Goal: Task Accomplishment & Management: Complete application form

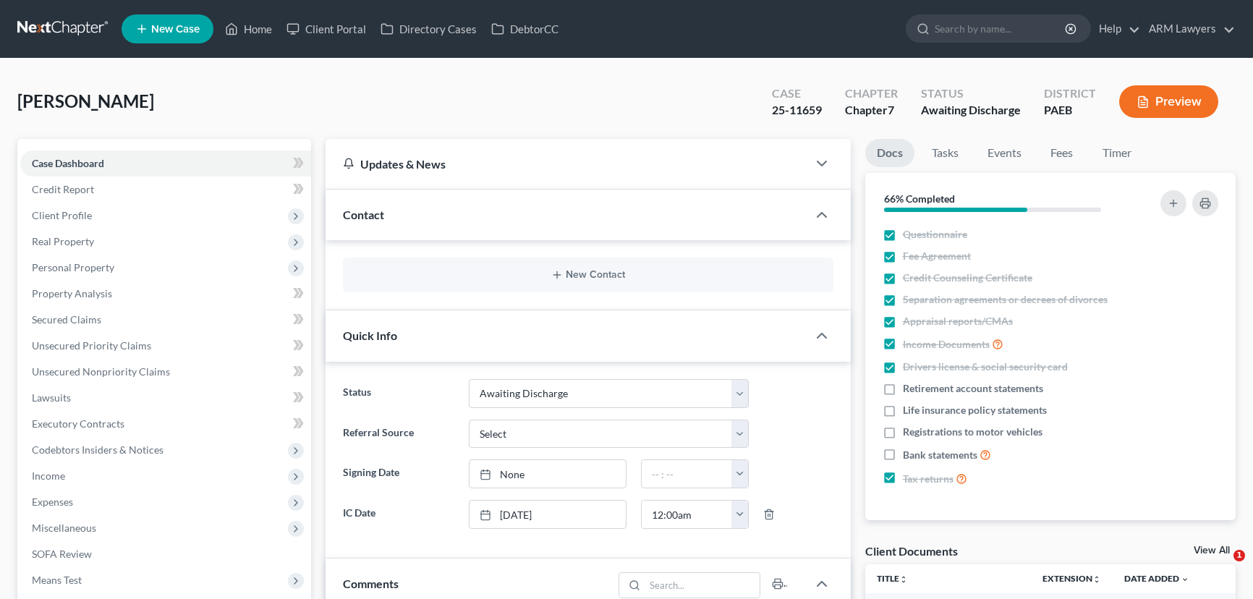
select select "2"
click at [253, 20] on link "Home" at bounding box center [248, 29] width 61 height 26
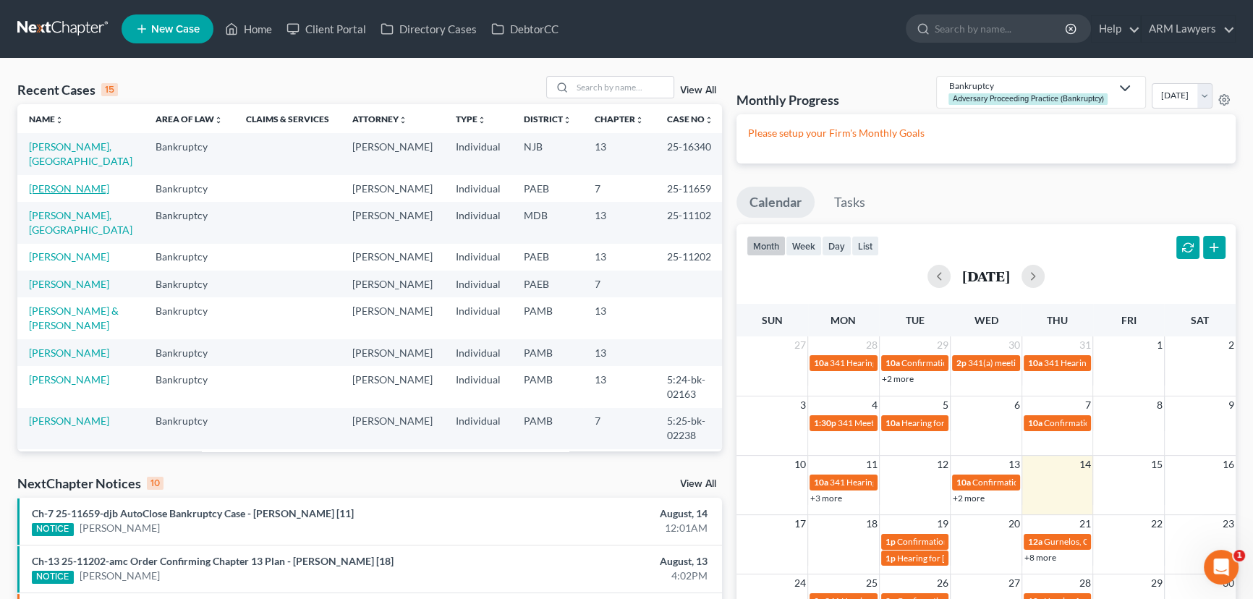
click at [66, 182] on link "Rumbaugh, Fletcher" at bounding box center [69, 188] width 80 height 12
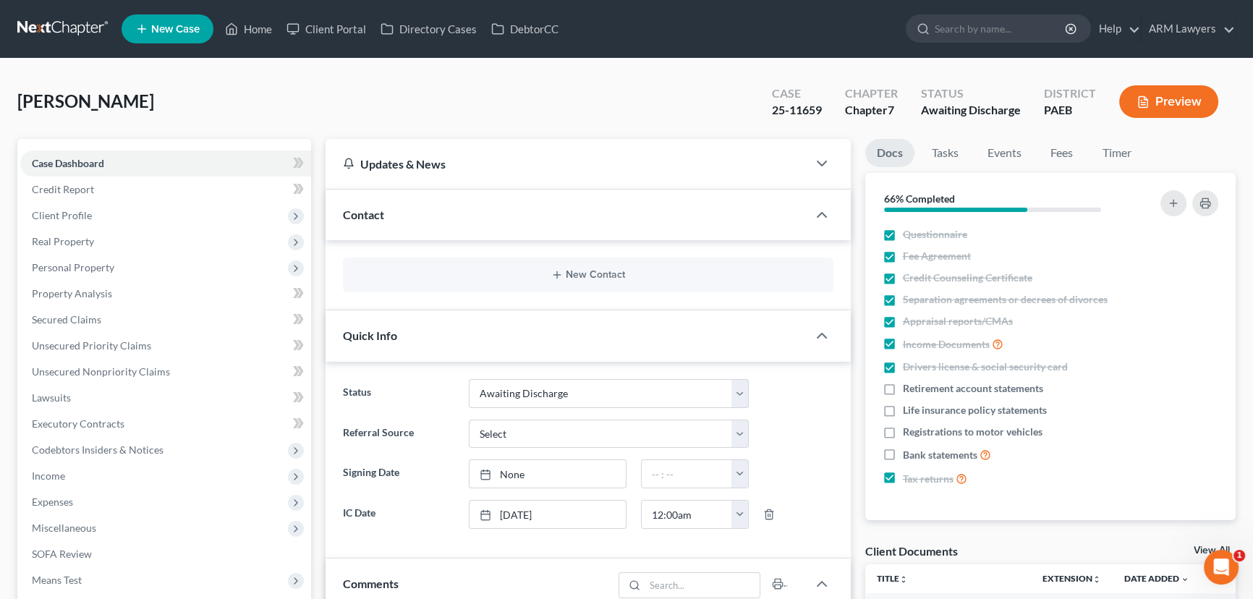
scroll to position [757, 0]
click at [592, 396] on select "Answer Due Awaiting Confirmation Awaiting Discharge Confirmed Could Not Contact…" at bounding box center [609, 393] width 280 height 29
select select "5"
click at [469, 379] on select "Answer Due Awaiting Confirmation Awaiting Discharge Confirmed Could Not Contact…" at bounding box center [609, 393] width 280 height 29
click at [258, 24] on link "Home" at bounding box center [248, 29] width 61 height 26
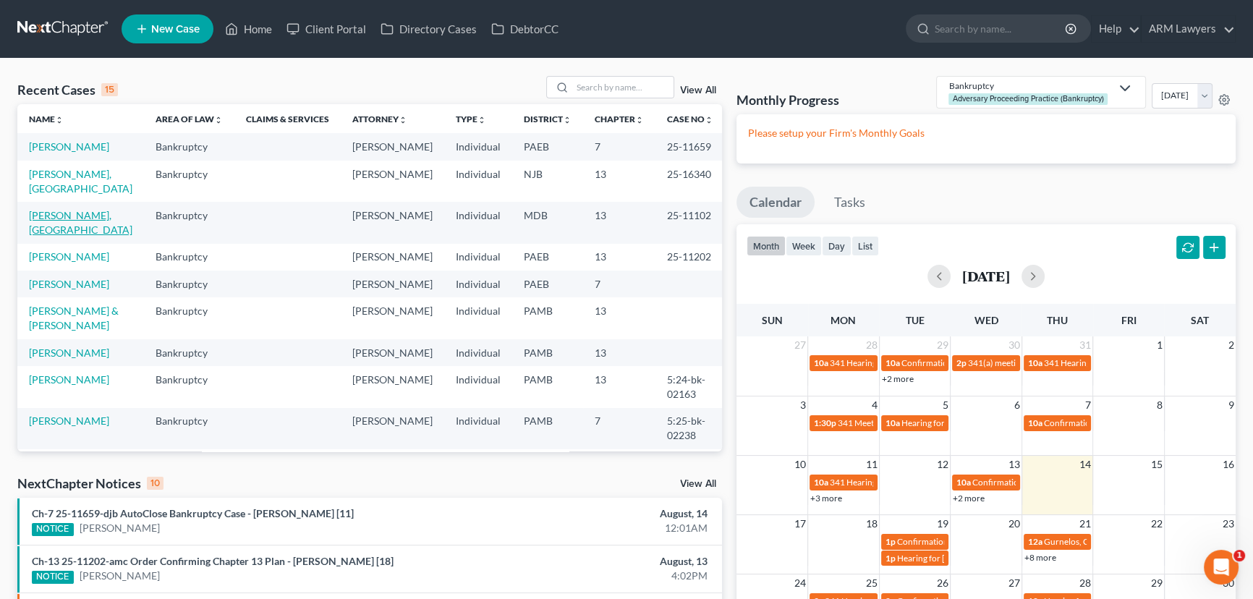
click at [77, 209] on link "Hoffman, Madison" at bounding box center [80, 222] width 103 height 27
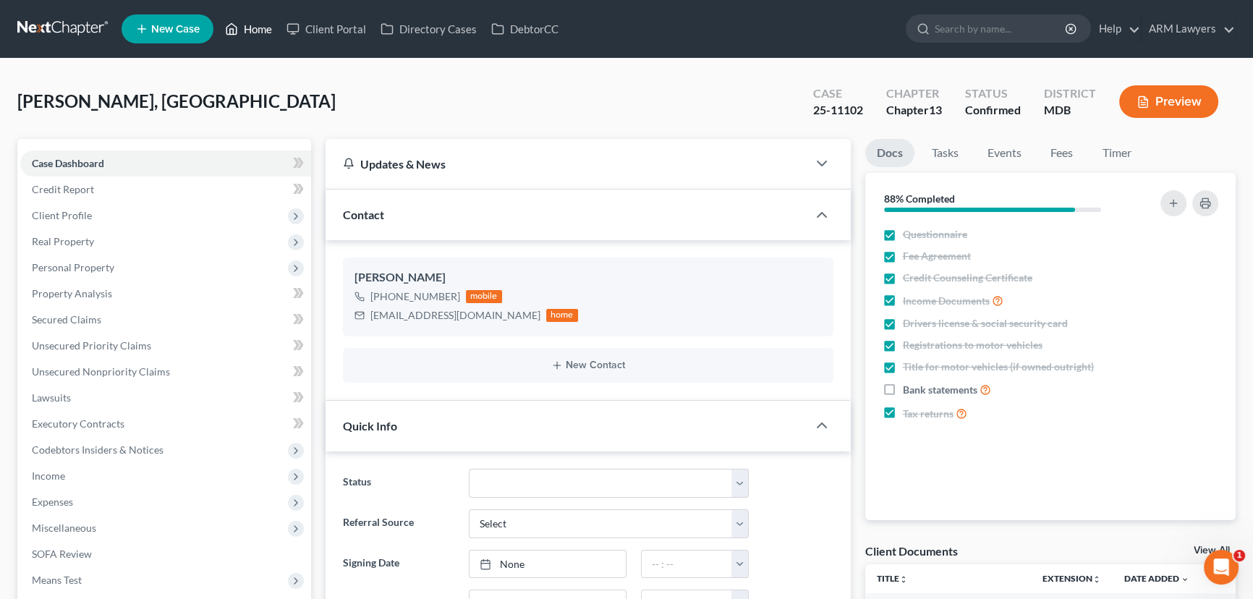
drag, startPoint x: 251, startPoint y: 25, endPoint x: 263, endPoint y: 35, distance: 15.4
click at [252, 25] on link "Home" at bounding box center [248, 29] width 61 height 26
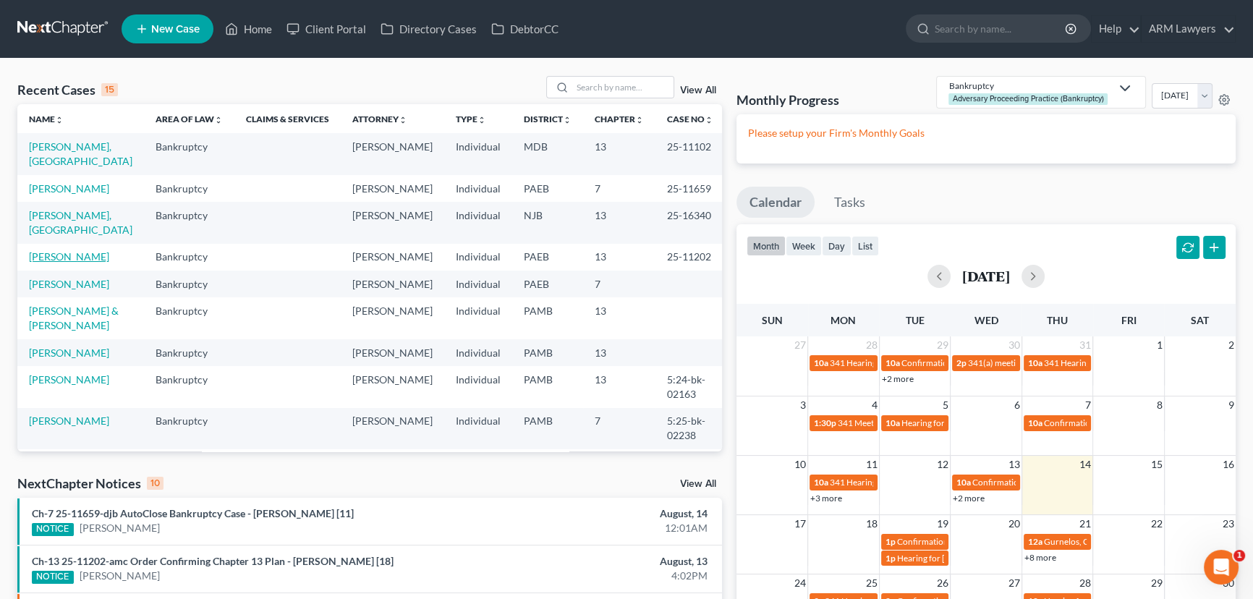
click at [85, 250] on link "Stabene, Doreen" at bounding box center [69, 256] width 80 height 12
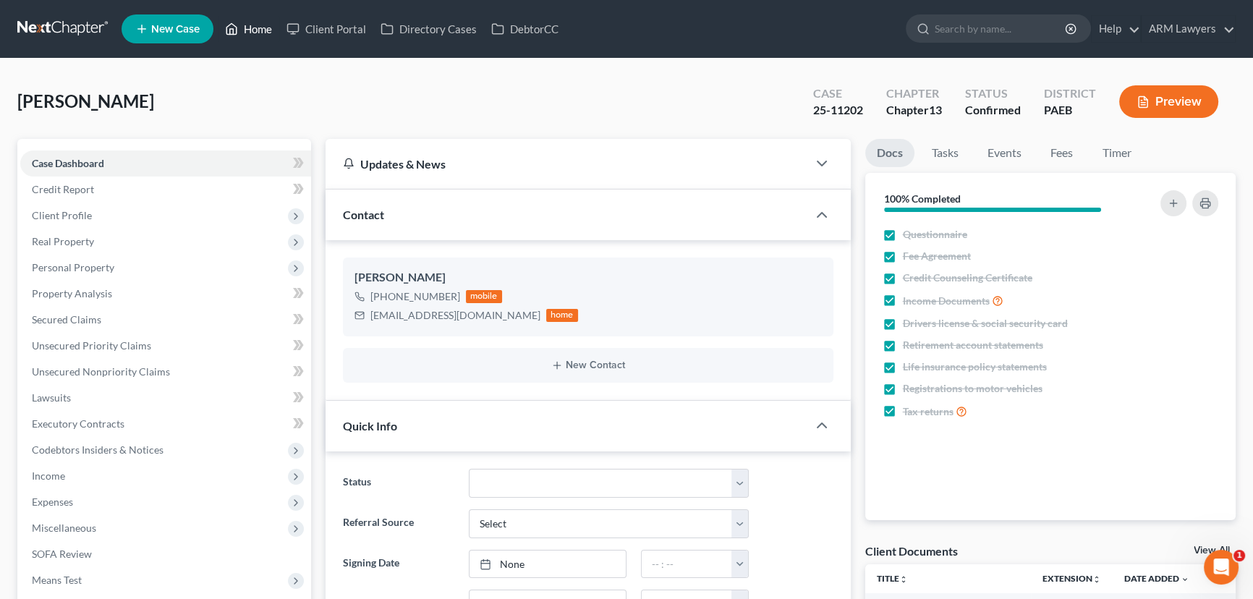
click at [249, 23] on link "Home" at bounding box center [248, 29] width 61 height 26
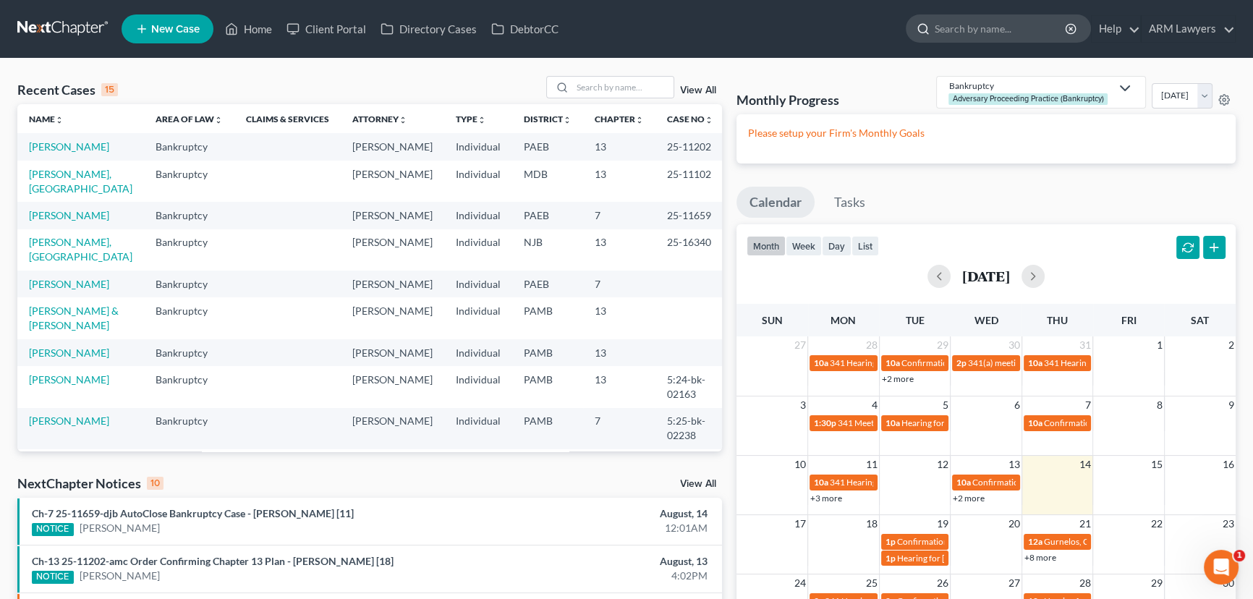
click at [978, 27] on input "search" at bounding box center [1000, 28] width 132 height 27
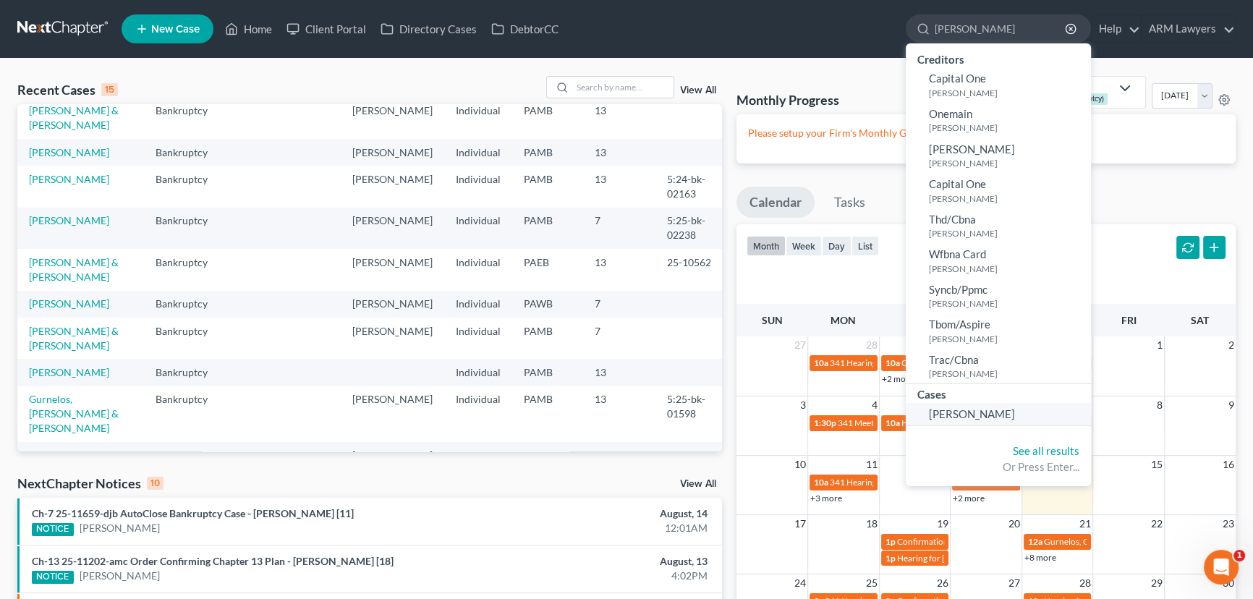
type input "Mckay"
click at [966, 421] on link "McKay, Sheron" at bounding box center [998, 414] width 185 height 22
select select "1"
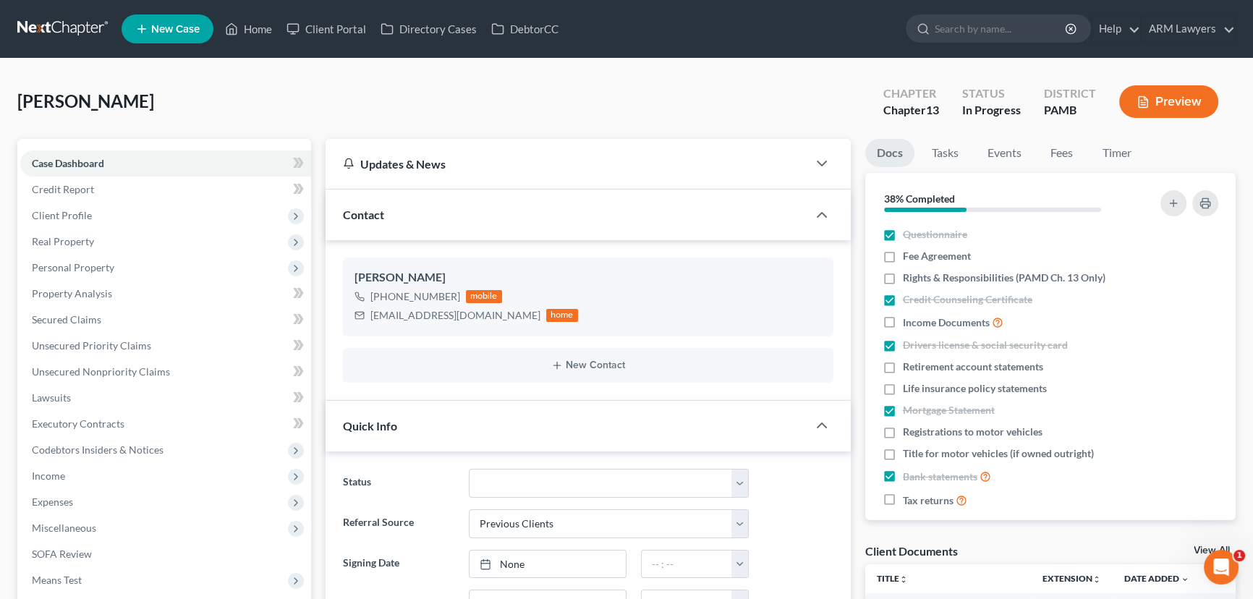
click at [1175, 102] on button "Preview" at bounding box center [1168, 101] width 99 height 33
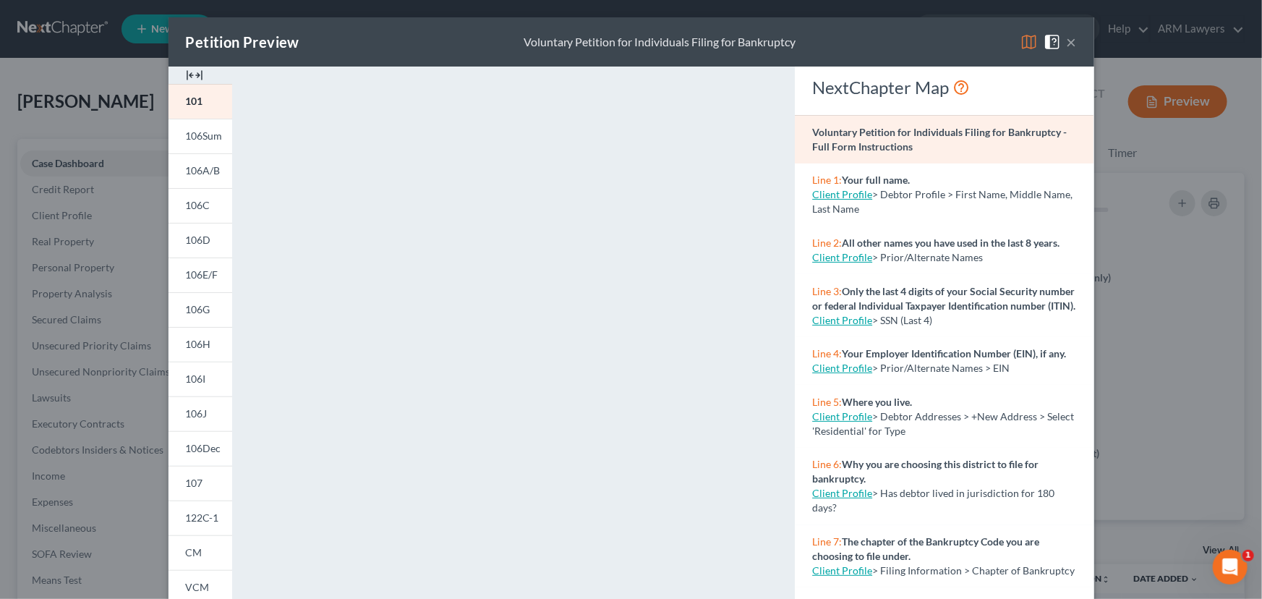
click at [1067, 38] on button "×" at bounding box center [1072, 41] width 10 height 17
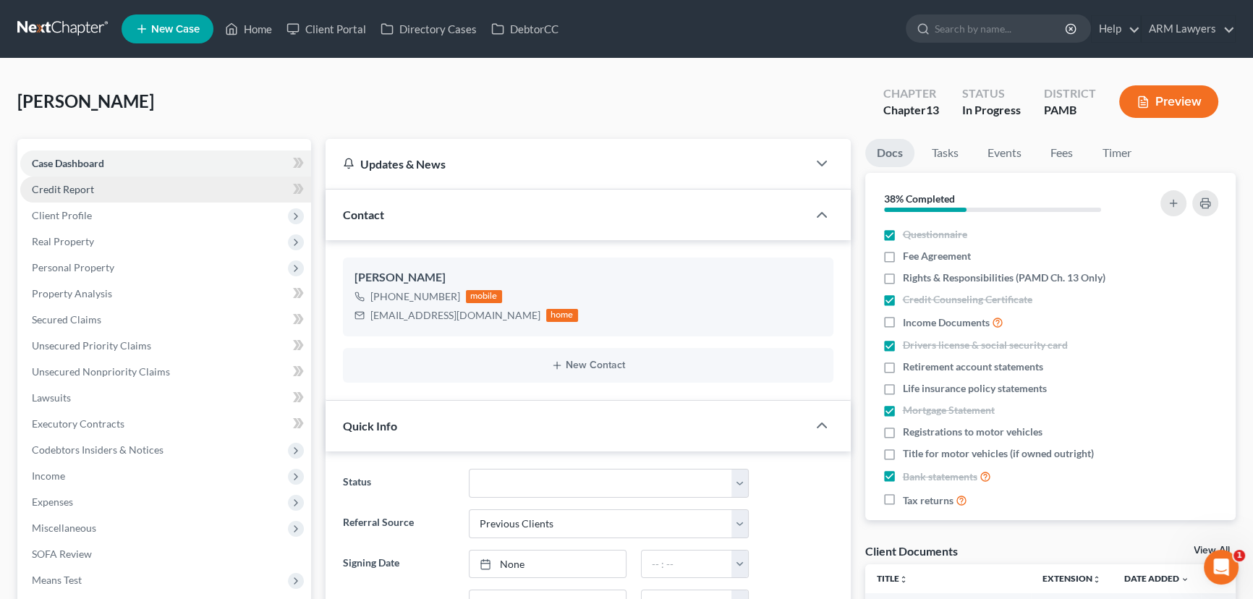
click at [98, 189] on link "Credit Report" at bounding box center [165, 189] width 291 height 26
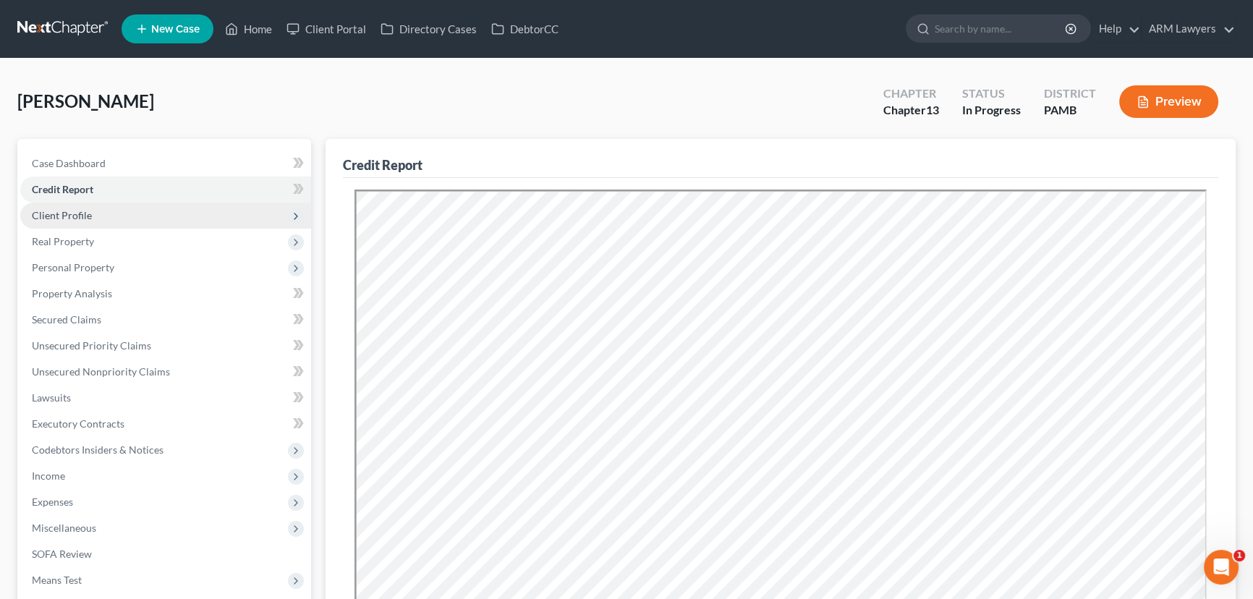
click at [101, 218] on span "Client Profile" at bounding box center [165, 216] width 291 height 26
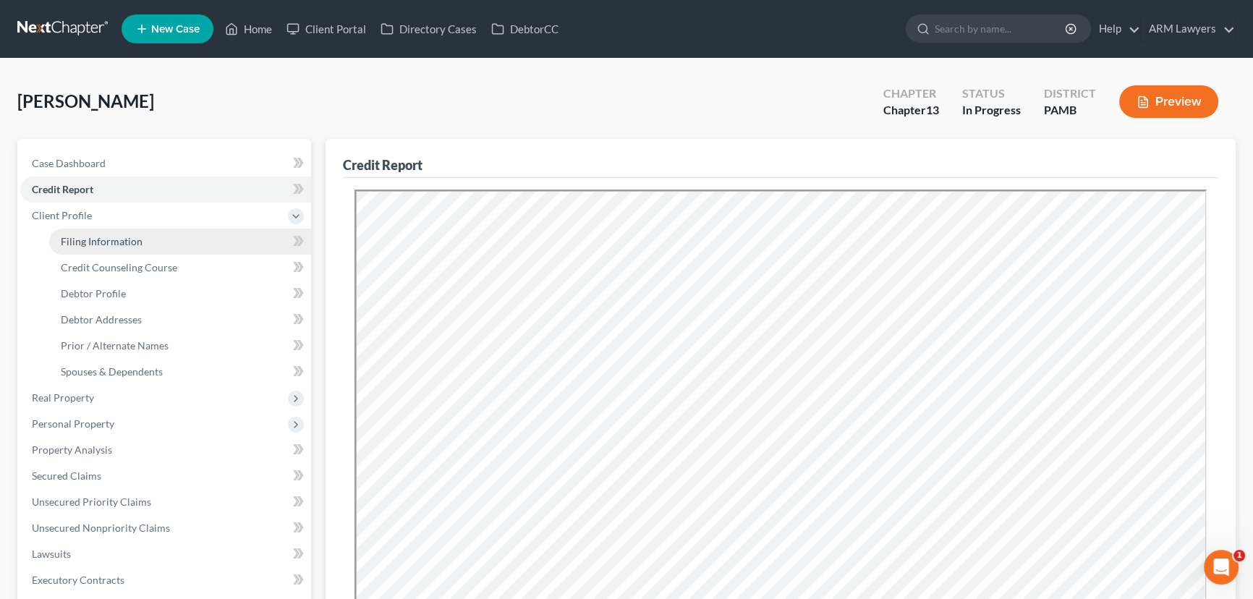
click at [116, 237] on span "Filing Information" at bounding box center [102, 241] width 82 height 12
select select "1"
select select "0"
select select "3"
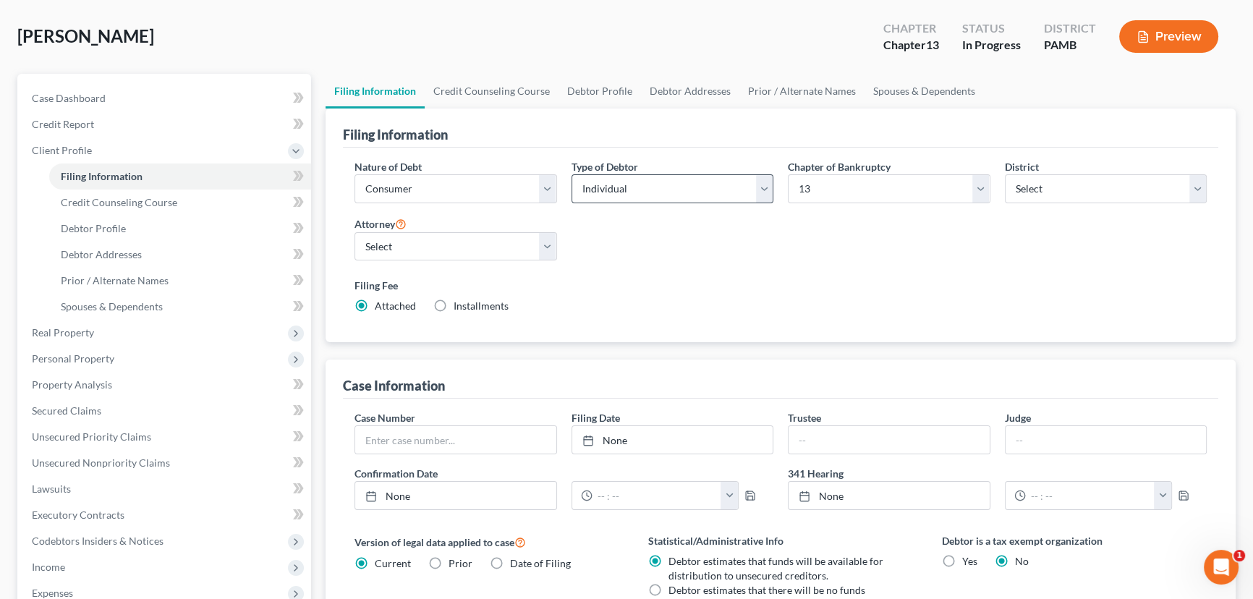
scroll to position [65, 0]
click at [153, 200] on span "Credit Counseling Course" at bounding box center [119, 202] width 116 height 12
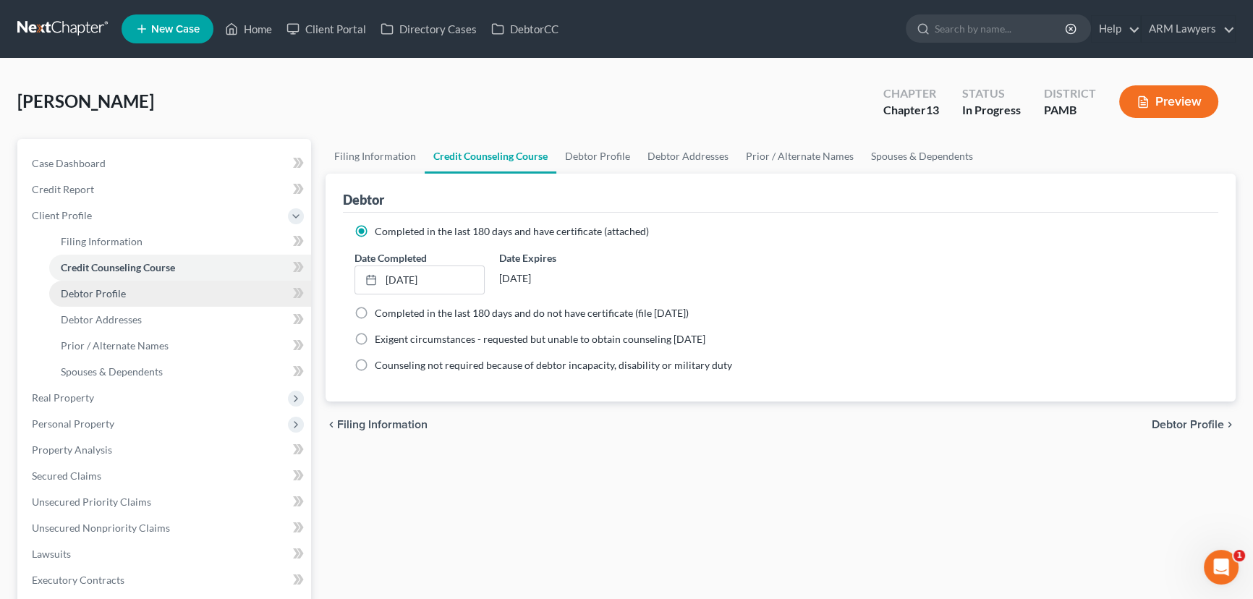
click at [153, 297] on link "Debtor Profile" at bounding box center [180, 294] width 262 height 26
select select "0"
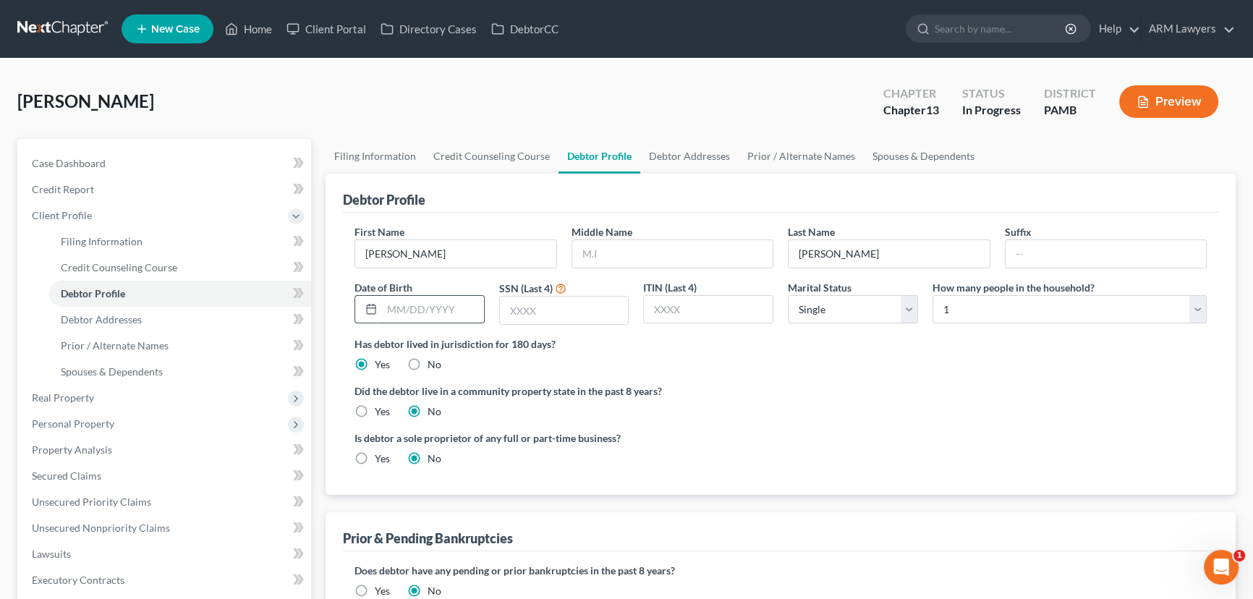
click at [408, 307] on input "text" at bounding box center [433, 309] width 102 height 27
click at [396, 309] on input "text" at bounding box center [433, 309] width 102 height 27
click at [399, 309] on input "02261962" at bounding box center [433, 309] width 102 height 27
click at [416, 307] on input "02/261962" at bounding box center [433, 309] width 102 height 27
type input "02/26/1962"
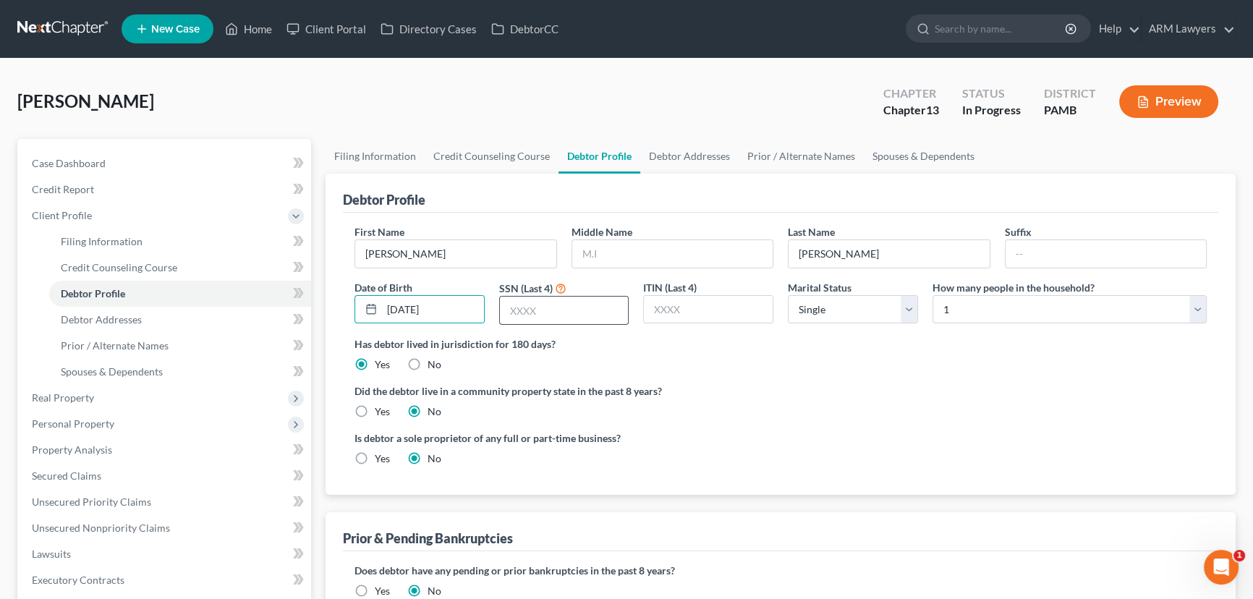
drag, startPoint x: 517, startPoint y: 309, endPoint x: 530, endPoint y: 312, distance: 13.3
click at [517, 309] on input "text" at bounding box center [564, 310] width 129 height 27
click at [558, 317] on input "102-" at bounding box center [564, 310] width 129 height 27
type input "1"
type input "1501"
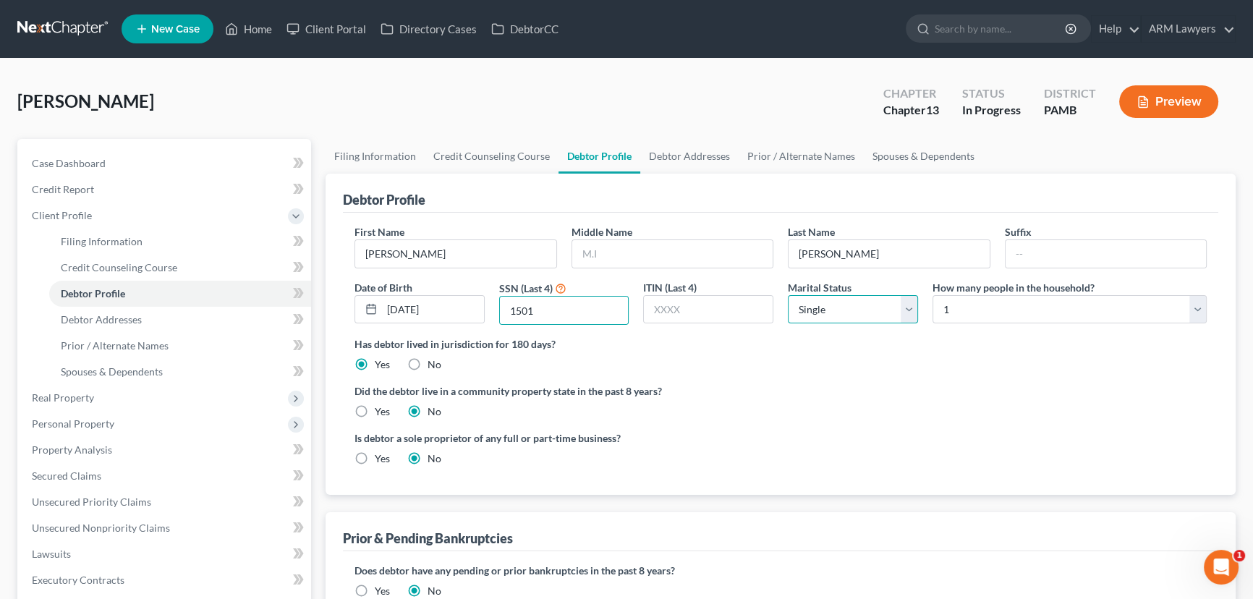
click at [890, 311] on select "Select Single Married Separated Divorced Widowed" at bounding box center [853, 309] width 130 height 29
select select "2"
click at [788, 295] on select "Select Single Married Separated Divorced Widowed" at bounding box center [853, 309] width 130 height 29
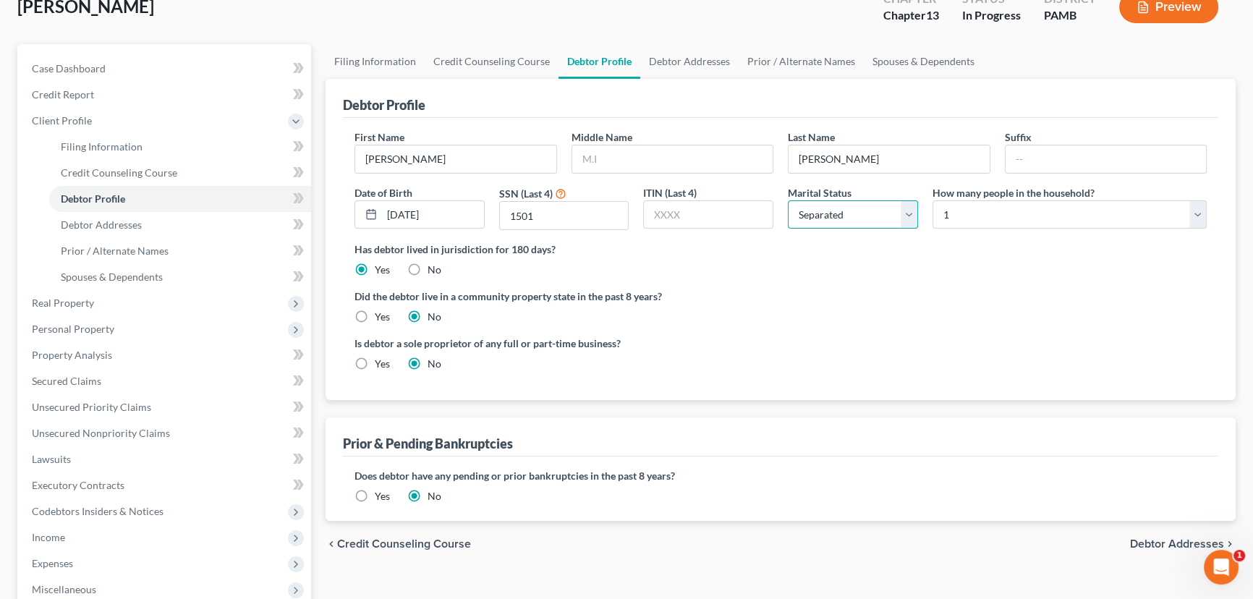
scroll to position [87, 0]
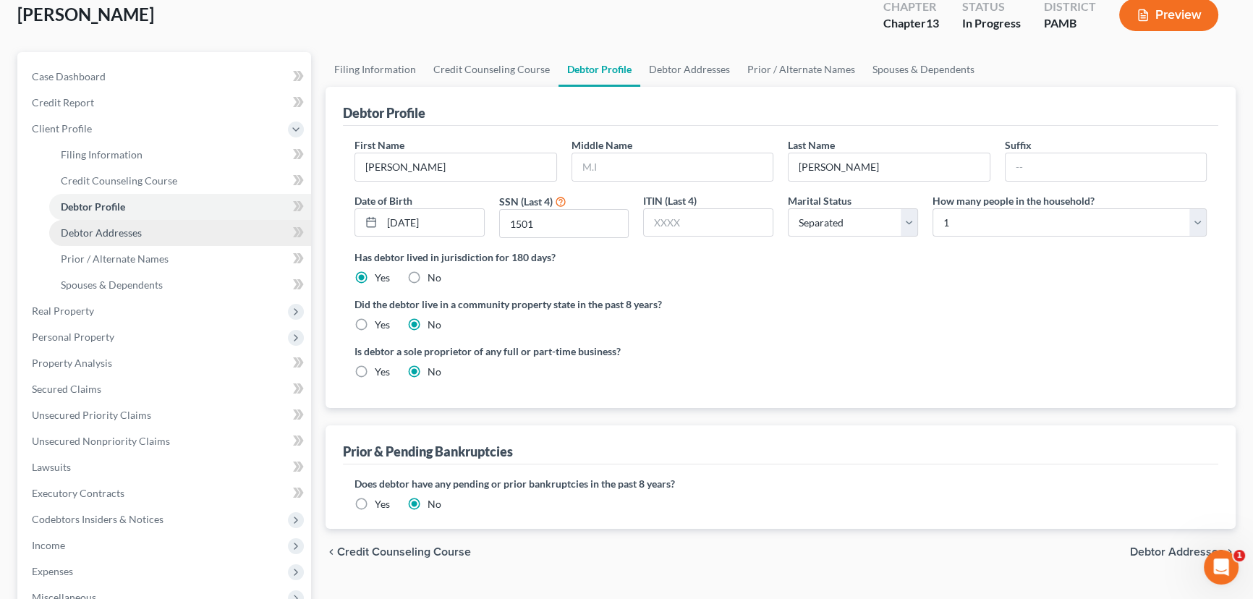
click at [119, 237] on link "Debtor Addresses" at bounding box center [180, 233] width 262 height 26
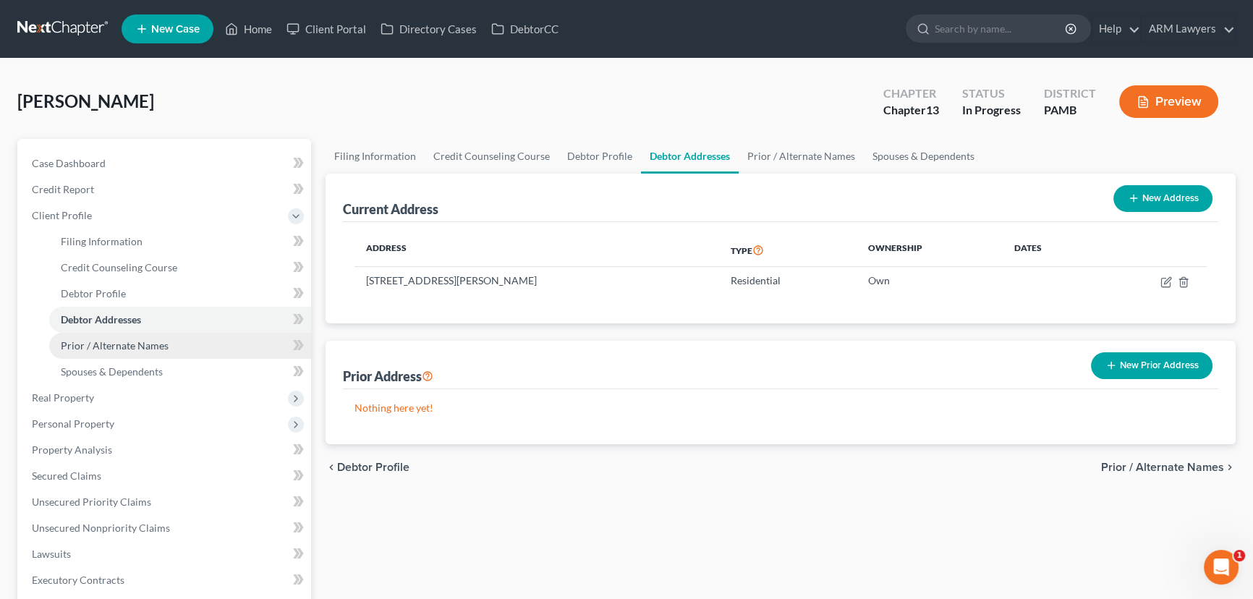
click at [148, 351] on link "Prior / Alternate Names" at bounding box center [180, 346] width 262 height 26
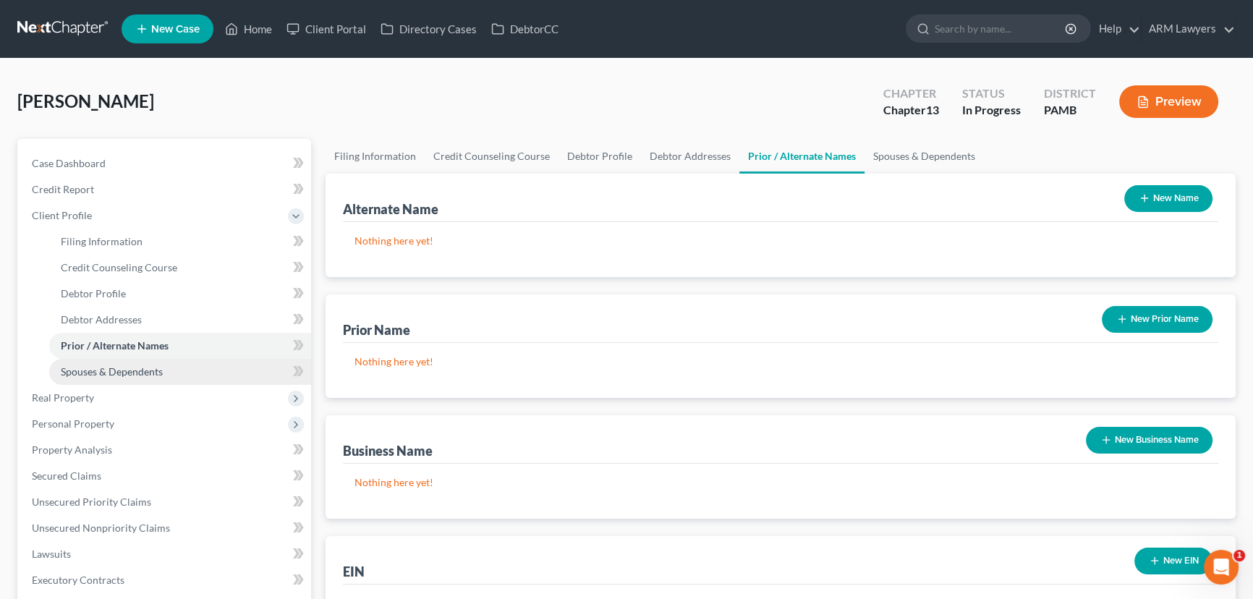
click at [137, 366] on span "Spouses & Dependents" at bounding box center [112, 371] width 102 height 12
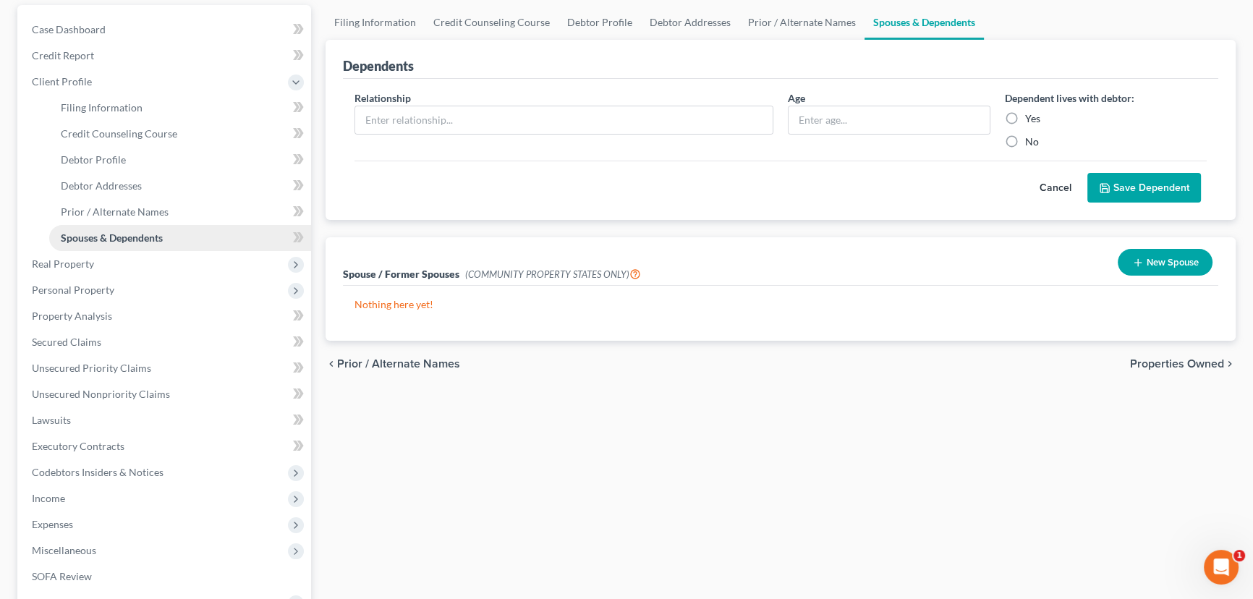
scroll to position [197, 0]
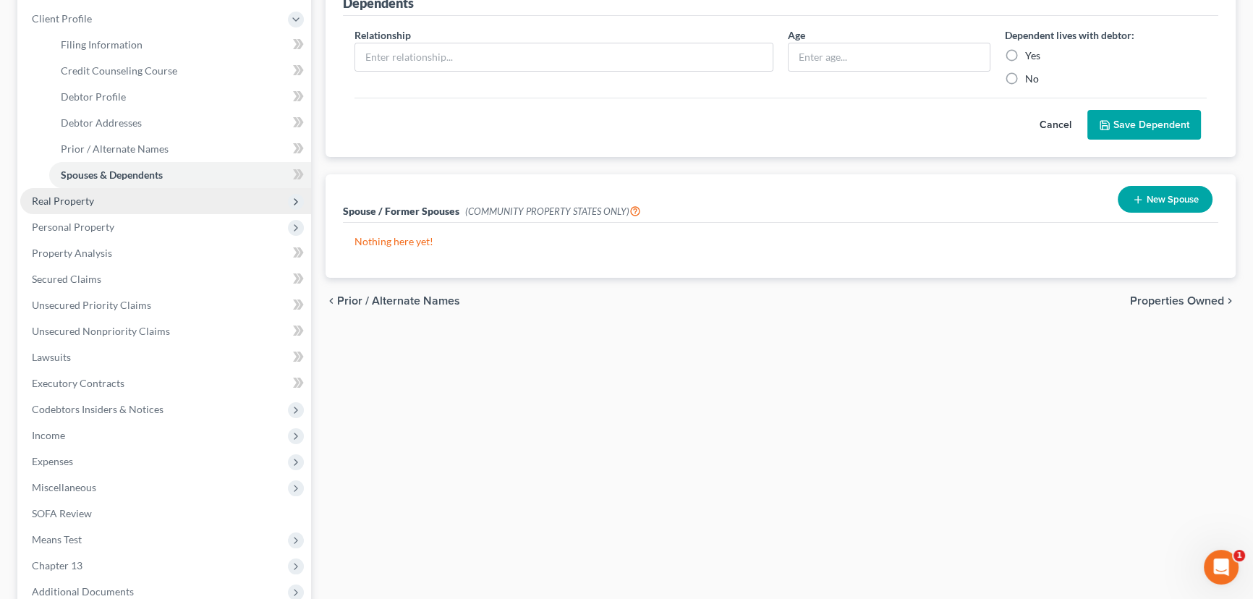
click at [87, 200] on span "Real Property" at bounding box center [63, 201] width 62 height 12
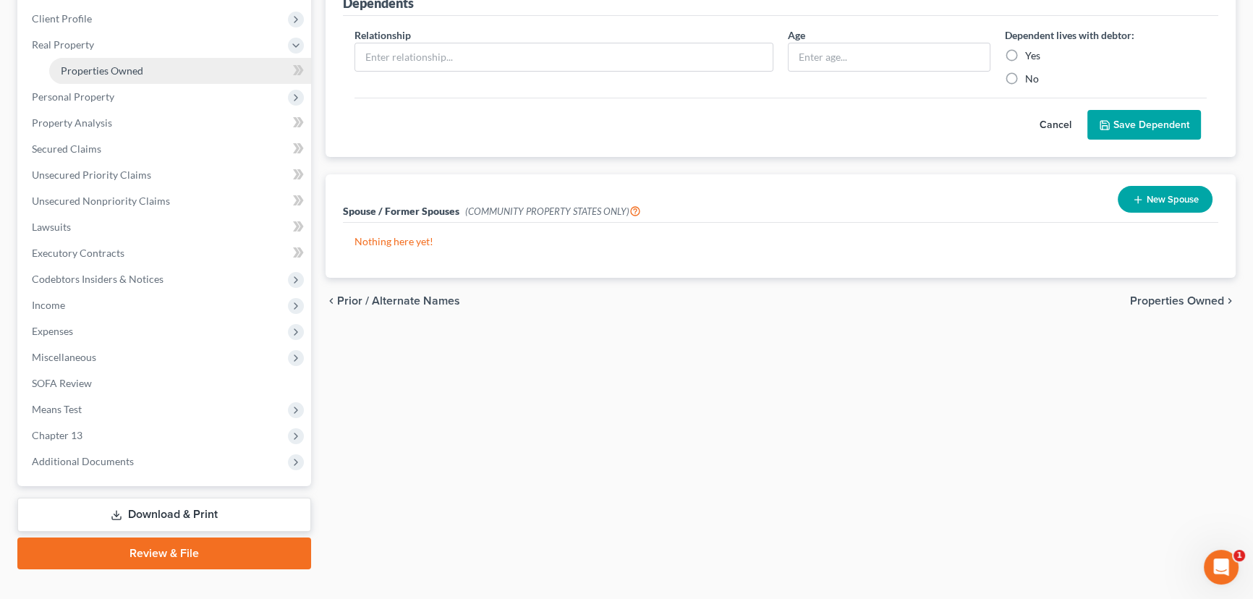
click at [88, 66] on span "Properties Owned" at bounding box center [102, 70] width 82 height 12
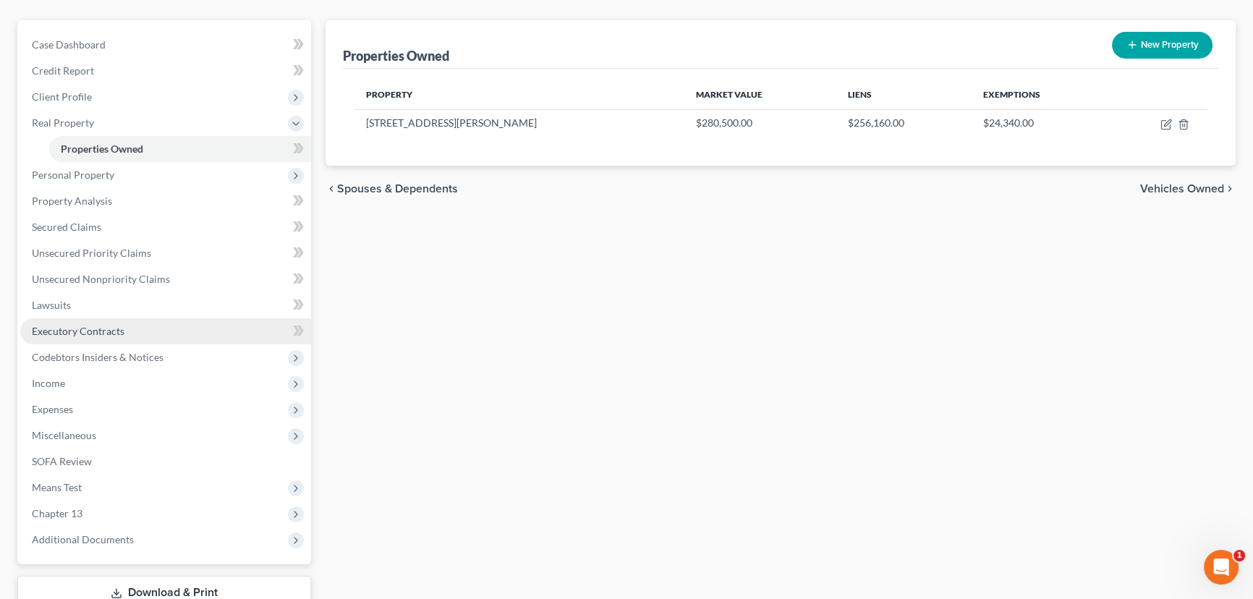
scroll to position [197, 0]
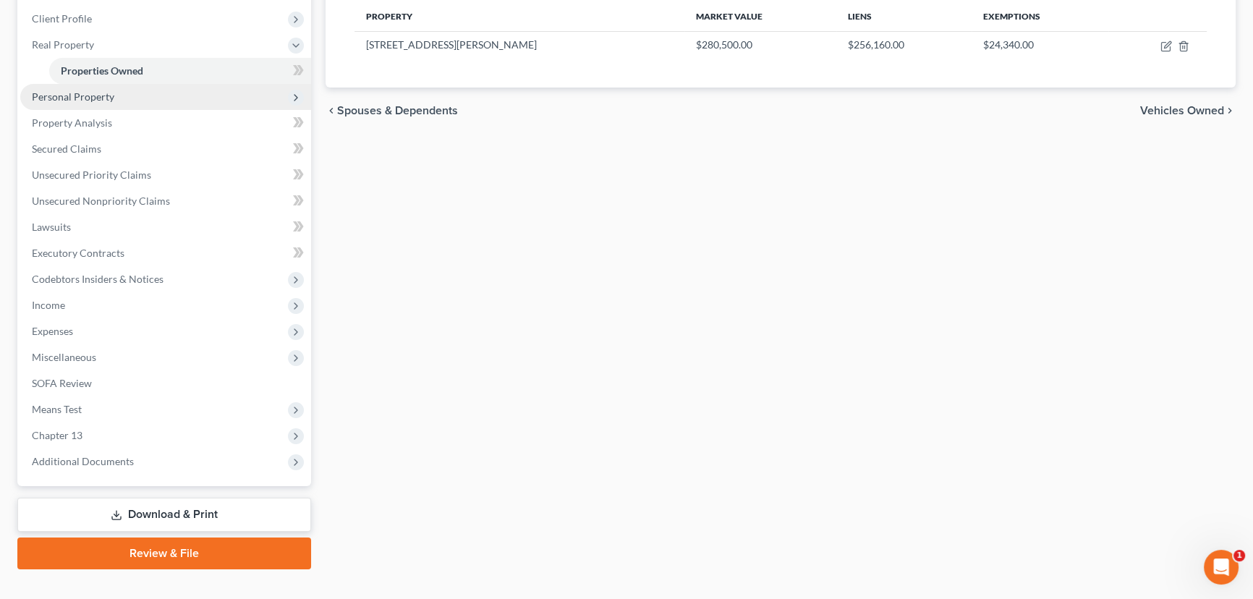
click at [69, 97] on span "Personal Property" at bounding box center [73, 96] width 82 height 12
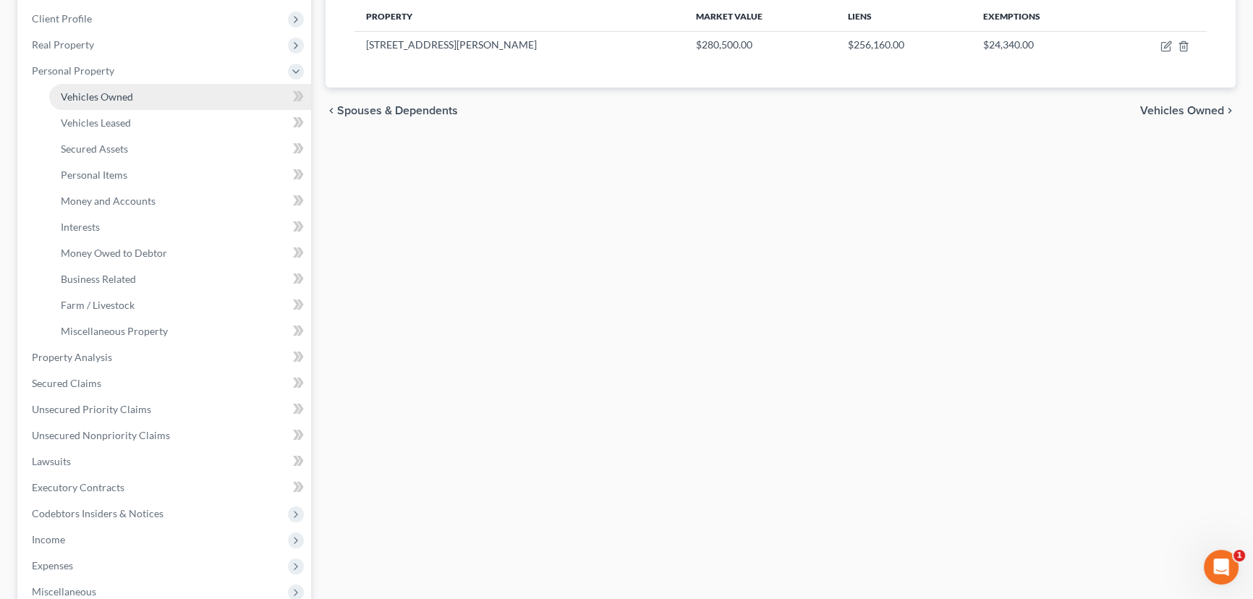
click at [108, 94] on span "Vehicles Owned" at bounding box center [97, 96] width 72 height 12
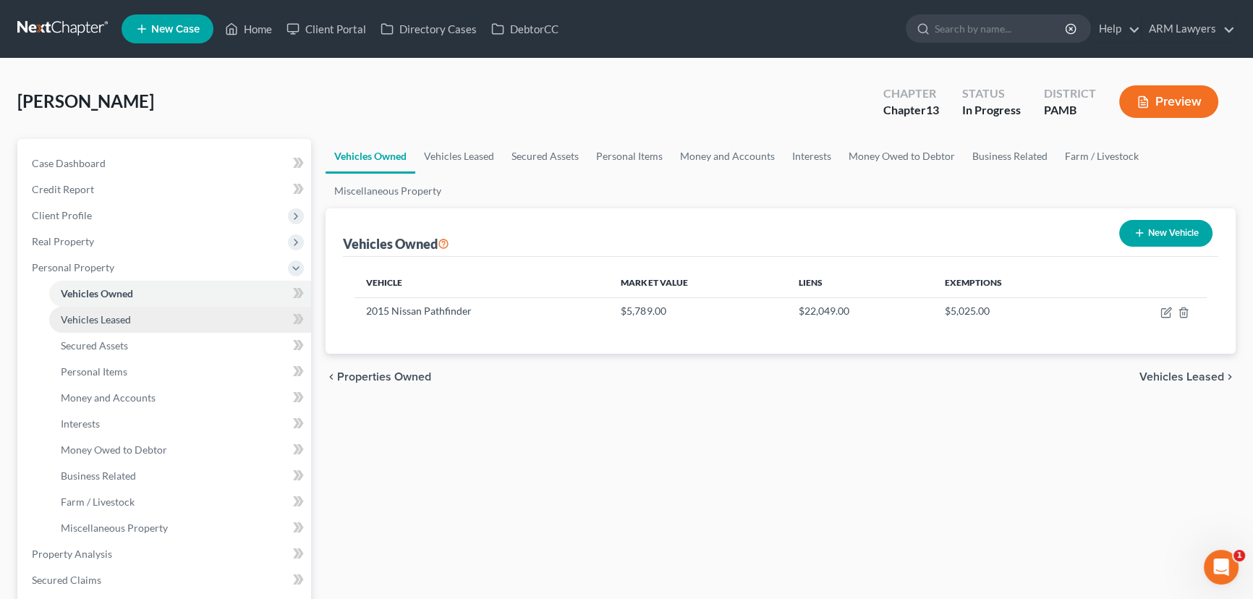
click at [108, 323] on span "Vehicles Leased" at bounding box center [96, 319] width 70 height 12
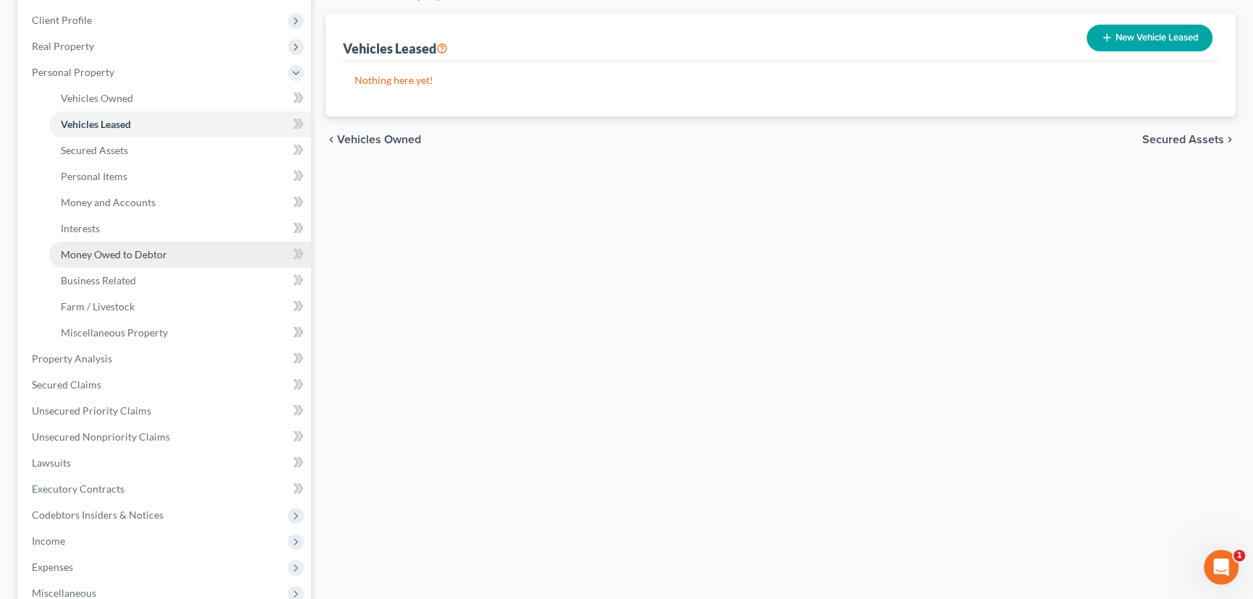
scroll to position [197, 0]
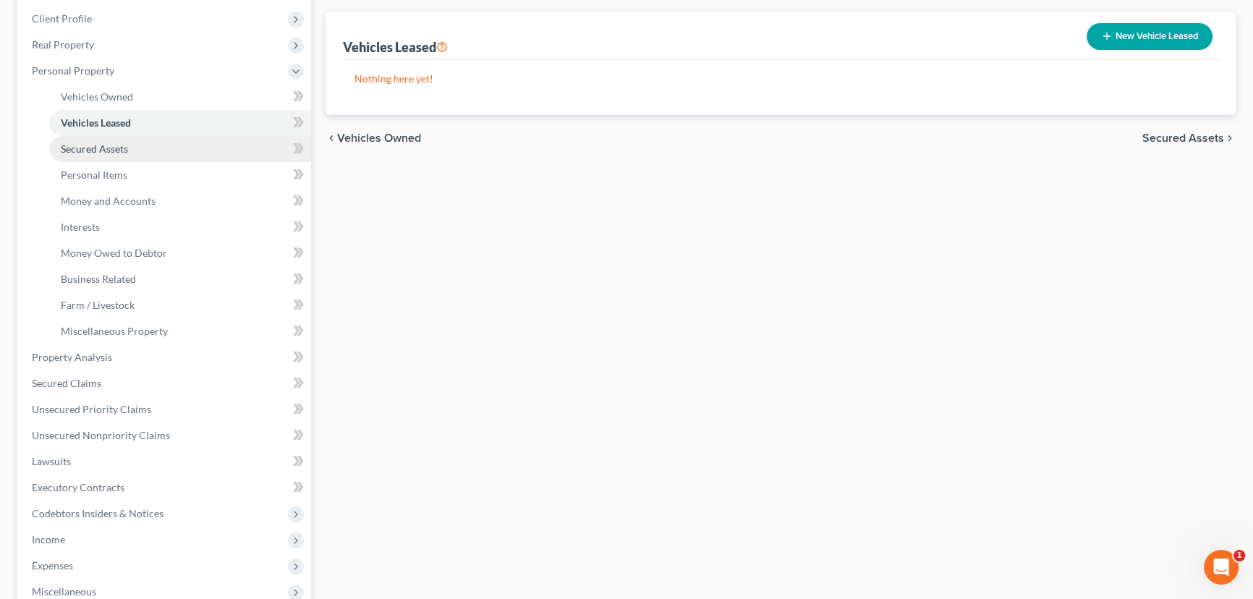
click at [106, 142] on span "Secured Assets" at bounding box center [94, 148] width 67 height 12
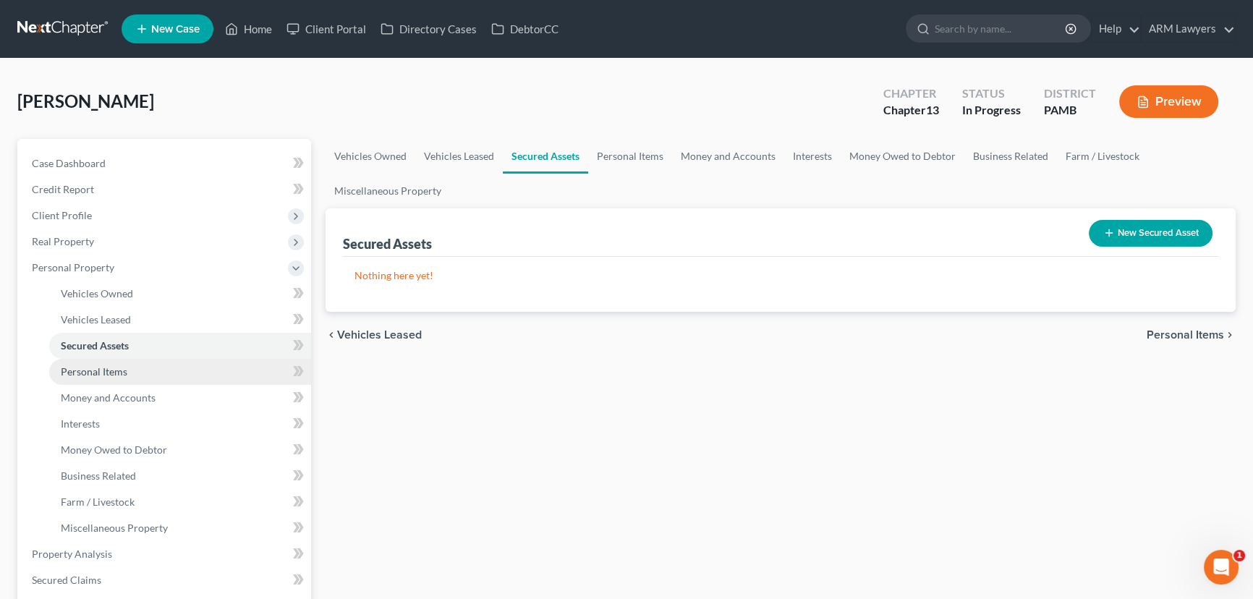
drag, startPoint x: 90, startPoint y: 372, endPoint x: 145, endPoint y: 379, distance: 54.7
click at [91, 372] on span "Personal Items" at bounding box center [94, 371] width 67 height 12
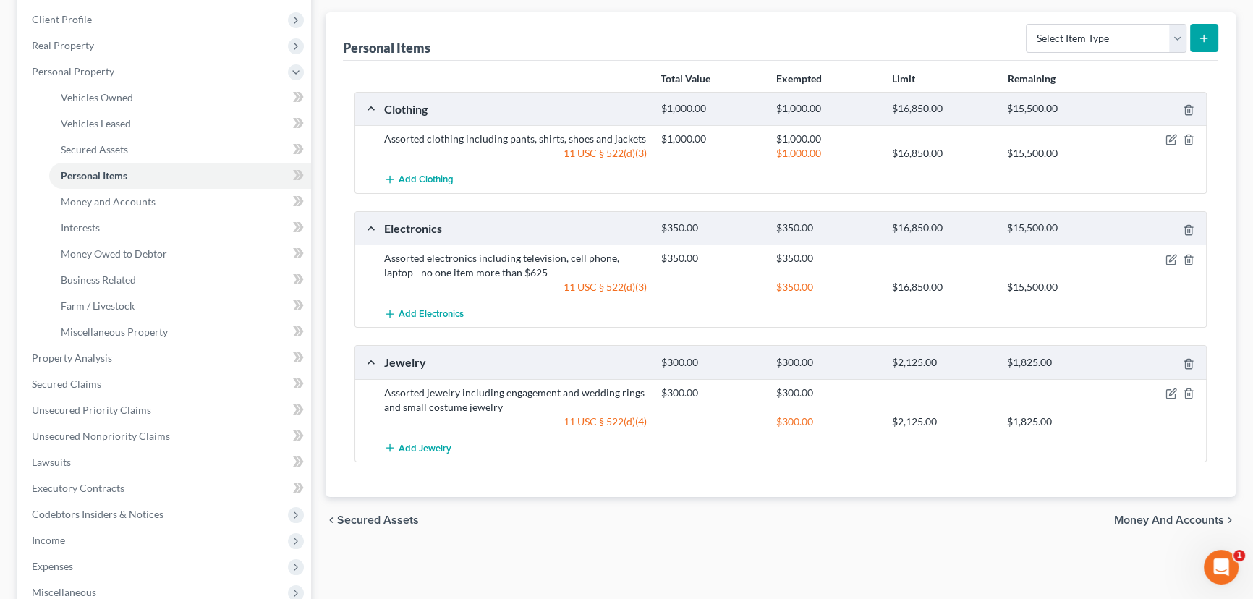
scroll to position [197, 0]
click at [1168, 391] on icon "button" at bounding box center [1171, 393] width 12 height 12
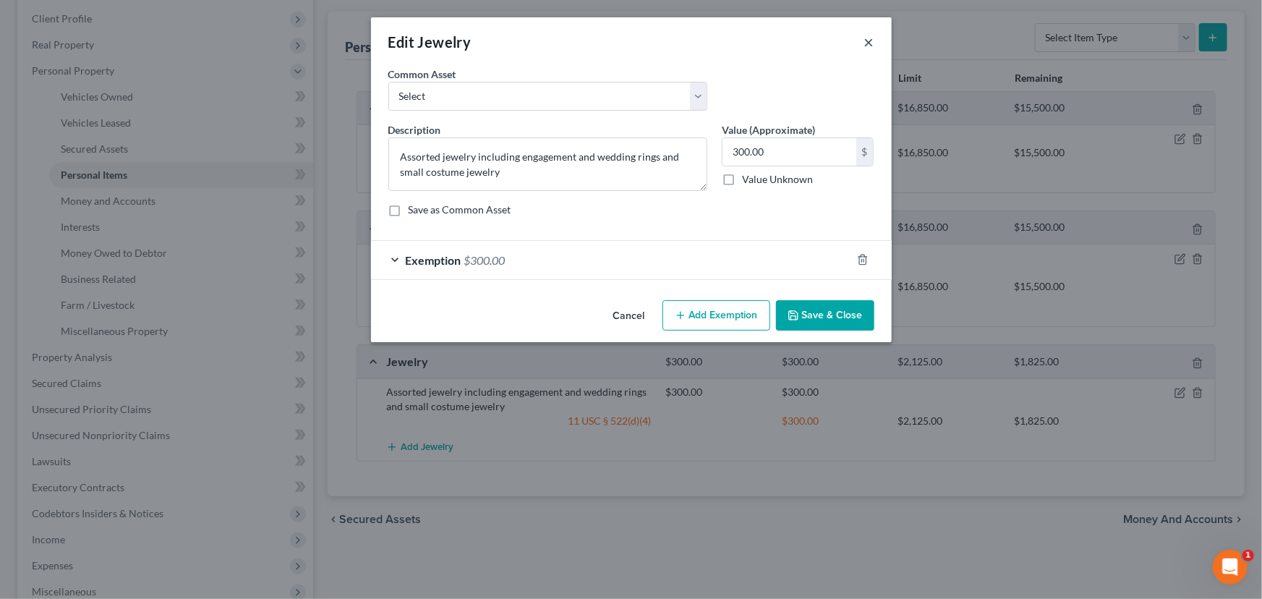
click at [874, 43] on button "×" at bounding box center [869, 41] width 10 height 17
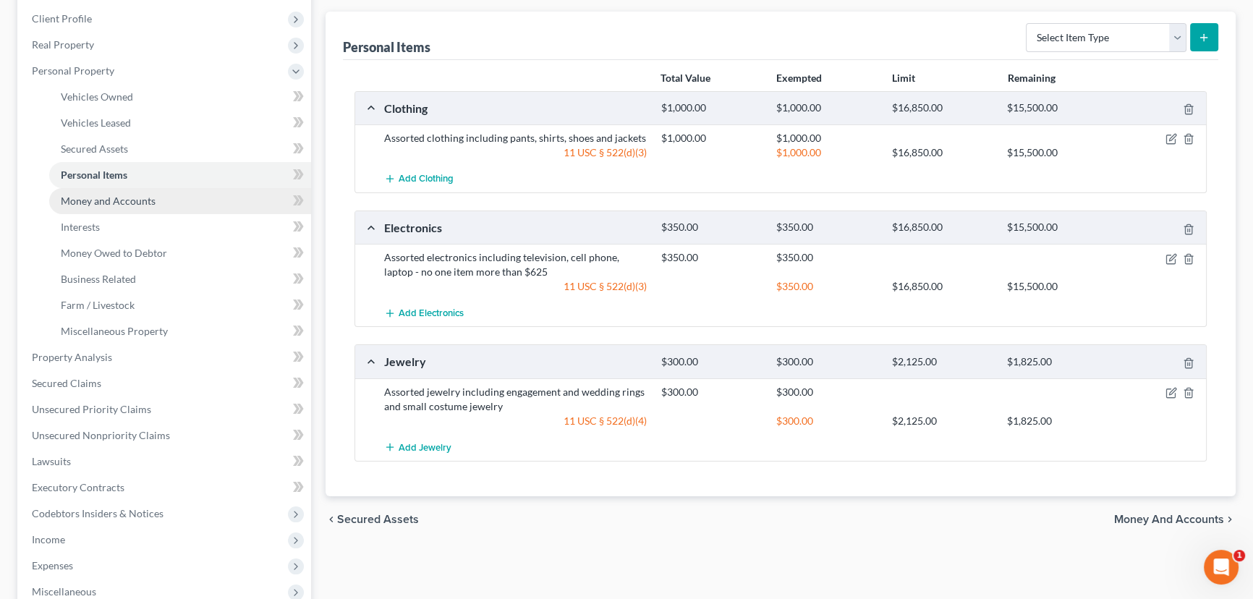
click at [123, 198] on span "Money and Accounts" at bounding box center [108, 201] width 95 height 12
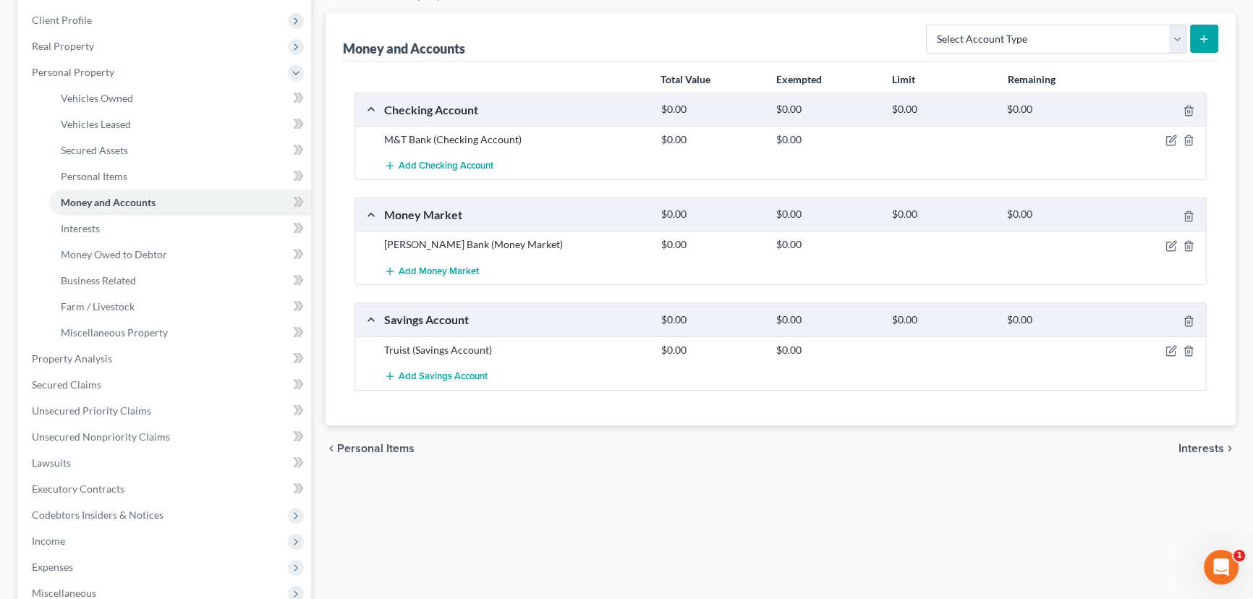
scroll to position [197, 0]
click at [95, 226] on span "Interests" at bounding box center [80, 227] width 39 height 12
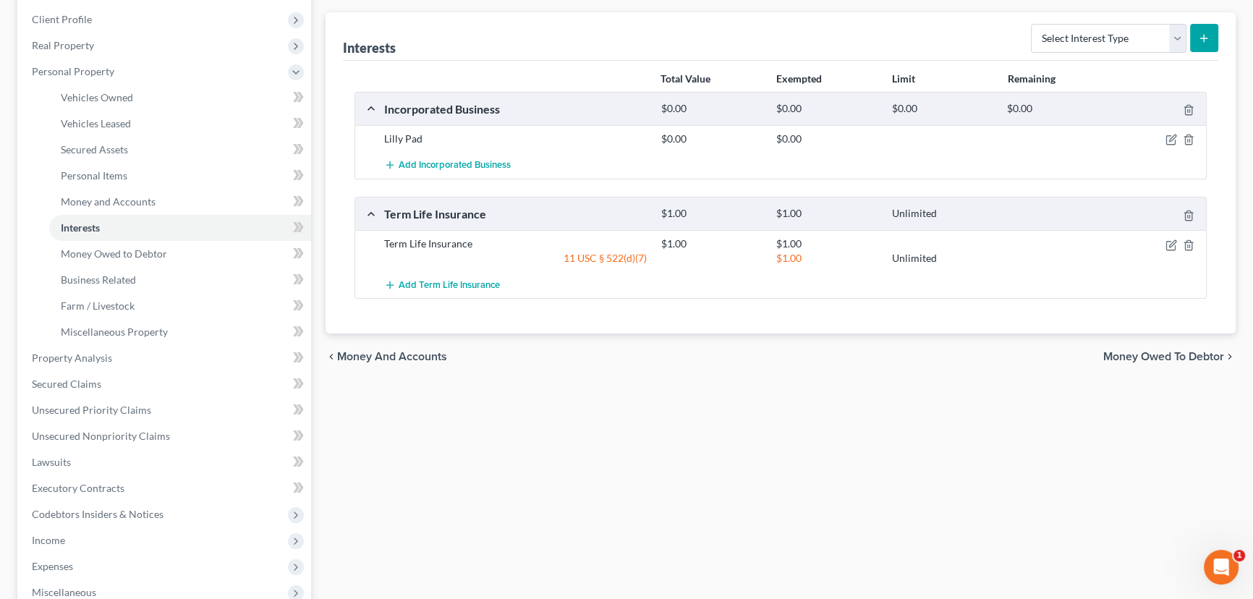
scroll to position [197, 0]
click at [103, 257] on span "Money Owed to Debtor" at bounding box center [114, 253] width 106 height 12
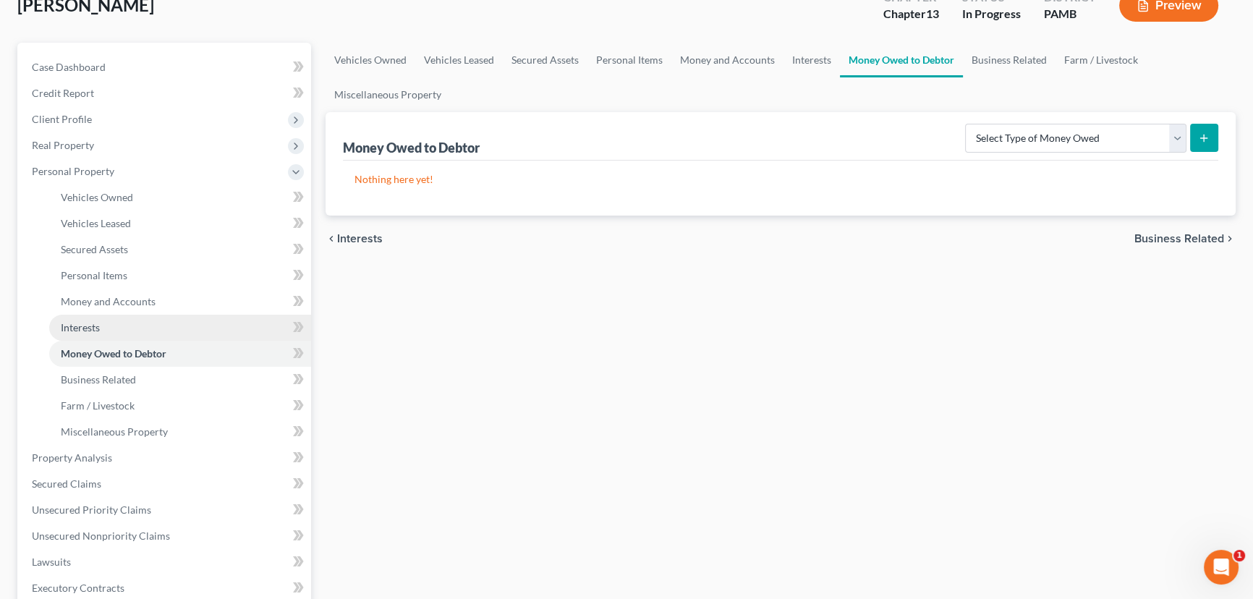
scroll to position [131, 0]
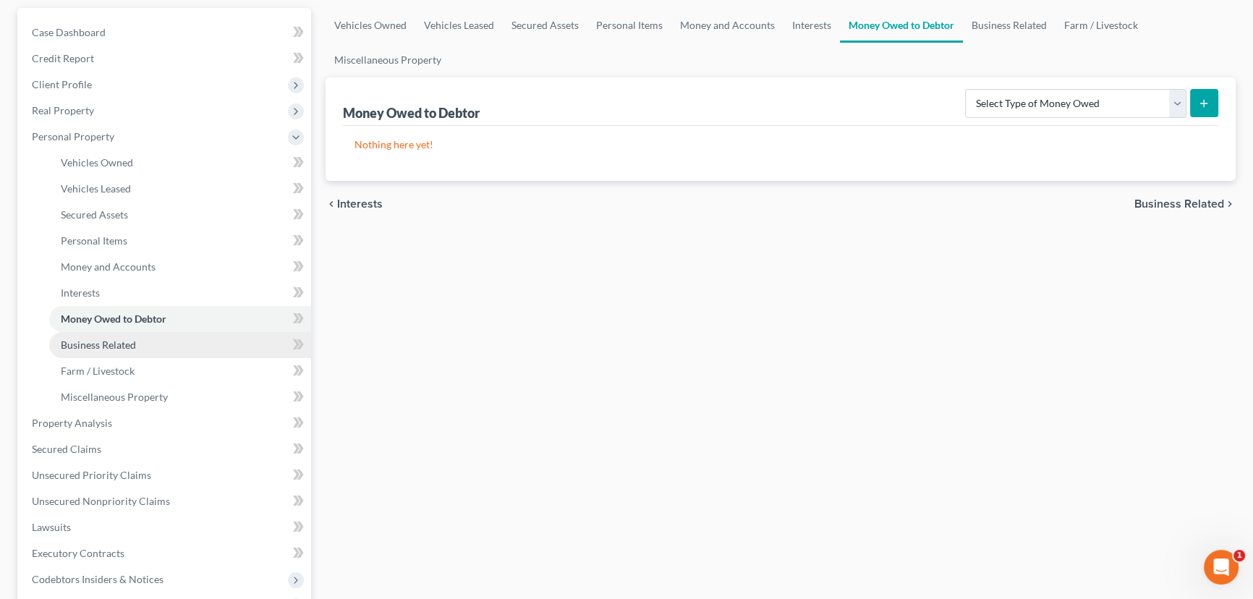
click at [108, 346] on span "Business Related" at bounding box center [98, 344] width 75 height 12
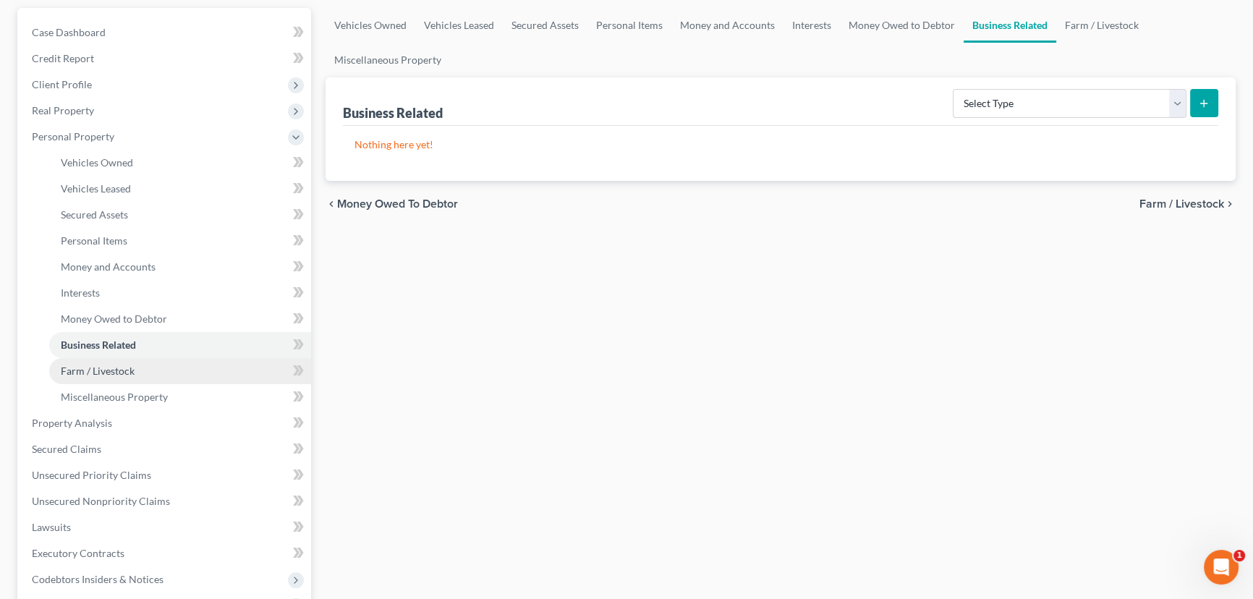
click at [104, 370] on span "Farm / Livestock" at bounding box center [98, 371] width 74 height 12
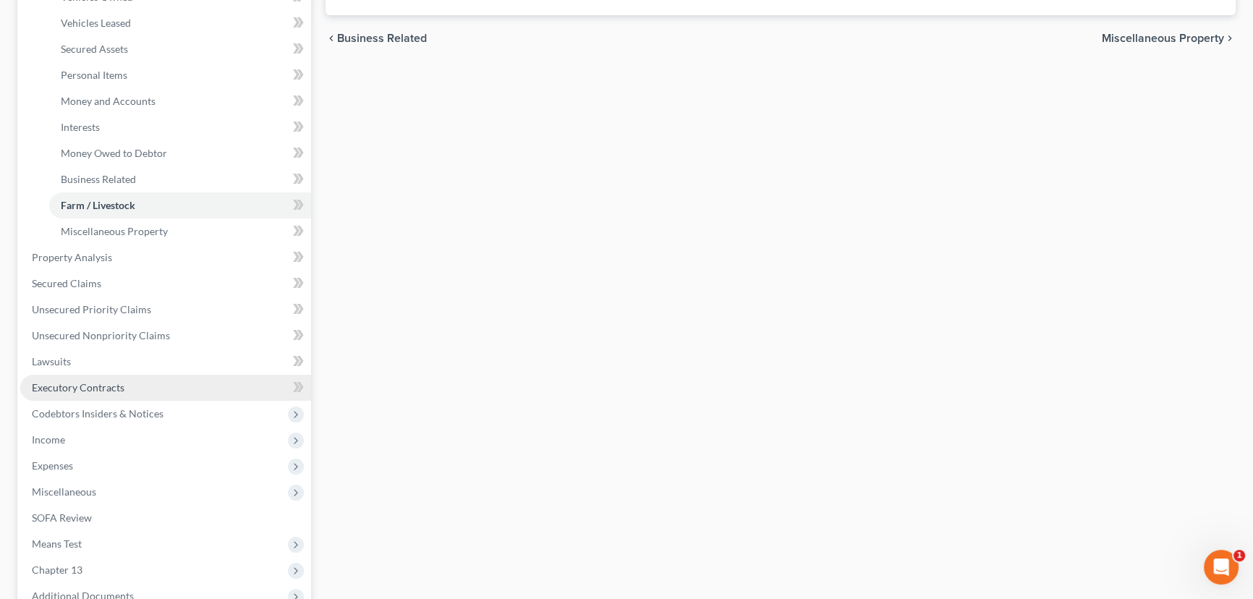
scroll to position [328, 0]
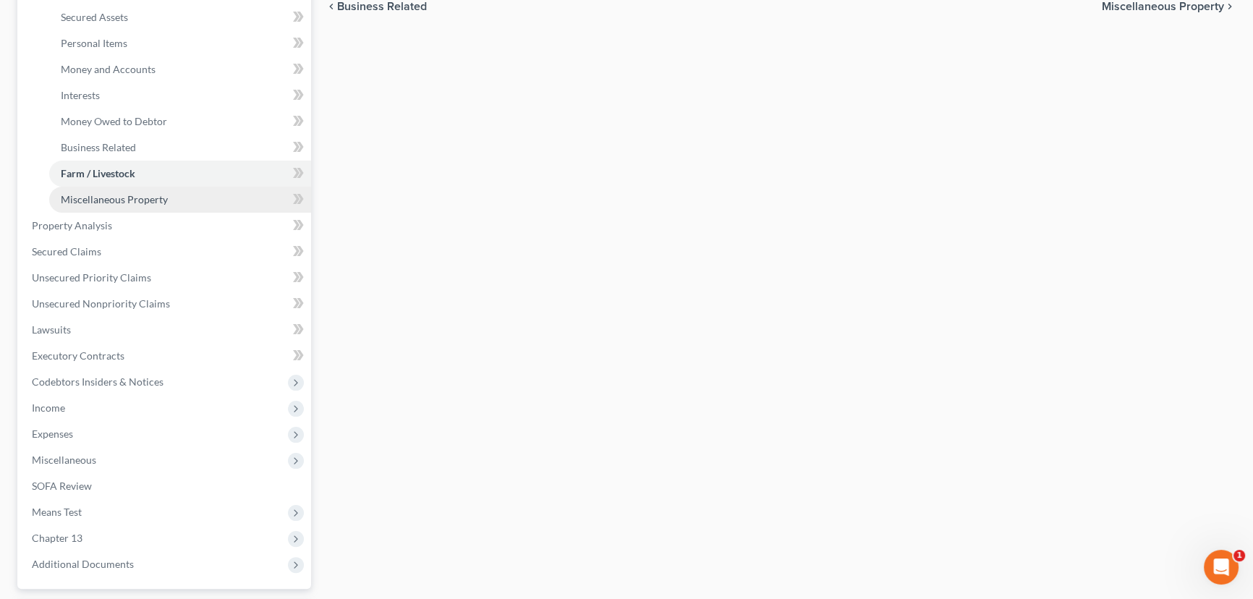
click at [95, 197] on span "Miscellaneous Property" at bounding box center [114, 199] width 107 height 12
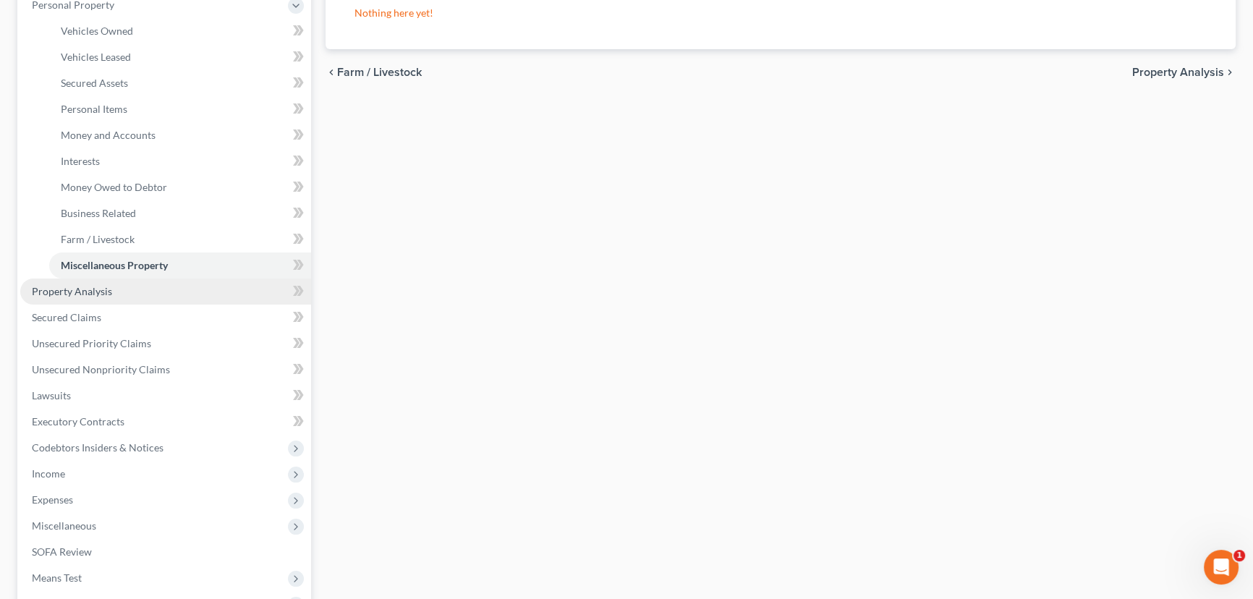
click at [66, 292] on span "Property Analysis" at bounding box center [72, 291] width 80 height 12
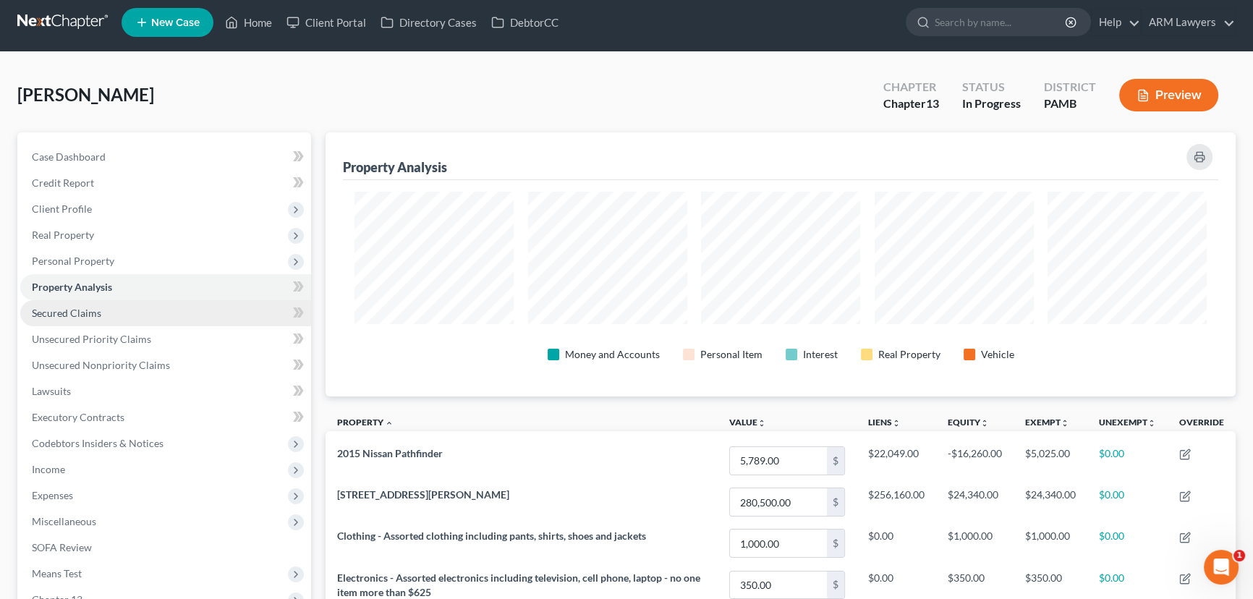
click at [85, 318] on link "Secured Claims" at bounding box center [165, 313] width 291 height 26
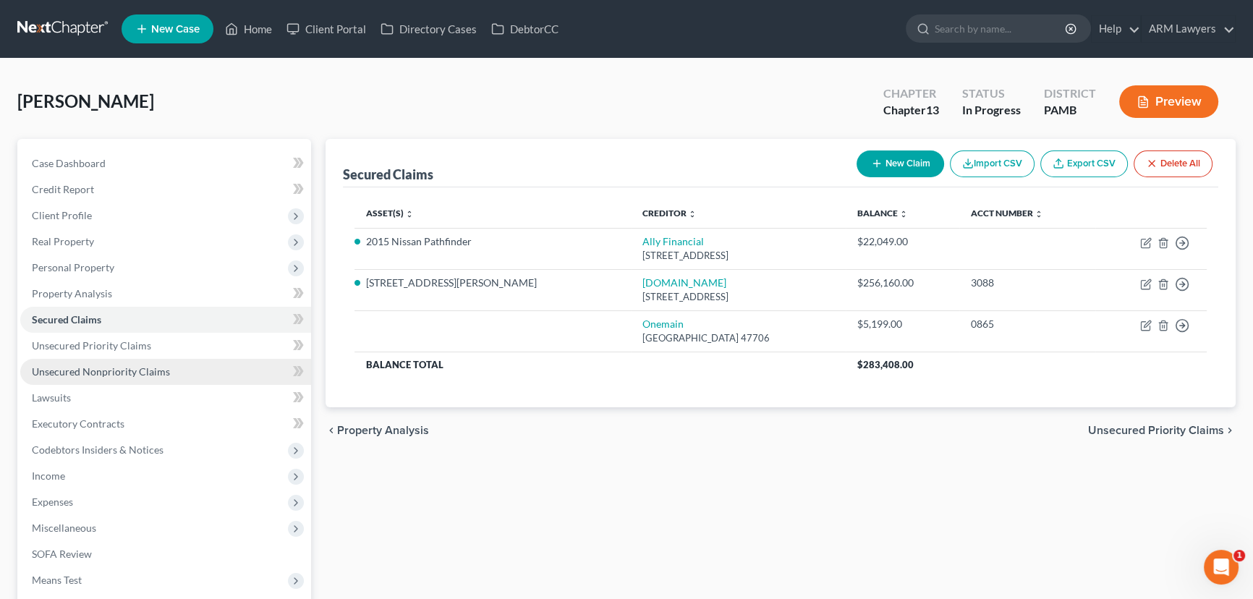
click at [136, 368] on span "Unsecured Nonpriority Claims" at bounding box center [101, 371] width 138 height 12
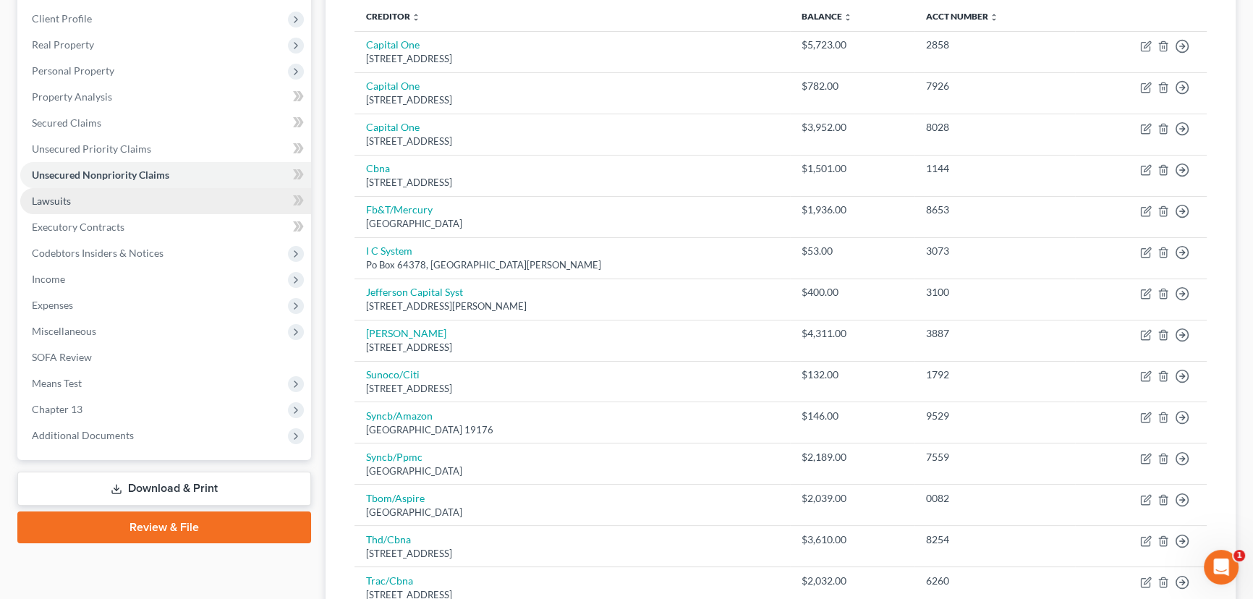
click at [86, 197] on link "Lawsuits" at bounding box center [165, 201] width 291 height 26
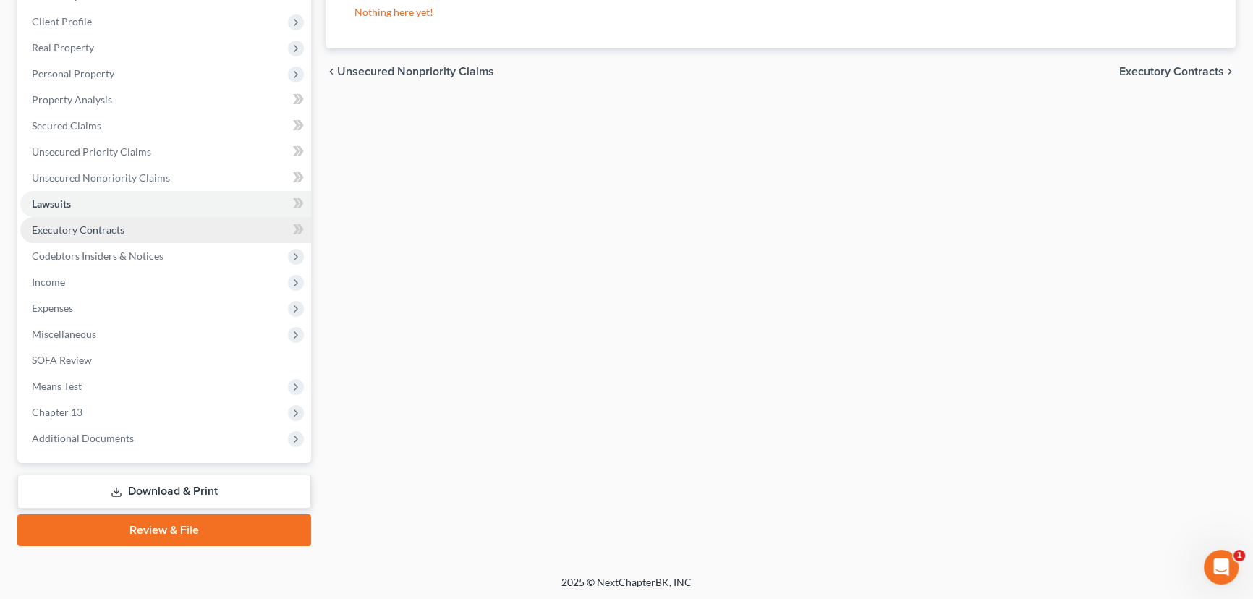
click at [132, 226] on link "Executory Contracts" at bounding box center [165, 230] width 291 height 26
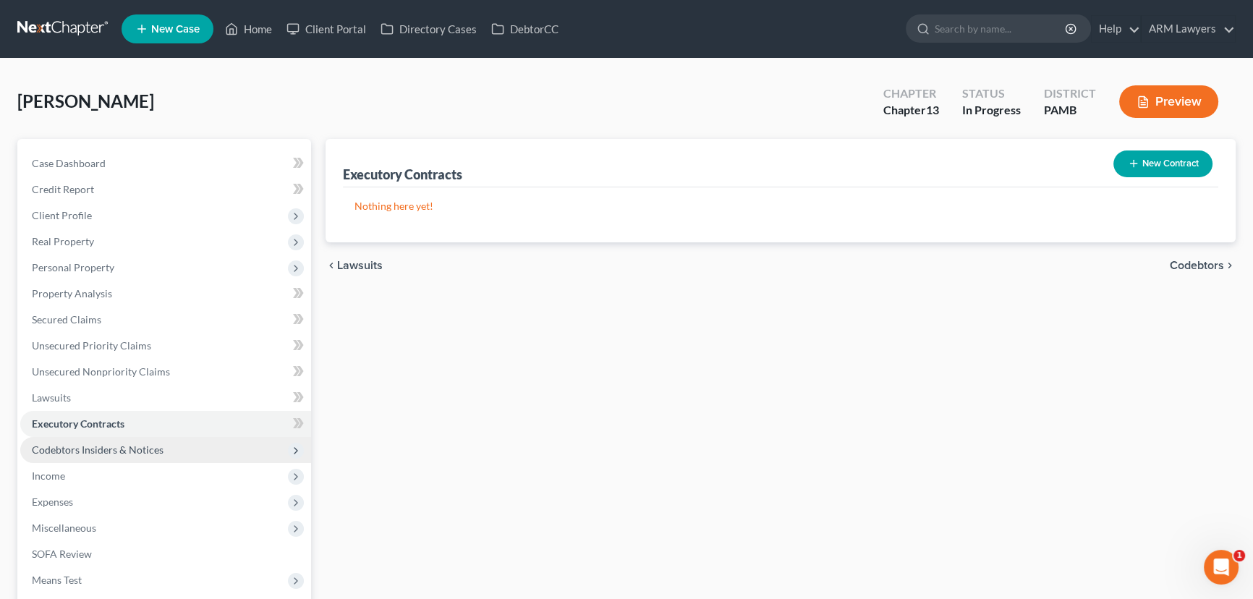
click at [124, 451] on span "Codebtors Insiders & Notices" at bounding box center [98, 449] width 132 height 12
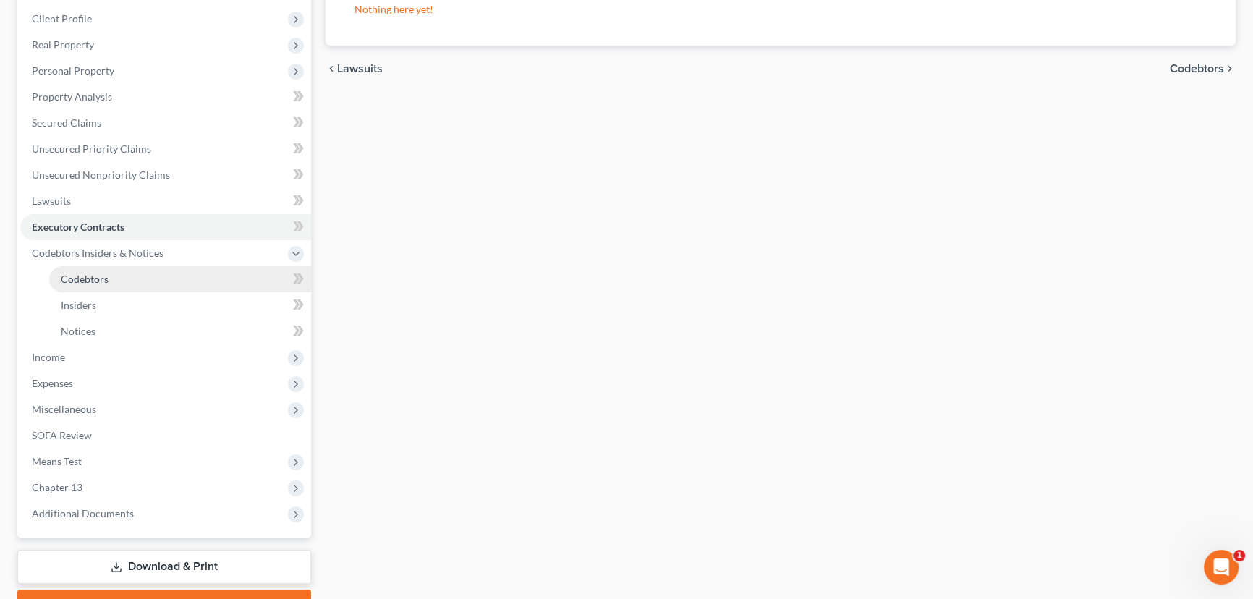
click at [114, 275] on link "Codebtors" at bounding box center [180, 279] width 262 height 26
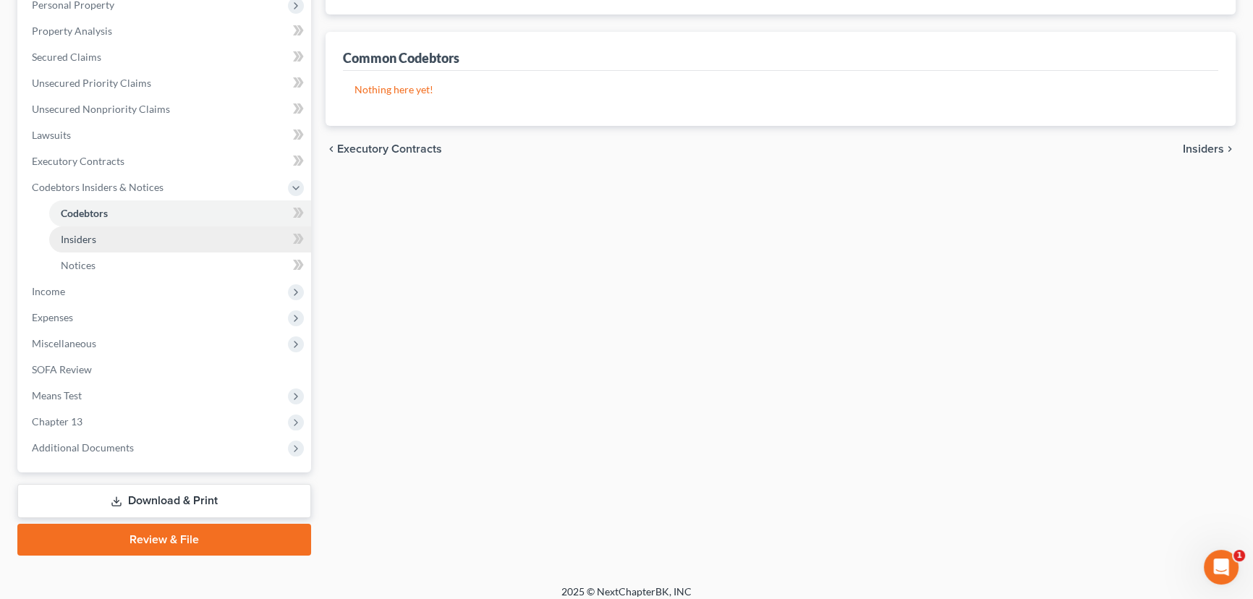
click at [106, 244] on link "Insiders" at bounding box center [180, 239] width 262 height 26
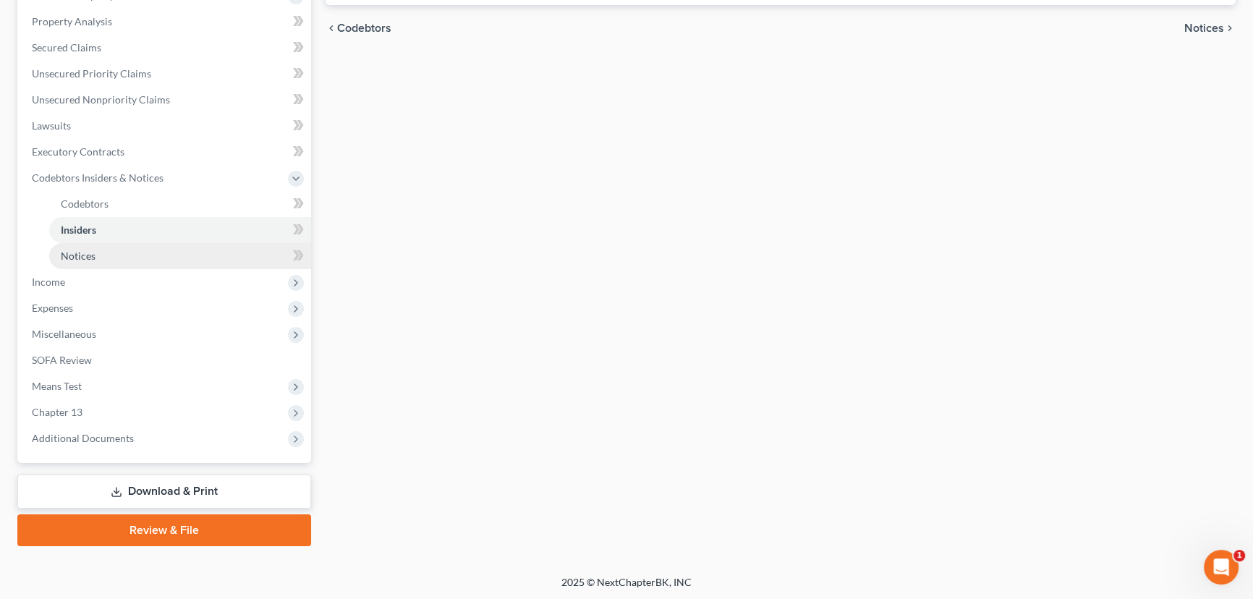
click at [106, 260] on link "Notices" at bounding box center [180, 256] width 262 height 26
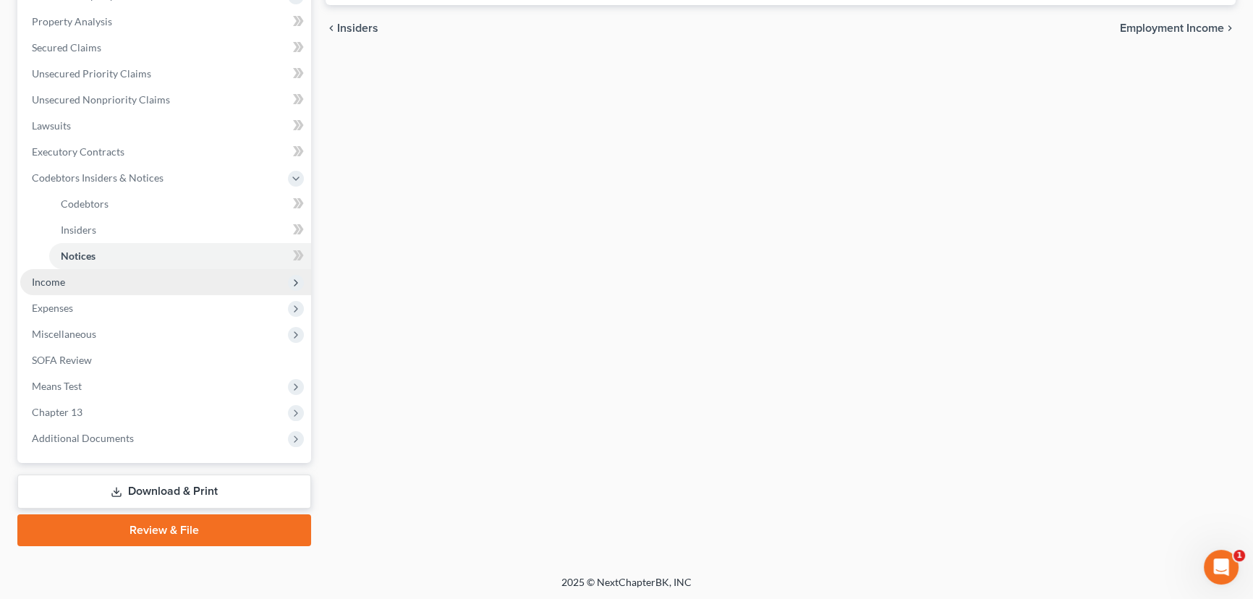
drag, startPoint x: 80, startPoint y: 289, endPoint x: 165, endPoint y: 283, distance: 85.6
click at [80, 290] on span "Income" at bounding box center [165, 282] width 291 height 26
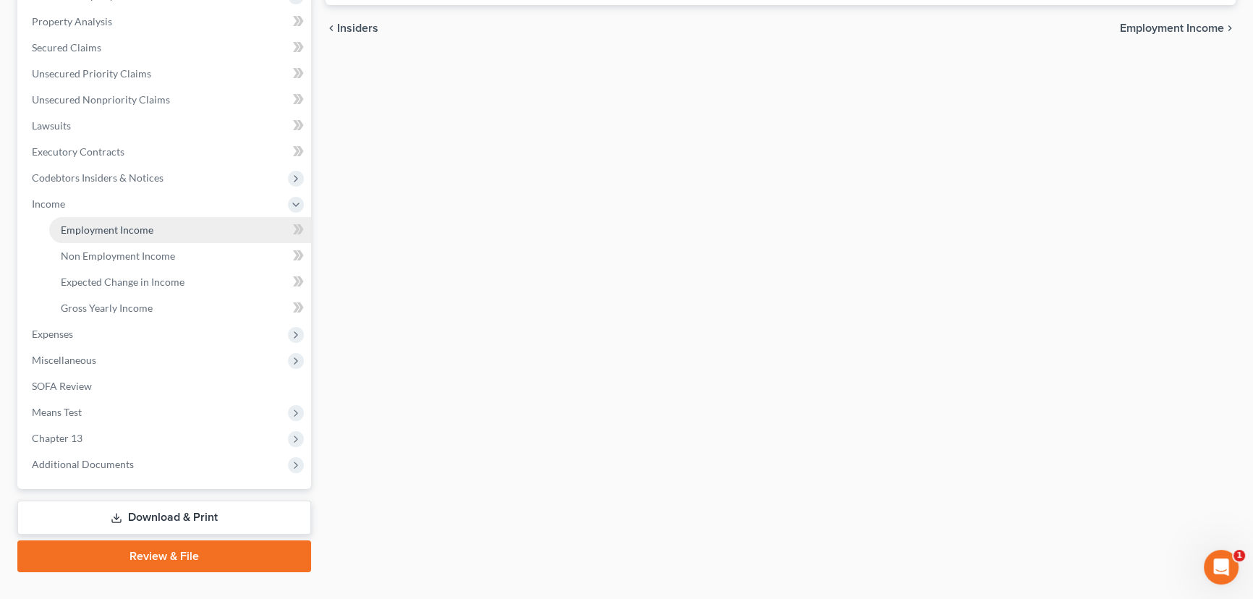
click at [145, 234] on span "Employment Income" at bounding box center [107, 229] width 93 height 12
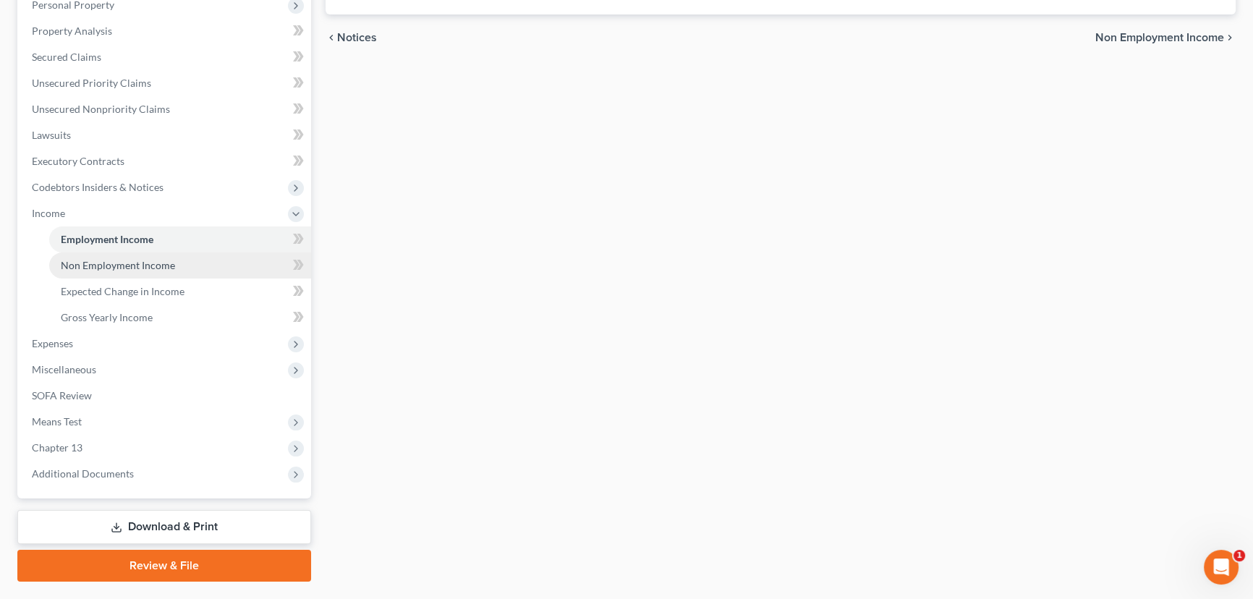
click at [137, 256] on link "Non Employment Income" at bounding box center [180, 265] width 262 height 26
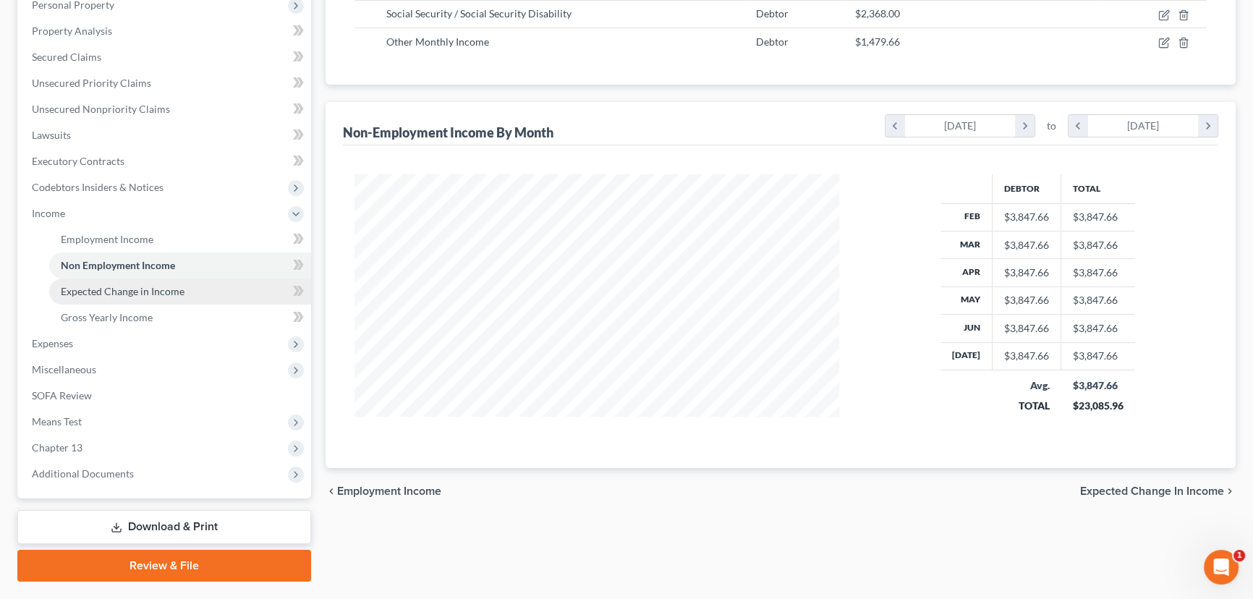
click at [138, 286] on span "Expected Change in Income" at bounding box center [123, 291] width 124 height 12
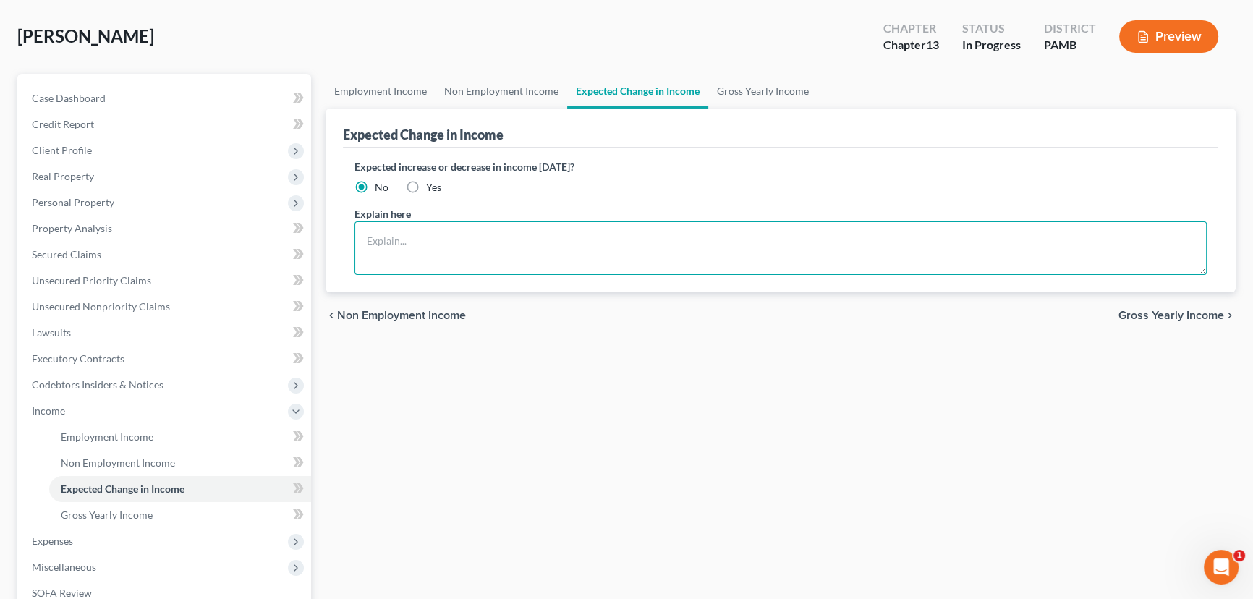
click at [477, 230] on textarea at bounding box center [780, 248] width 852 height 54
click at [477, 230] on textarea "Waiting on Workmans comp Claim" at bounding box center [780, 248] width 852 height 54
click at [475, 231] on textarea "Waiting on Workmans comp Claim" at bounding box center [780, 248] width 852 height 54
click at [472, 240] on textarea "Waiting on Workmans comp Claim" at bounding box center [780, 248] width 852 height 54
click at [437, 238] on textarea "Waiting on Workmans Comp Claim" at bounding box center [780, 248] width 852 height 54
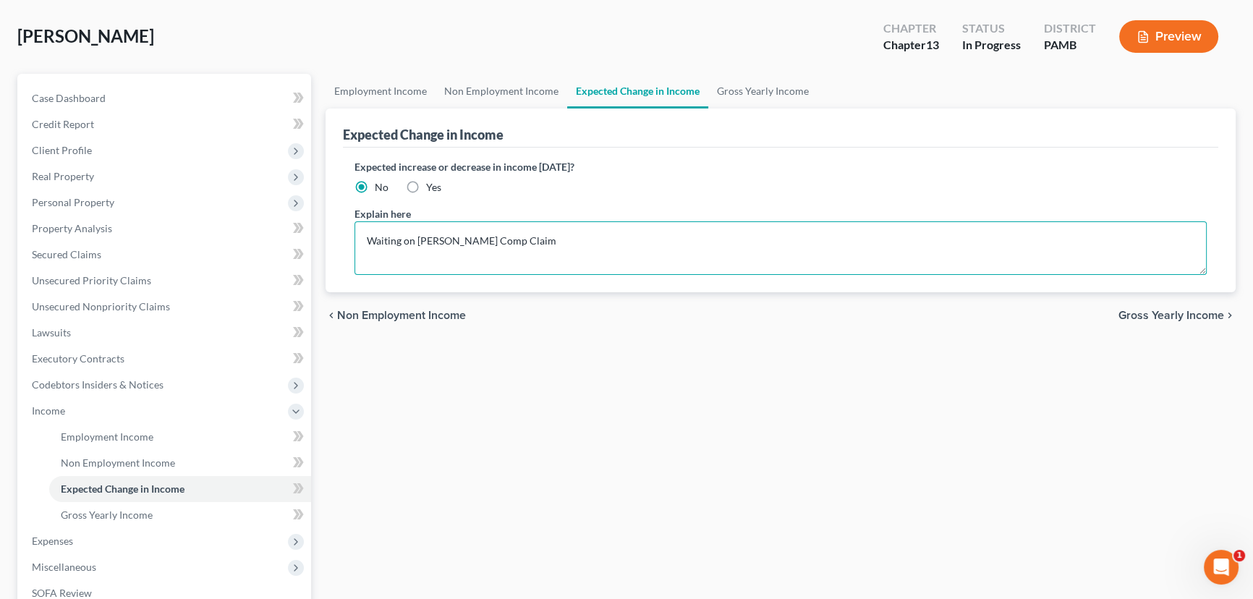
type textarea "Waiting on Workman's Comp Claim"
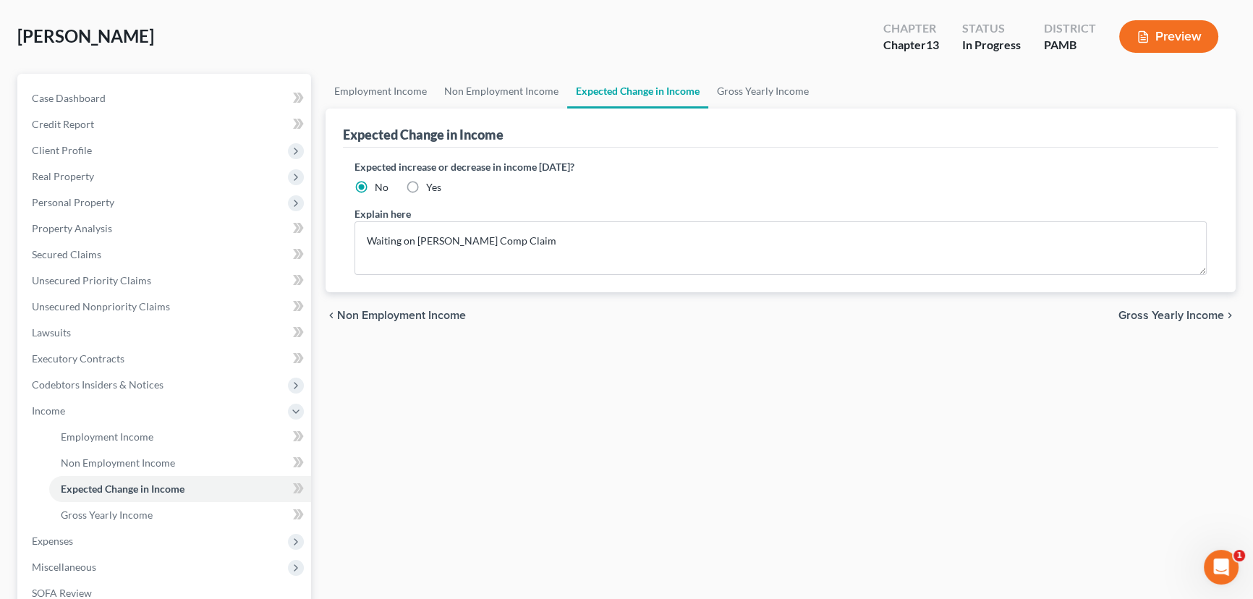
click at [426, 182] on label "Yes" at bounding box center [433, 187] width 15 height 14
click at [432, 182] on input "Yes" at bounding box center [436, 184] width 9 height 9
radio input "true"
click at [756, 78] on link "Gross Yearly Income" at bounding box center [762, 91] width 109 height 35
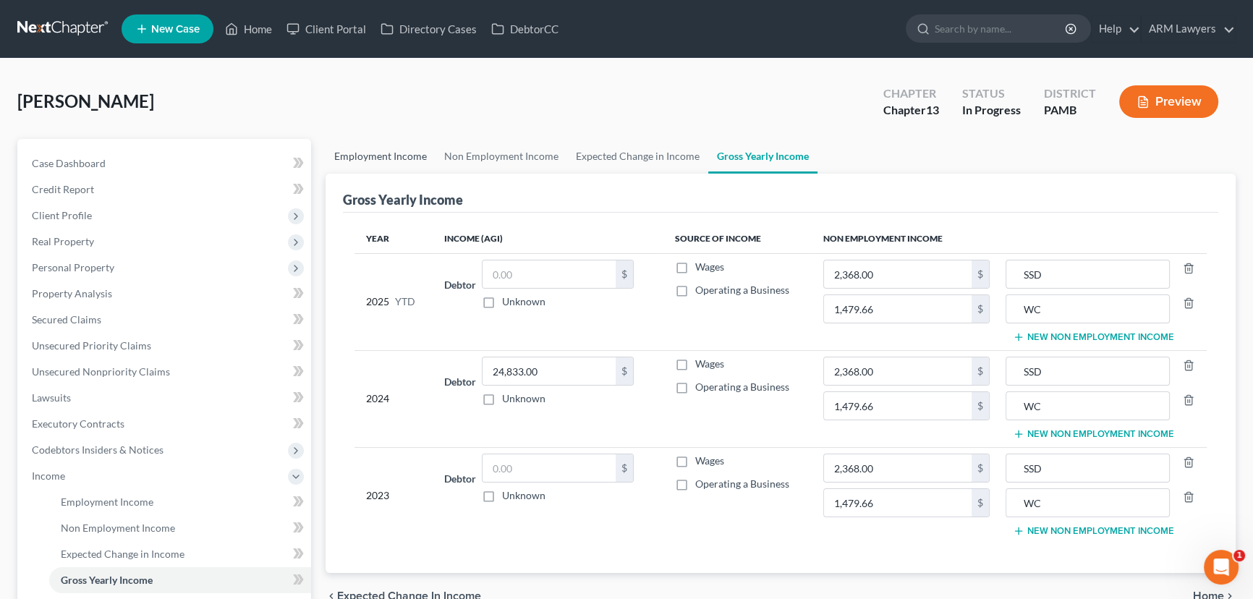
click at [336, 156] on link "Employment Income" at bounding box center [380, 156] width 110 height 35
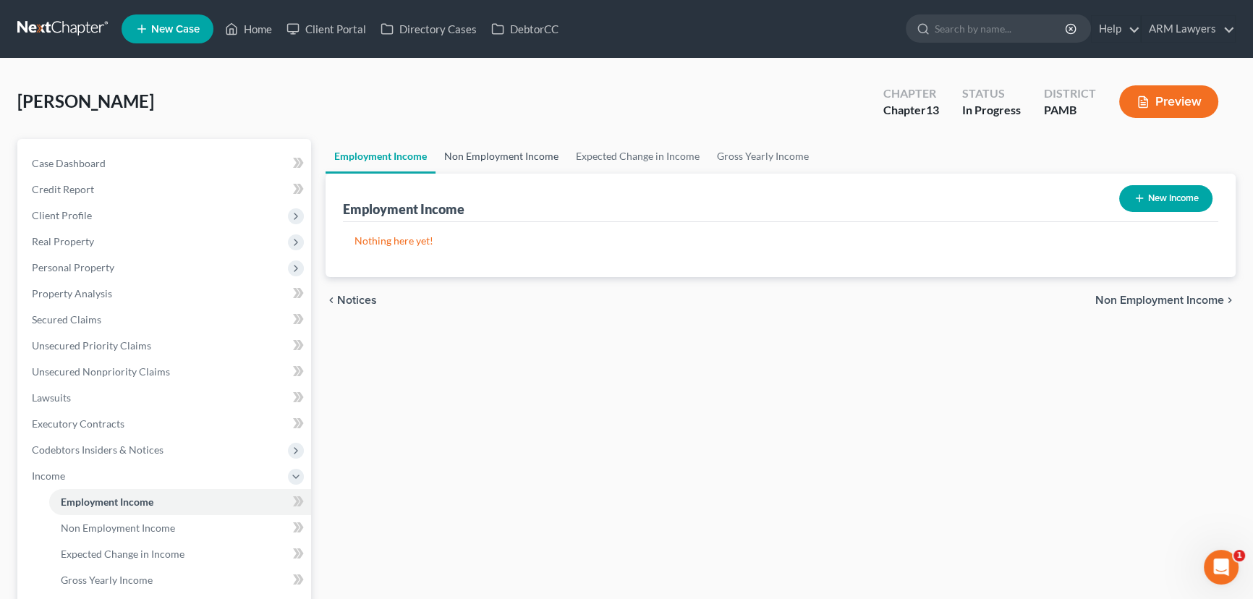
drag, startPoint x: 500, startPoint y: 150, endPoint x: 507, endPoint y: 161, distance: 12.0
click at [500, 152] on link "Non Employment Income" at bounding box center [501, 156] width 132 height 35
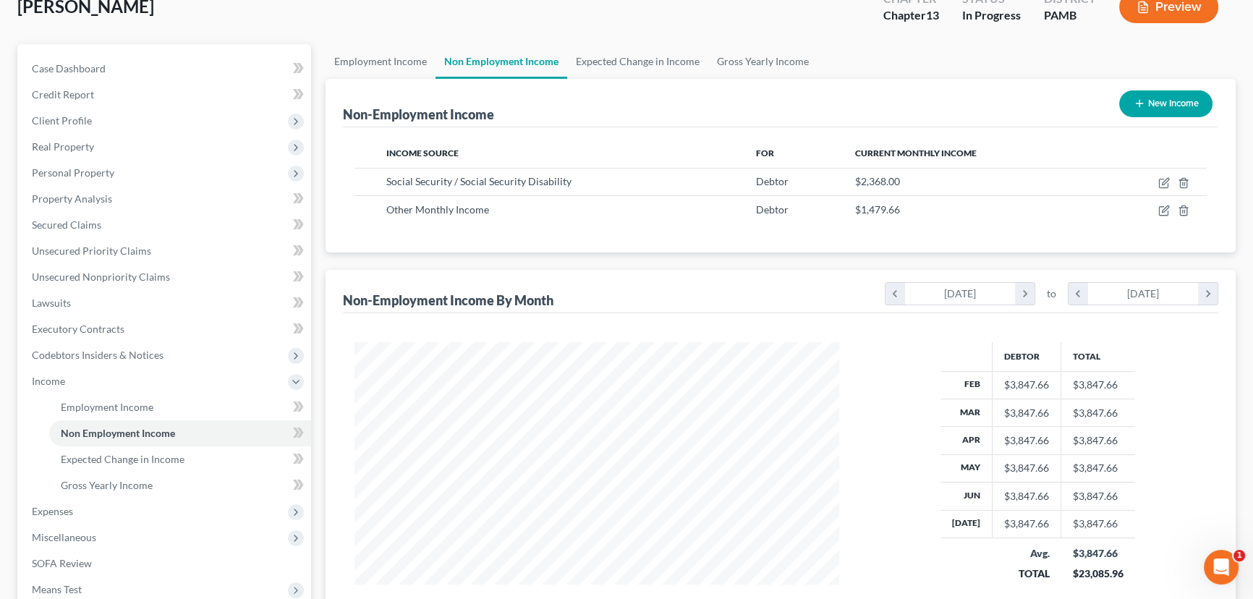
scroll to position [131, 0]
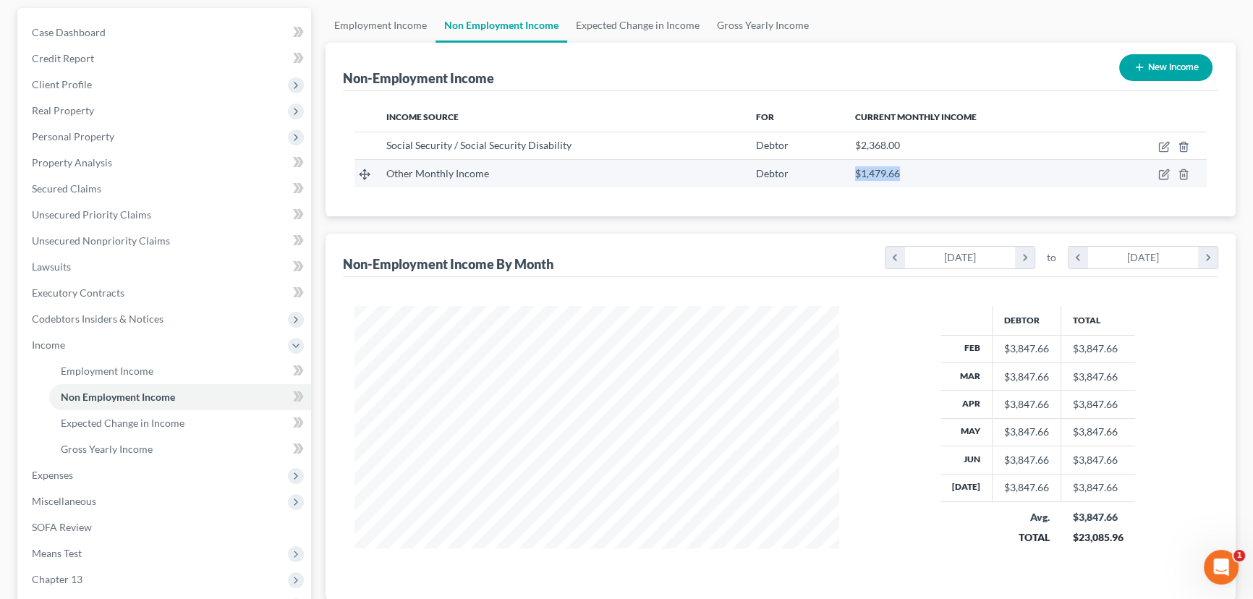
drag, startPoint x: 921, startPoint y: 173, endPoint x: 851, endPoint y: 172, distance: 70.2
click at [851, 172] on td "$1,479.66" at bounding box center [971, 173] width 257 height 27
copy span "$1,479.66"
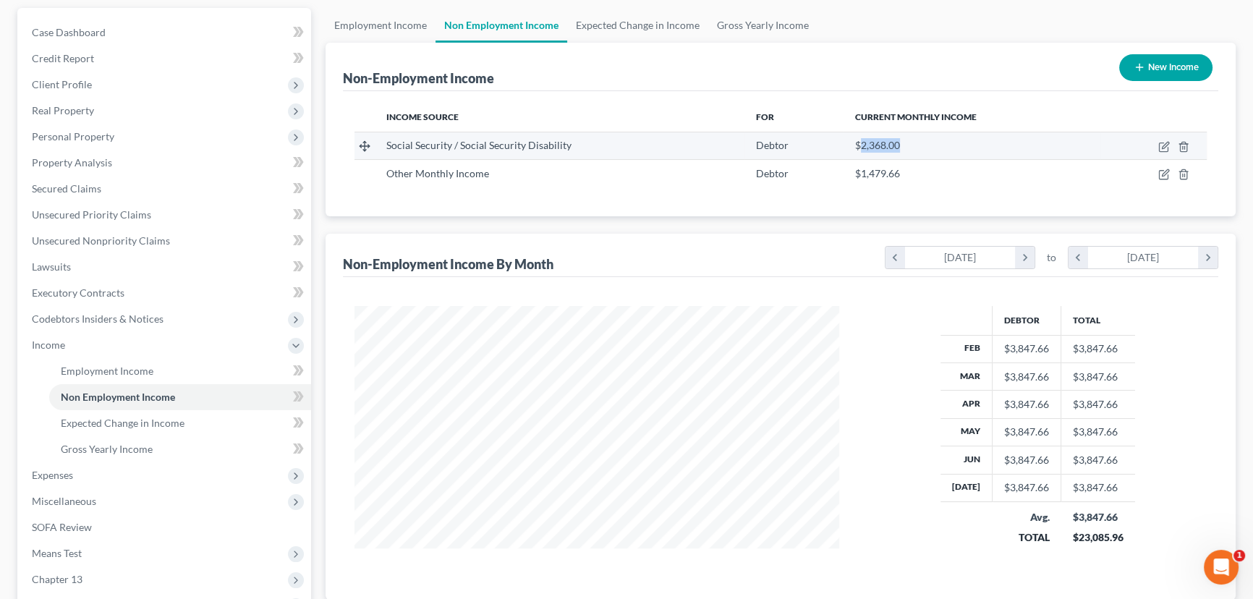
drag, startPoint x: 903, startPoint y: 142, endPoint x: 856, endPoint y: 145, distance: 46.4
click at [856, 145] on div "$2,368.00" at bounding box center [972, 145] width 234 height 14
click at [874, 143] on span "$2,368.00" at bounding box center [877, 145] width 45 height 12
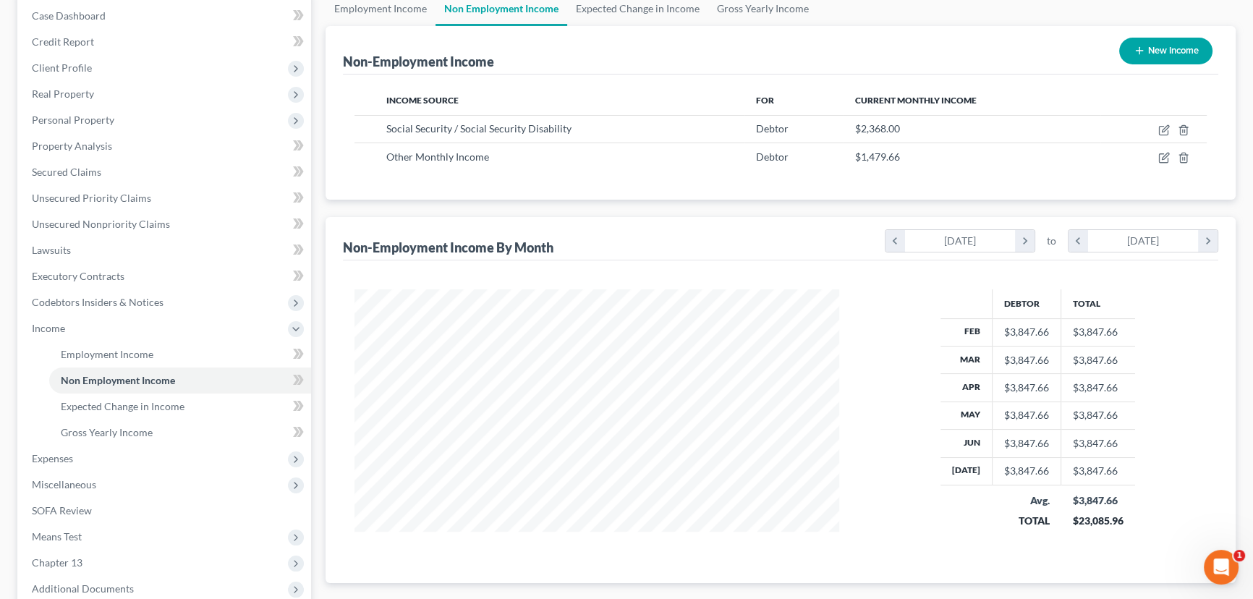
scroll to position [0, 0]
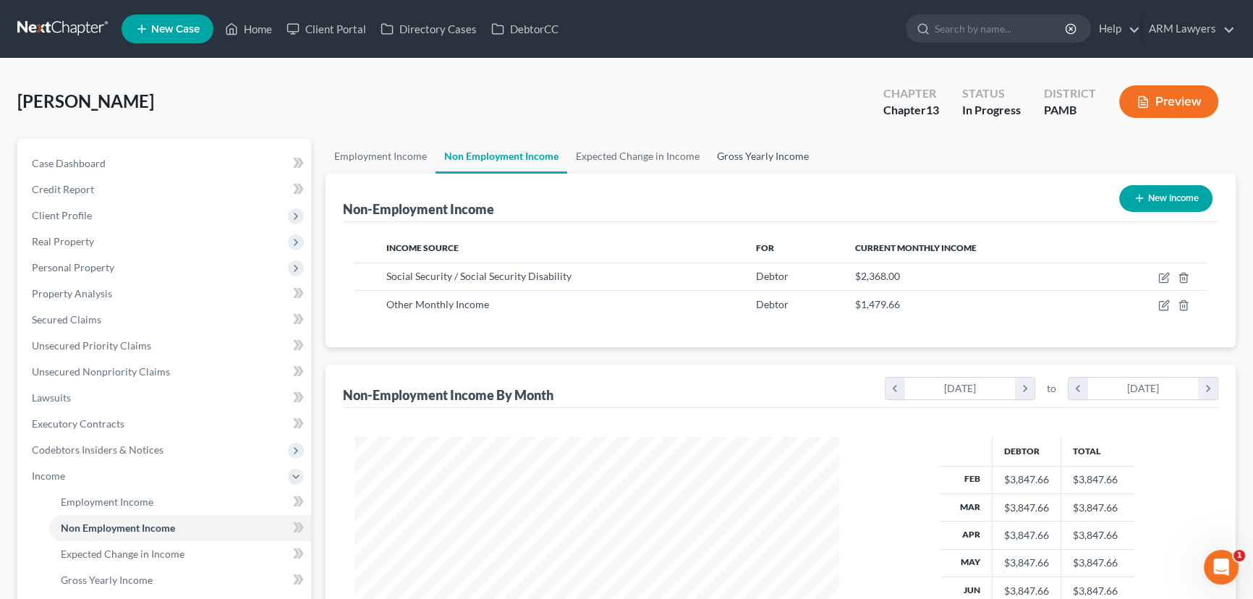
drag, startPoint x: 754, startPoint y: 142, endPoint x: 717, endPoint y: 203, distance: 71.5
click at [754, 142] on link "Gross Yearly Income" at bounding box center [762, 156] width 109 height 35
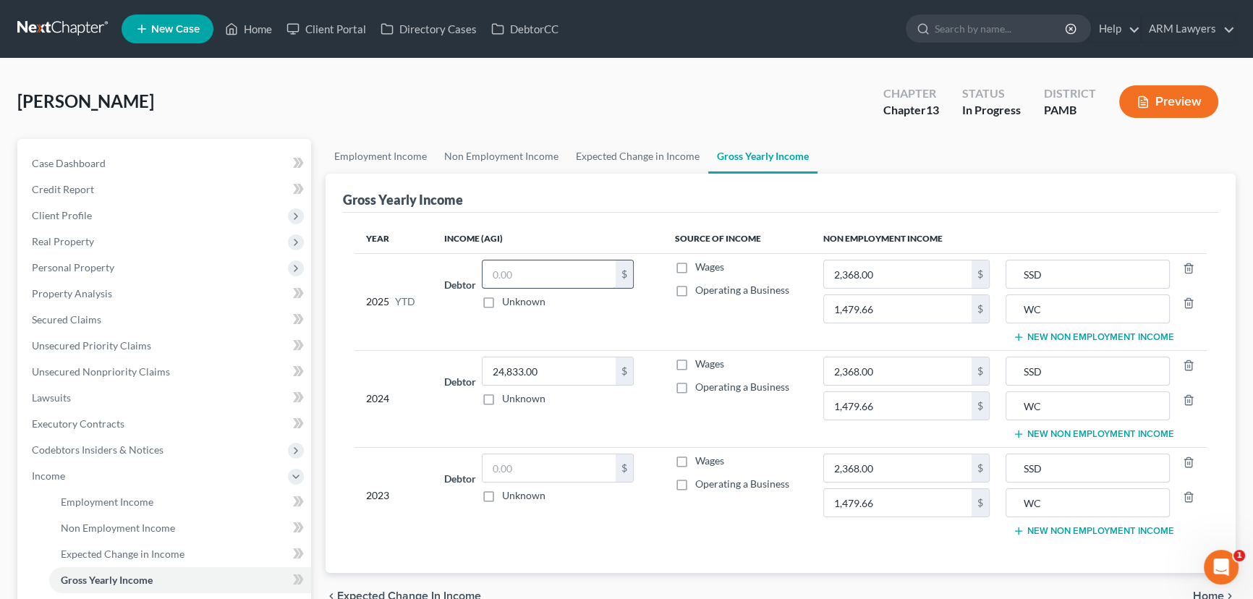
click at [581, 277] on input "text" at bounding box center [548, 273] width 133 height 27
paste input "46,171.92"
type input "46,171.92"
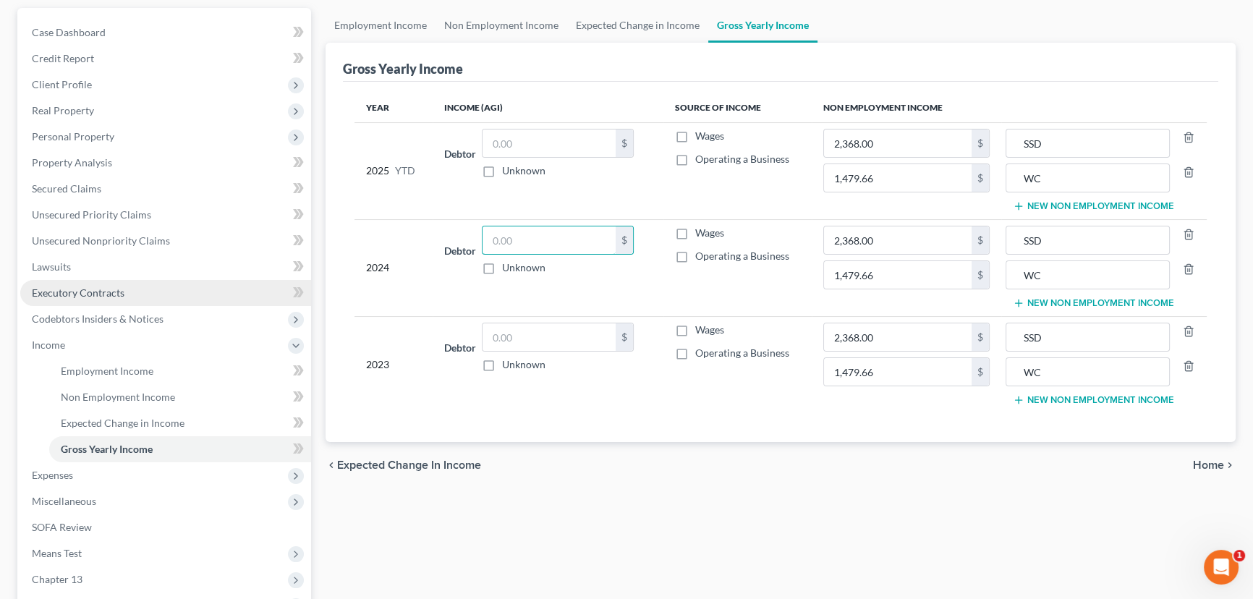
scroll to position [197, 0]
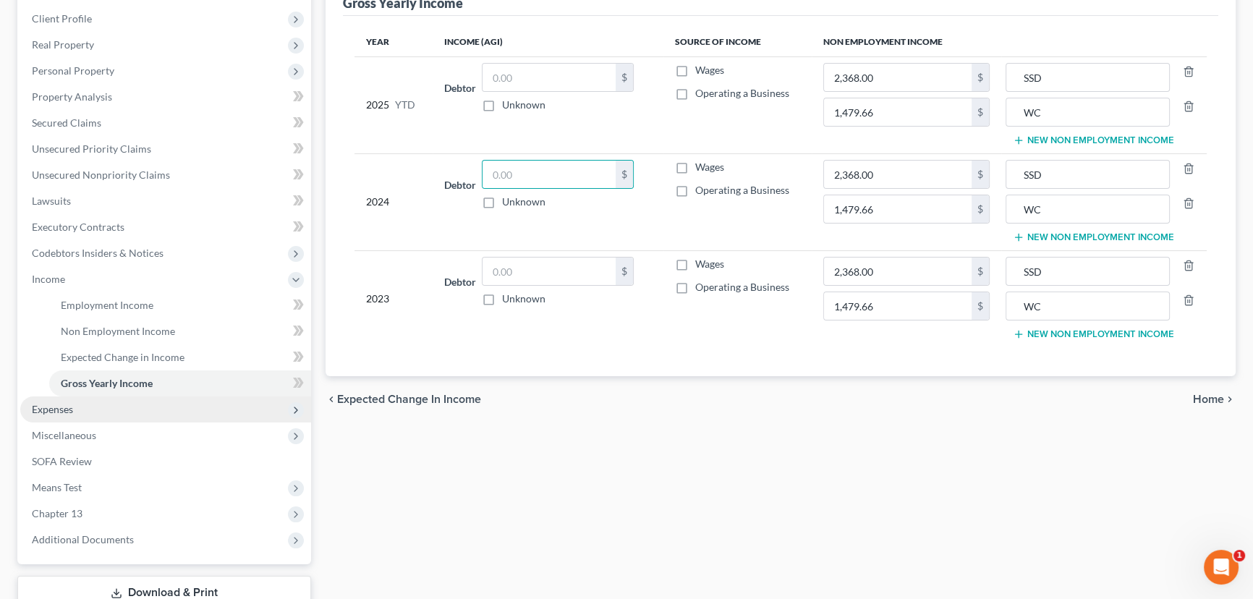
click at [103, 410] on span "Expenses" at bounding box center [165, 409] width 291 height 26
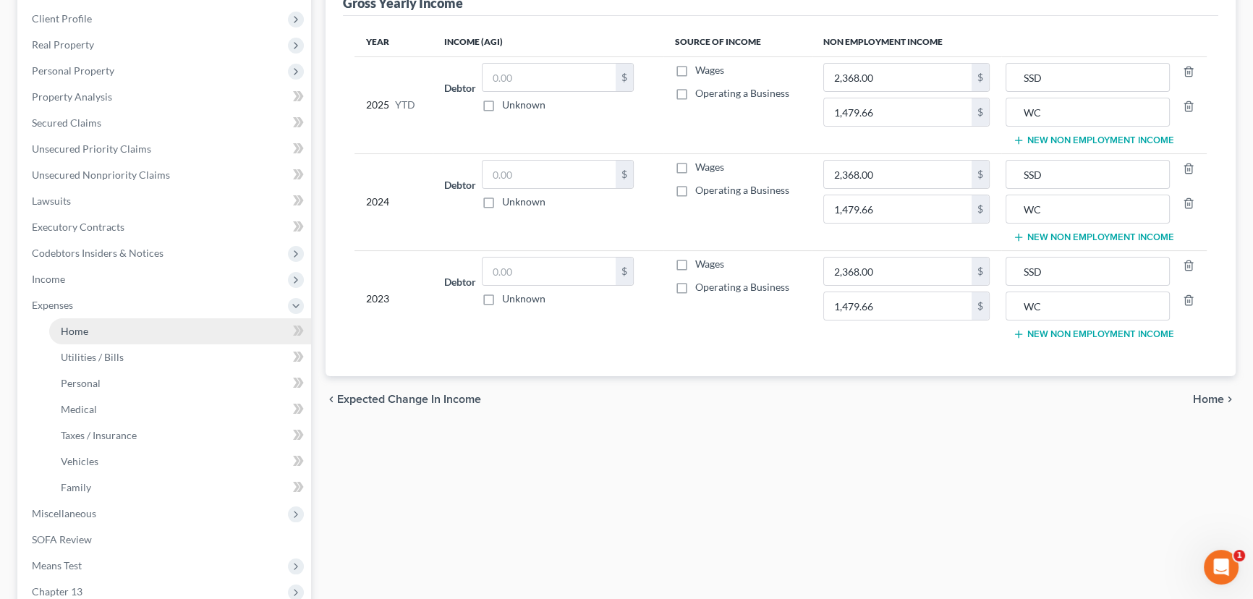
click at [94, 323] on link "Home" at bounding box center [180, 331] width 262 height 26
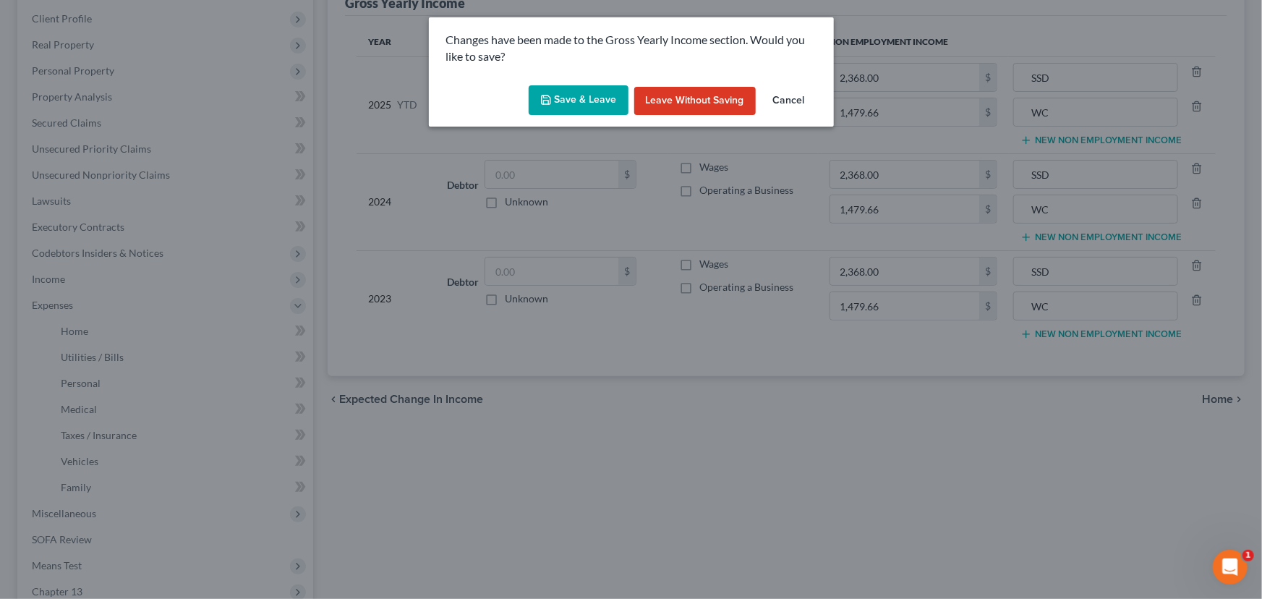
click at [569, 104] on button "Save & Leave" at bounding box center [579, 100] width 100 height 30
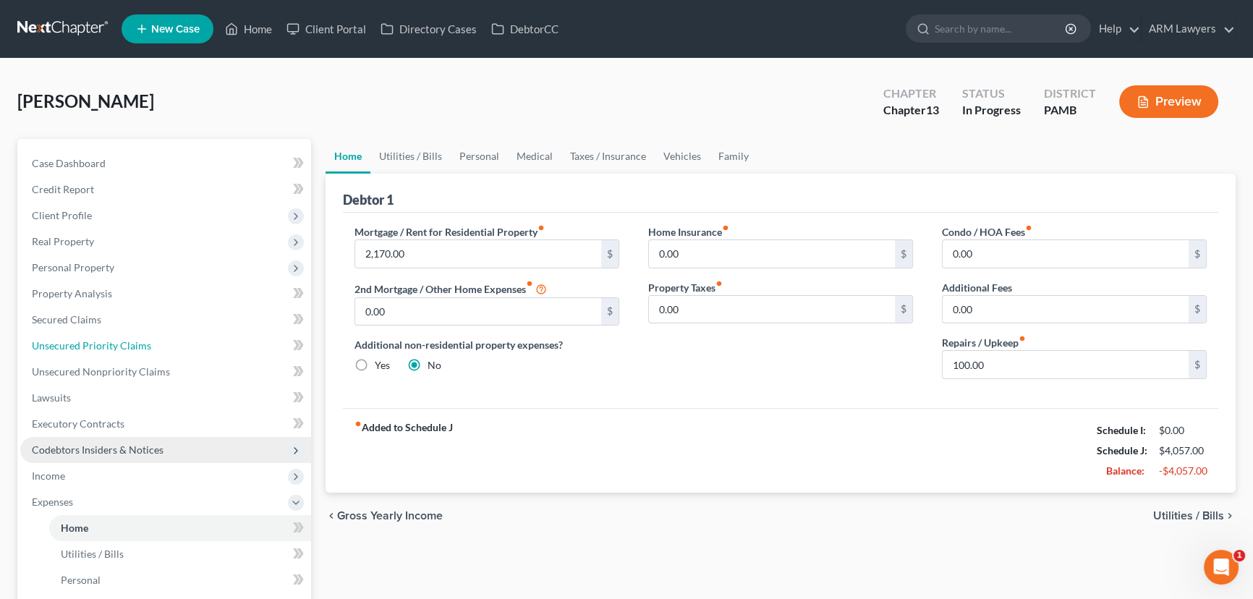
click at [102, 323] on ul "Case Dashboard Payments Invoices Payments Payments Credit Report Client Profile" at bounding box center [165, 488] width 291 height 677
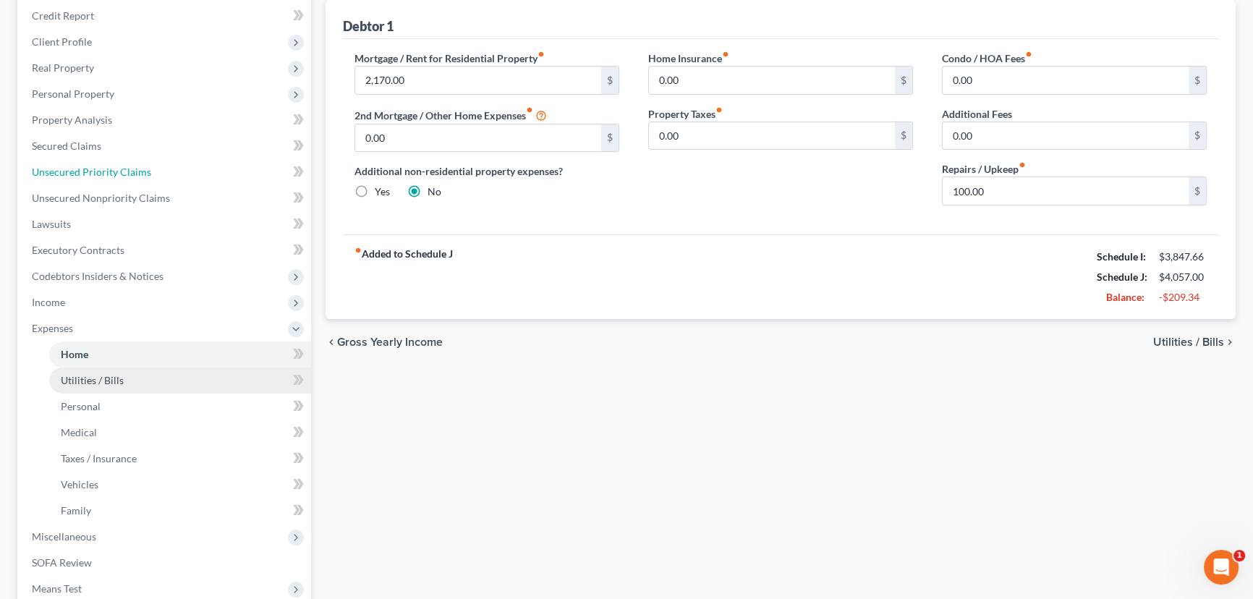
scroll to position [197, 0]
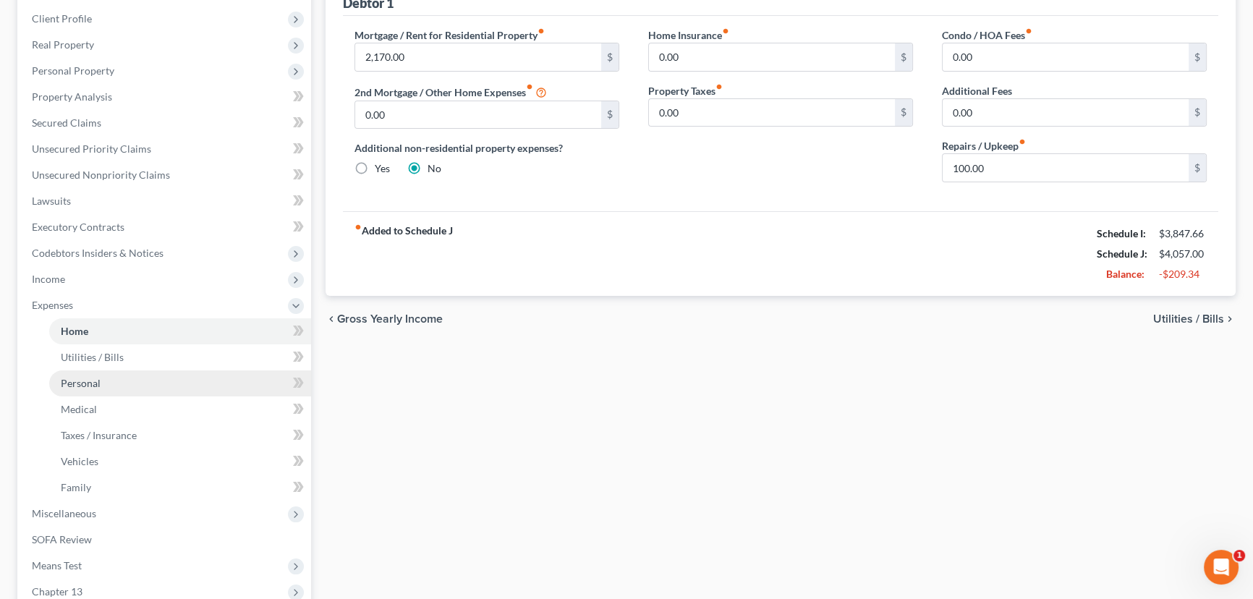
click at [135, 378] on link "Personal" at bounding box center [180, 383] width 262 height 26
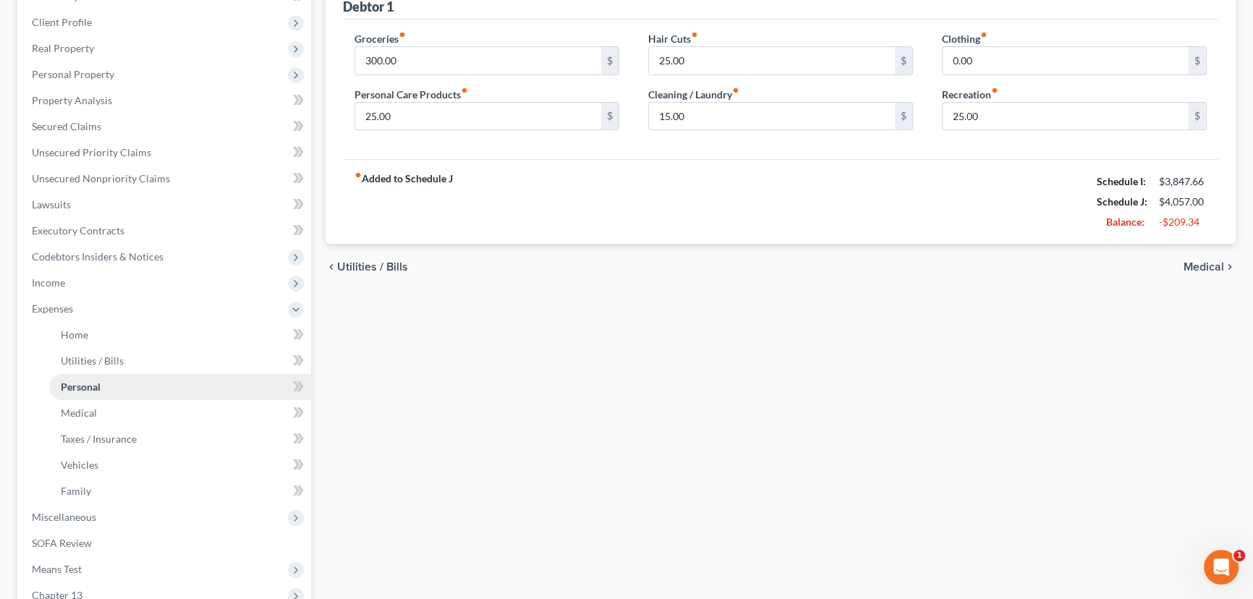
scroll to position [197, 0]
click at [130, 406] on link "Medical" at bounding box center [180, 409] width 262 height 26
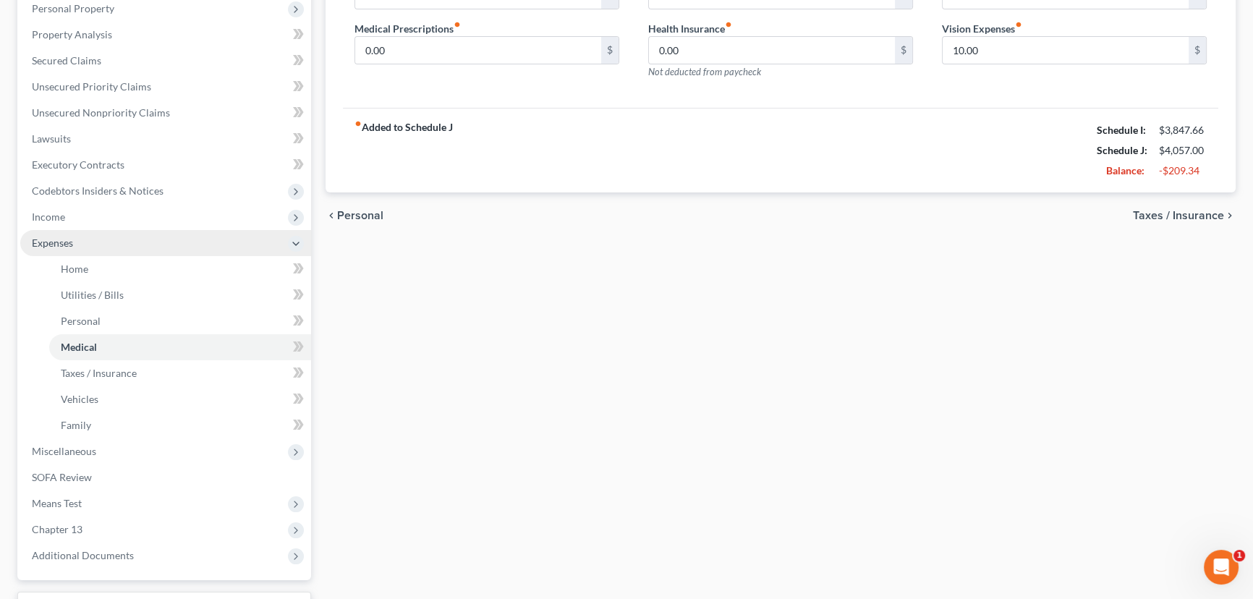
scroll to position [263, 0]
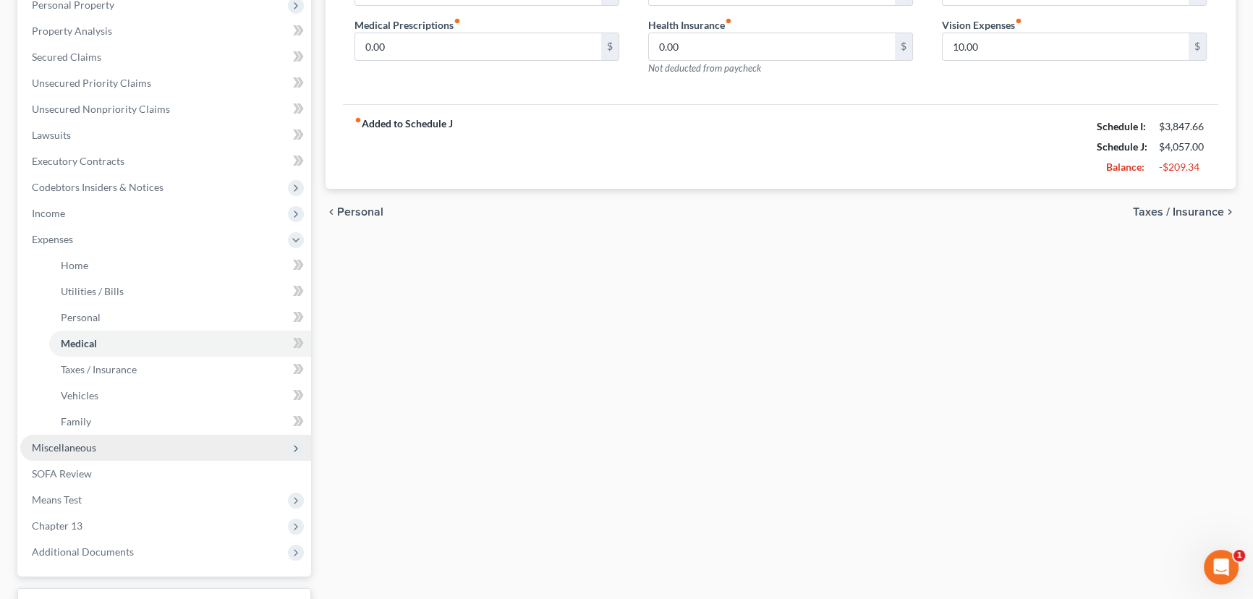
click at [115, 451] on span "Miscellaneous" at bounding box center [165, 448] width 291 height 26
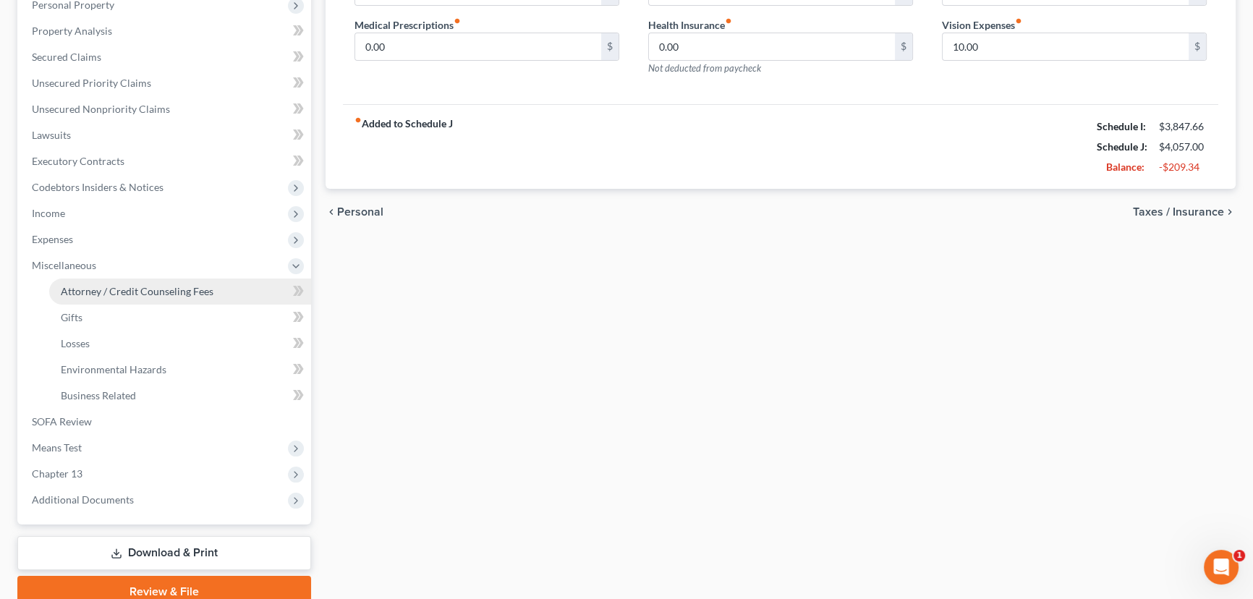
click at [116, 297] on link "Attorney / Credit Counseling Fees" at bounding box center [180, 291] width 262 height 26
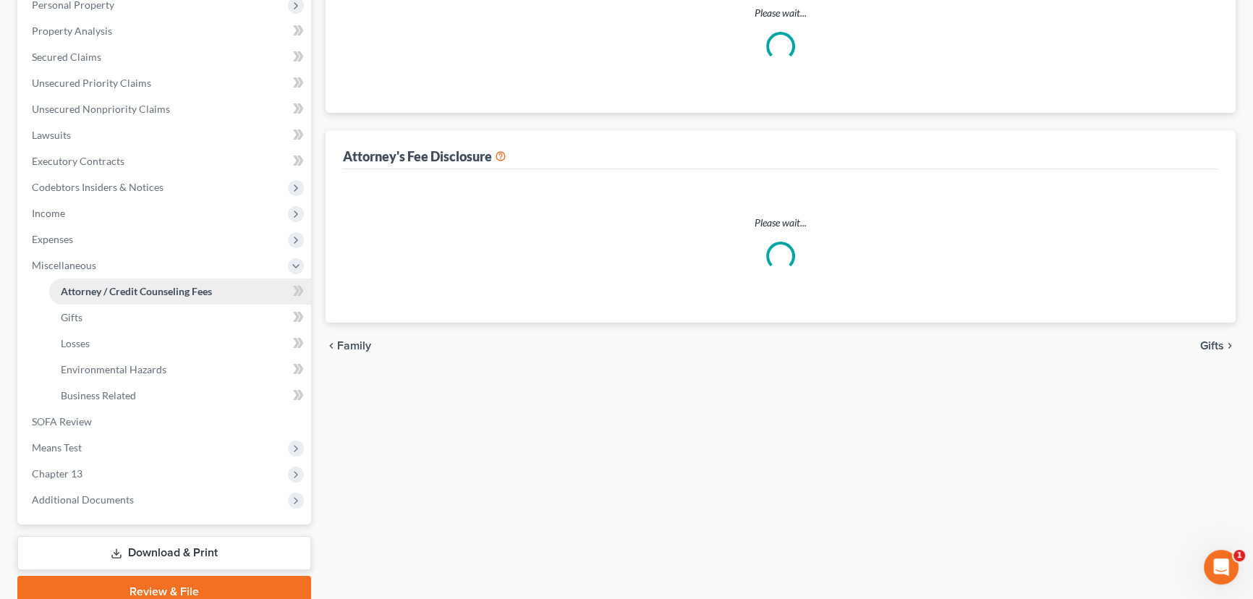
scroll to position [87, 0]
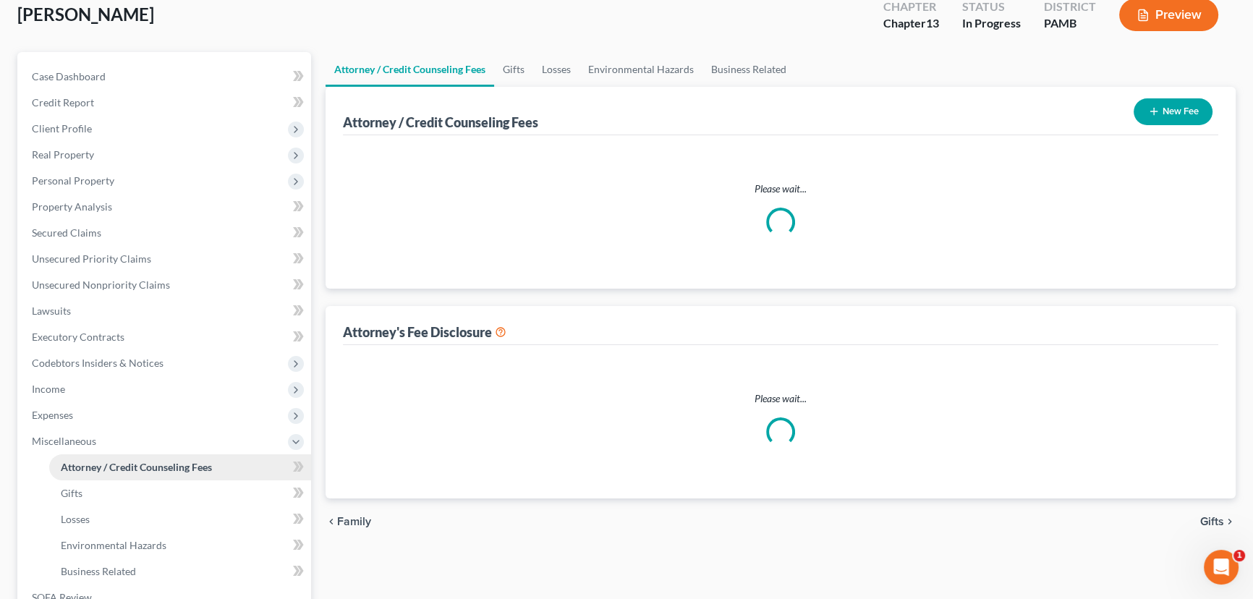
select select "0"
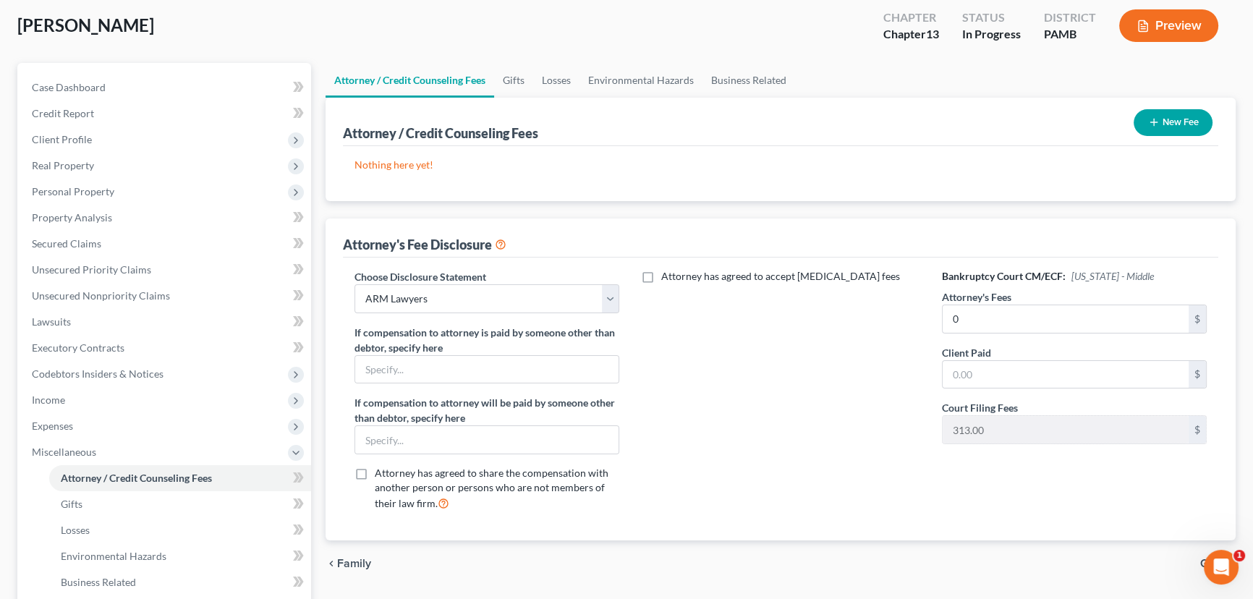
scroll to position [197, 0]
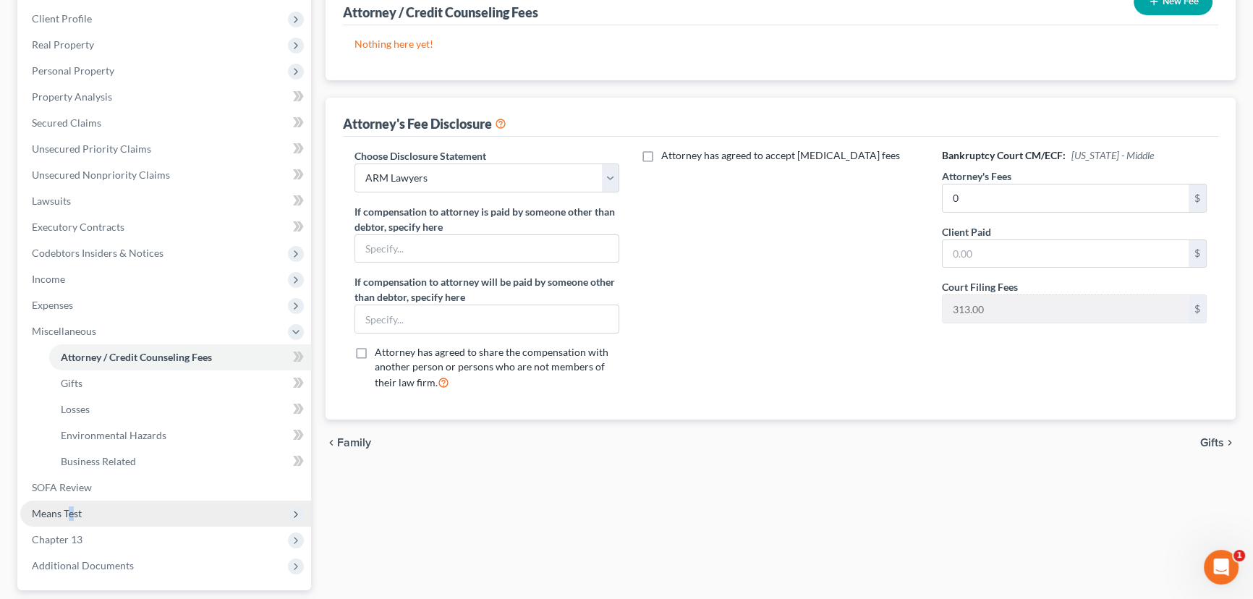
drag, startPoint x: 70, startPoint y: 504, endPoint x: 79, endPoint y: 507, distance: 9.1
click at [72, 505] on span "Means Test" at bounding box center [165, 513] width 291 height 26
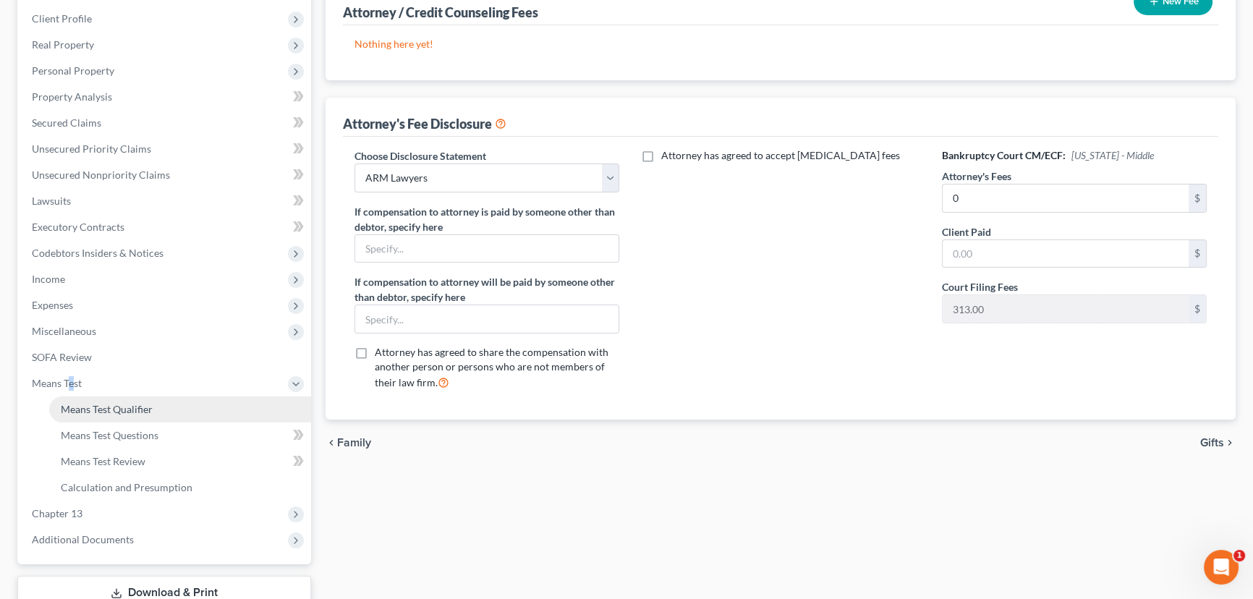
click at [127, 412] on span "Means Test Qualifier" at bounding box center [107, 409] width 92 height 12
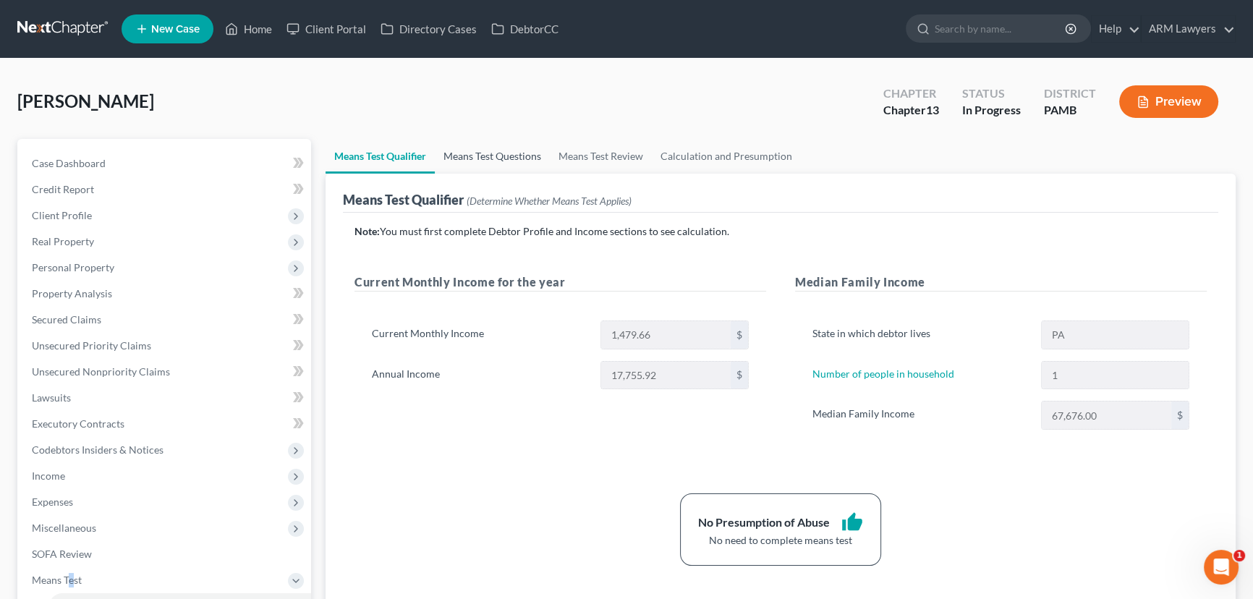
click at [498, 150] on link "Means Test Questions" at bounding box center [492, 156] width 115 height 35
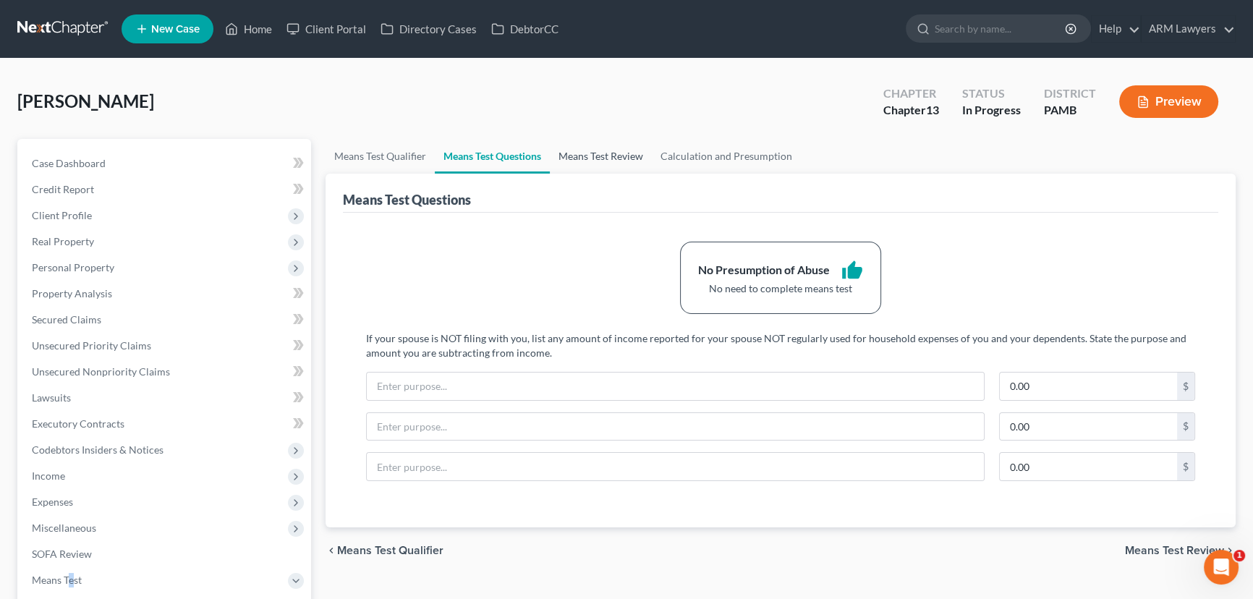
click at [586, 151] on link "Means Test Review" at bounding box center [601, 156] width 102 height 35
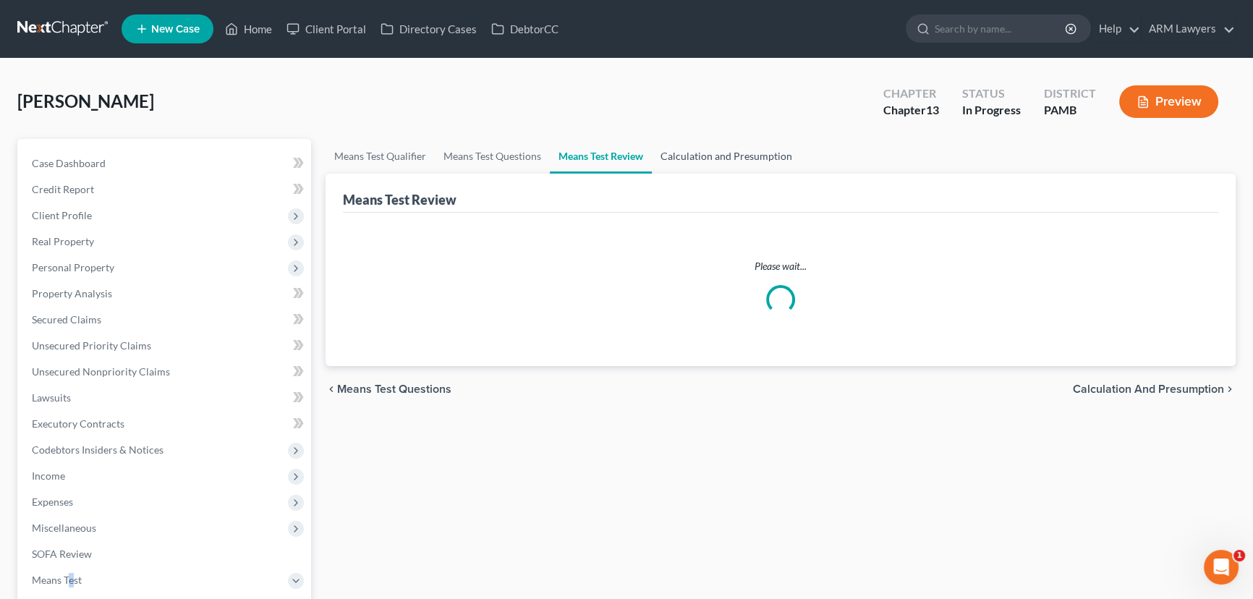
click at [749, 155] on link "Calculation and Presumption" at bounding box center [726, 156] width 149 height 35
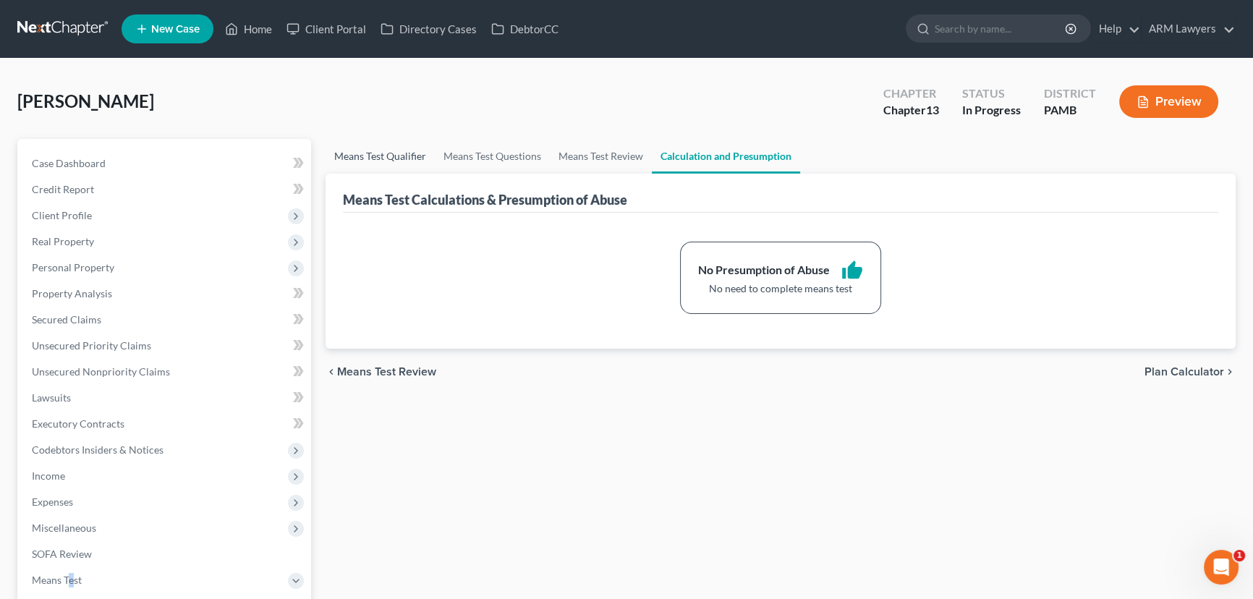
click at [375, 151] on link "Means Test Qualifier" at bounding box center [379, 156] width 109 height 35
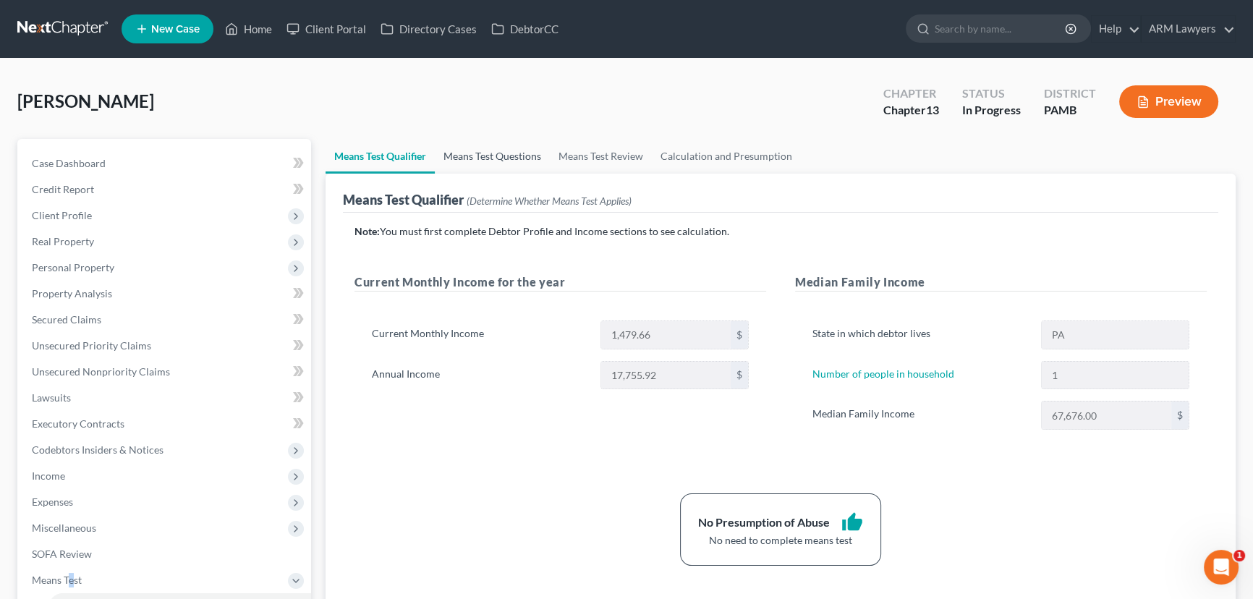
click at [455, 150] on link "Means Test Questions" at bounding box center [492, 156] width 115 height 35
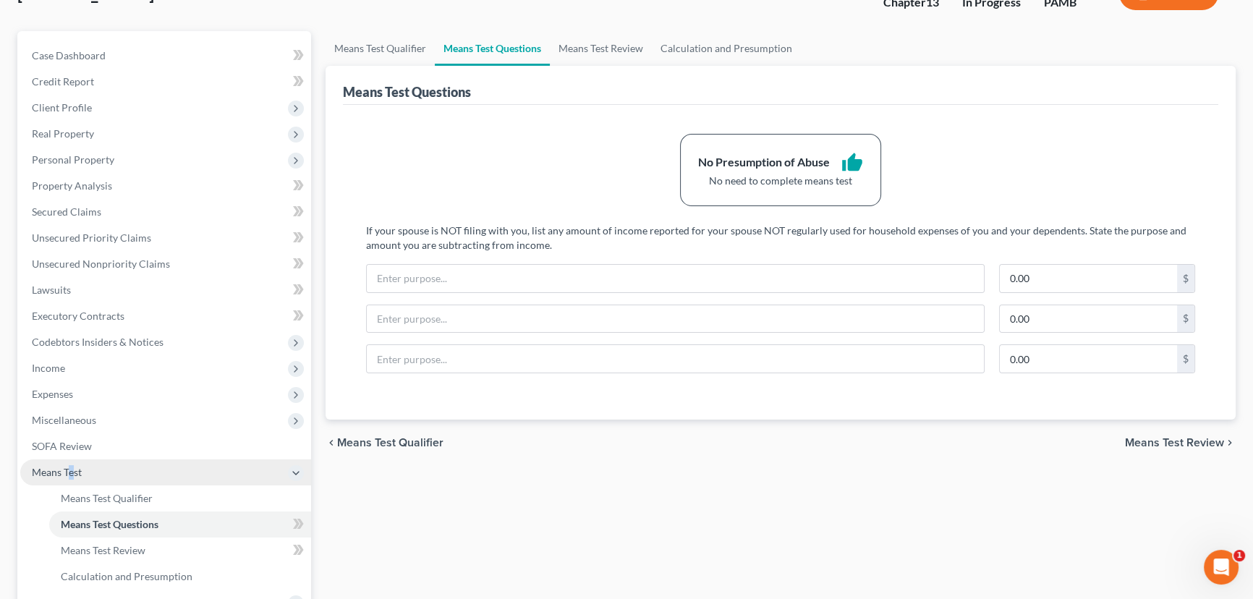
scroll to position [131, 0]
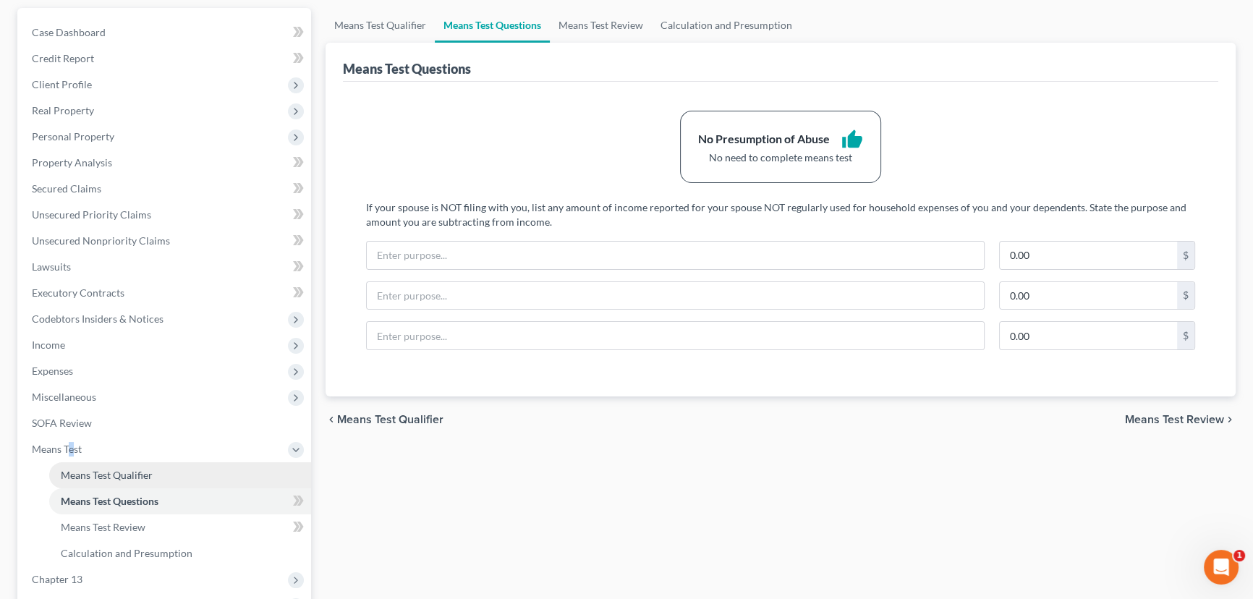
click at [93, 477] on span "Means Test Qualifier" at bounding box center [107, 475] width 92 height 12
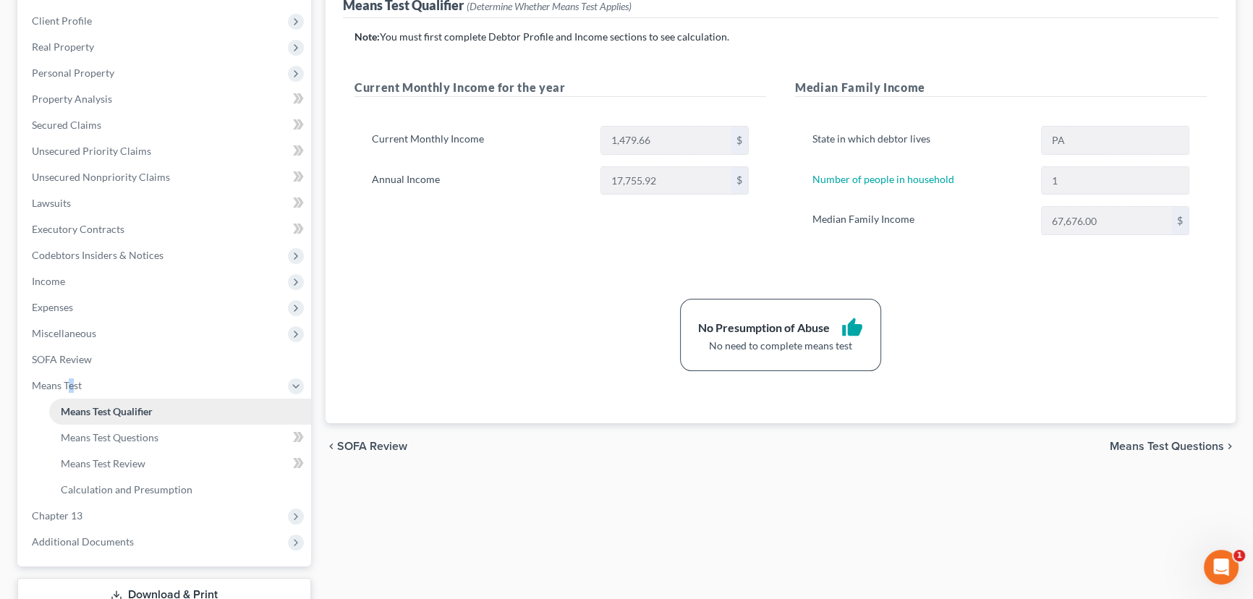
scroll to position [197, 0]
click at [37, 513] on span "Chapter 13" at bounding box center [57, 513] width 51 height 12
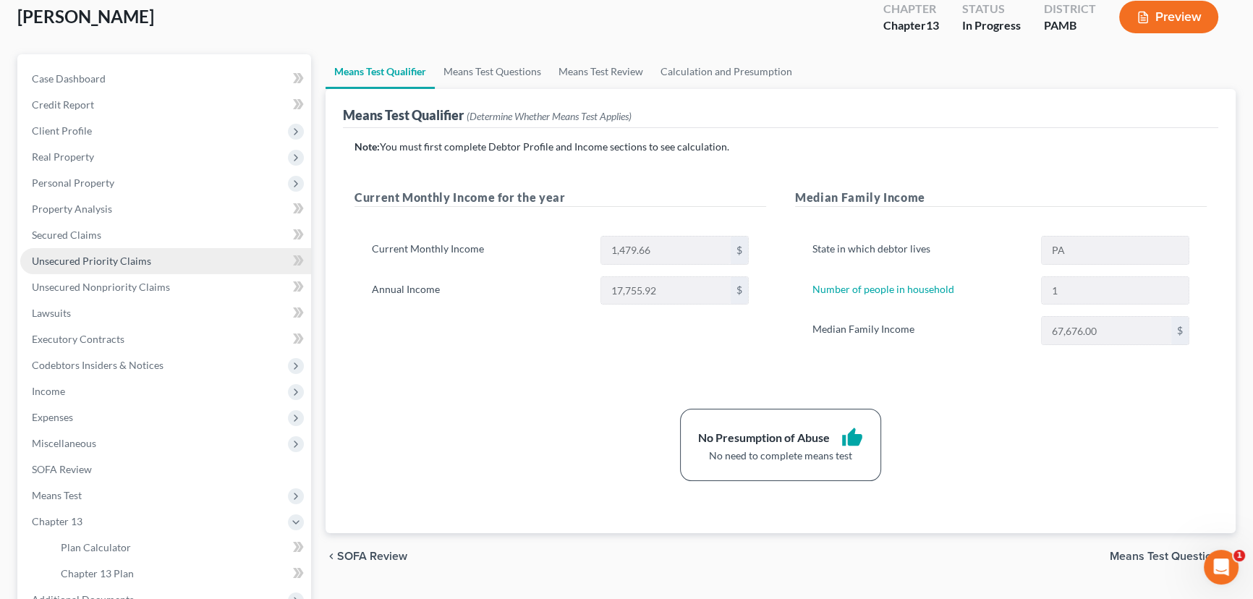
scroll to position [246, 0]
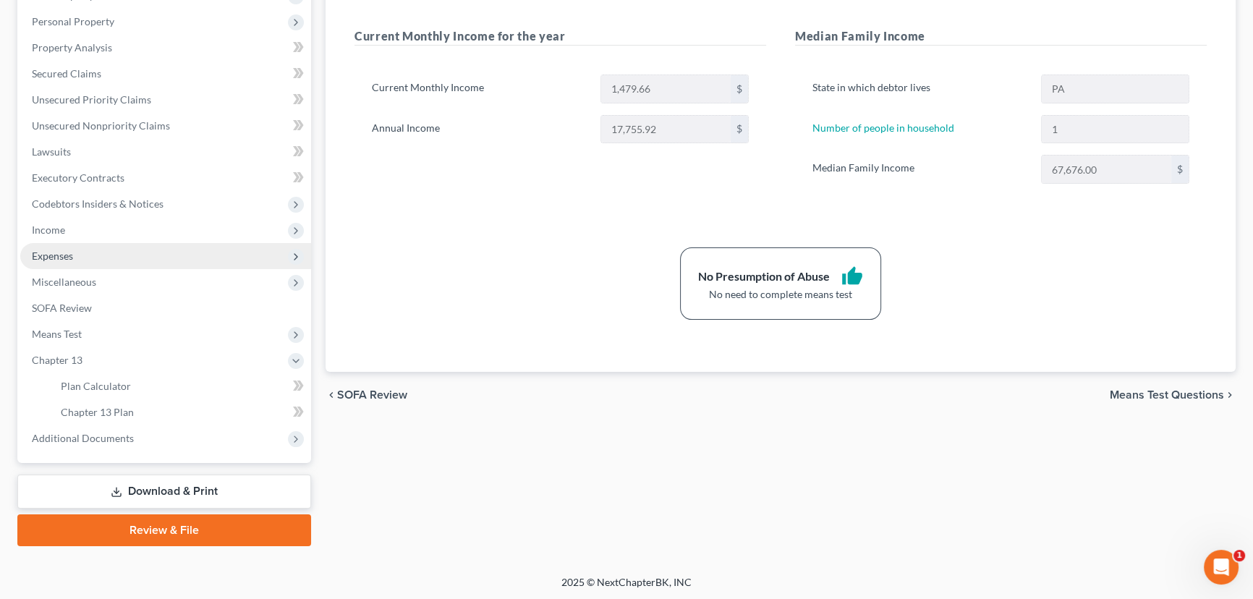
drag, startPoint x: 95, startPoint y: 230, endPoint x: 129, endPoint y: 246, distance: 36.9
click at [95, 230] on span "Income" at bounding box center [165, 230] width 291 height 26
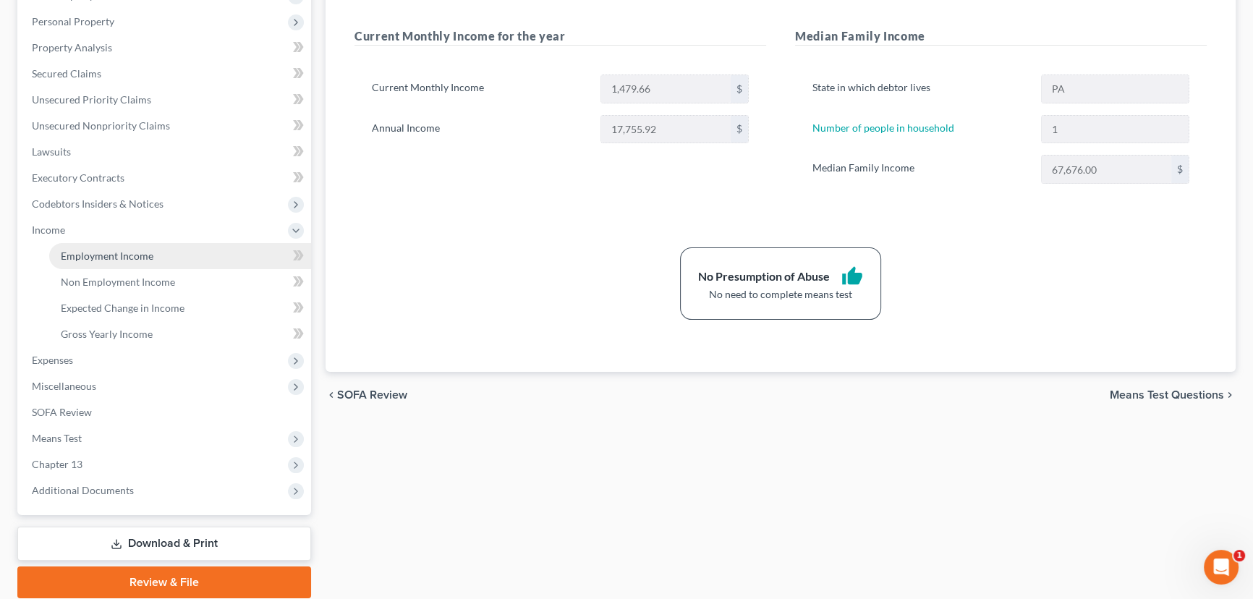
click at [161, 243] on link "Employment Income" at bounding box center [180, 256] width 262 height 26
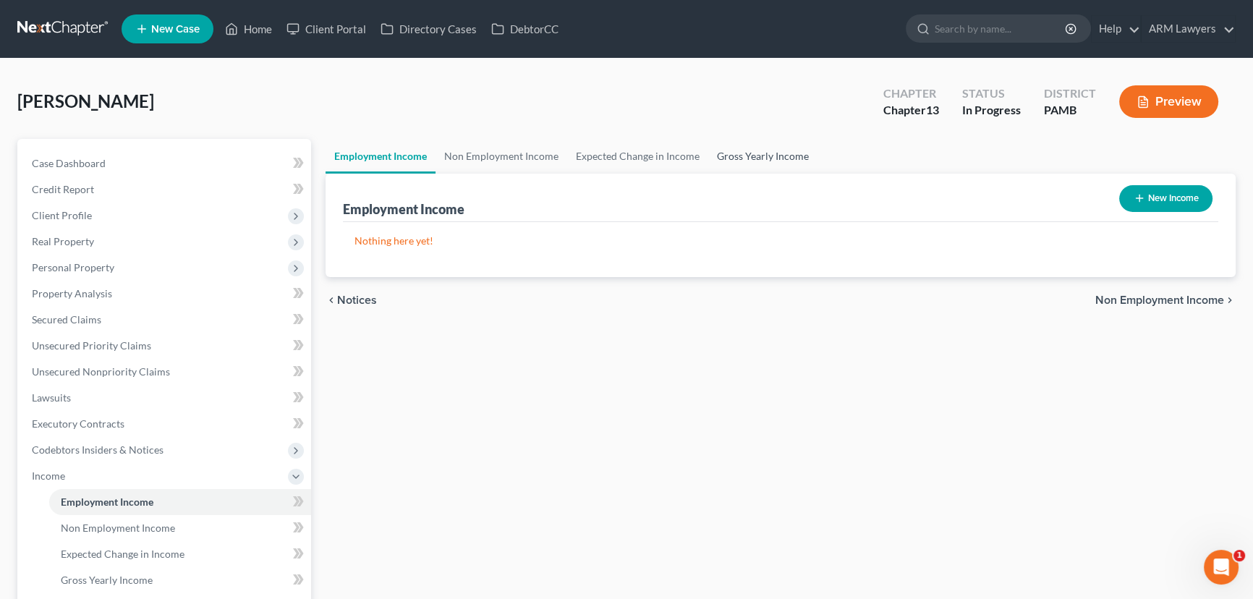
click at [754, 150] on link "Gross Yearly Income" at bounding box center [762, 156] width 109 height 35
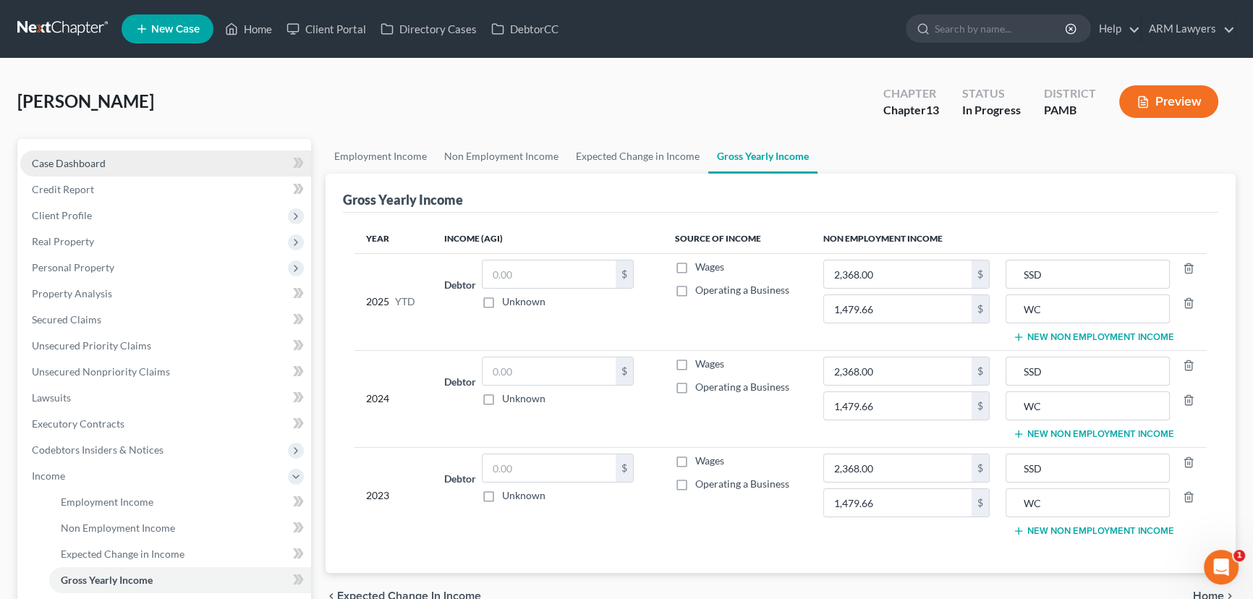
click at [132, 158] on link "Case Dashboard" at bounding box center [165, 163] width 291 height 26
select select "1"
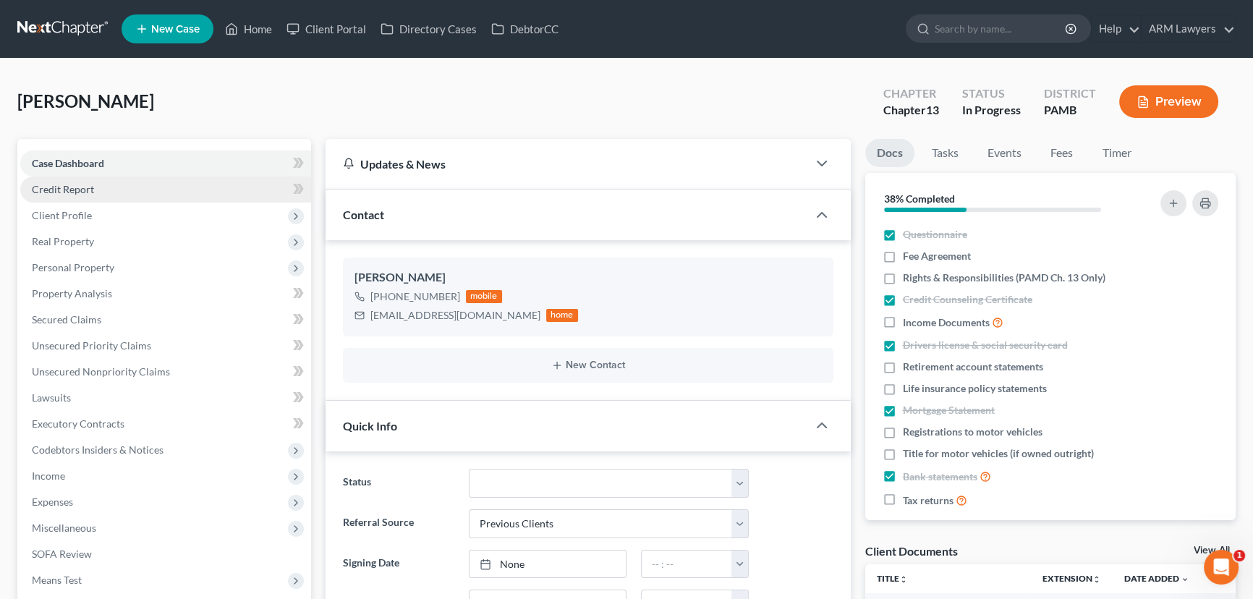
click at [124, 184] on link "Credit Report" at bounding box center [165, 189] width 291 height 26
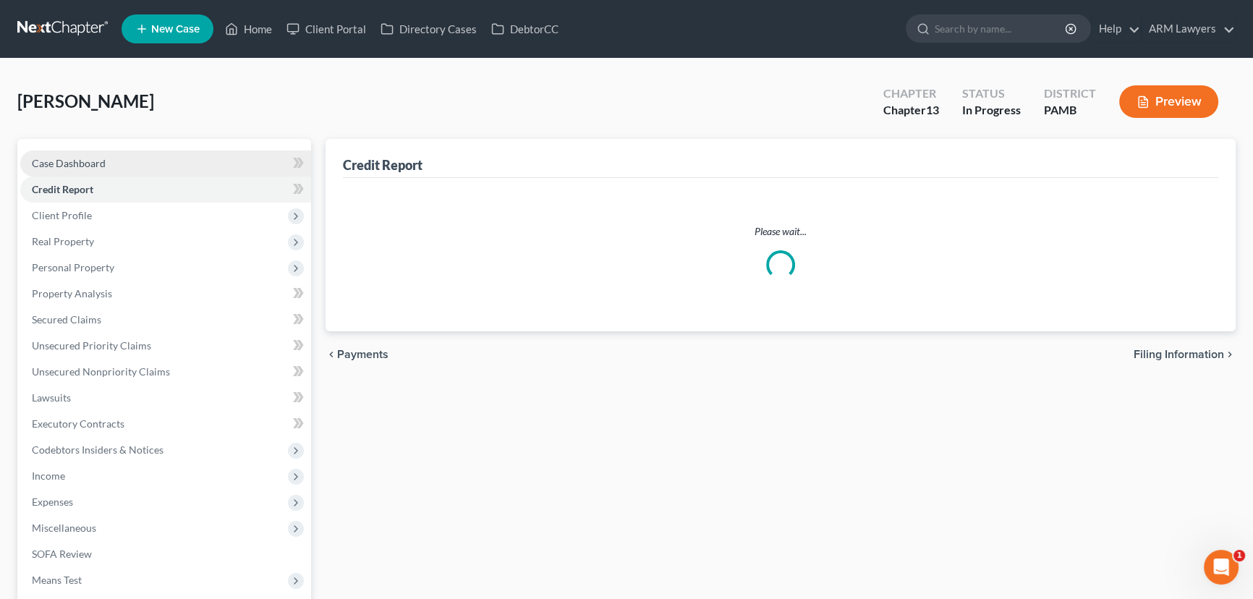
click at [132, 159] on link "Case Dashboard" at bounding box center [165, 163] width 291 height 26
select select "9"
select select "1"
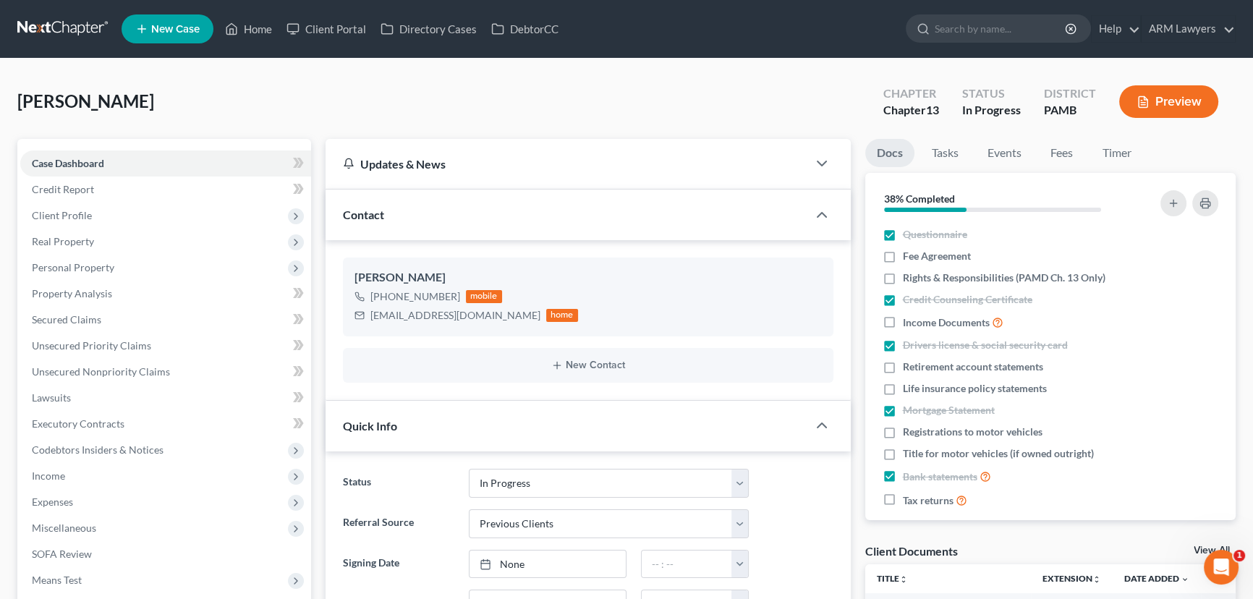
click at [73, 469] on span "Income" at bounding box center [165, 476] width 291 height 26
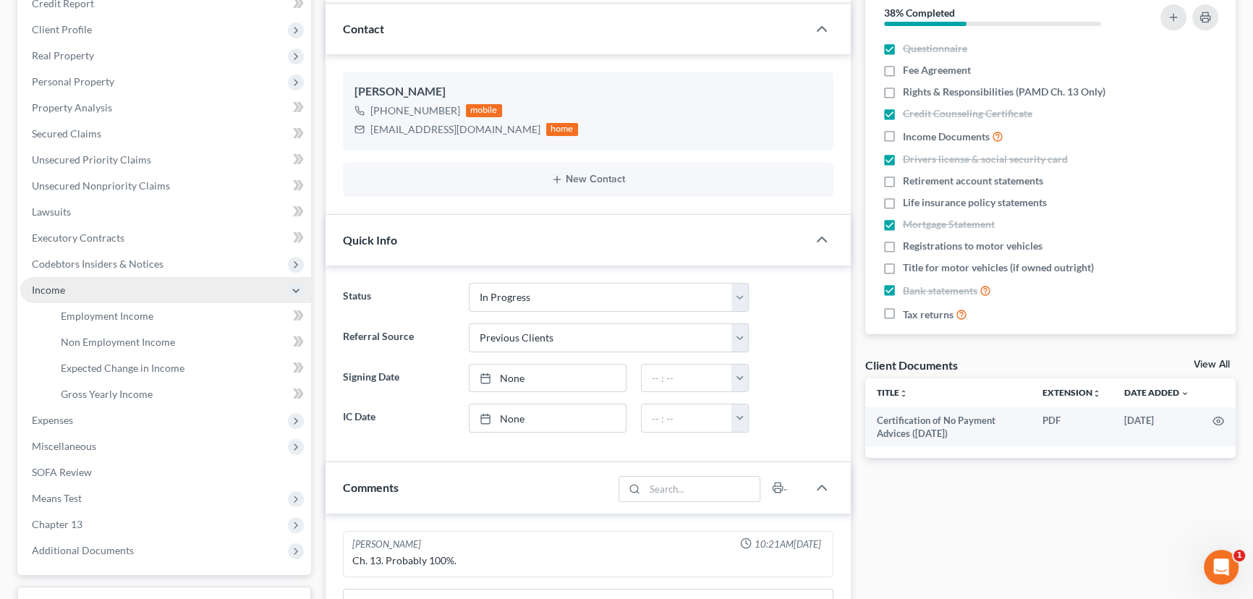
scroll to position [197, 0]
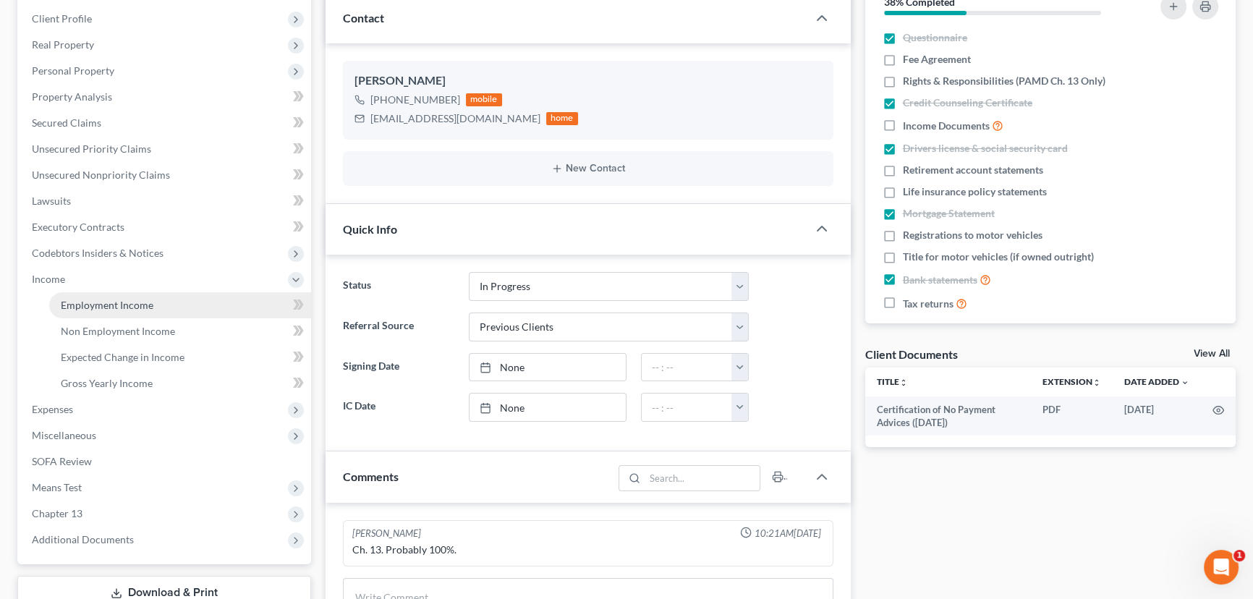
click at [130, 304] on span "Employment Income" at bounding box center [107, 305] width 93 height 12
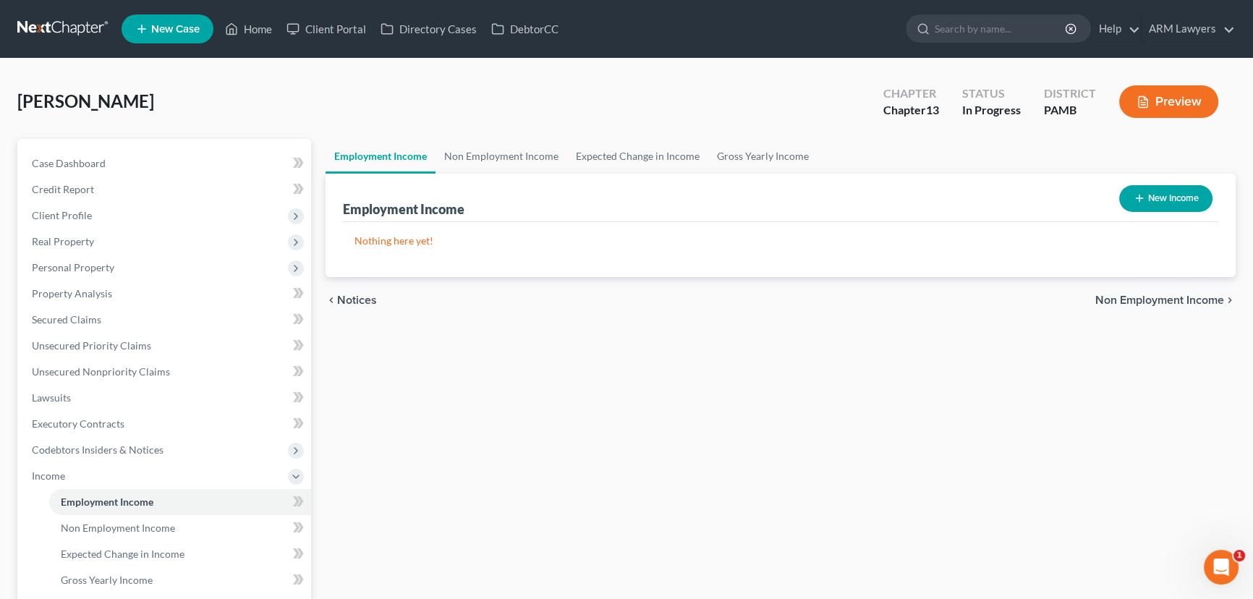
click at [1162, 200] on button "New Income" at bounding box center [1165, 198] width 93 height 27
select select "0"
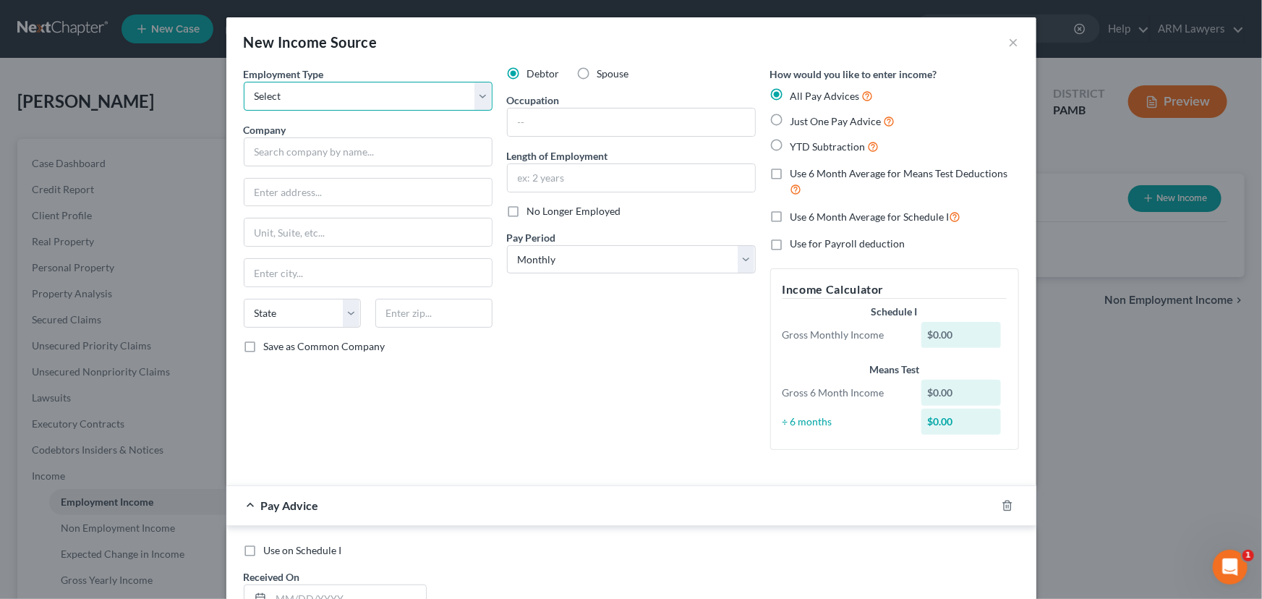
click at [325, 90] on select "Select Full or Part Time Employment Self Employment" at bounding box center [368, 96] width 249 height 29
select select "0"
click at [244, 82] on select "Select Full or Part Time Employment Self Employment" at bounding box center [368, 96] width 249 height 29
click at [360, 152] on input "text" at bounding box center [368, 151] width 249 height 29
click at [260, 156] on input "text" at bounding box center [368, 151] width 249 height 29
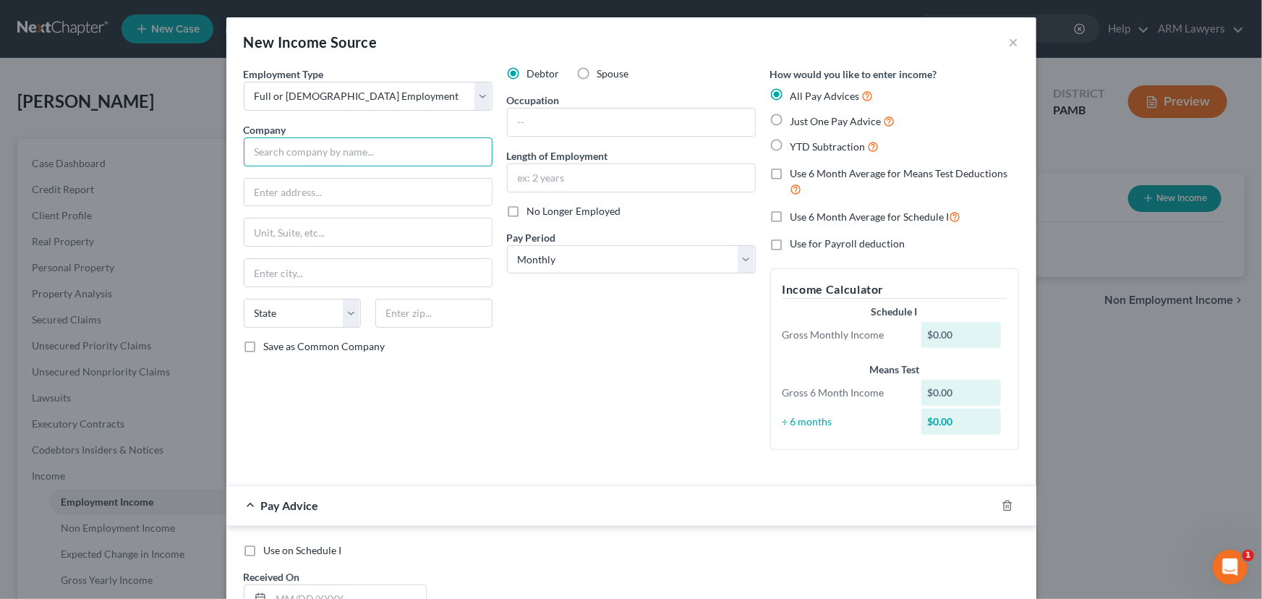
paste input "GHG Logistics, LLC 6390 Hedgewood Drive Suite 300"
drag, startPoint x: 327, startPoint y: 148, endPoint x: 481, endPoint y: 144, distance: 154.1
click at [481, 144] on input "GHG Logistics, LLC 6390 Hedgewood Drive Suite 300" at bounding box center [368, 151] width 249 height 29
type input "GHG Logistics, LLC"
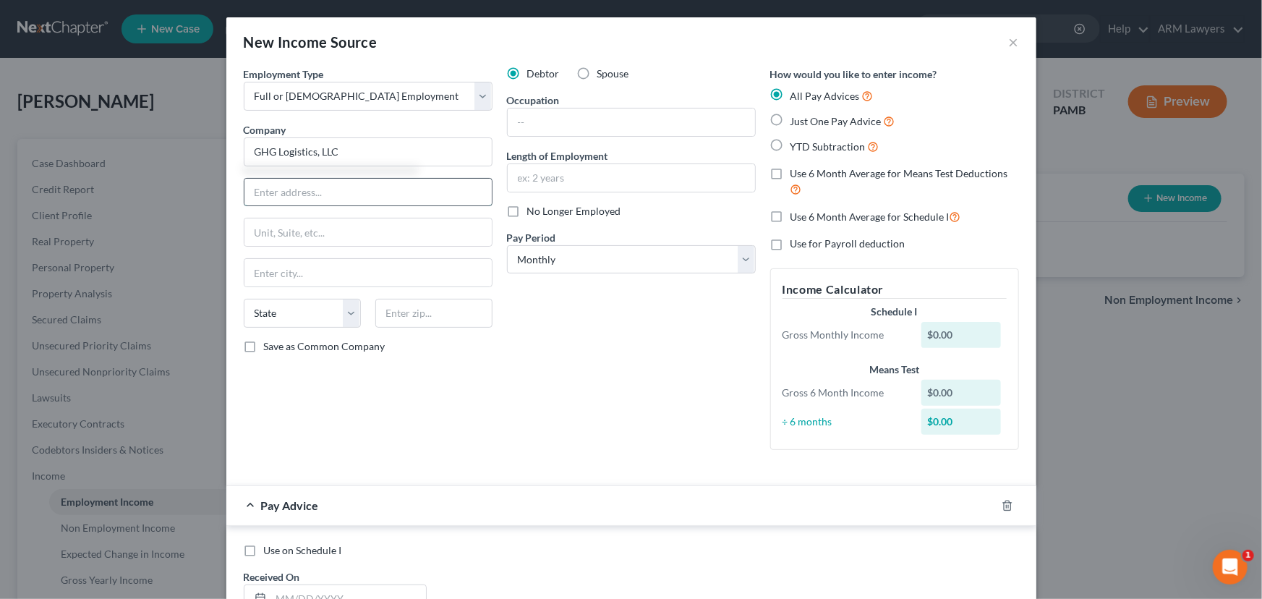
type input "6390 Hedgewood Drive Suite 300"
type input "GHG Logistics, LLC"
type input "6390 Hedgewood Drive Suite 300"
click at [451, 310] on input "text" at bounding box center [433, 313] width 117 height 29
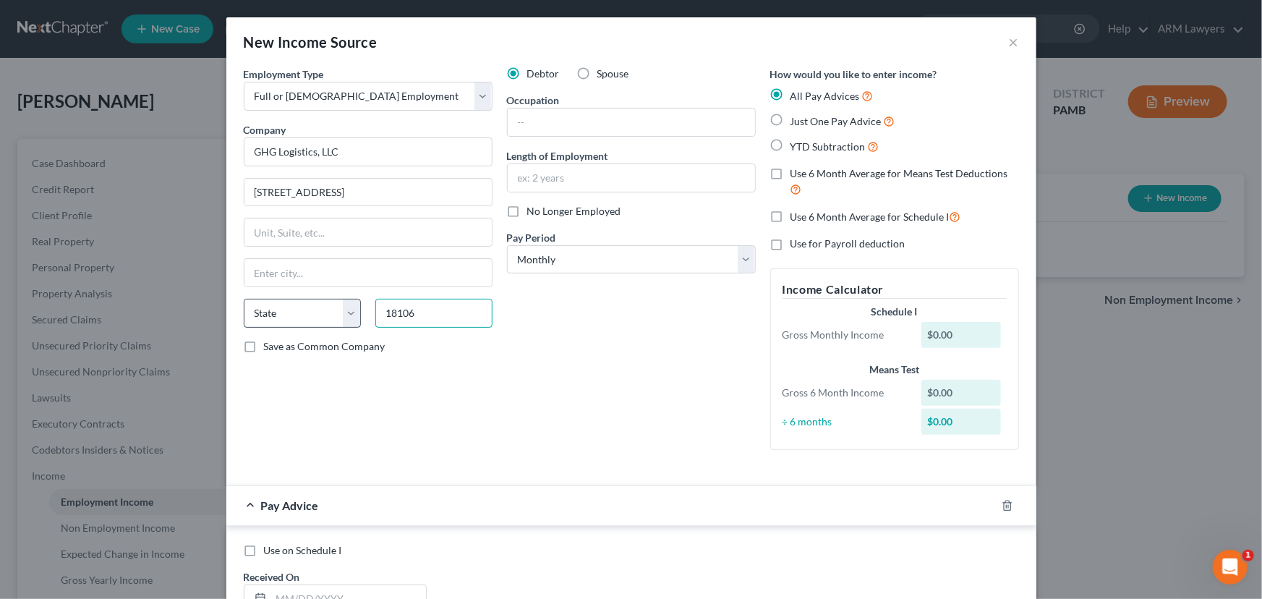
type input "18106"
click at [315, 309] on select "State AL AK AR AZ CA CO CT DE DC FL GA GU HI ID IL IN IA KS KY LA ME MD MA MI M…" at bounding box center [302, 313] width 117 height 29
type input "Allentown"
select select "39"
click at [244, 299] on select "State AL AK AR AZ CA CO CT DE DC FL GA GU HI ID IL IN IA KS KY LA ME MD MA MI M…" at bounding box center [302, 313] width 117 height 29
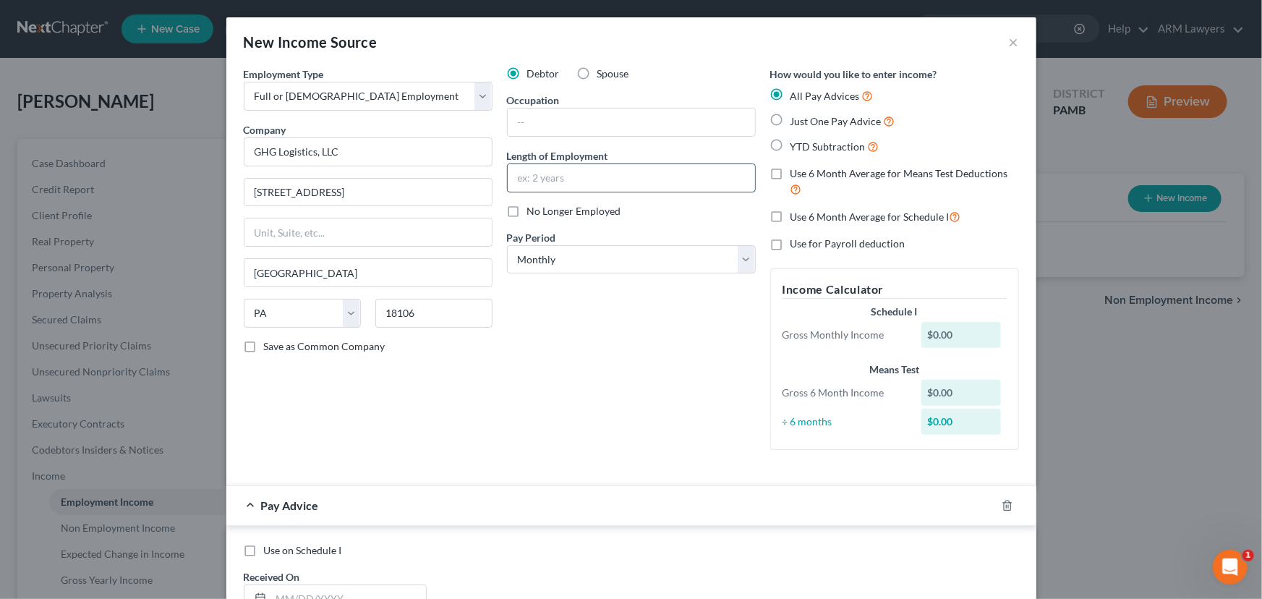
click at [552, 186] on input "text" at bounding box center [631, 177] width 247 height 27
drag, startPoint x: 484, startPoint y: 373, endPoint x: 476, endPoint y: 375, distance: 8.2
click at [484, 373] on div "Employment Type * Select Full or Part Time Employment Self Employment Company *…" at bounding box center [368, 264] width 263 height 395
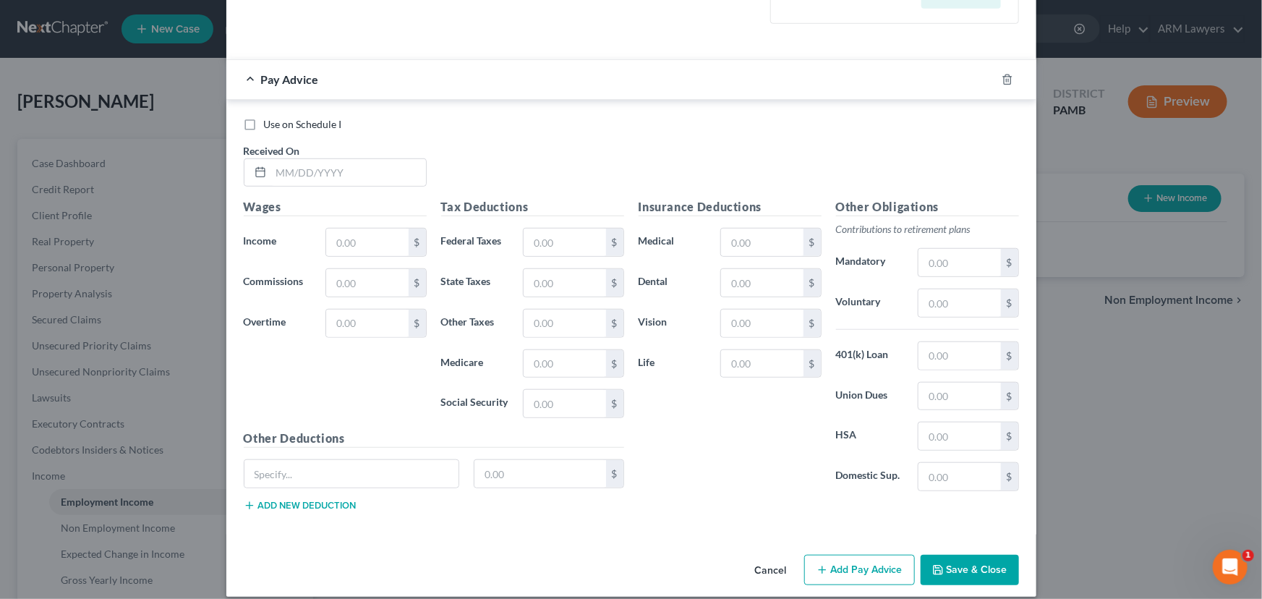
scroll to position [439, 0]
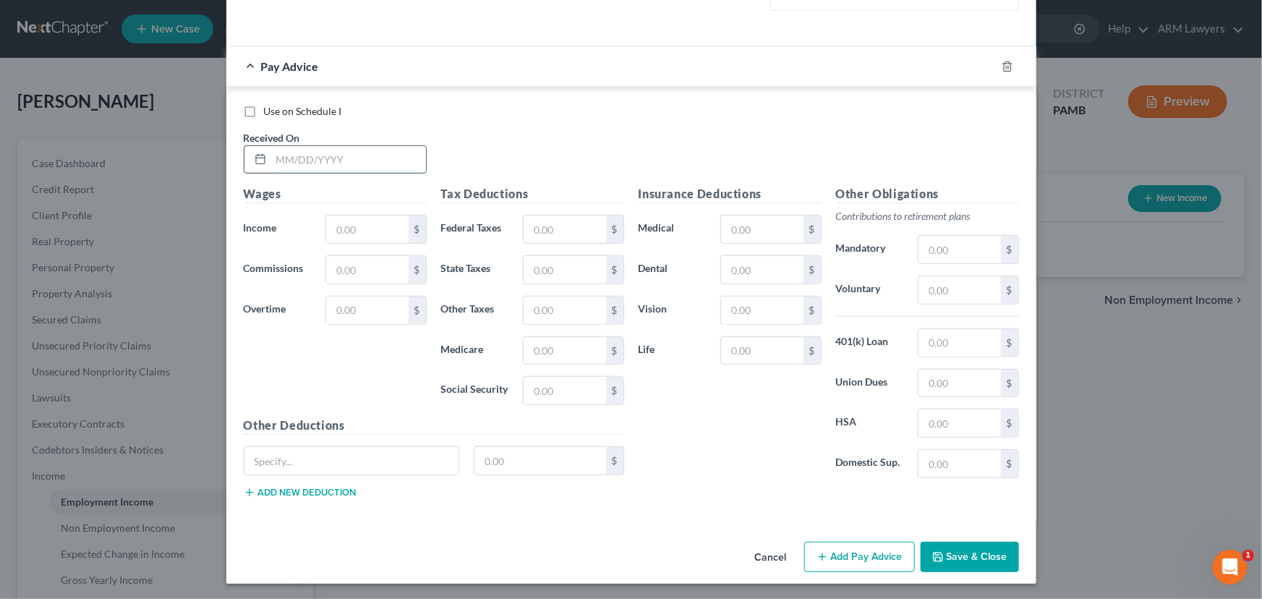
click at [291, 158] on input "text" at bounding box center [348, 159] width 155 height 27
click at [284, 163] on input "text" at bounding box center [348, 159] width 155 height 27
type input "02/21/2025"
click at [360, 232] on input "text" at bounding box center [367, 229] width 82 height 27
type input "4,108.52"
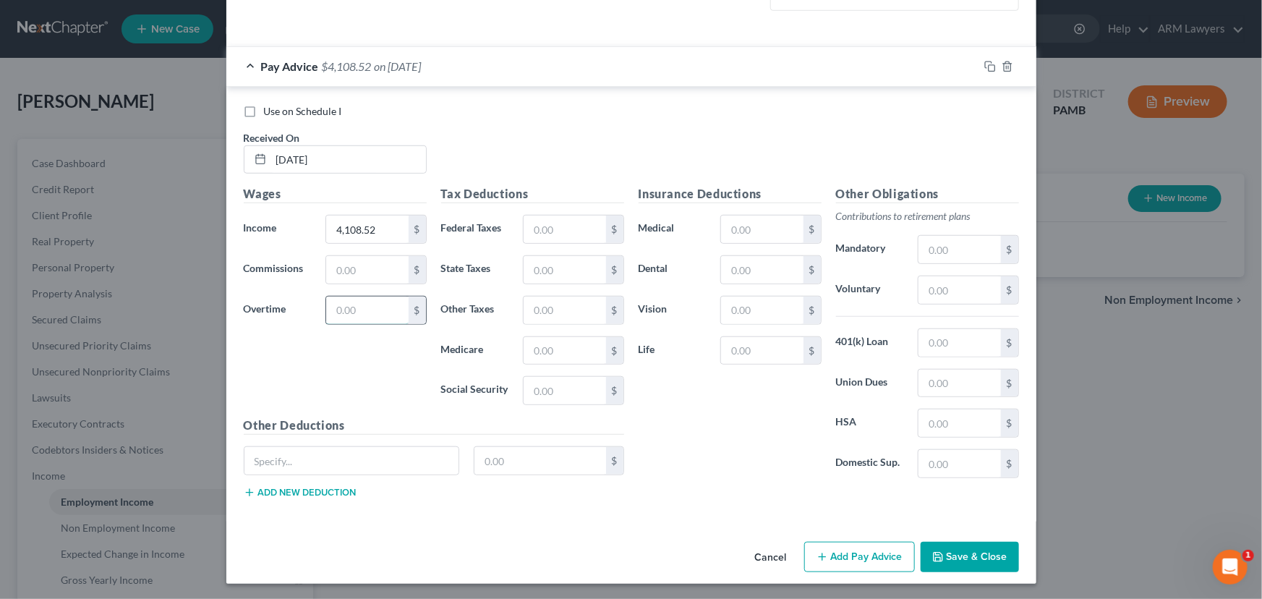
click at [356, 315] on input "text" at bounding box center [367, 310] width 82 height 27
click at [567, 222] on input "text" at bounding box center [565, 229] width 82 height 27
click at [536, 232] on input "text" at bounding box center [565, 229] width 82 height 27
type input "471.87"
click at [534, 265] on input "text" at bounding box center [565, 269] width 82 height 27
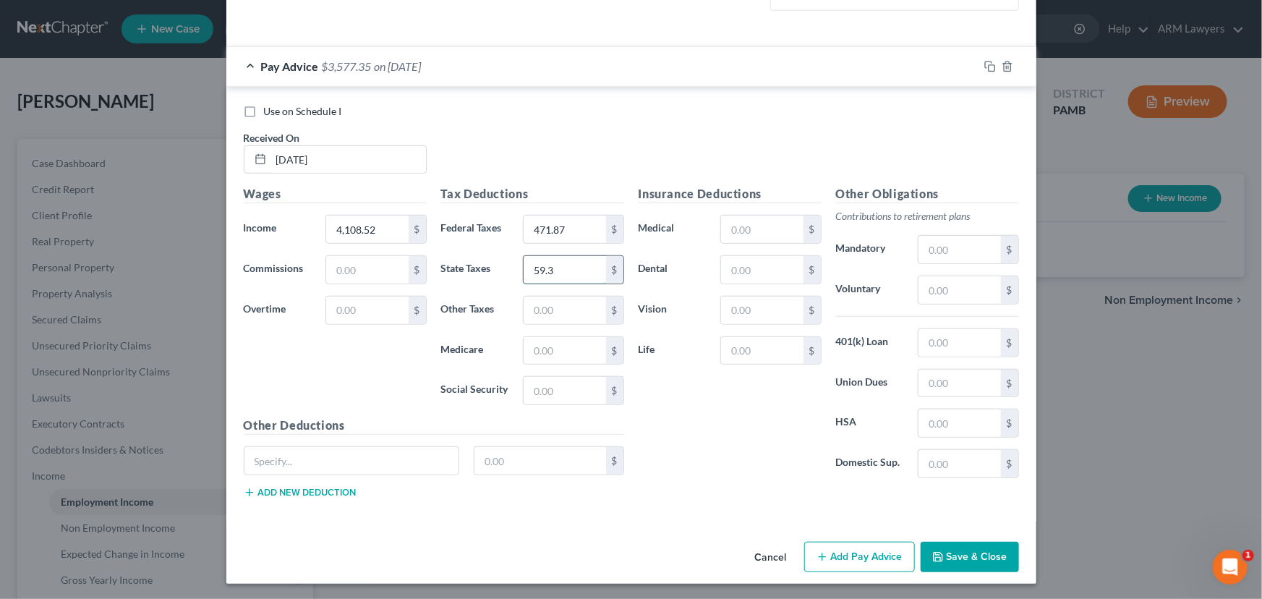
type input "59.36"
drag, startPoint x: 566, startPoint y: 270, endPoint x: 526, endPoint y: 268, distance: 40.5
click at [526, 268] on input "59.36" at bounding box center [565, 269] width 82 height 27
type input "59.36"
click at [550, 269] on input "text" at bounding box center [565, 269] width 82 height 27
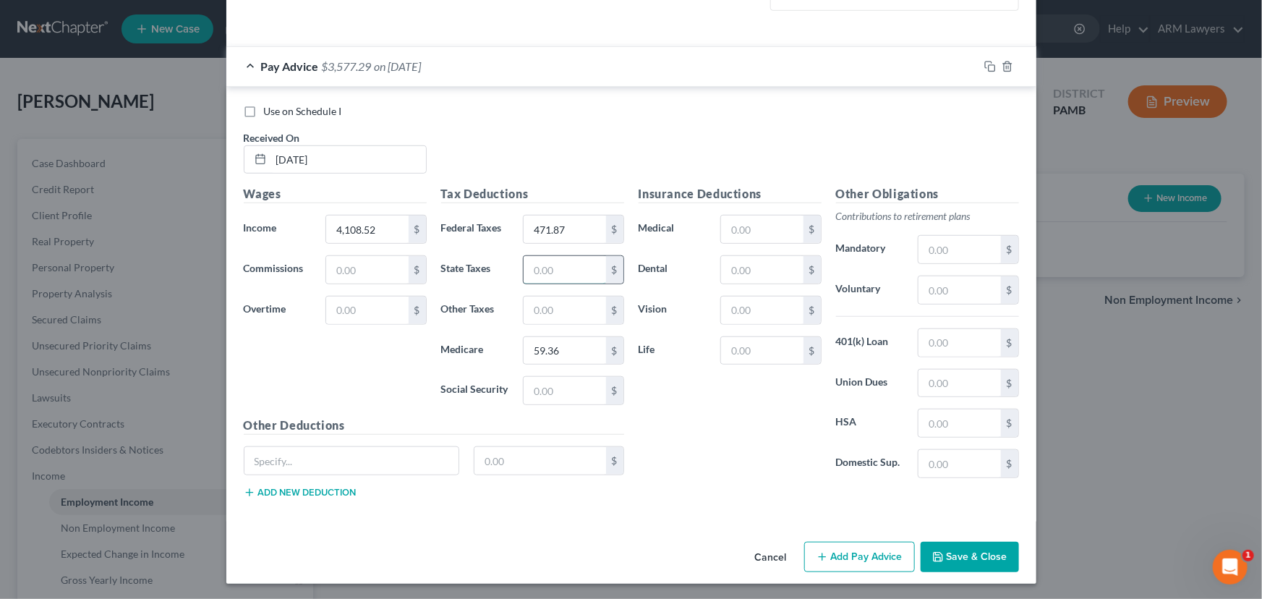
type input "2"
type input "51.14"
click at [567, 387] on input "text" at bounding box center [565, 390] width 82 height 27
type input "253.83"
click at [550, 273] on input "51.14" at bounding box center [565, 269] width 82 height 27
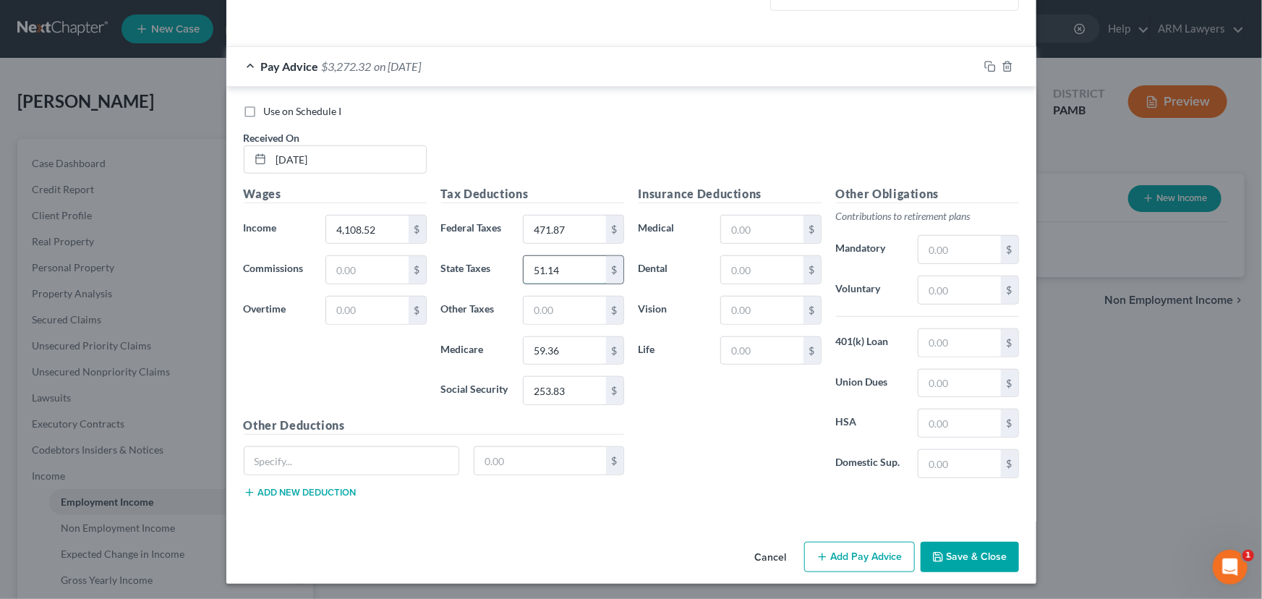
click at [550, 273] on input "51.14" at bounding box center [565, 269] width 82 height 27
type input "125.60"
click at [543, 307] on input "text" at bounding box center [565, 310] width 82 height 27
type input "56.01"
click at [953, 339] on input "text" at bounding box center [960, 342] width 82 height 27
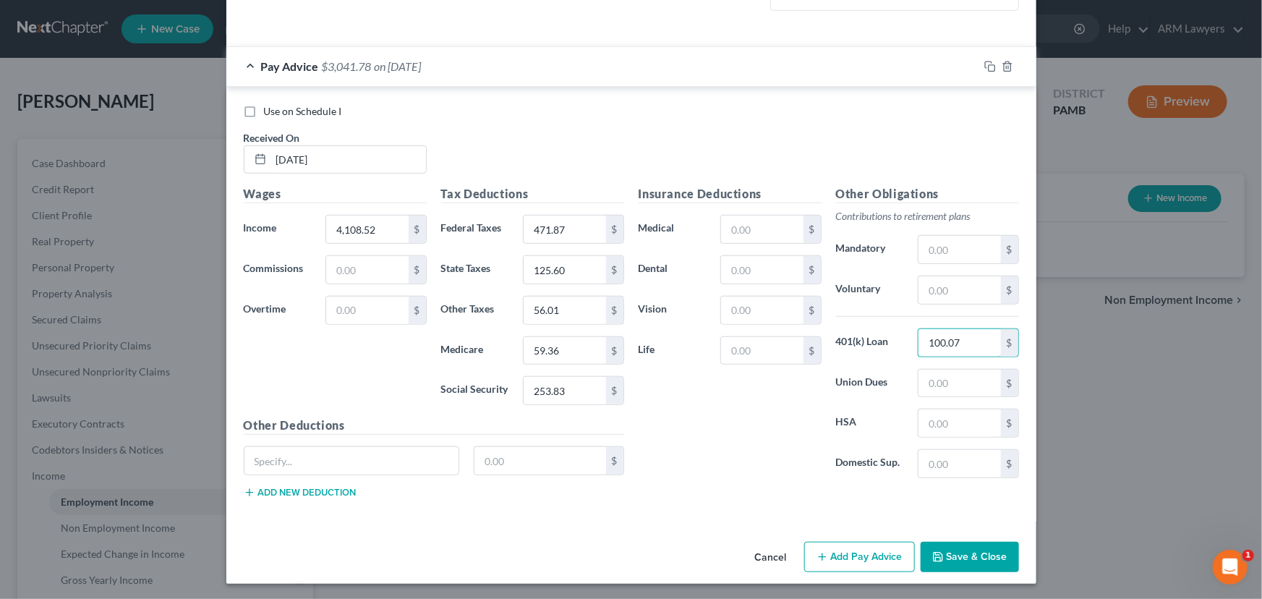
type input "100.07"
click at [777, 266] on input "text" at bounding box center [762, 269] width 82 height 27
type input "9.31"
click at [763, 350] on input "text" at bounding box center [762, 350] width 82 height 27
type input "2.82"
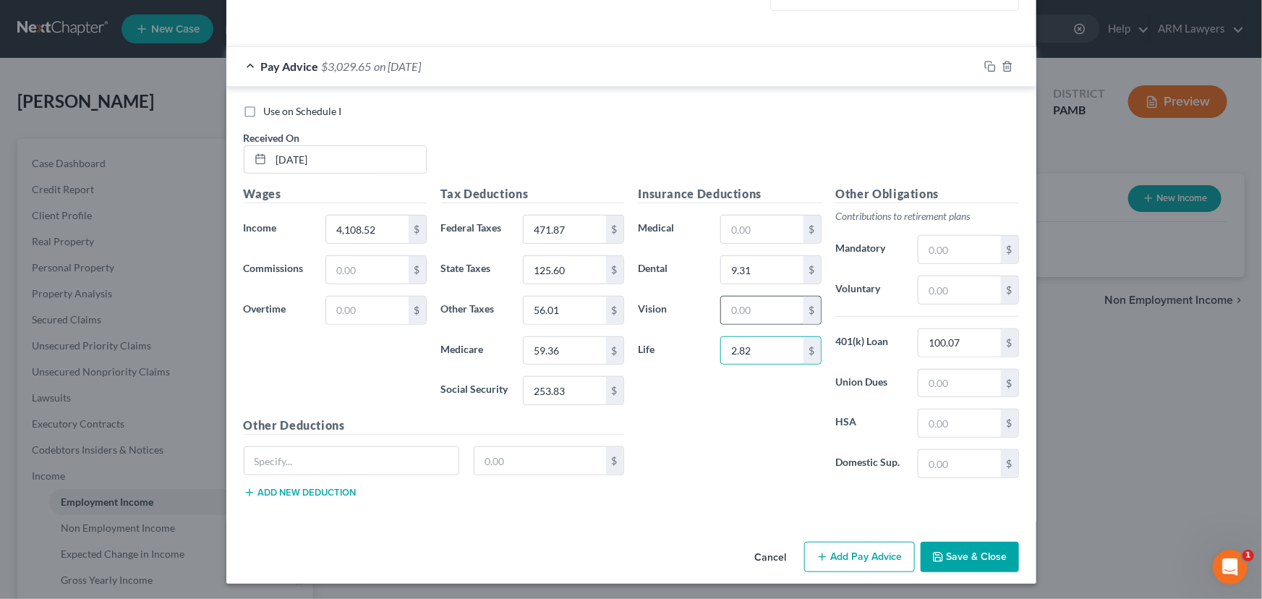
click at [749, 304] on input "text" at bounding box center [762, 310] width 82 height 27
type input "5.14"
click at [759, 229] on input "text" at bounding box center [762, 229] width 82 height 27
click at [937, 289] on input "text" at bounding box center [960, 289] width 82 height 27
type input "123.17"
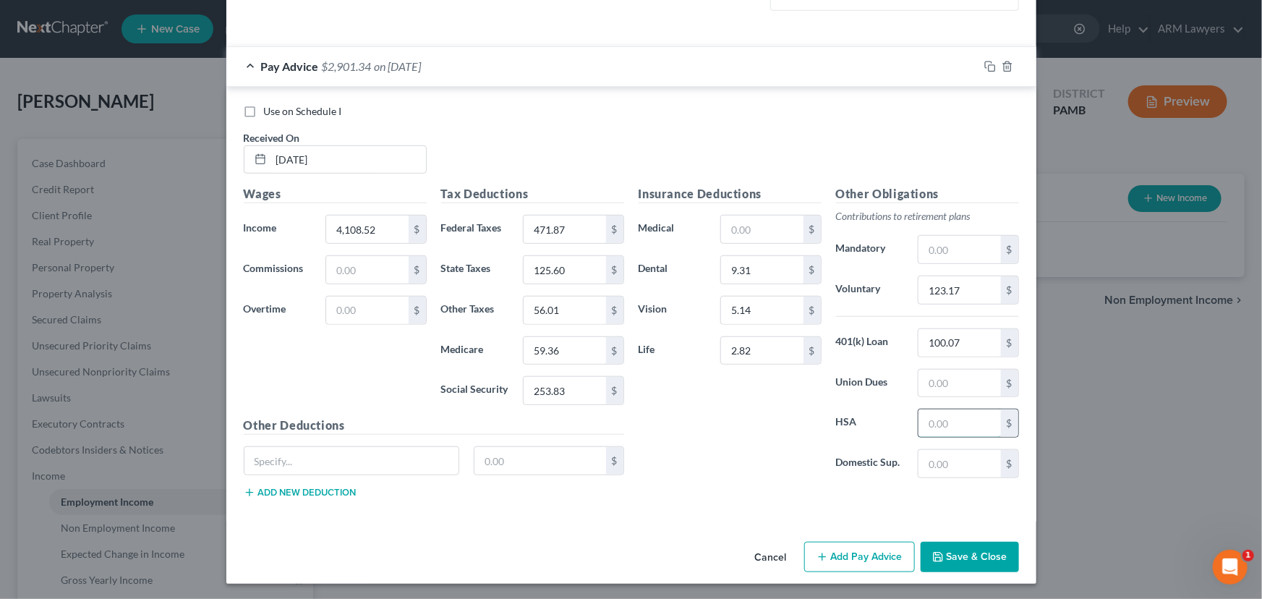
click at [929, 419] on input "text" at bounding box center [960, 422] width 82 height 27
type input "17.54"
click at [749, 222] on input "text" at bounding box center [762, 229] width 82 height 27
type input "6.92"
click at [955, 564] on button "Save & Close" at bounding box center [970, 557] width 98 height 30
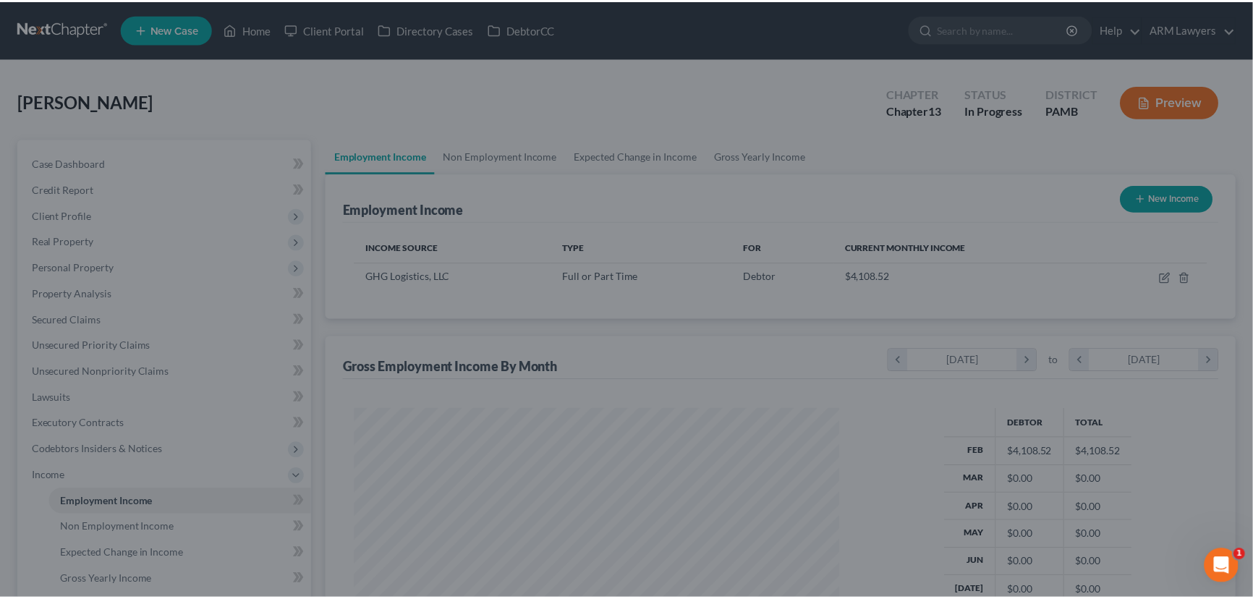
scroll to position [259, 514]
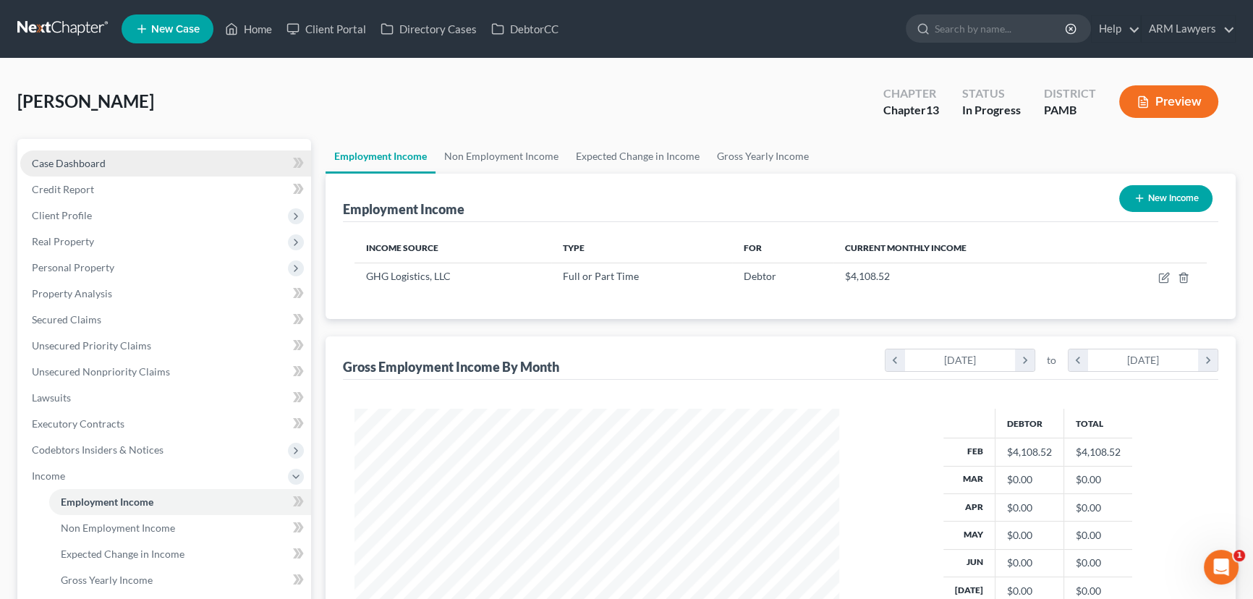
click at [105, 157] on link "Case Dashboard" at bounding box center [165, 163] width 291 height 26
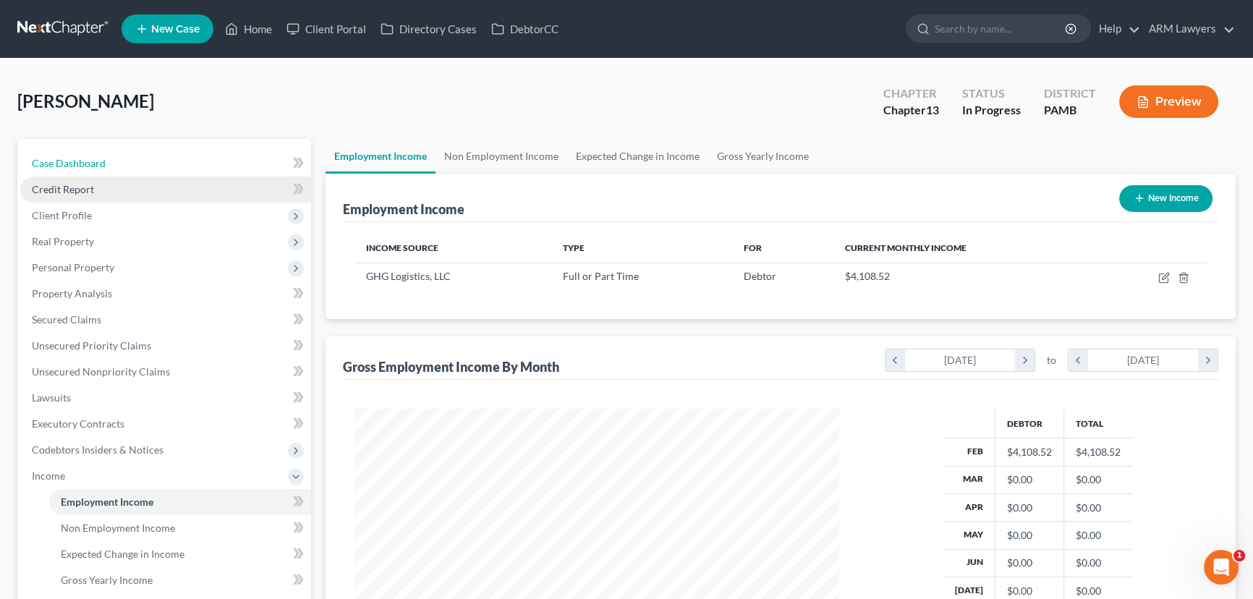
select select "1"
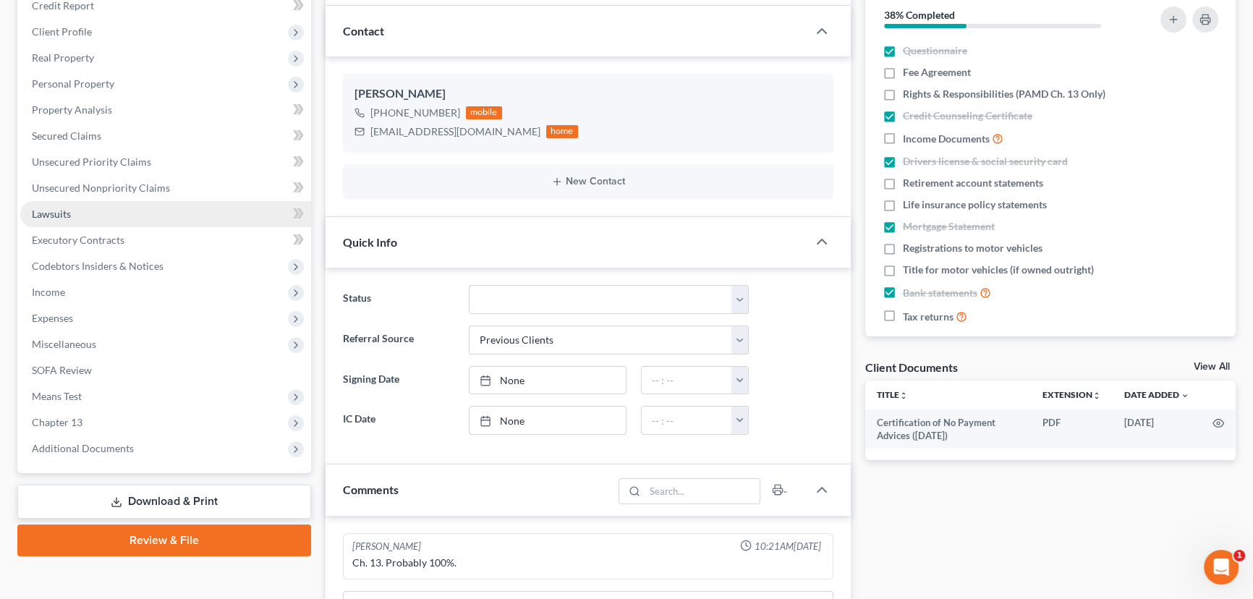
scroll to position [197, 0]
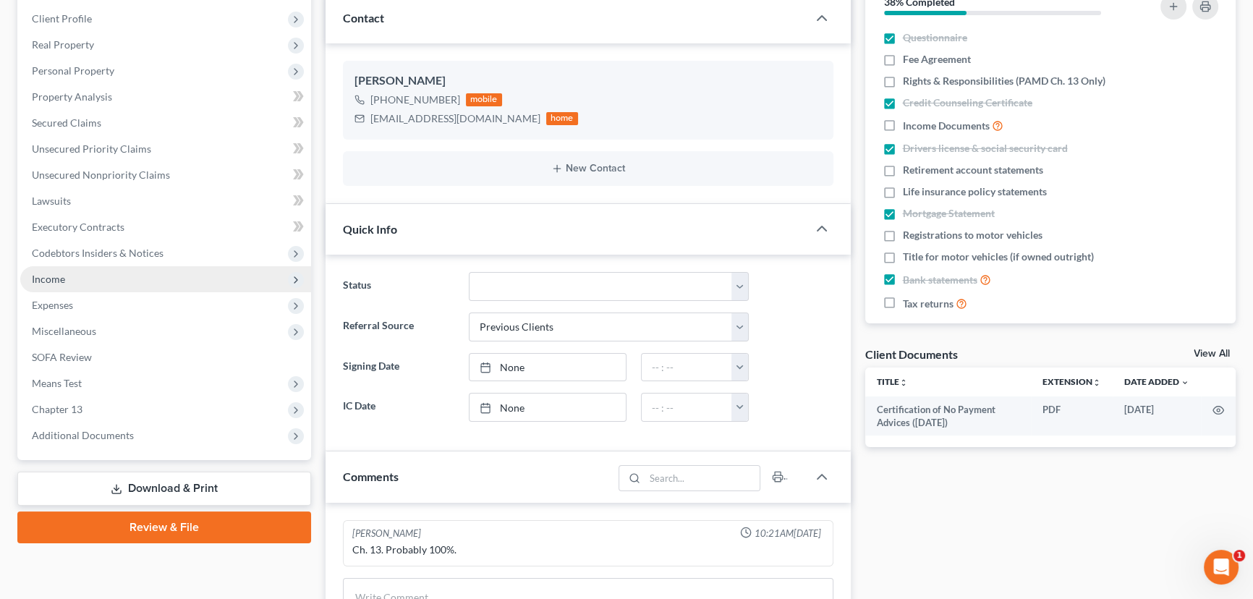
click at [67, 274] on span "Income" at bounding box center [165, 279] width 291 height 26
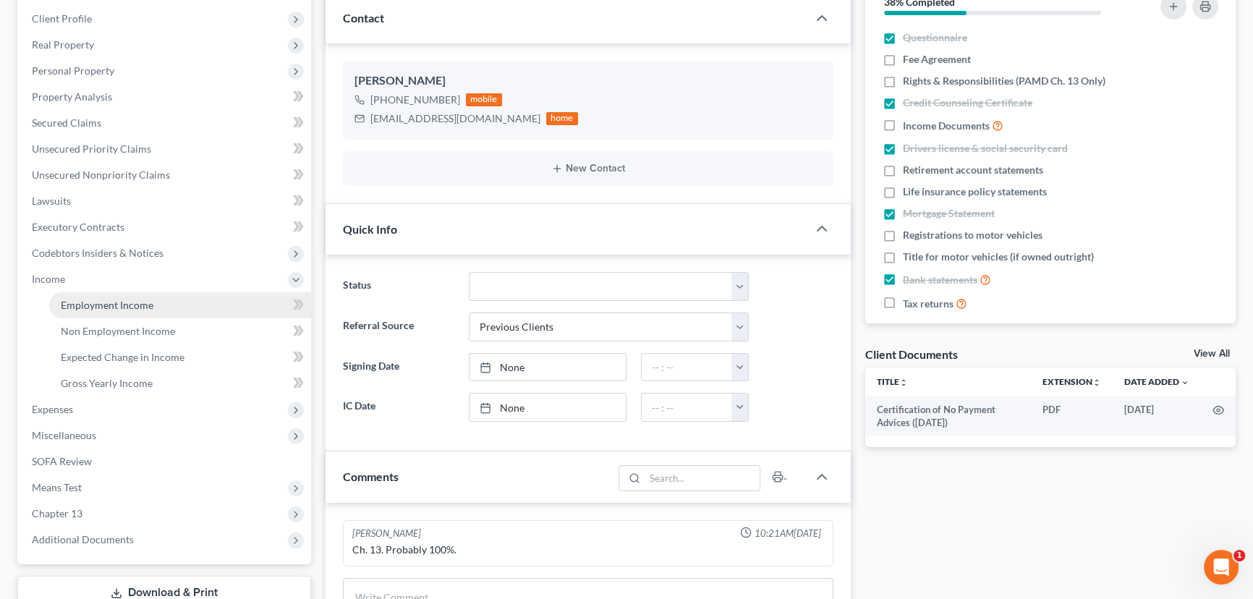
click at [94, 299] on span "Employment Income" at bounding box center [107, 305] width 93 height 12
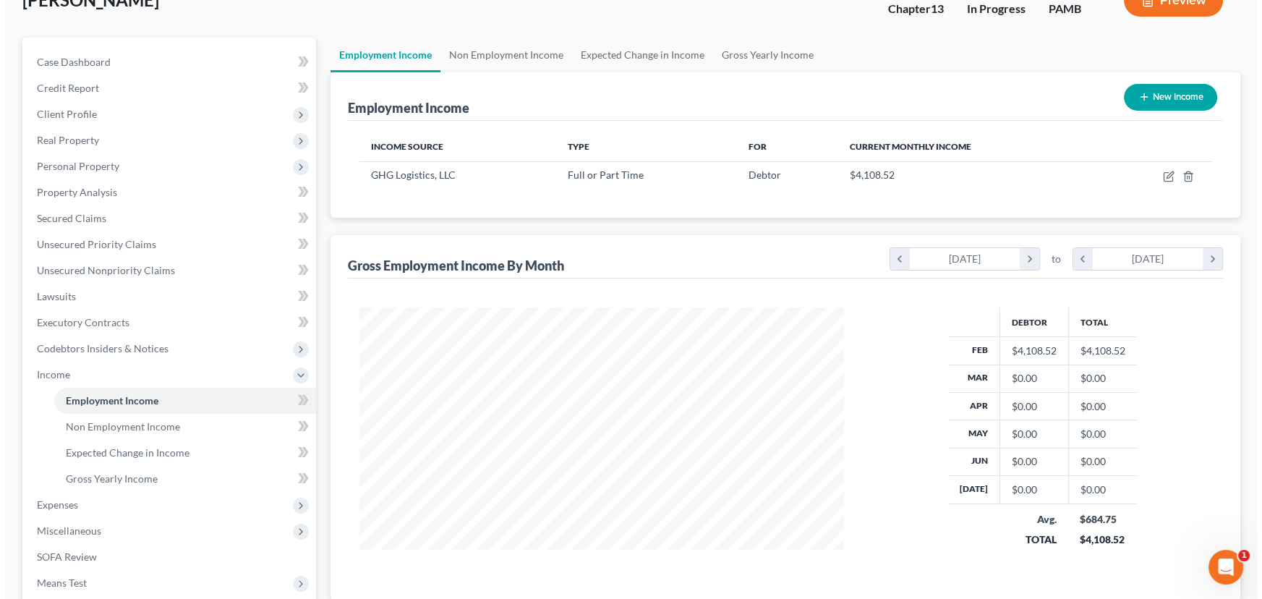
scroll to position [65, 0]
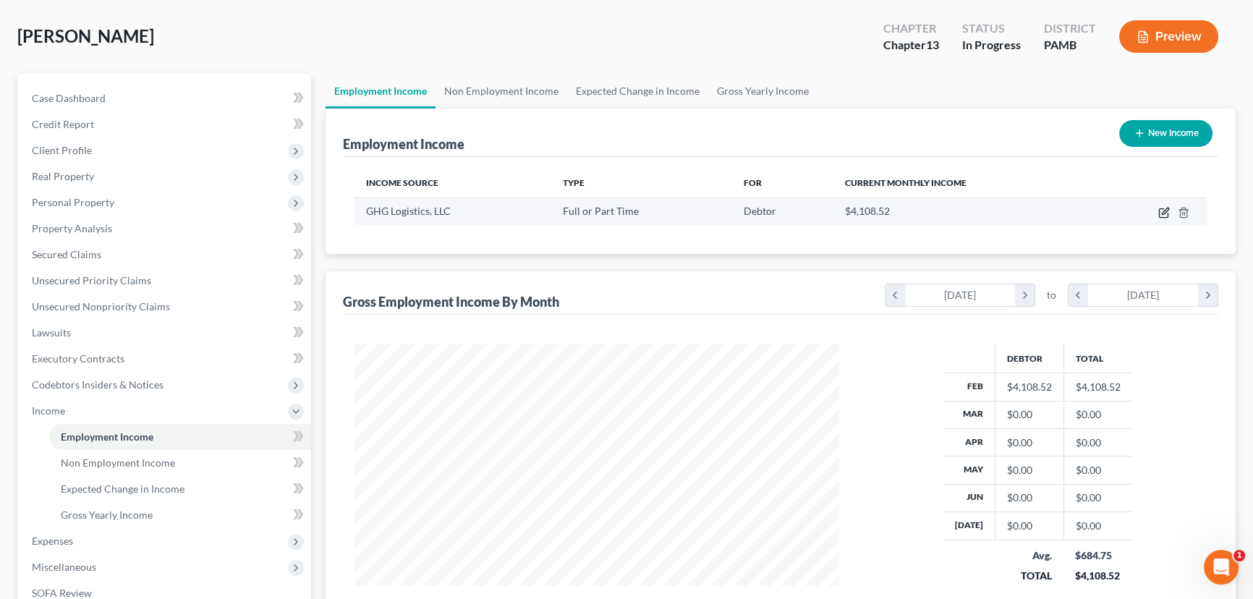
click at [1159, 209] on icon "button" at bounding box center [1163, 213] width 9 height 9
select select "0"
select select "39"
select select "0"
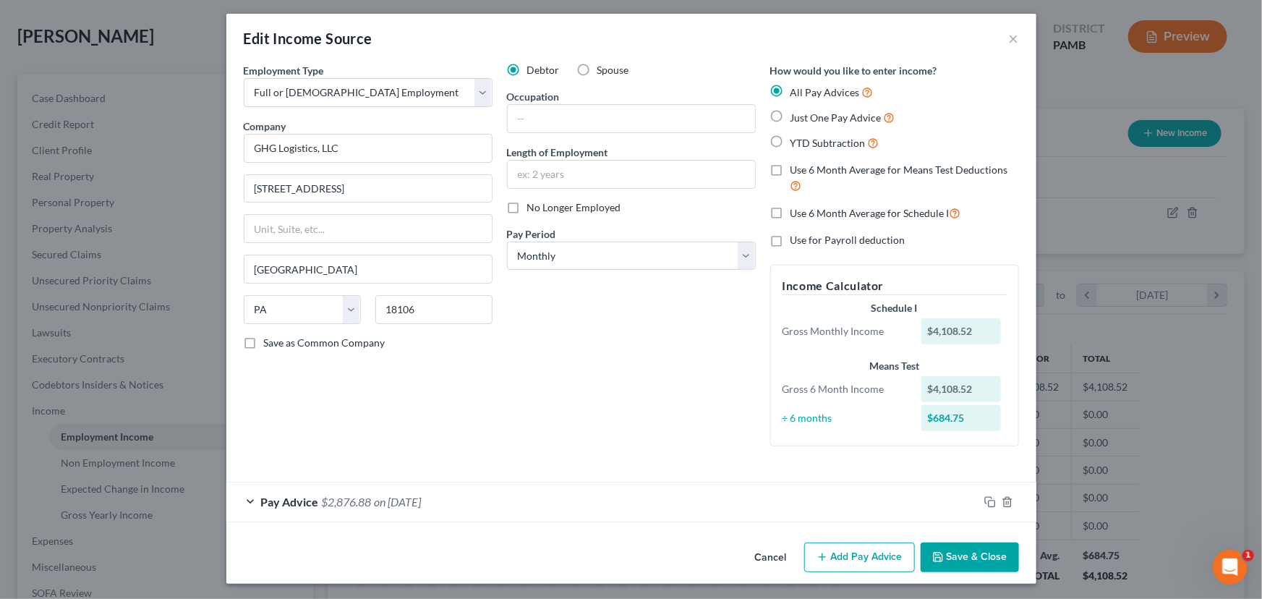
scroll to position [5, 0]
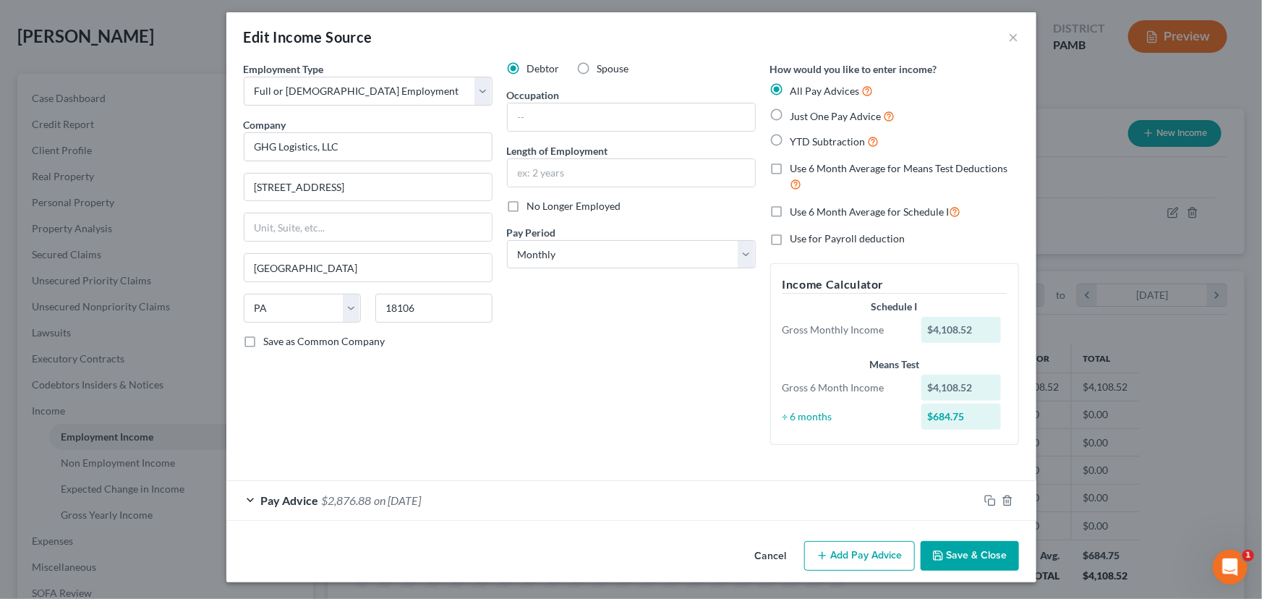
click at [866, 493] on div "Pay Advice $2,876.88 on 02/21/2025" at bounding box center [602, 500] width 752 height 38
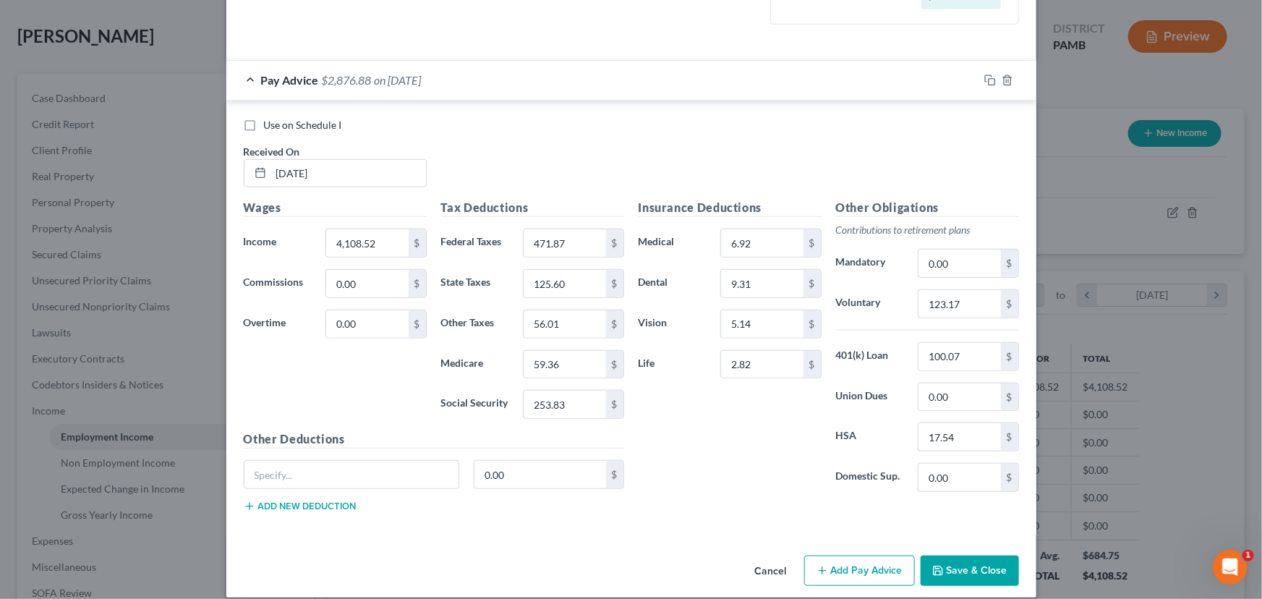
scroll to position [439, 0]
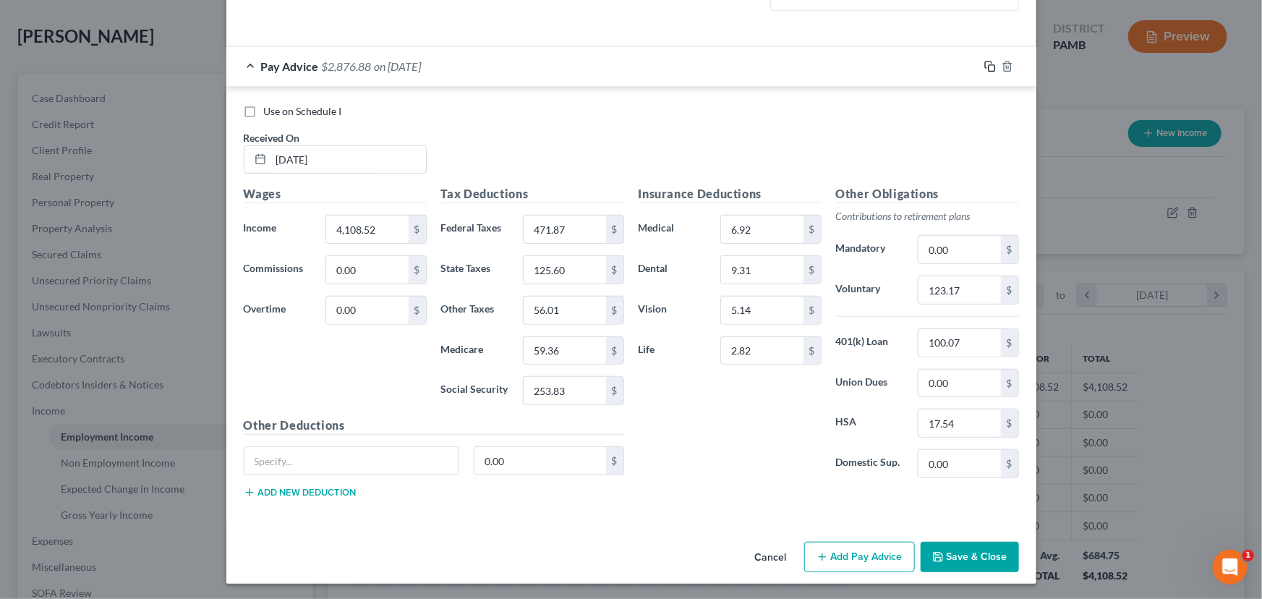
click at [984, 66] on icon "button" at bounding box center [990, 67] width 12 height 12
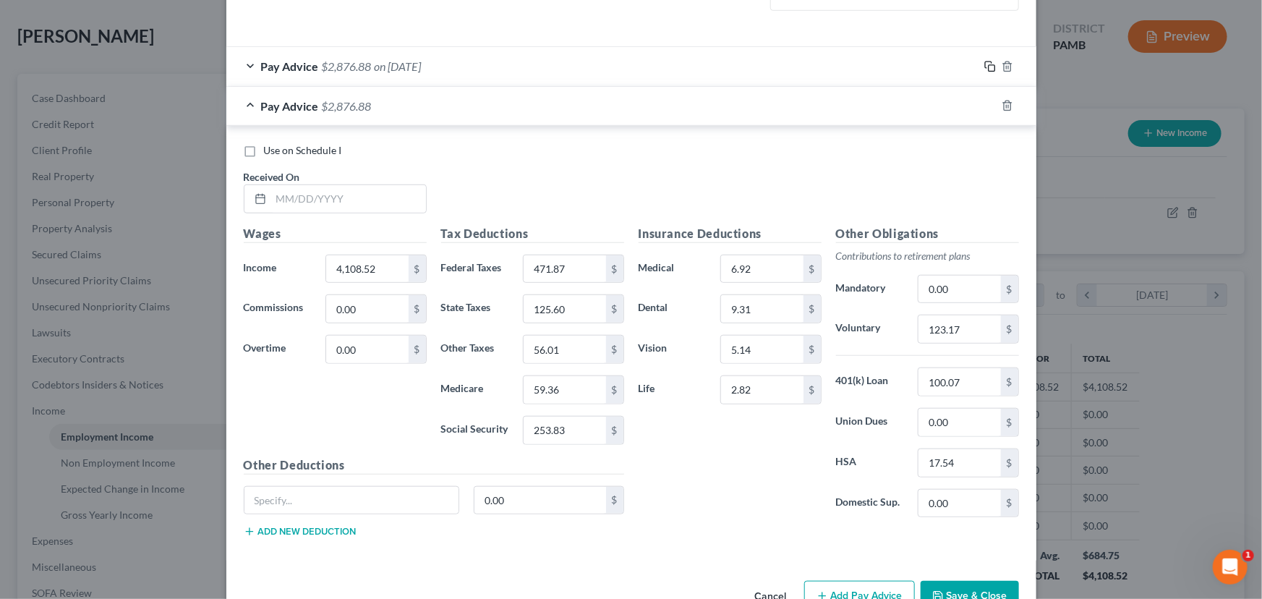
scroll to position [477, 0]
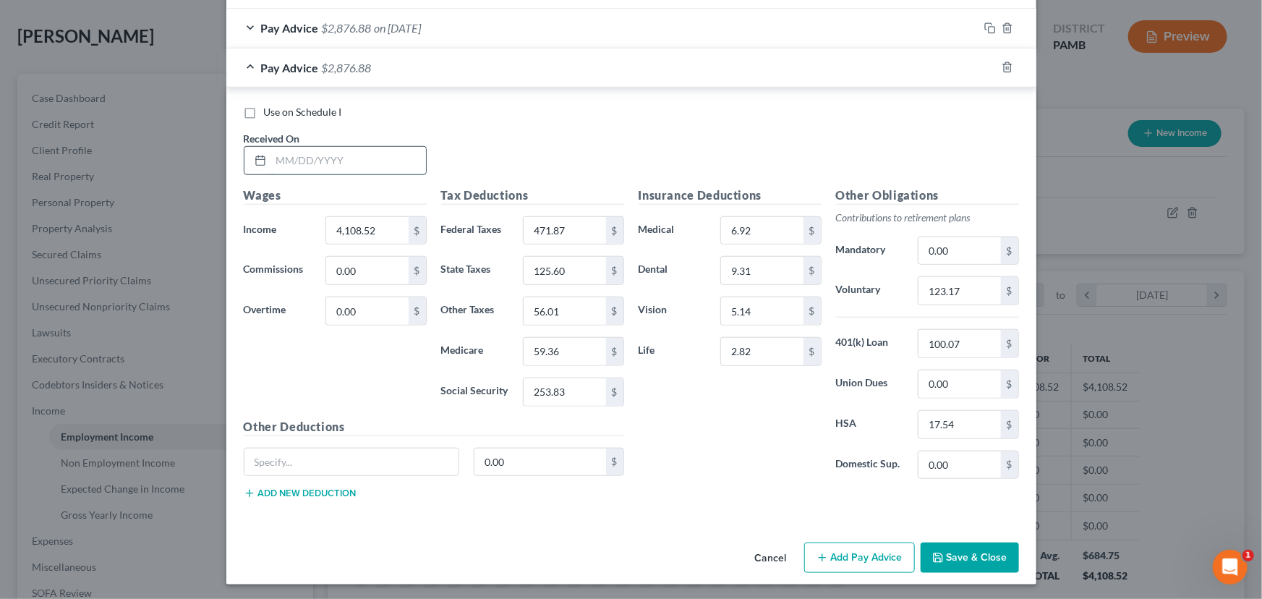
click at [282, 155] on input "text" at bounding box center [348, 160] width 155 height 27
type input "3/7/2025"
click at [376, 228] on input "4,108.52" at bounding box center [367, 230] width 82 height 27
type input "4,480.47"
click at [540, 226] on input "471.87" at bounding box center [565, 230] width 82 height 27
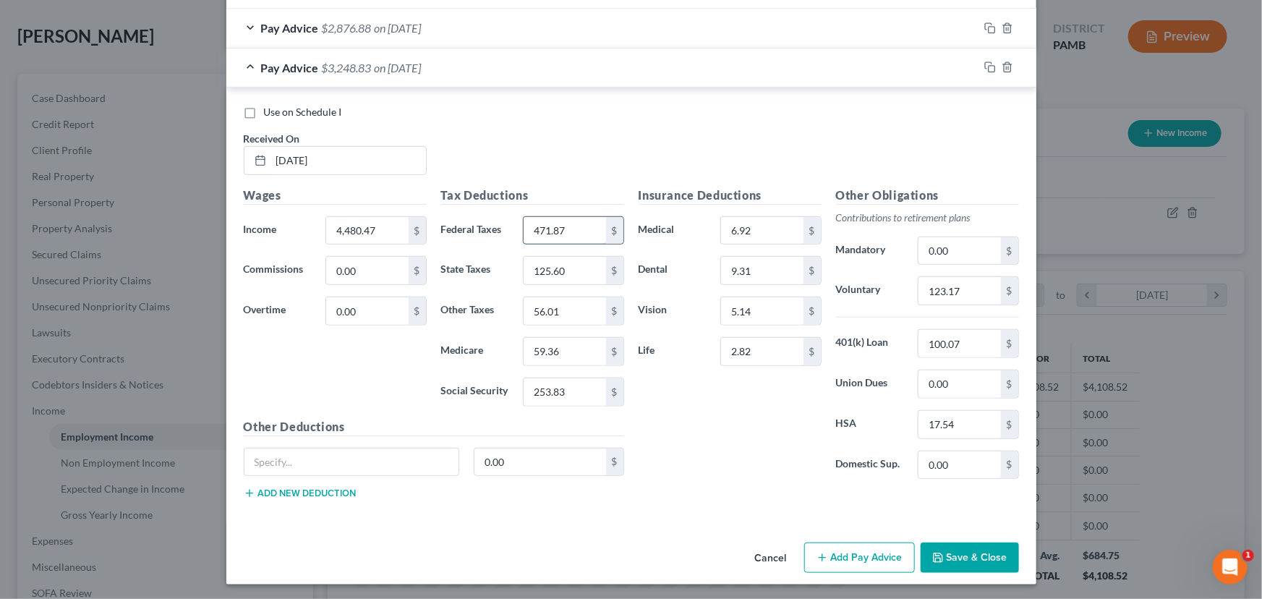
click at [540, 226] on input "471.87" at bounding box center [565, 230] width 82 height 27
type input "553.70"
click at [553, 394] on input "253.83" at bounding box center [565, 391] width 82 height 27
type input "276.89"
click at [553, 265] on input "125.60" at bounding box center [565, 270] width 82 height 27
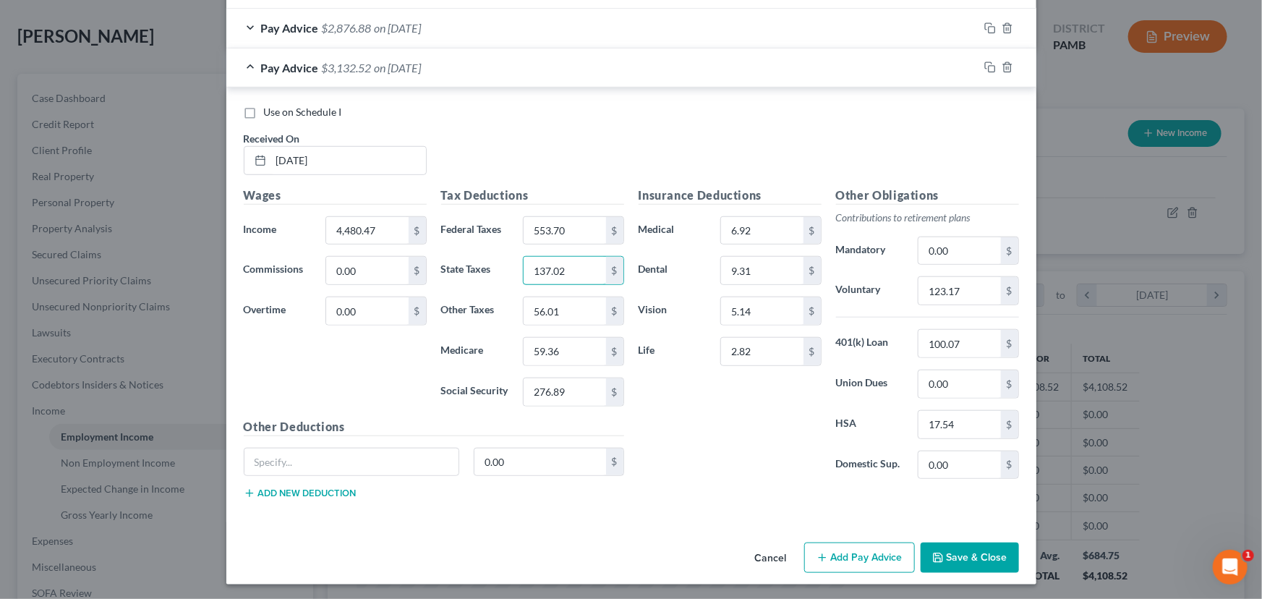
type input "137.02"
click at [544, 348] on input "59.36" at bounding box center [565, 351] width 82 height 27
type input "64.76"
click at [942, 289] on input "123.17" at bounding box center [960, 290] width 82 height 27
type input "134.33"
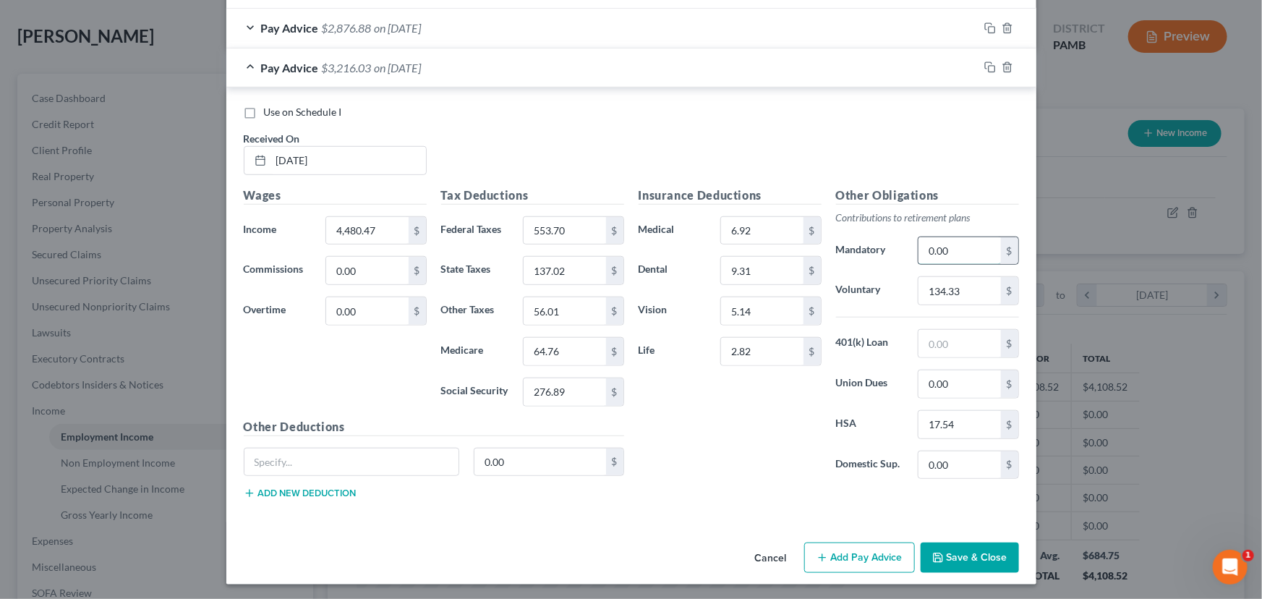
click at [935, 249] on input "0.00" at bounding box center [960, 250] width 82 height 27
type input "12.07"
click at [783, 456] on div "Insurance Deductions Medical 6.92 $ Dental 9.31 $ Vision 5.14 $ Life 2.82 $" at bounding box center [729, 339] width 197 height 304
type input "12.07"
click at [317, 448] on input "text" at bounding box center [351, 461] width 215 height 27
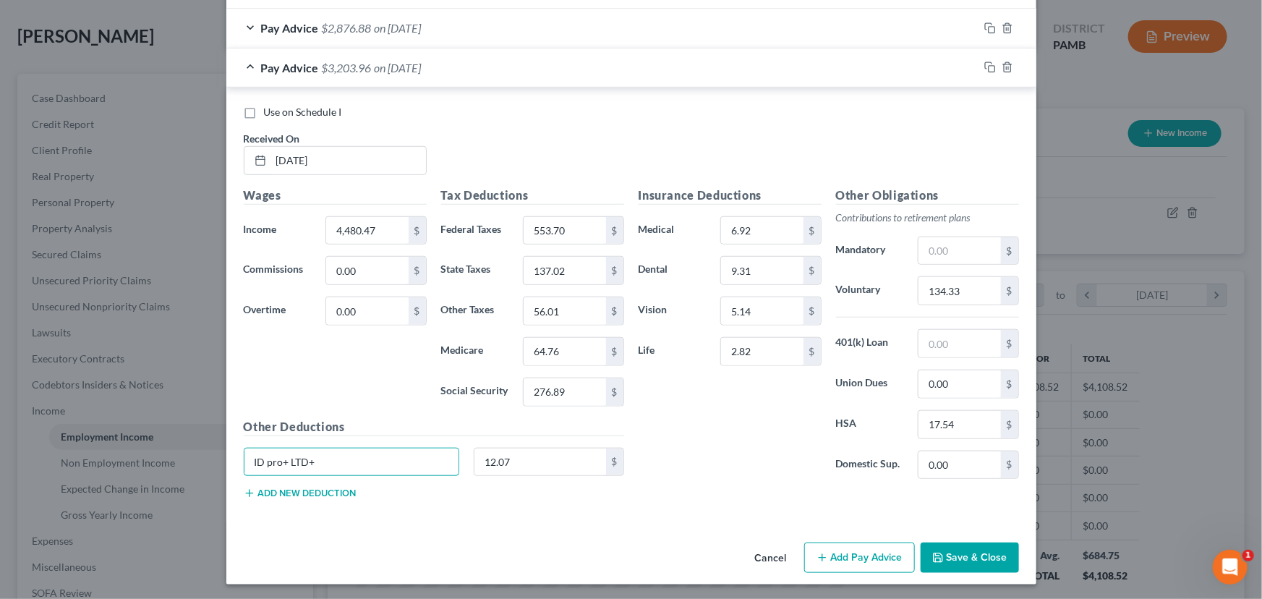
type input "ID pro+ LTD+"
click at [514, 464] on input "12.07" at bounding box center [540, 461] width 132 height 27
type input "9.25"
click at [550, 310] on input "56.01" at bounding box center [565, 310] width 82 height 27
type input "60.92"
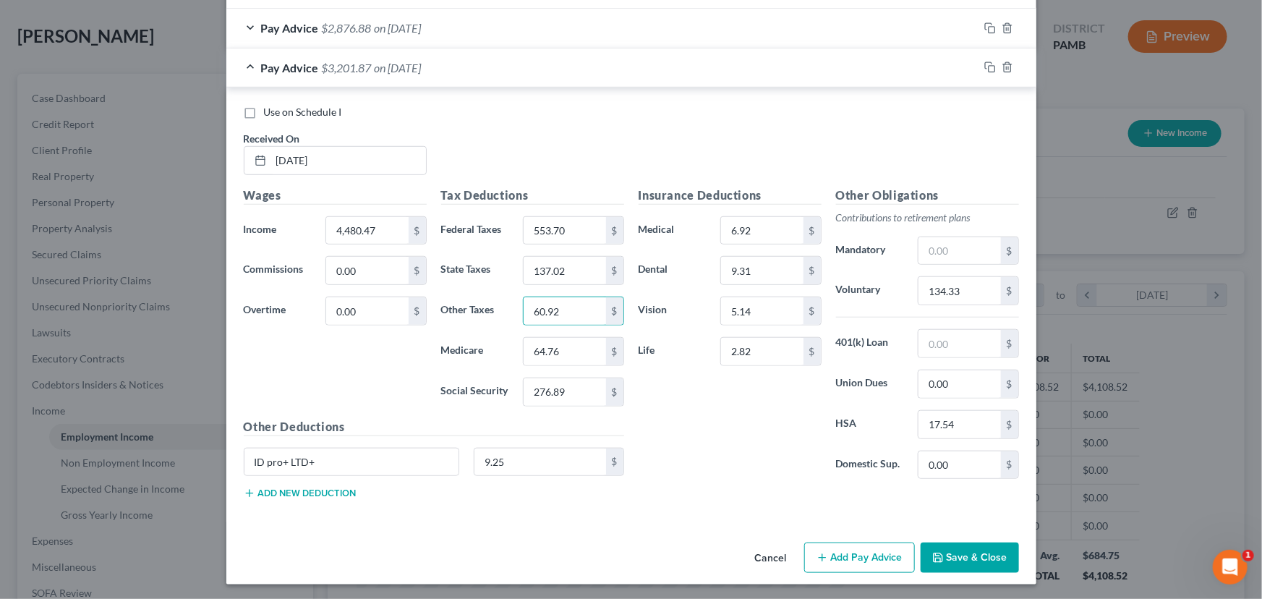
click at [723, 438] on div "Insurance Deductions Medical 6.92 $ Dental 9.31 $ Vision 5.14 $ Life 2.82 $" at bounding box center [729, 339] width 197 height 304
drag, startPoint x: 367, startPoint y: 457, endPoint x: 285, endPoint y: 458, distance: 82.5
click at [237, 462] on div "ID pro+ LTD+" at bounding box center [352, 462] width 231 height 29
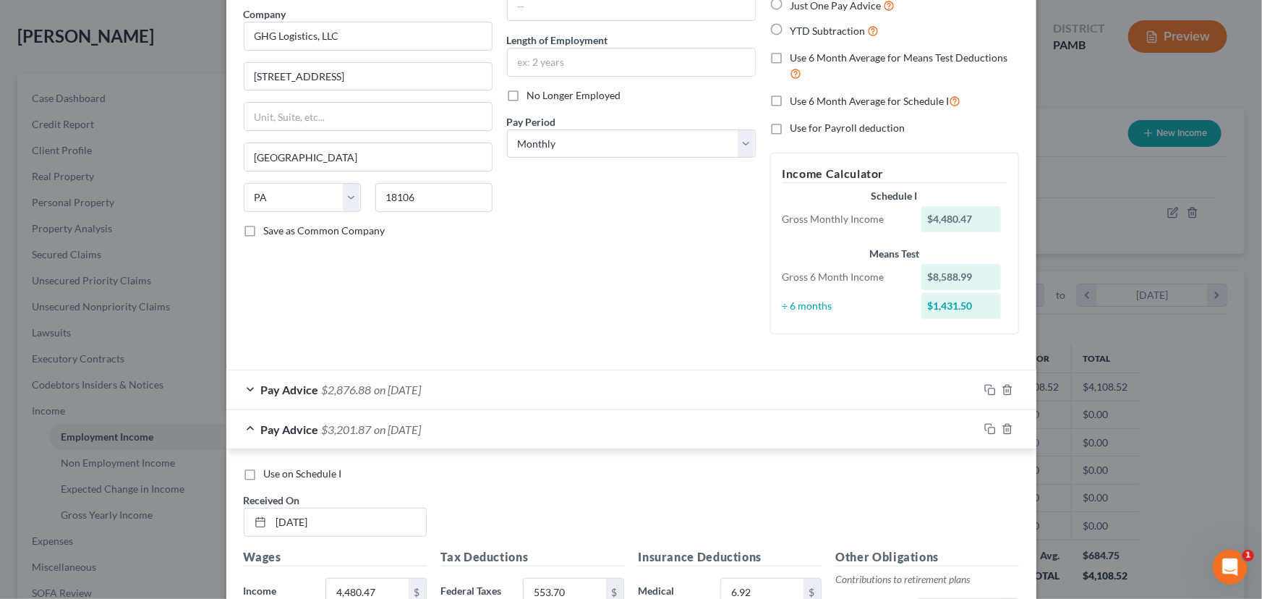
scroll to position [83, 0]
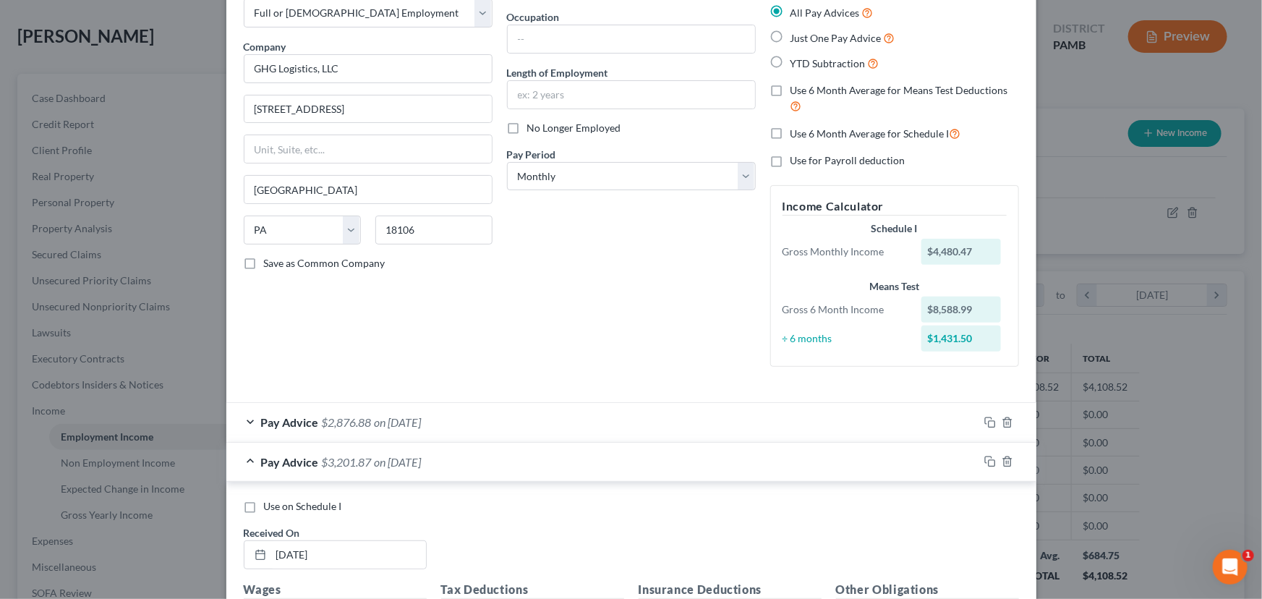
click at [469, 433] on div "Pay Advice $2,876.88 on 02/21/2025" at bounding box center [602, 422] width 752 height 38
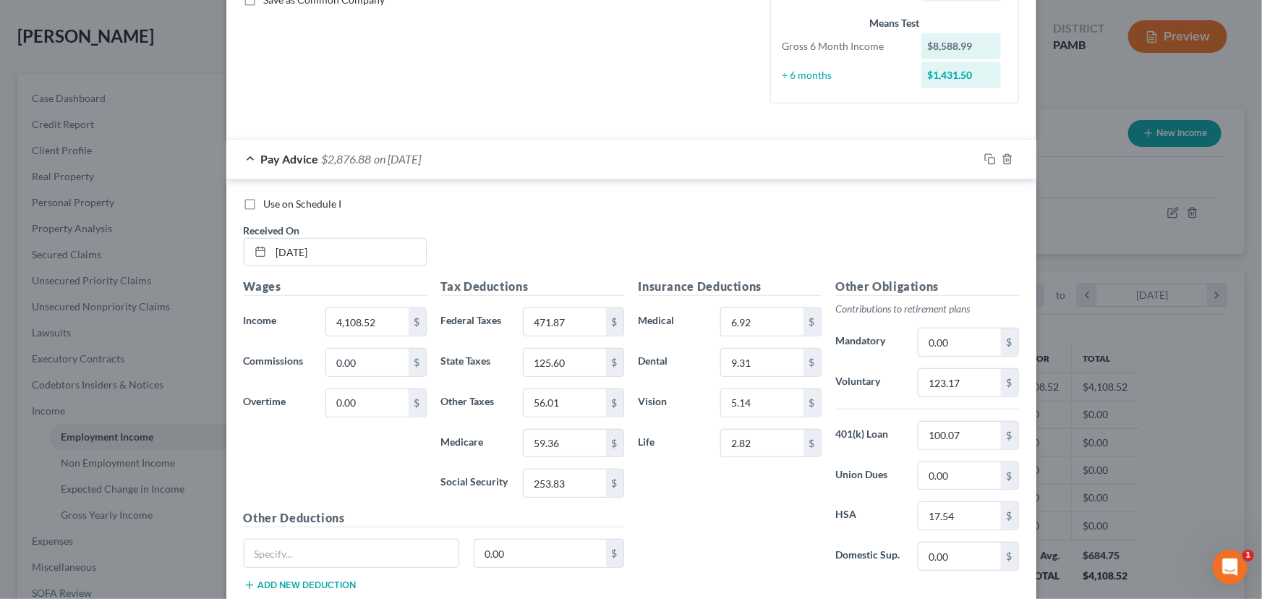
scroll to position [609, 0]
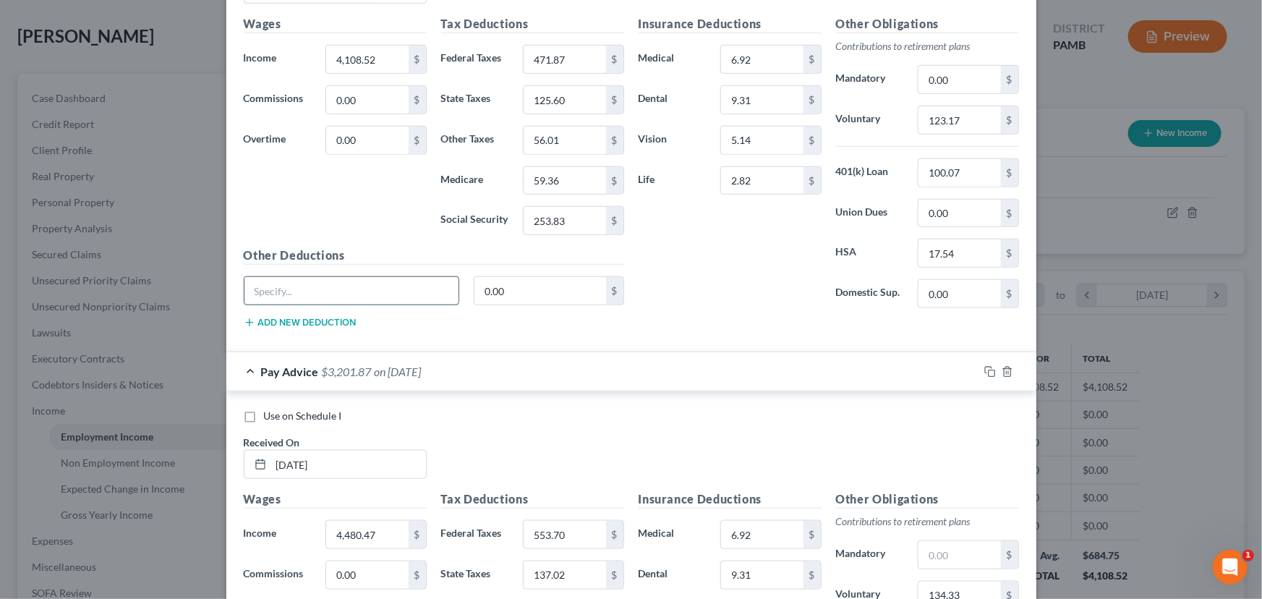
click at [315, 285] on input "text" at bounding box center [351, 290] width 215 height 27
paste input "ID pro+ LTD+"
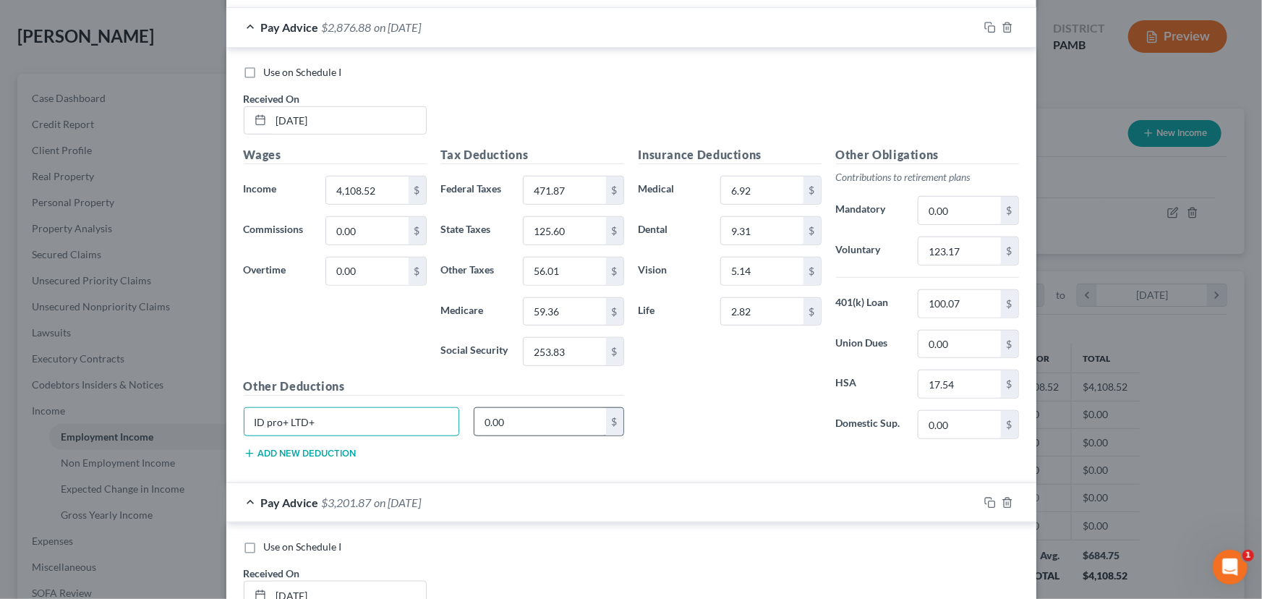
scroll to position [477, 0]
type input "ID pro+ LTD+"
click at [547, 412] on input "0.00" at bounding box center [540, 422] width 132 height 27
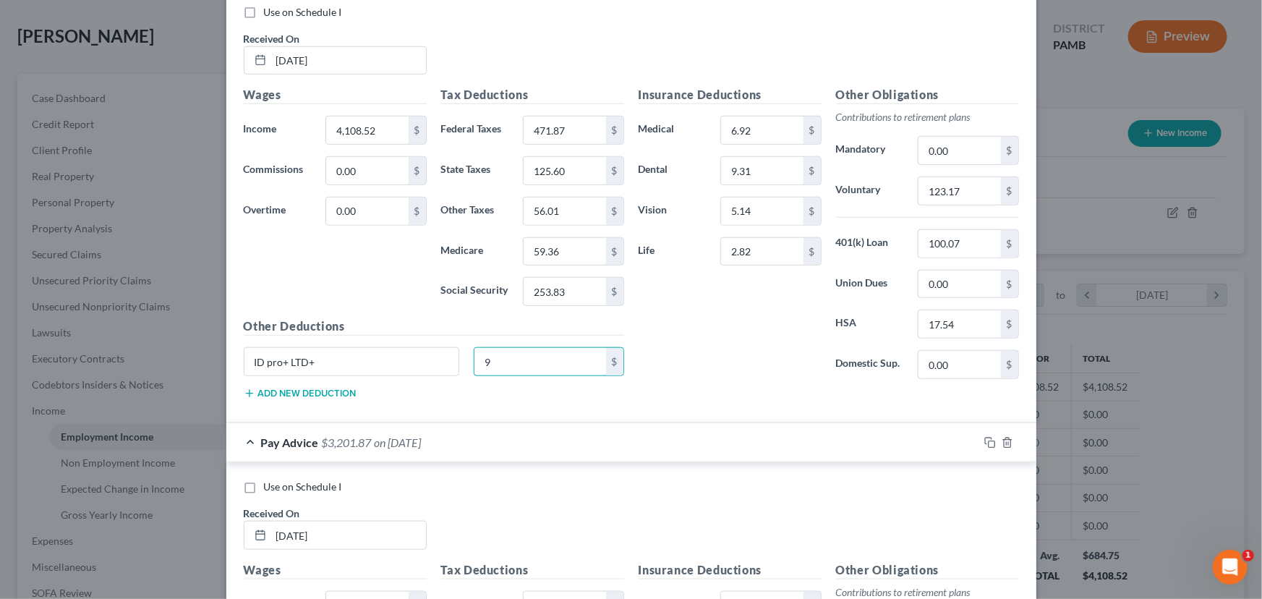
scroll to position [518, 0]
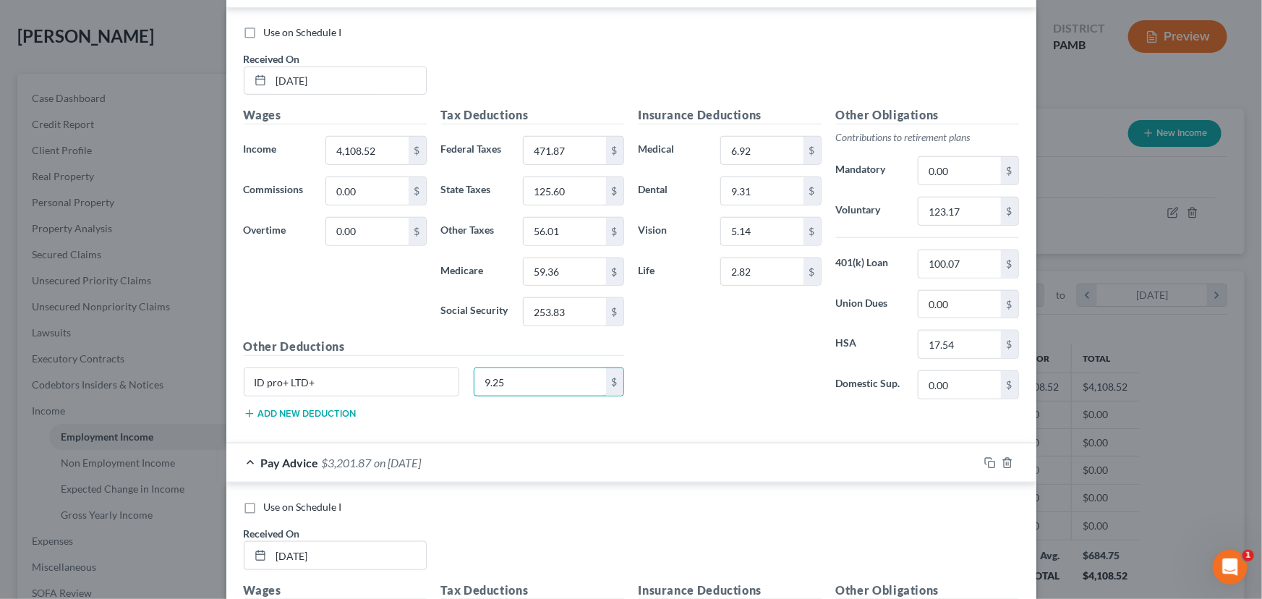
type input "9.25"
drag, startPoint x: 744, startPoint y: 367, endPoint x: 756, endPoint y: 380, distance: 17.4
click at [746, 367] on div "Insurance Deductions Medical 6.92 $ Dental 9.31 $ Vision 5.14 $ Life 2.82 $" at bounding box center [729, 258] width 197 height 304
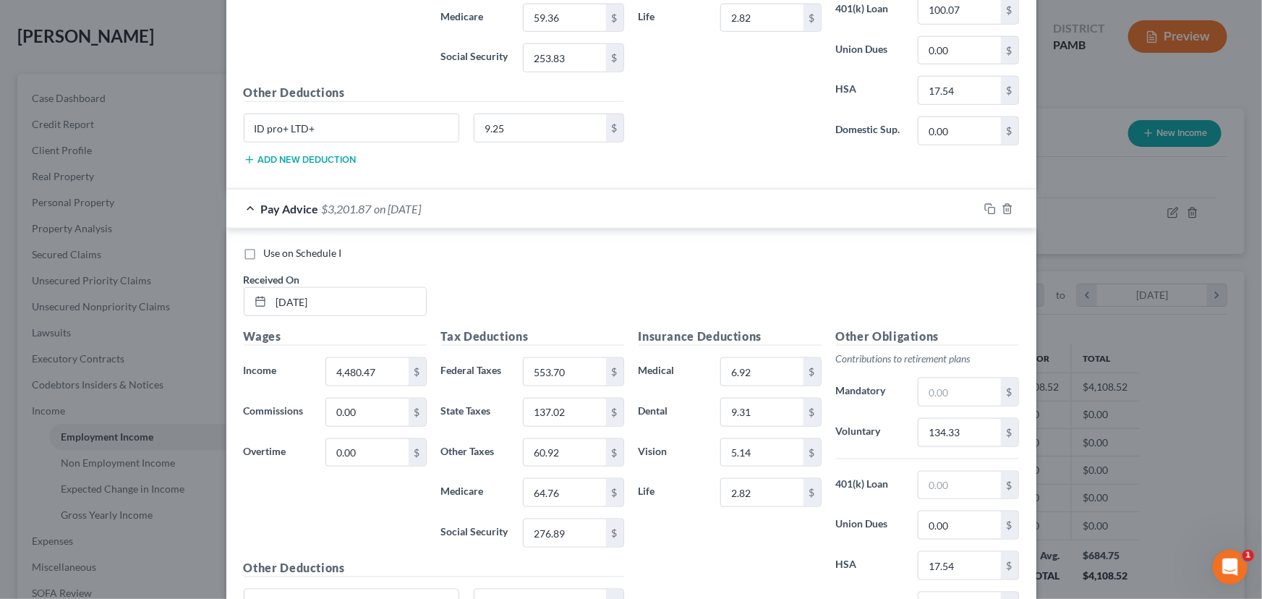
scroll to position [912, 0]
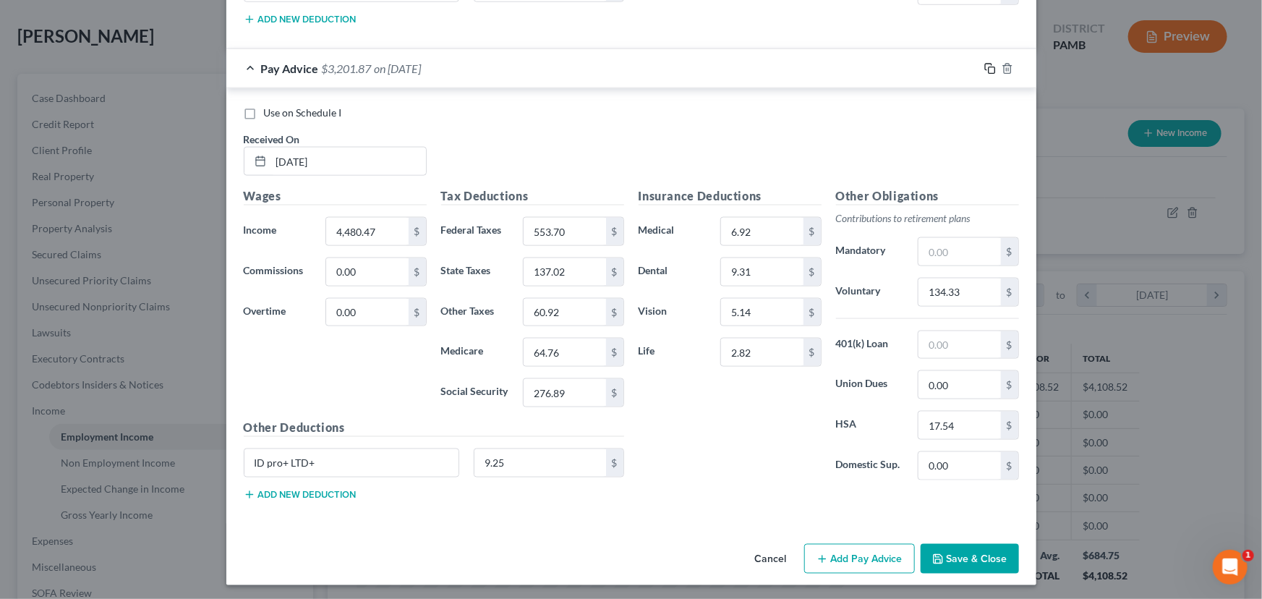
click at [986, 70] on icon "button" at bounding box center [990, 69] width 12 height 12
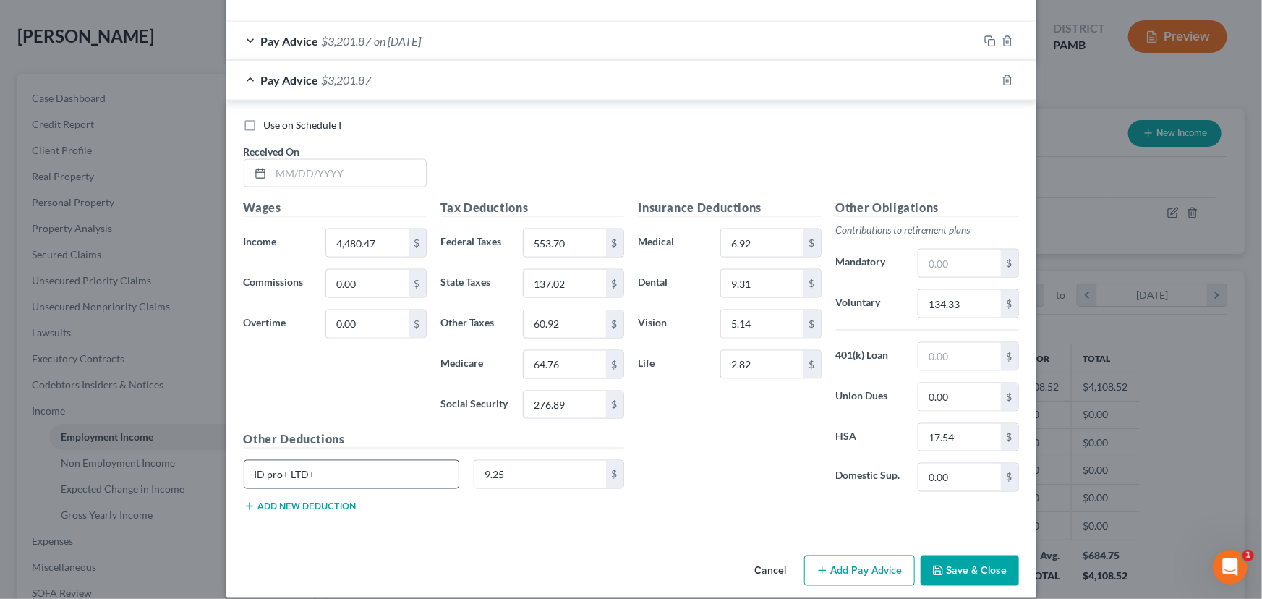
scroll to position [952, 0]
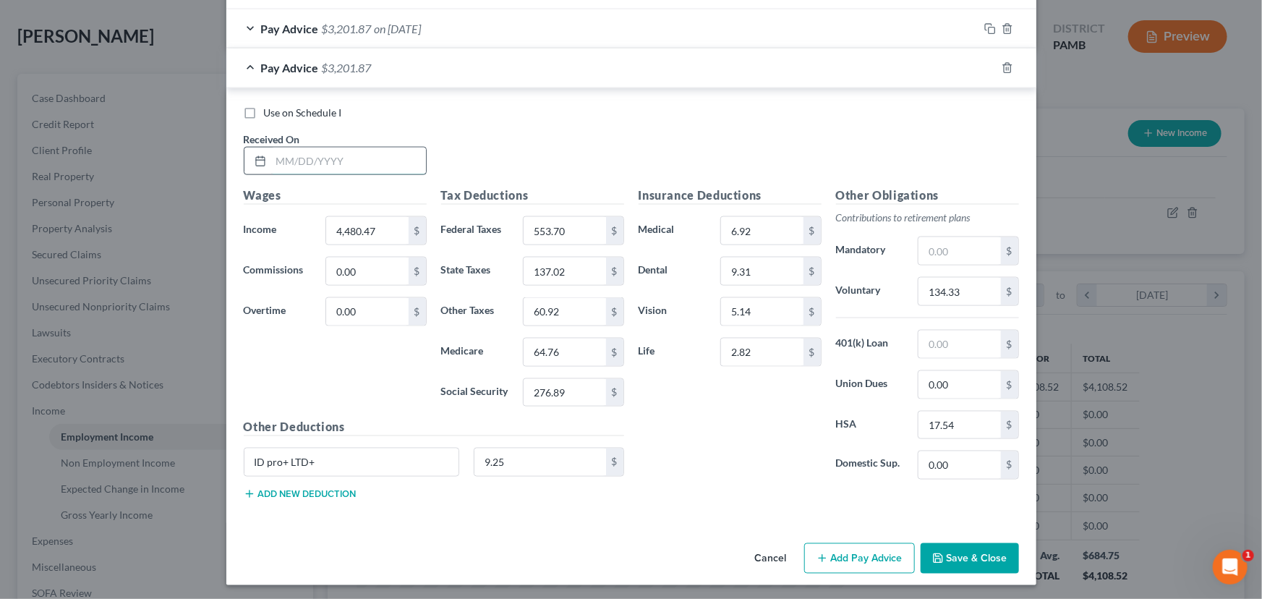
click at [294, 161] on input "text" at bounding box center [348, 161] width 155 height 27
type input "3/21/2025"
click at [365, 231] on input "4,480.47" at bounding box center [367, 230] width 82 height 27
type input "4,417.77"
click at [564, 226] on input "553.70" at bounding box center [565, 230] width 82 height 27
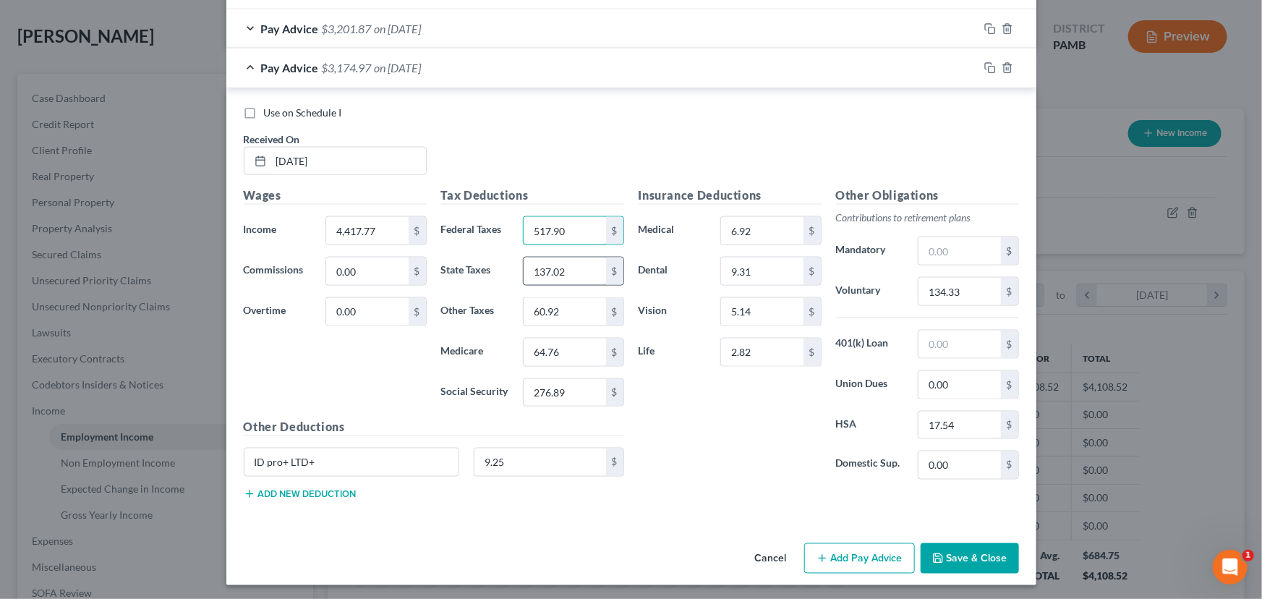
type input "517.90"
click at [557, 268] on input "137.02" at bounding box center [565, 270] width 82 height 27
type input "132.03"
click at [561, 355] on input "64.76" at bounding box center [565, 351] width 82 height 27
type input "62.40"
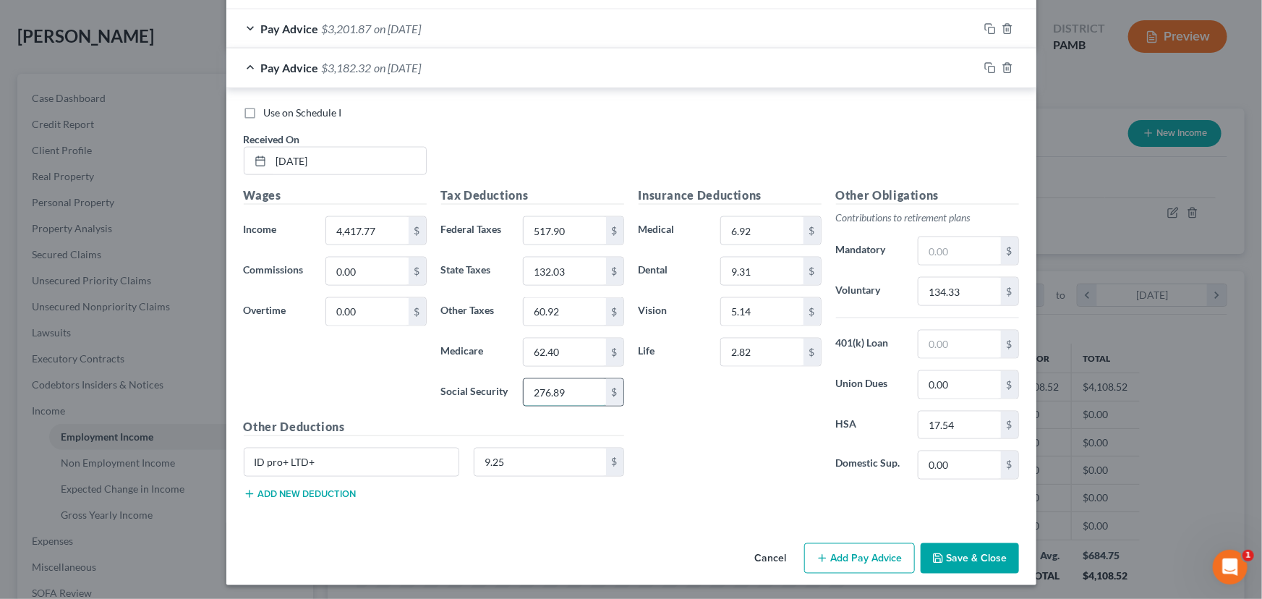
click at [561, 391] on input "276.89" at bounding box center [565, 392] width 82 height 27
type input "266.81"
click at [550, 307] on input "60.92" at bounding box center [565, 311] width 82 height 27
type input "58.78"
click at [751, 224] on input "6.92" at bounding box center [762, 230] width 82 height 27
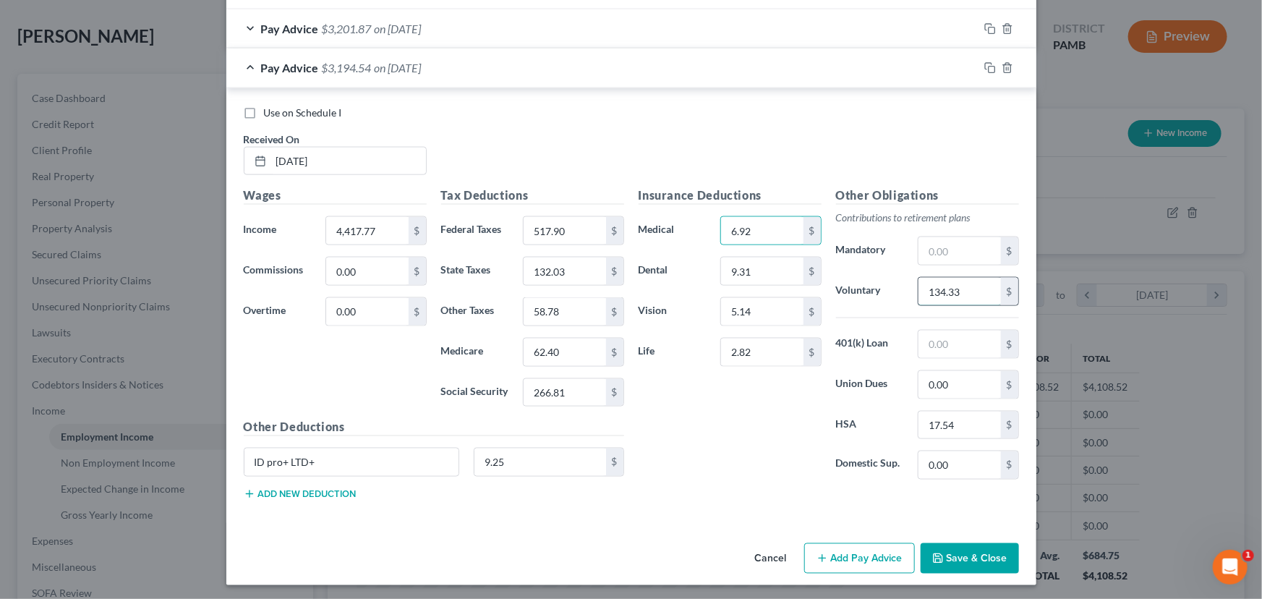
click at [968, 286] on input "134.33" at bounding box center [960, 291] width 82 height 27
click at [931, 291] on input "text" at bounding box center [960, 291] width 82 height 27
type input "129.45"
click at [496, 462] on input "9.25" at bounding box center [540, 461] width 132 height 27
click at [508, 460] on input "9.25" at bounding box center [540, 461] width 132 height 27
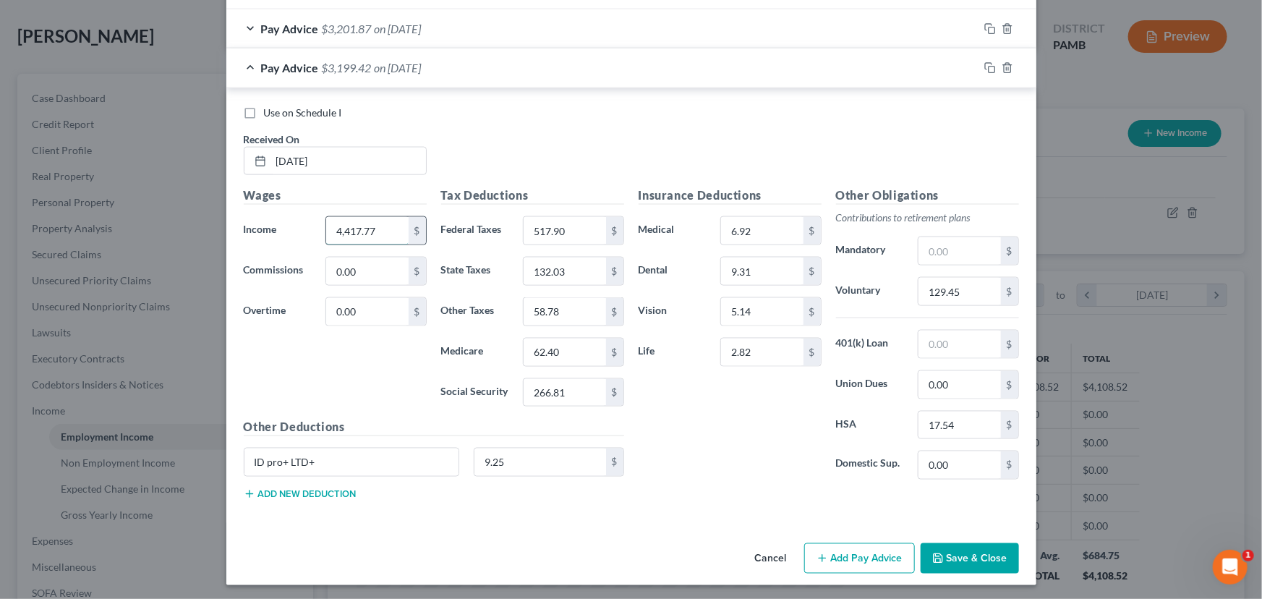
click at [345, 225] on input "4,417.77" at bounding box center [367, 230] width 82 height 27
type input "4,317.77"
click at [985, 62] on icon "button" at bounding box center [990, 68] width 12 height 12
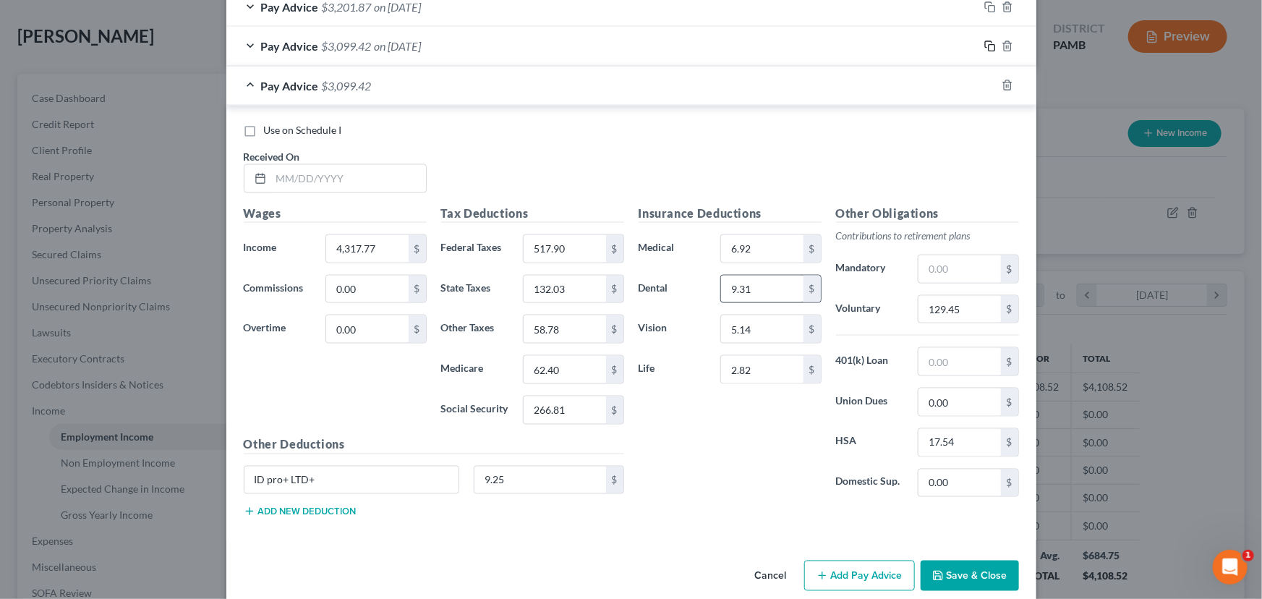
scroll to position [991, 0]
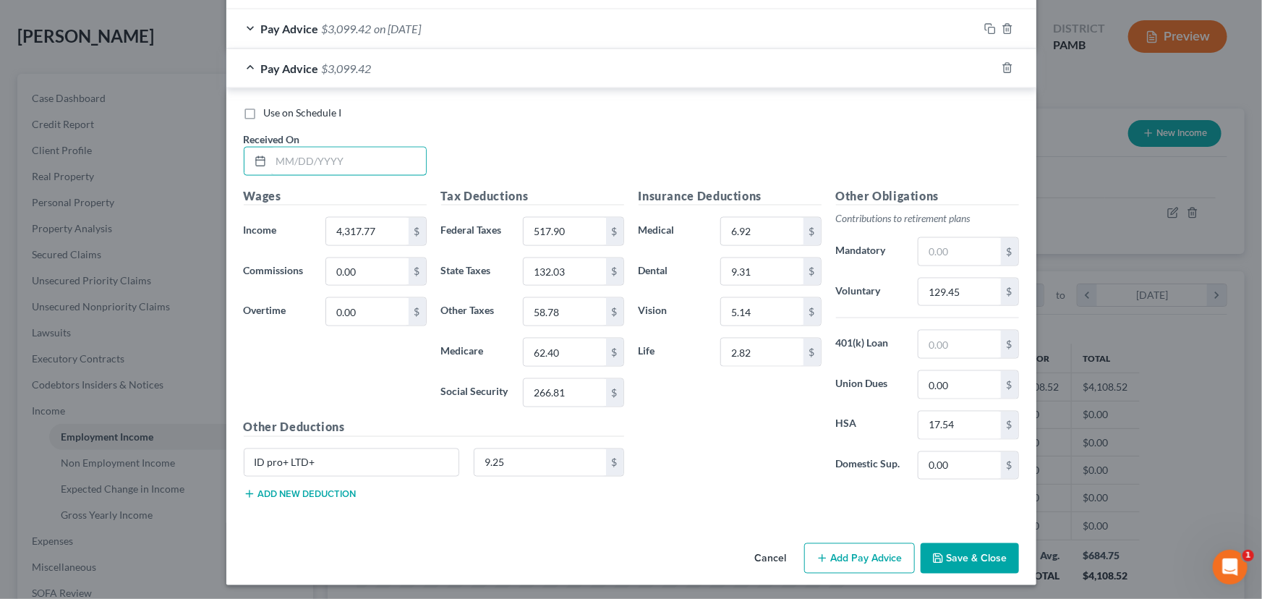
drag, startPoint x: 284, startPoint y: 155, endPoint x: 615, endPoint y: 207, distance: 334.5
click at [284, 155] on input "text" at bounding box center [348, 161] width 155 height 27
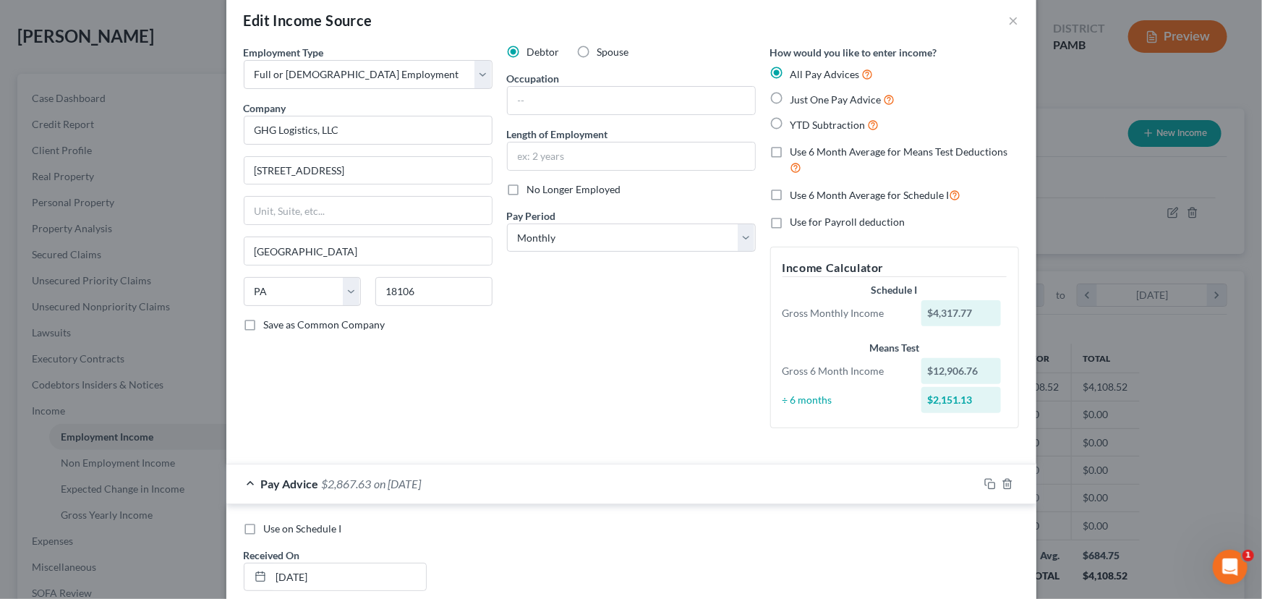
scroll to position [0, 0]
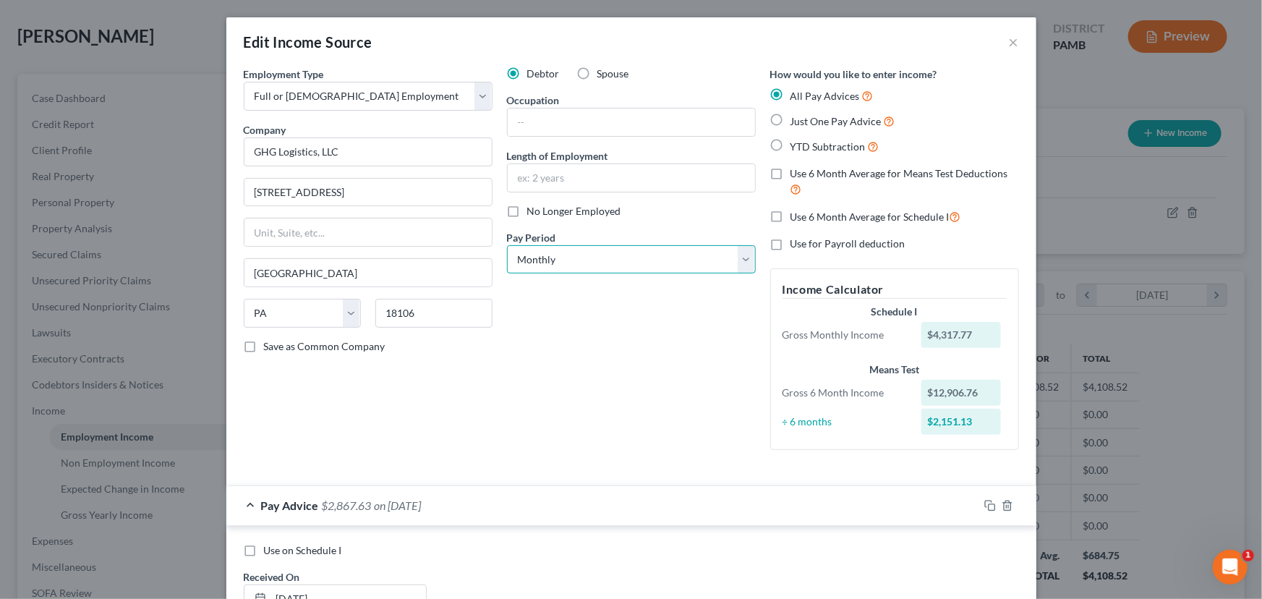
click at [615, 259] on select "Select Monthly Twice Monthly Every Other Week Weekly" at bounding box center [631, 259] width 249 height 29
select select "2"
click at [507, 245] on select "Select Monthly Twice Monthly Every Other Week Weekly" at bounding box center [631, 259] width 249 height 29
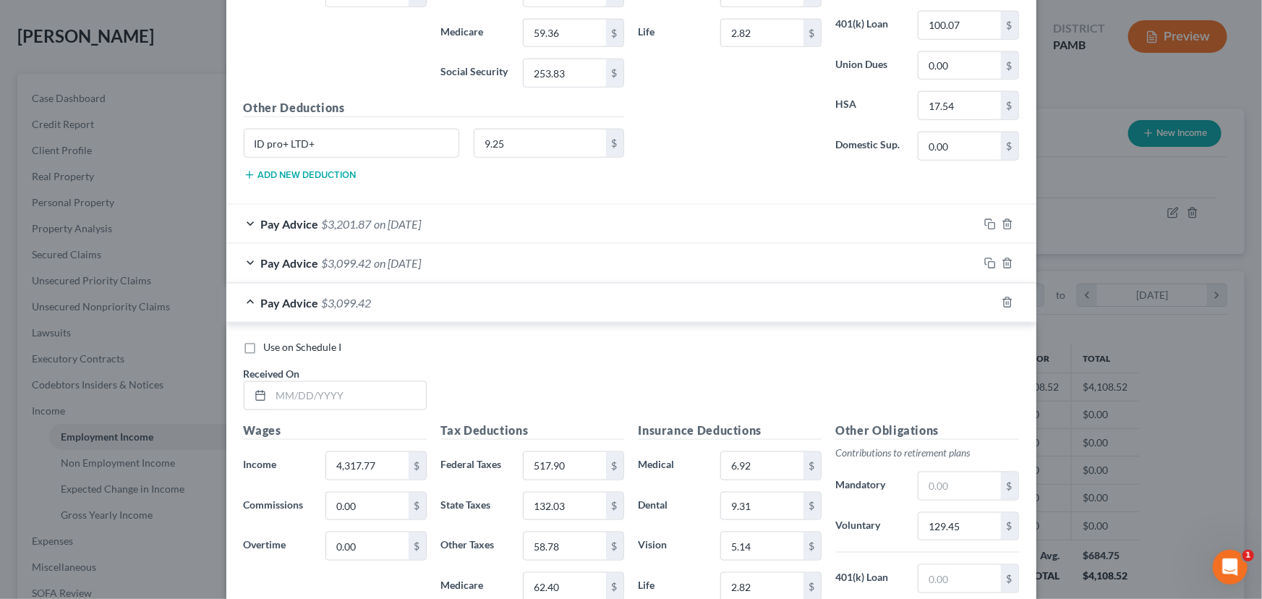
scroll to position [820, 0]
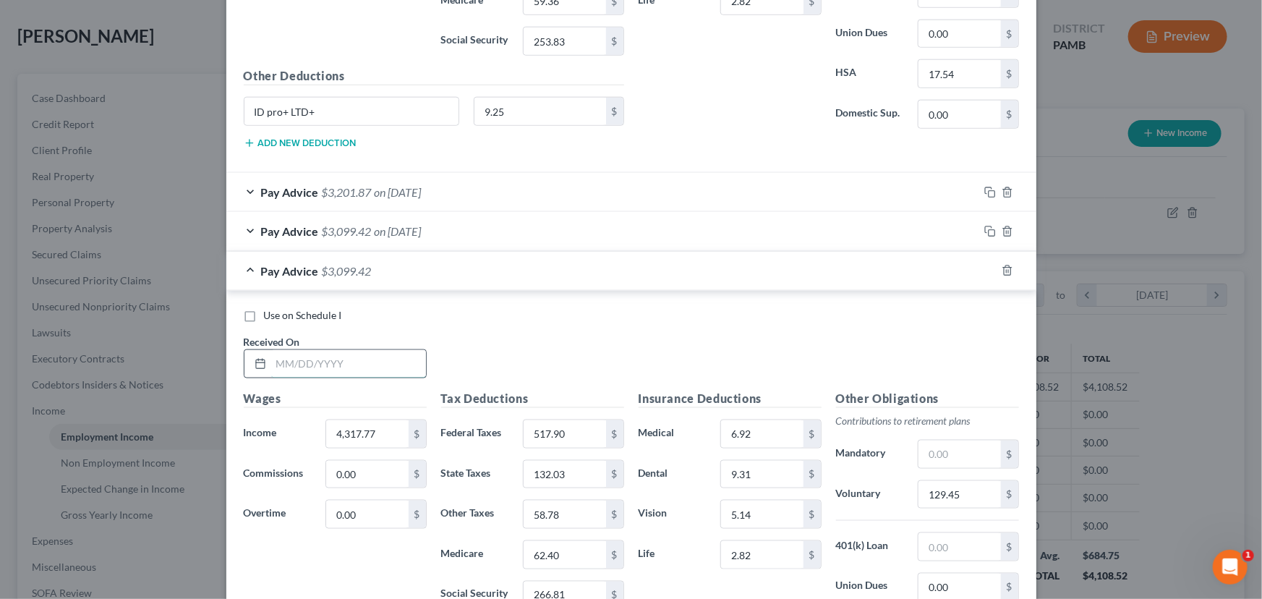
click at [289, 350] on input "text" at bounding box center [348, 363] width 155 height 27
click at [299, 368] on input "4/4/2025" at bounding box center [348, 363] width 155 height 27
type input "4/4/2025"
click at [358, 435] on input "4,317.77" at bounding box center [367, 433] width 82 height 27
click at [361, 427] on input "48.13" at bounding box center [367, 433] width 82 height 27
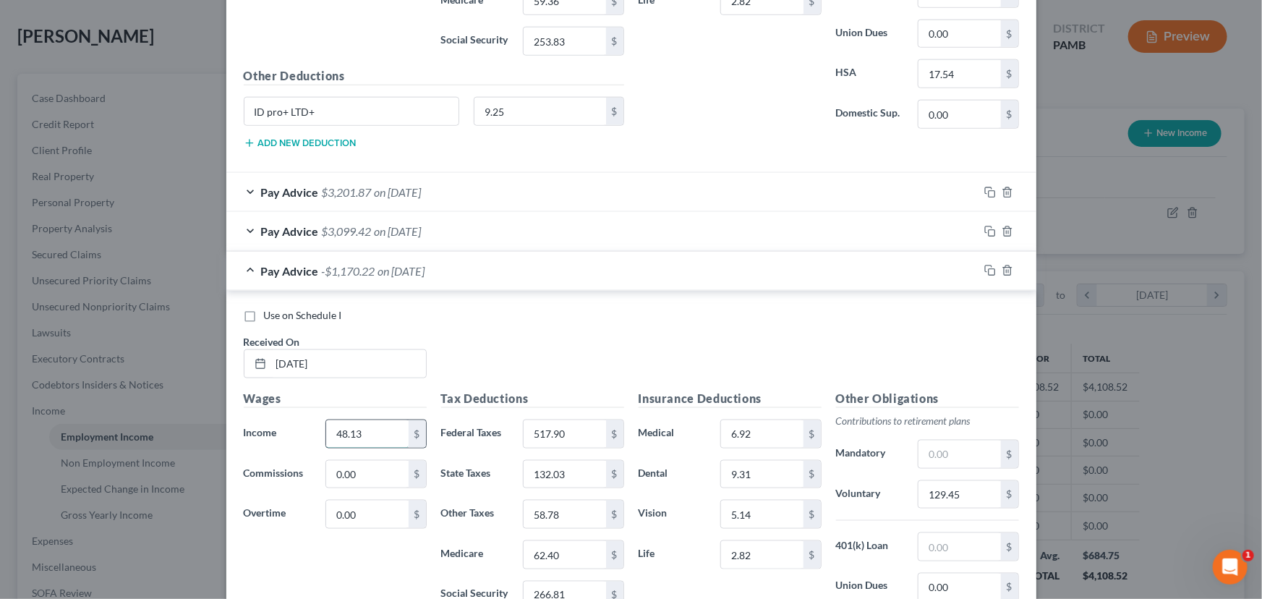
drag, startPoint x: 361, startPoint y: 427, endPoint x: 339, endPoint y: 427, distance: 21.7
click at [339, 427] on input "48.13" at bounding box center [367, 433] width 82 height 27
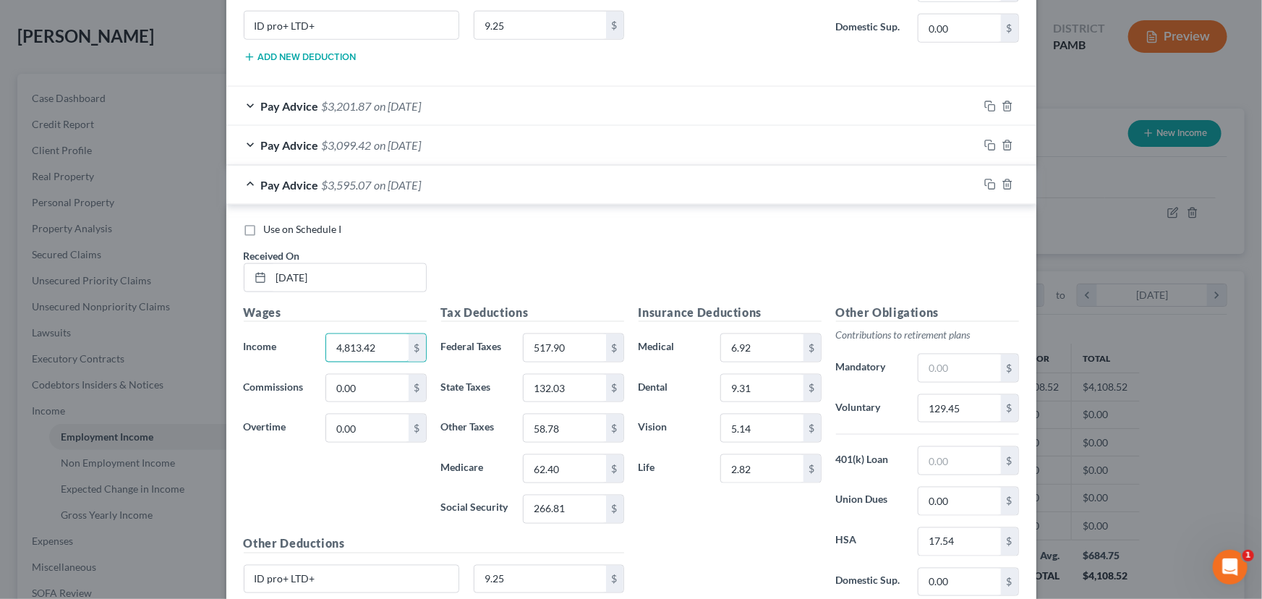
scroll to position [1023, 0]
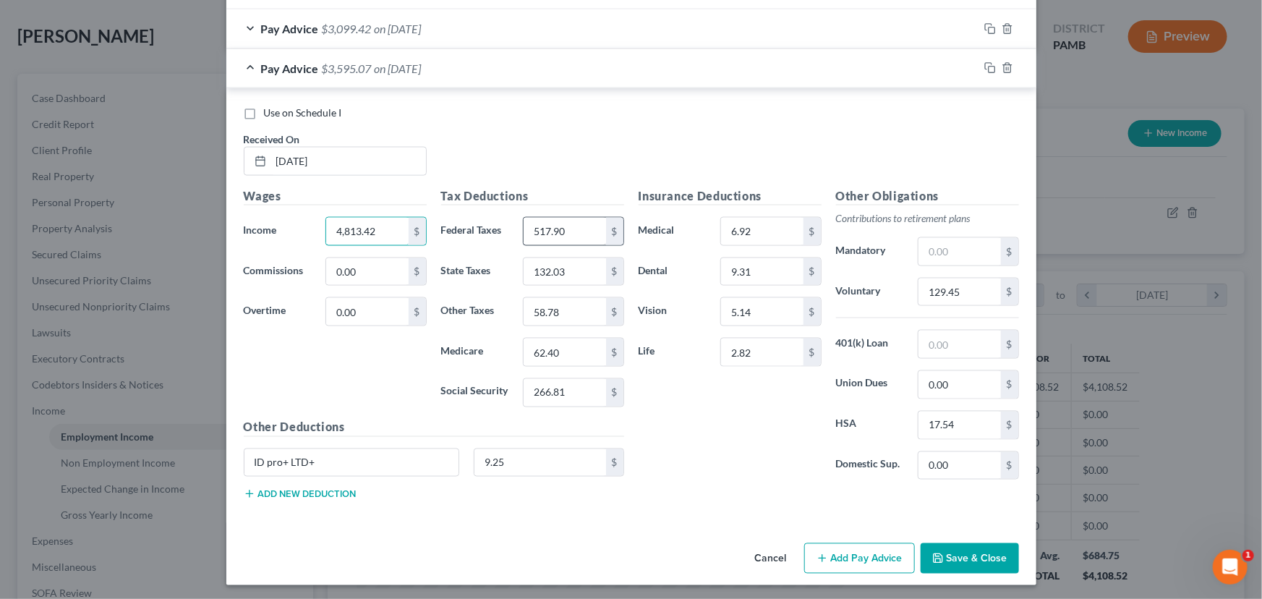
type input "4,813.42"
click at [552, 222] on input "517.90" at bounding box center [565, 231] width 82 height 27
type input "625.95"
click at [548, 267] on input "132.03" at bounding box center [565, 271] width 82 height 27
type input "69.59"
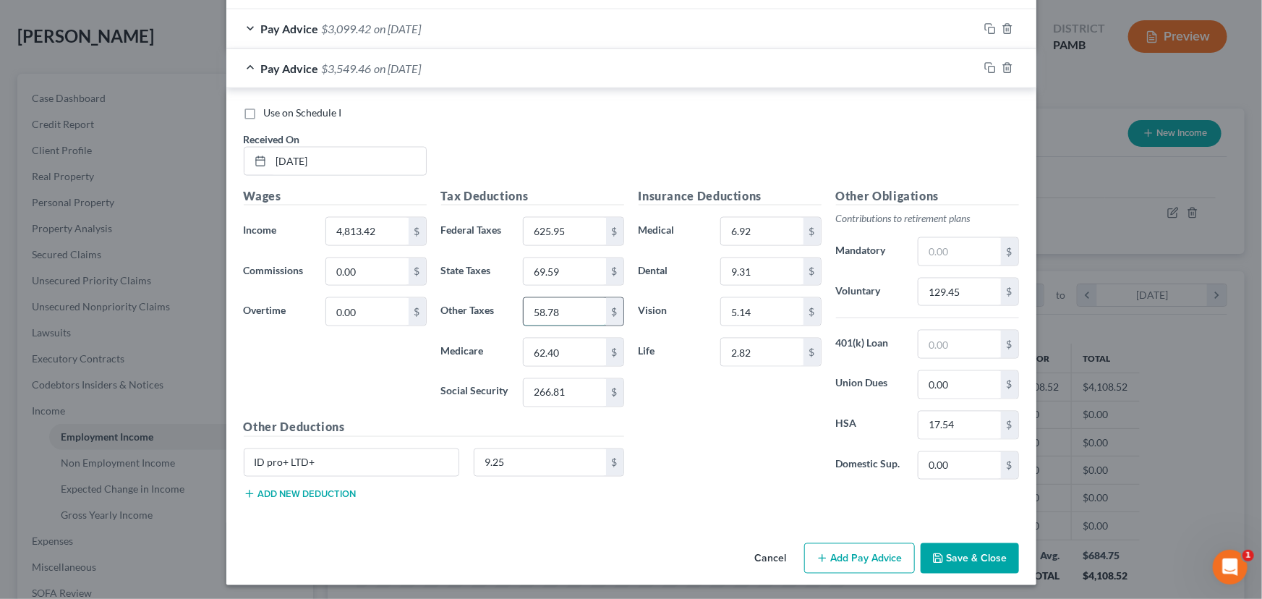
click at [550, 305] on input "58.78" at bounding box center [565, 311] width 82 height 27
click at [549, 344] on input "62.40" at bounding box center [565, 351] width 82 height 27
type input "69.59"
click at [566, 391] on input "266.81" at bounding box center [565, 392] width 82 height 27
type input "297.54"
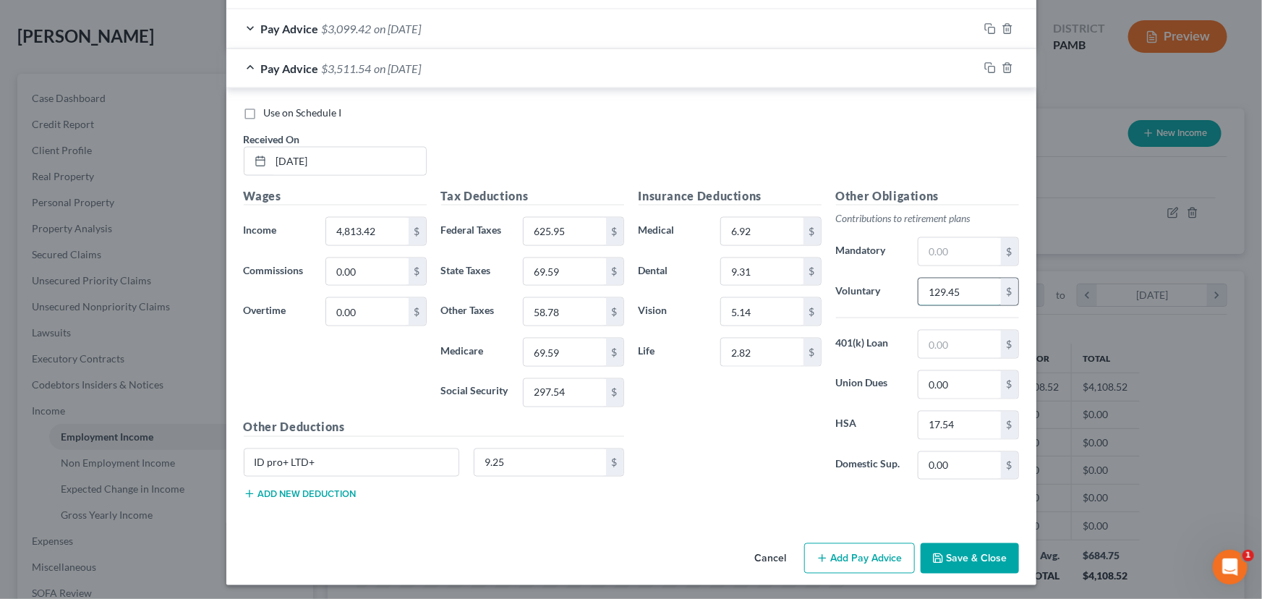
click at [936, 278] on input "129.45" at bounding box center [960, 291] width 82 height 27
type input "144.32"
click at [545, 311] on input "58.78" at bounding box center [565, 311] width 82 height 27
type input "65.32"
click at [541, 266] on input "69.59" at bounding box center [565, 271] width 82 height 27
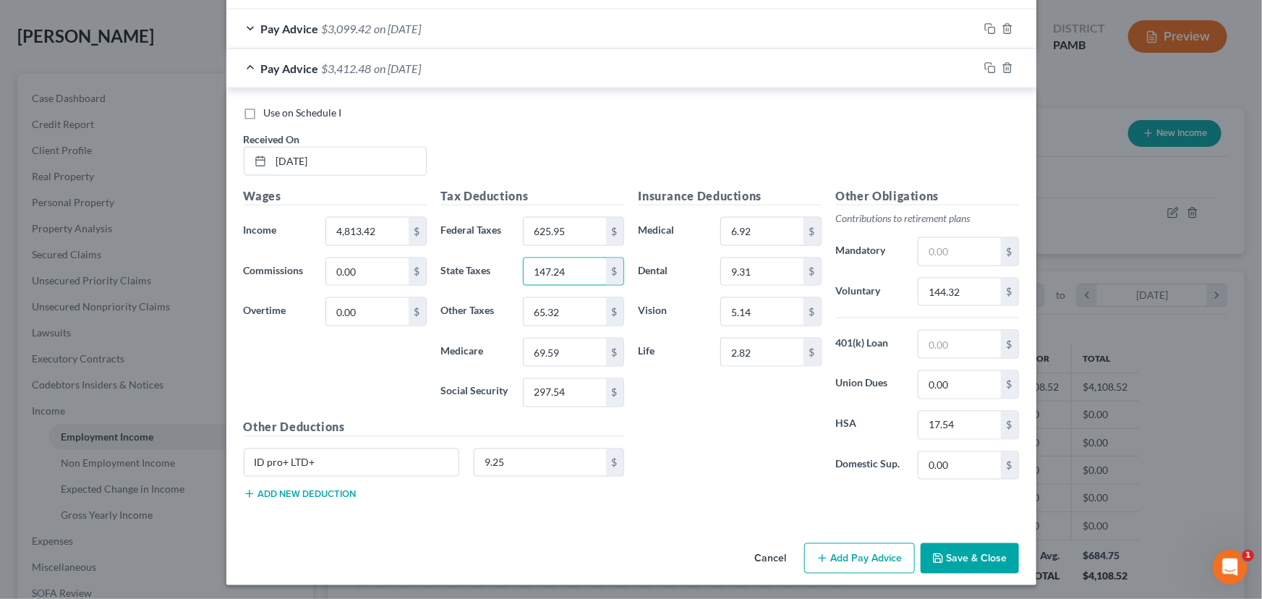
type input "147.24"
click at [730, 434] on div "Insurance Deductions Medical 6.92 $ Dental 9.31 $ Vision 5.14 $ Life 2.82 $" at bounding box center [729, 339] width 197 height 304
click at [987, 65] on icon "button" at bounding box center [990, 68] width 12 height 12
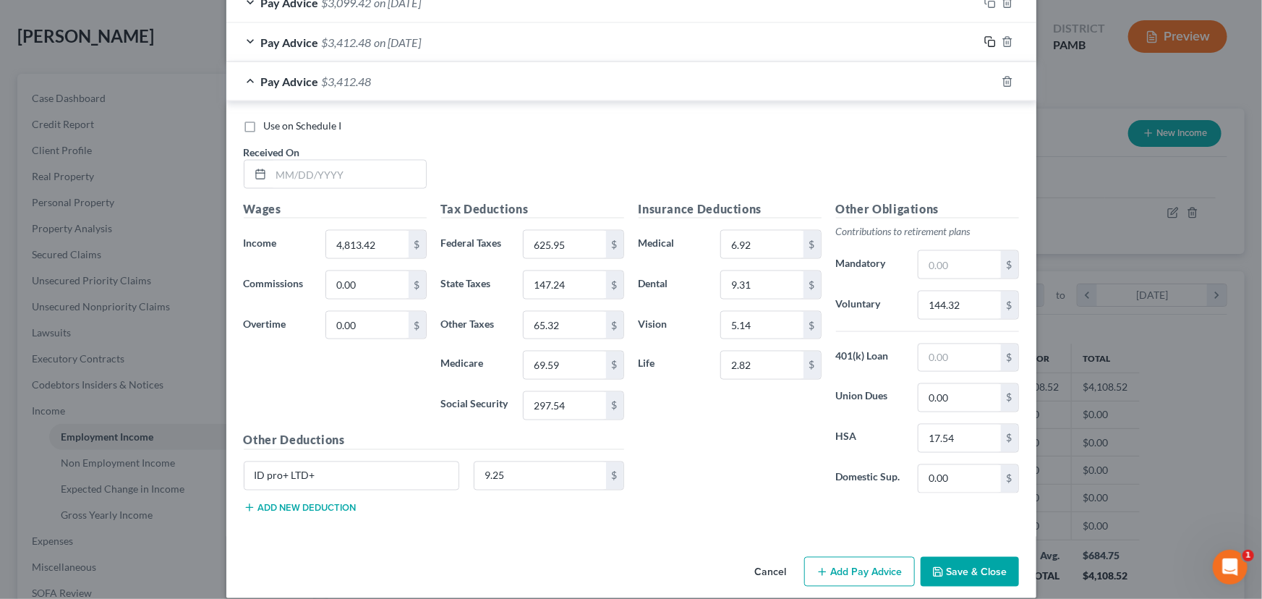
scroll to position [1062, 0]
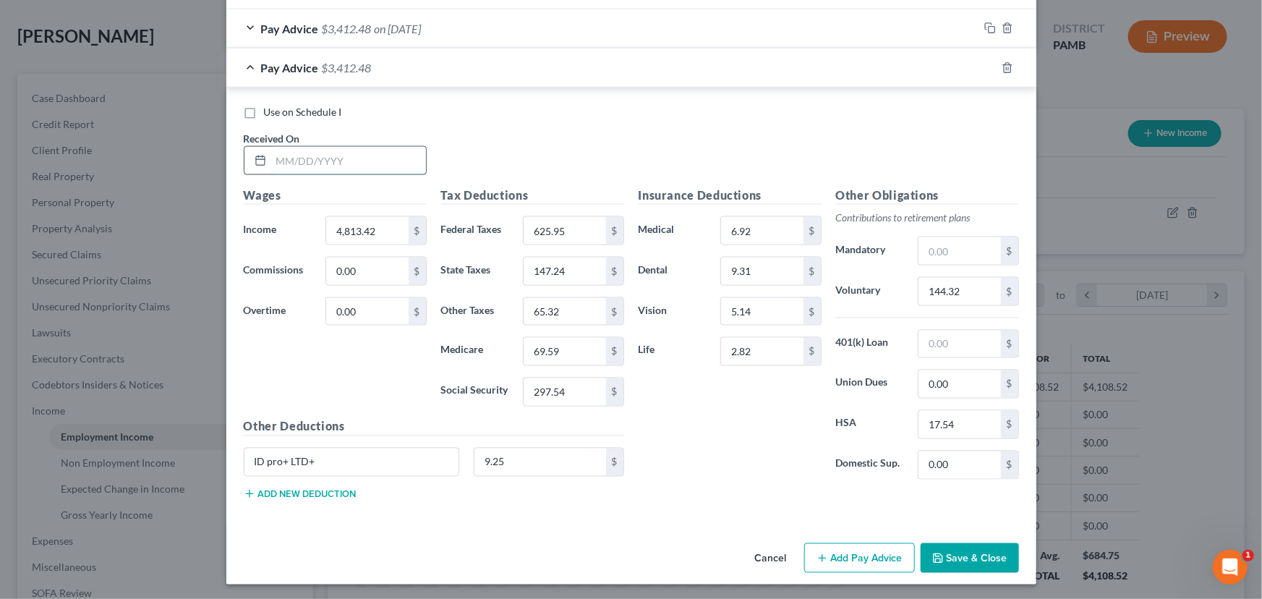
click at [300, 153] on input "text" at bounding box center [348, 160] width 155 height 27
type input "4/18/25"
click at [361, 229] on input "4,813.42" at bounding box center [367, 230] width 82 height 27
type input "3,980.67"
click at [545, 227] on input "625.95" at bounding box center [565, 230] width 82 height 27
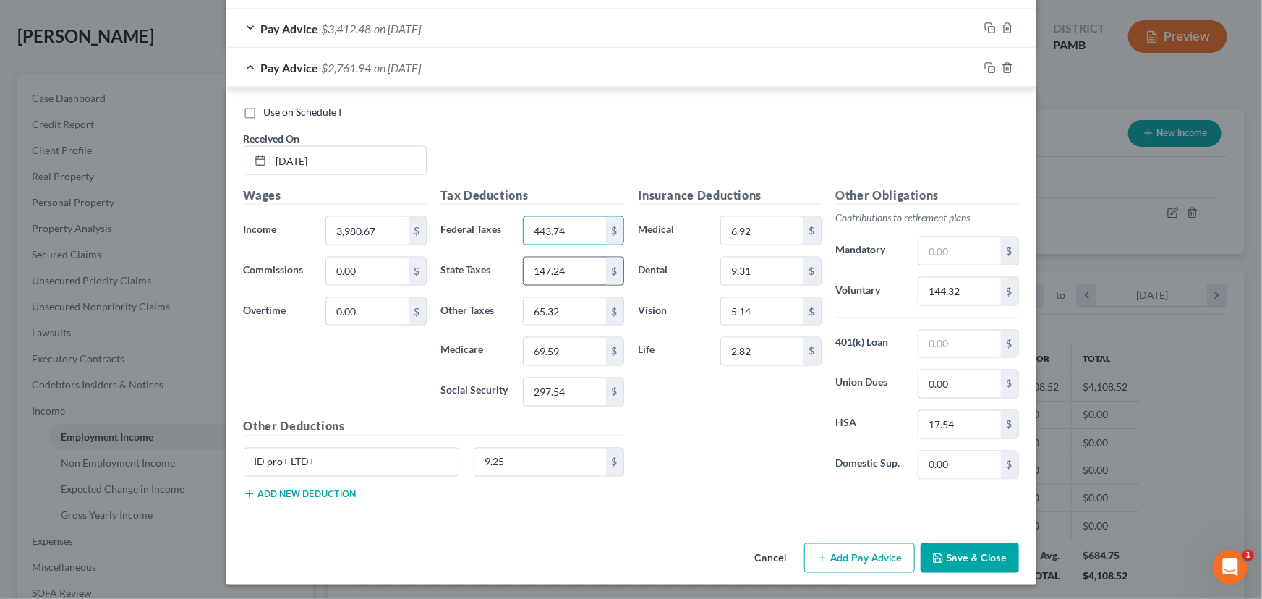
type input "443.74"
click at [551, 269] on input "147.24" at bounding box center [565, 270] width 82 height 27
type input "121.68"
click at [551, 391] on input "297.54" at bounding box center [565, 391] width 82 height 27
type input "245.91"
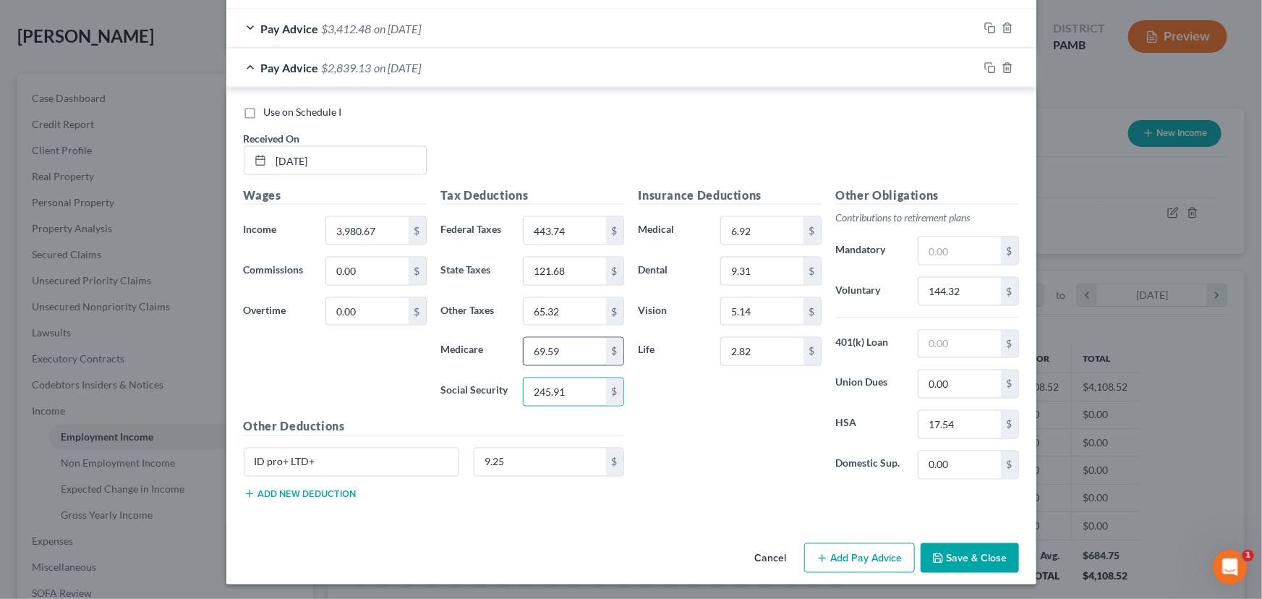
click at [555, 348] on input "69.59" at bounding box center [565, 351] width 82 height 27
type input "57.51"
click at [950, 346] on input "text" at bounding box center [960, 344] width 82 height 27
type input "131.72"
click at [940, 281] on input "144.32" at bounding box center [960, 291] width 82 height 27
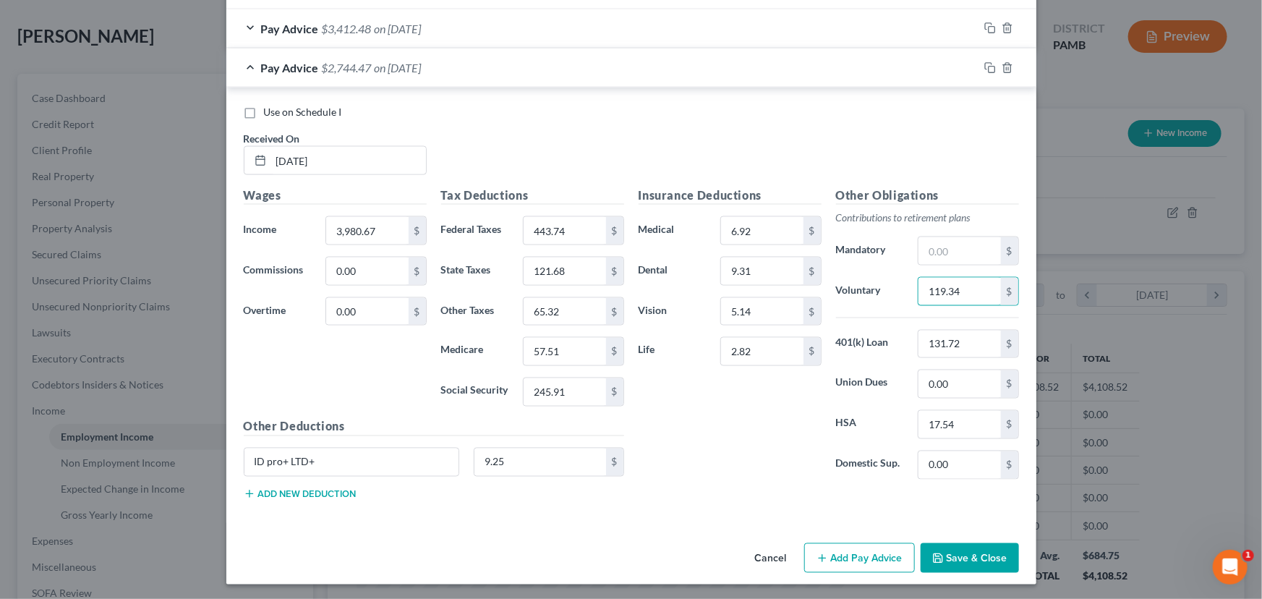
type input "119.34"
click at [984, 64] on icon "button" at bounding box center [990, 68] width 12 height 12
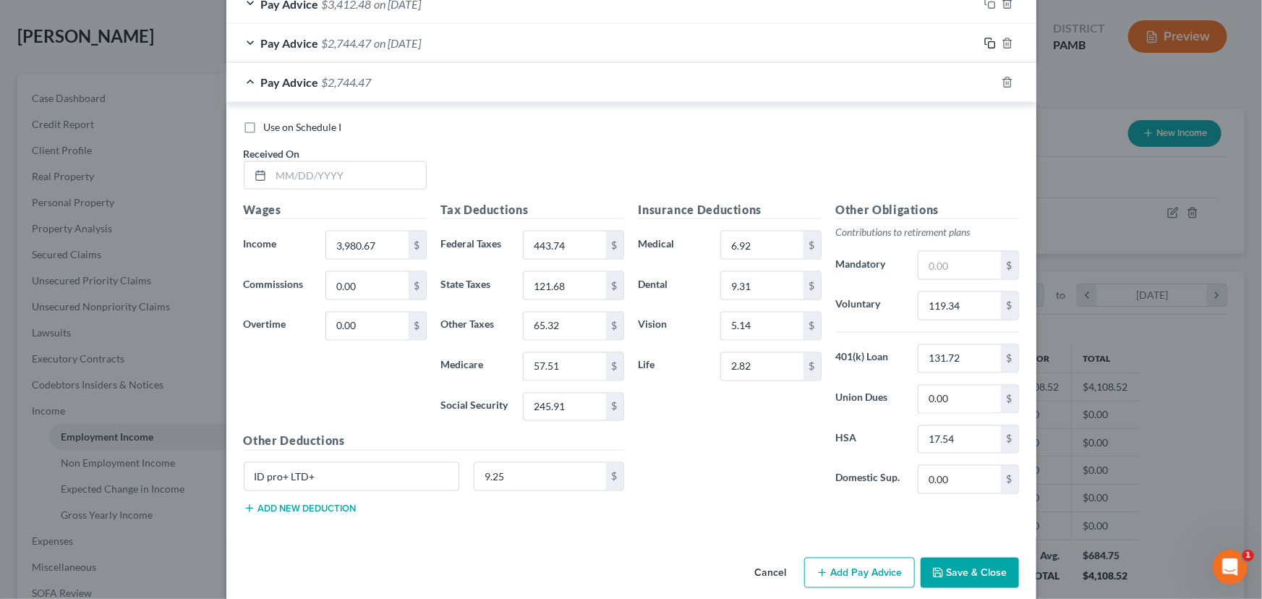
scroll to position [1101, 0]
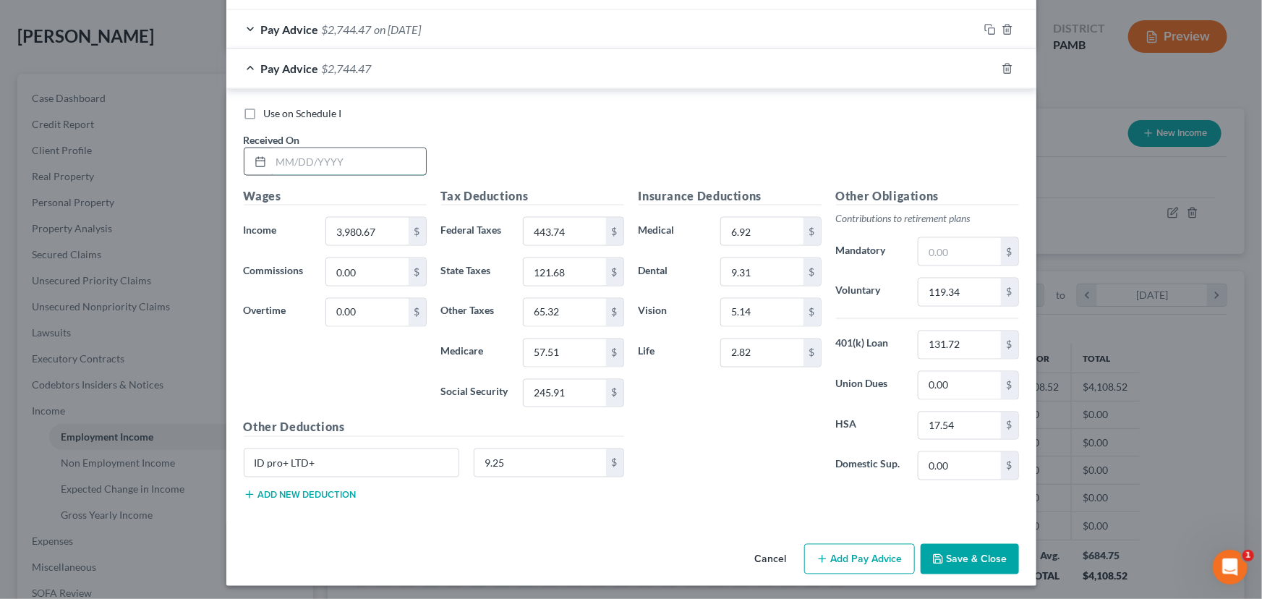
click at [282, 157] on input "text" at bounding box center [348, 161] width 155 height 27
type input "5/2/2025"
click at [361, 224] on input "3,980.67" at bounding box center [367, 231] width 82 height 27
type input "4,967.57"
click at [563, 234] on input "443.74" at bounding box center [565, 231] width 82 height 27
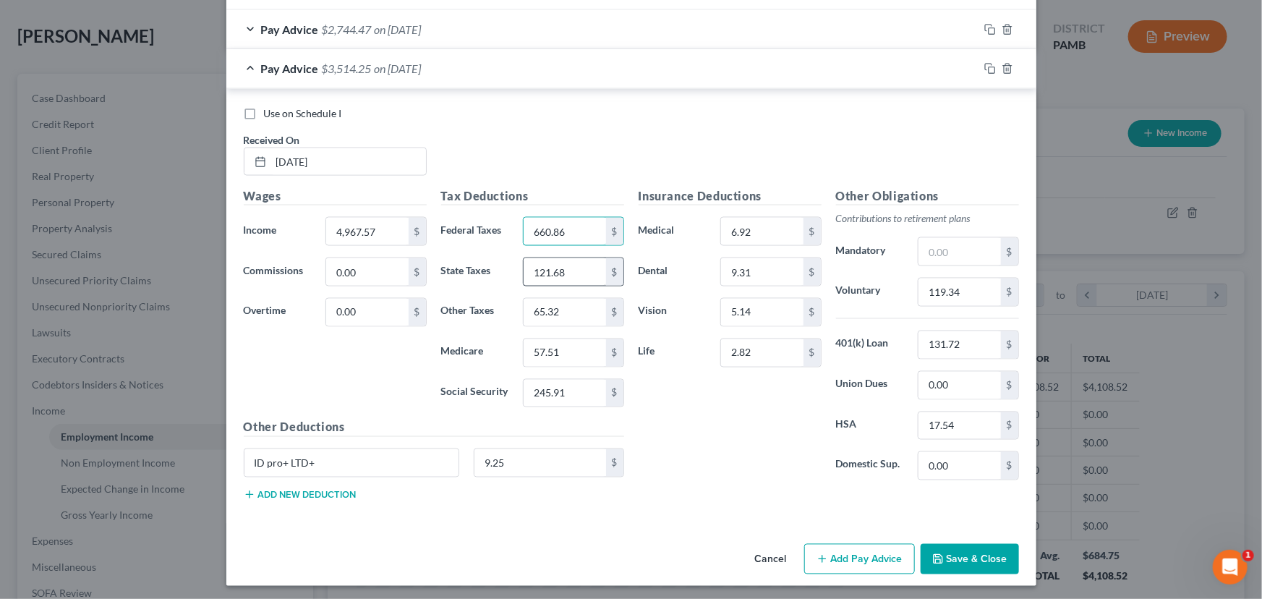
type input "660.86"
click at [545, 275] on input "121.68" at bounding box center [565, 271] width 82 height 27
type input "151.97"
click at [545, 357] on input "57.51" at bounding box center [565, 352] width 82 height 27
type input "71.82"
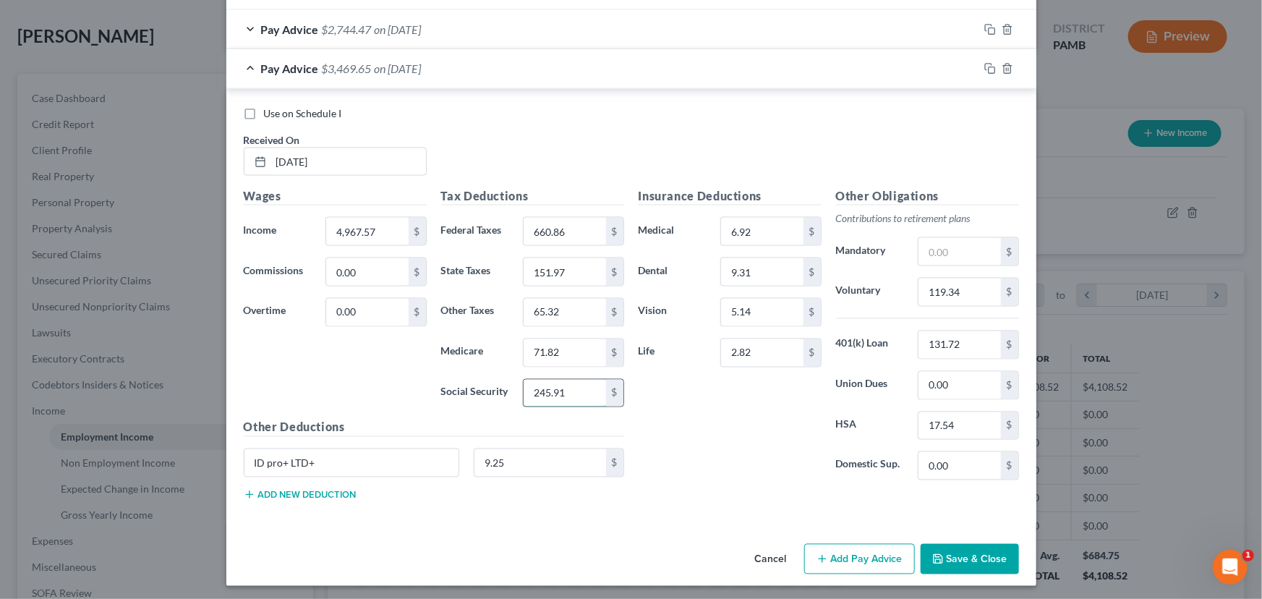
click at [553, 396] on input "245.91" at bounding box center [565, 393] width 82 height 27
type input "307.09"
drag, startPoint x: 560, startPoint y: 315, endPoint x: 550, endPoint y: 315, distance: 9.4
click at [560, 315] on input "65.32" at bounding box center [565, 312] width 82 height 27
type input "67.36"
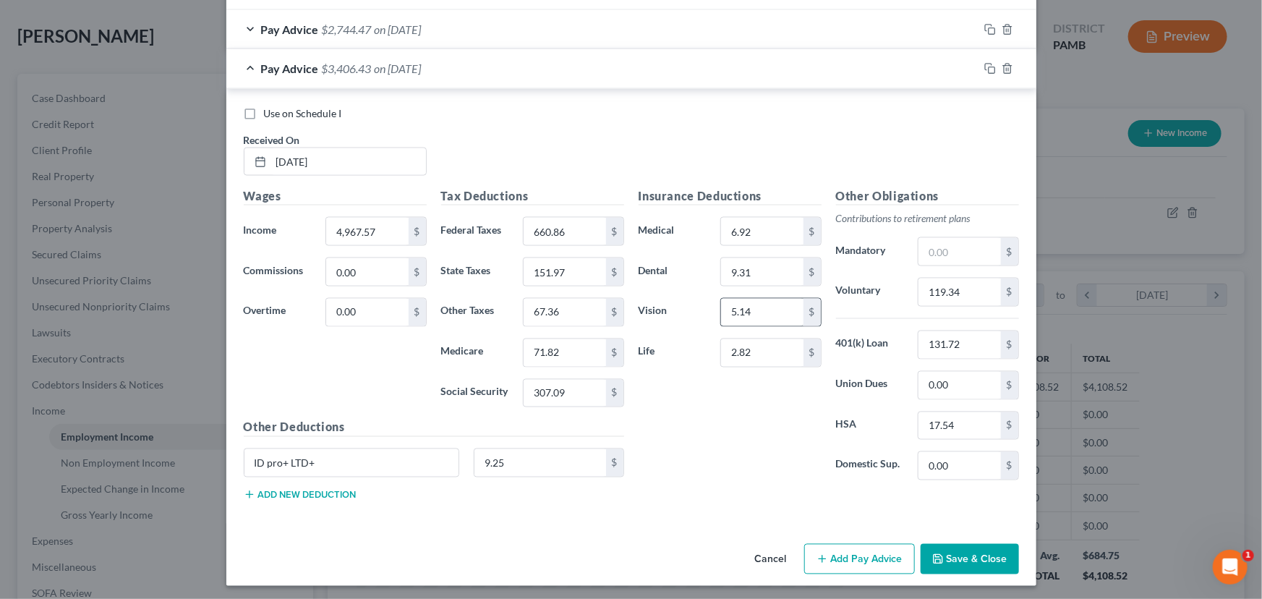
scroll to position [1035, 0]
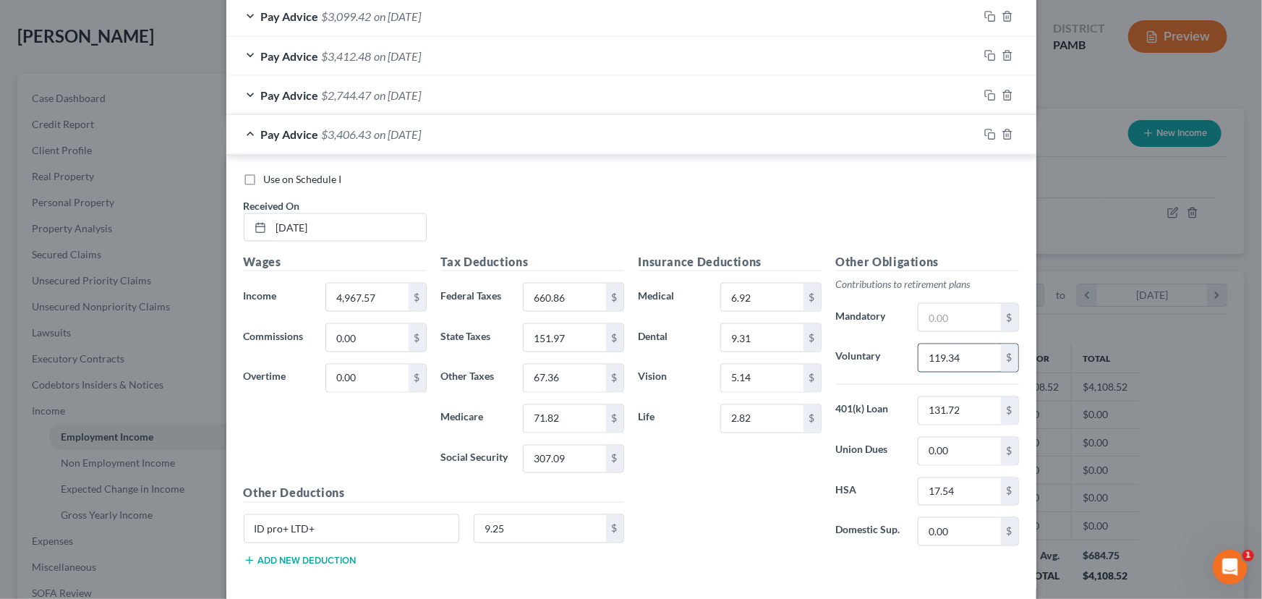
click at [952, 354] on input "119.34" at bounding box center [960, 357] width 82 height 27
type input "148.94"
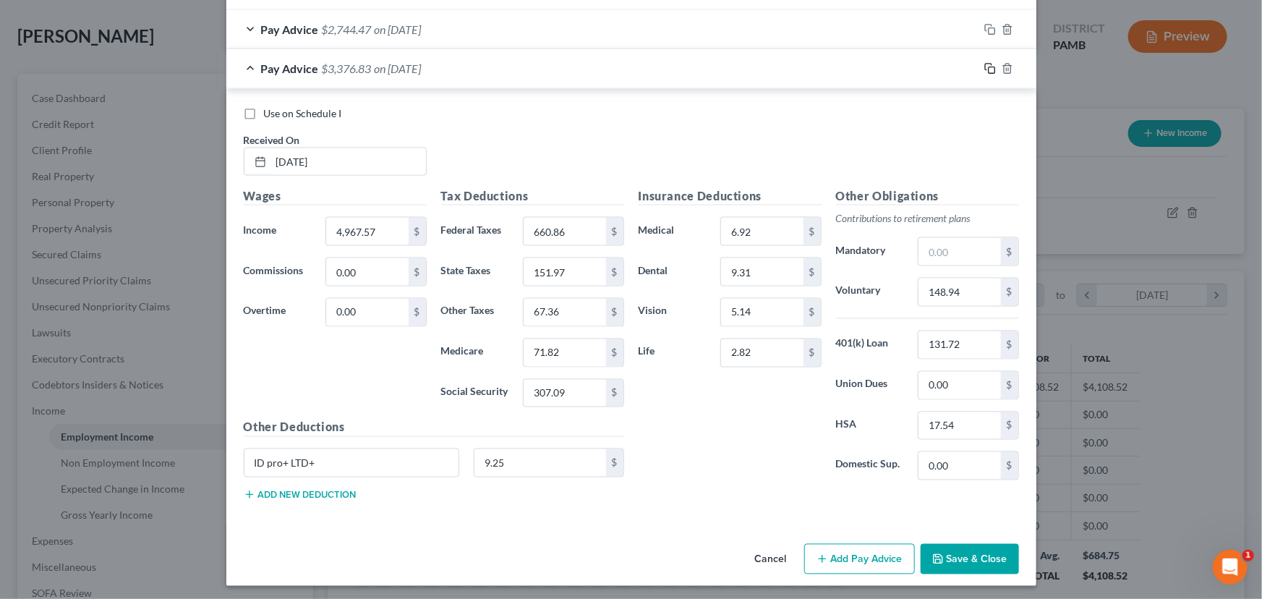
drag, startPoint x: 979, startPoint y: 65, endPoint x: 872, endPoint y: 124, distance: 122.4
click at [984, 65] on icon "button" at bounding box center [990, 69] width 12 height 12
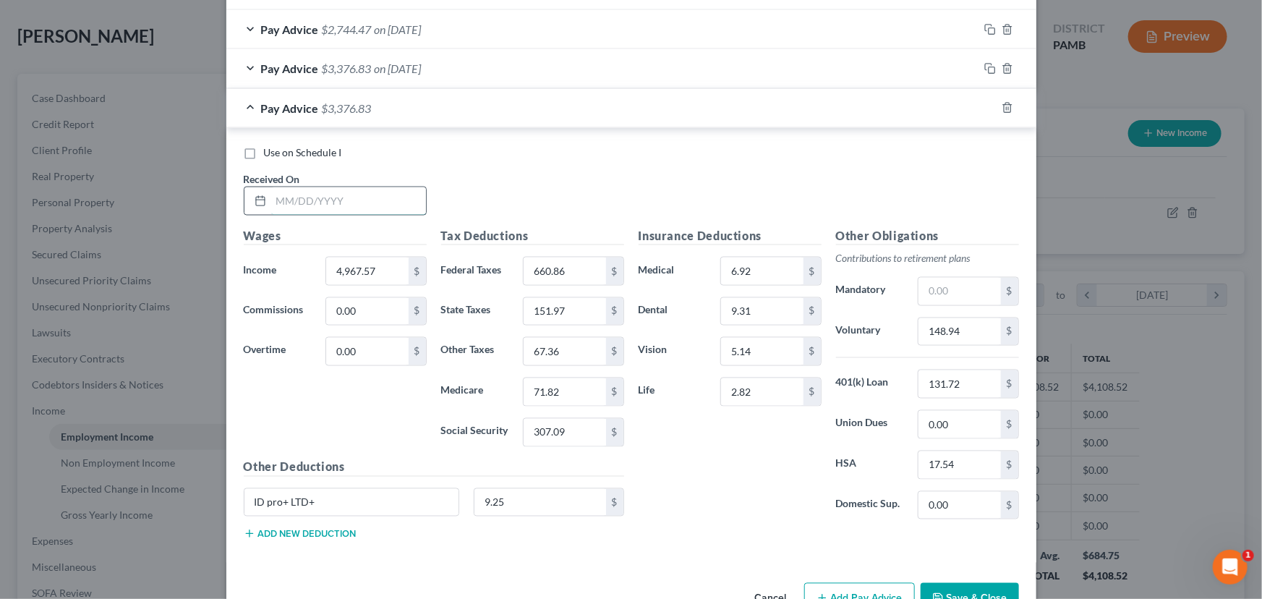
click at [289, 199] on input "text" at bounding box center [348, 200] width 155 height 27
click at [308, 198] on input "5/16/2025" at bounding box center [348, 200] width 155 height 27
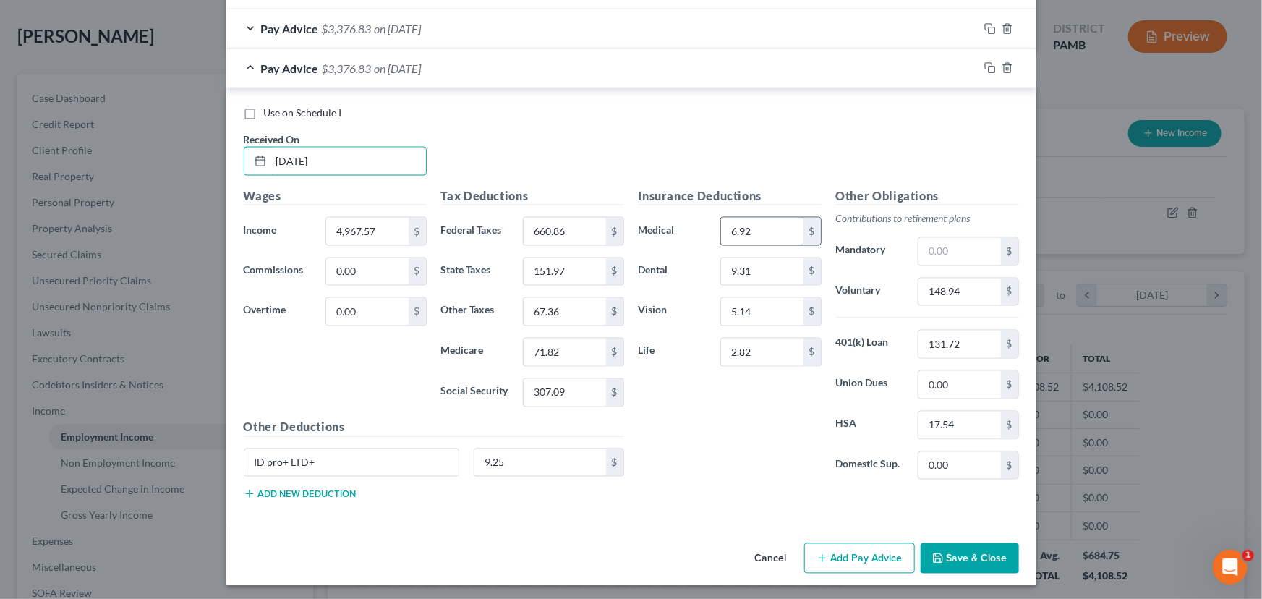
type input "5/16/25"
click at [741, 229] on input "6.92" at bounding box center [762, 231] width 82 height 27
click at [352, 229] on input "4,967.57" at bounding box center [367, 231] width 82 height 27
type input "3,775.87"
click at [544, 224] on input "660.86" at bounding box center [565, 231] width 82 height 27
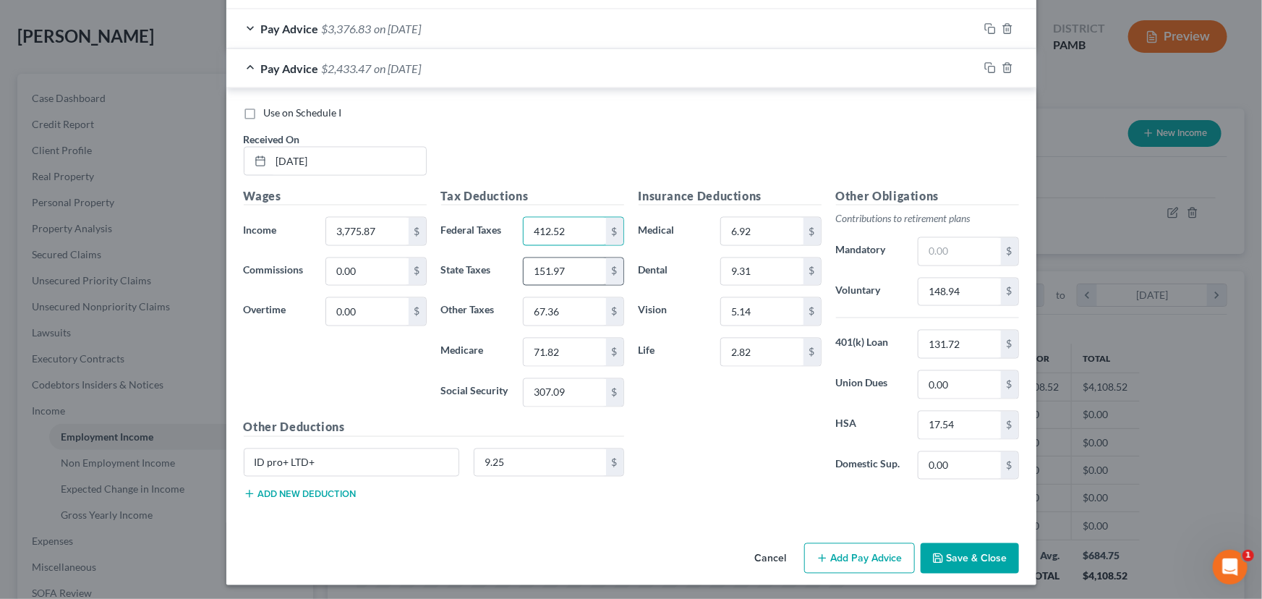
type input "412.52"
click at [540, 270] on input "151.97" at bounding box center [565, 271] width 82 height 27
type input "115.39"
click at [558, 344] on input "71.82" at bounding box center [565, 351] width 82 height 27
type input "54.54"
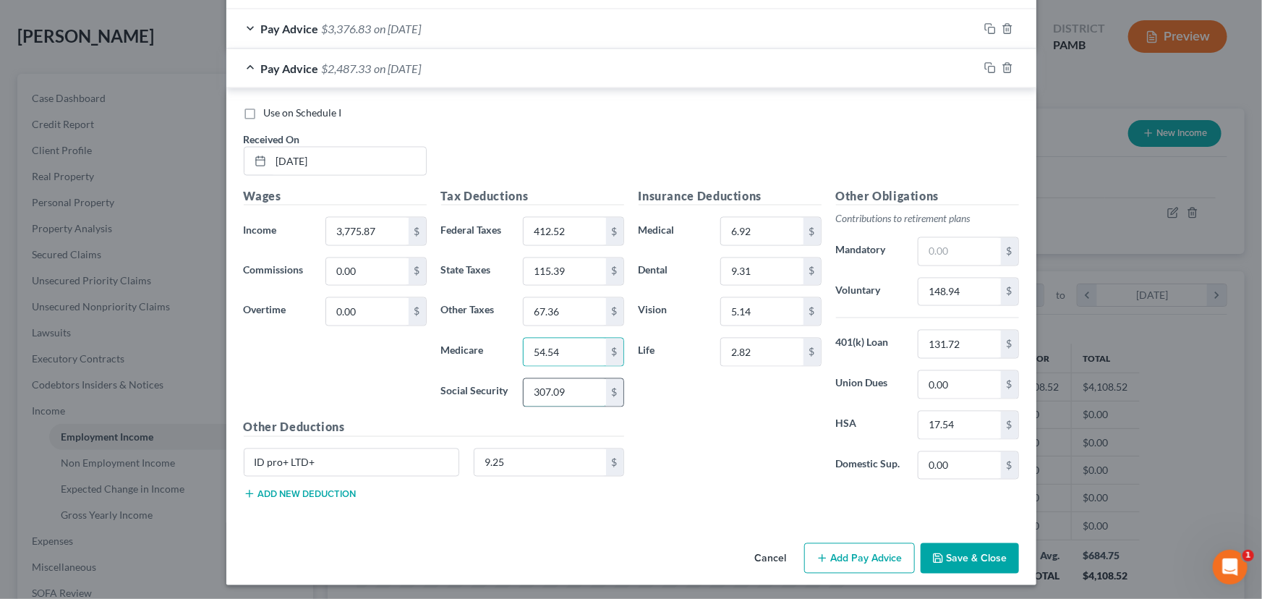
click at [555, 392] on input "307.09" at bounding box center [565, 392] width 82 height 27
type input "233.21"
click at [535, 311] on input "67.36" at bounding box center [565, 311] width 82 height 27
type input "51.58"
click at [941, 285] on input "148.94" at bounding box center [960, 291] width 82 height 27
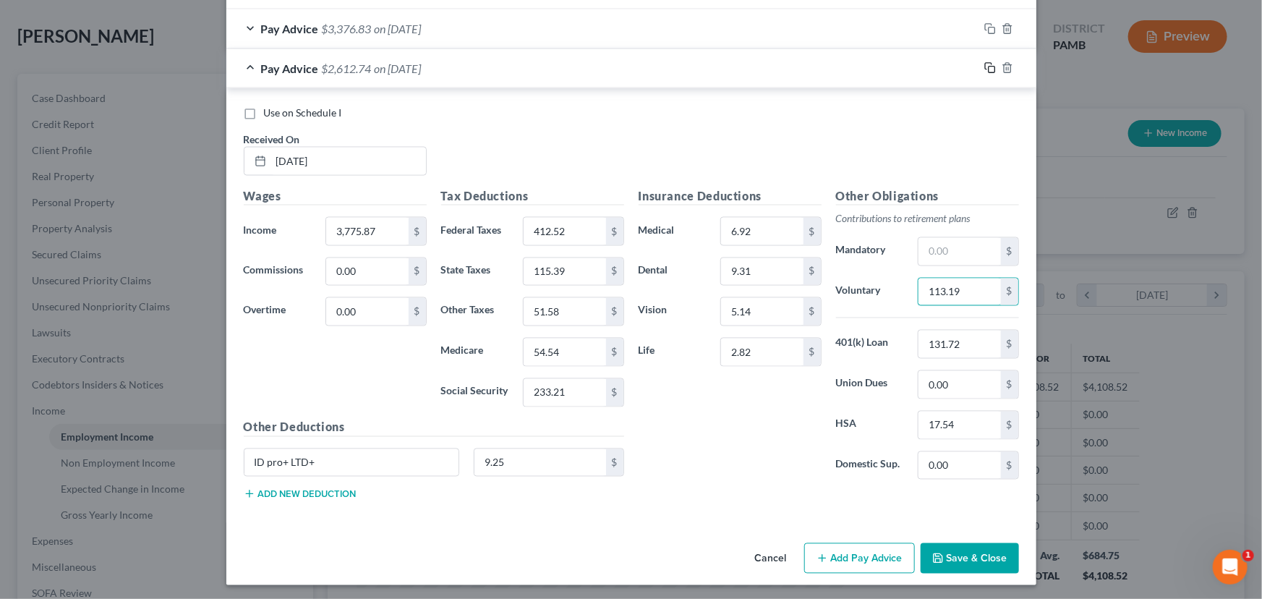
type input "113.19"
click at [989, 68] on rect "button" at bounding box center [992, 70] width 7 height 7
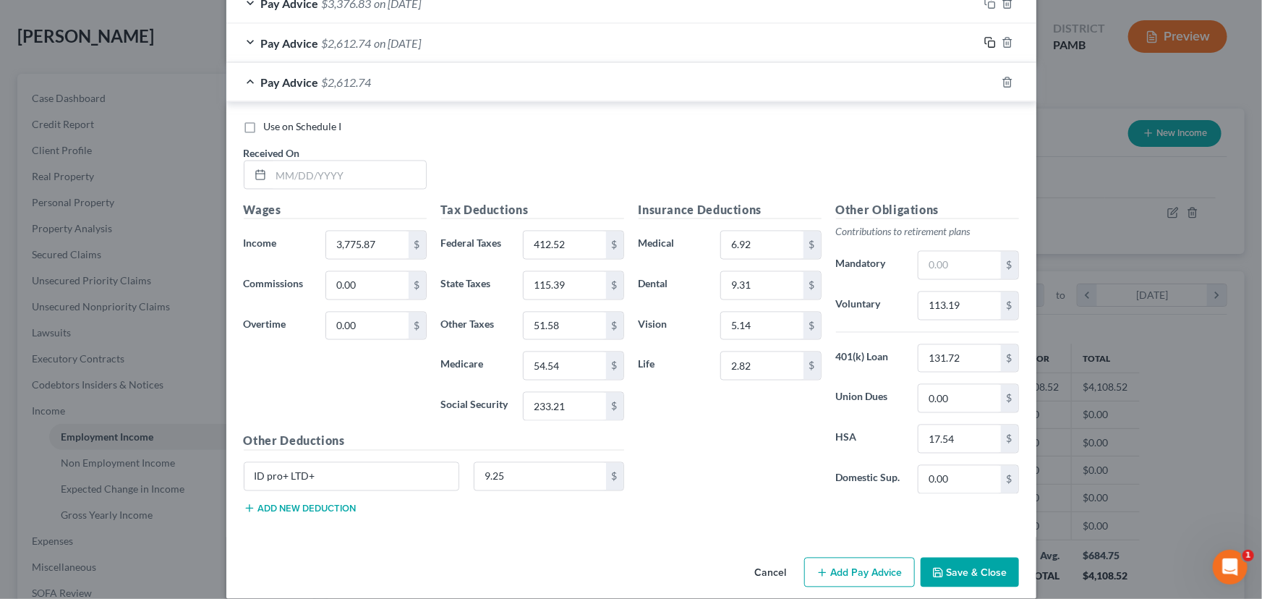
scroll to position [1180, 0]
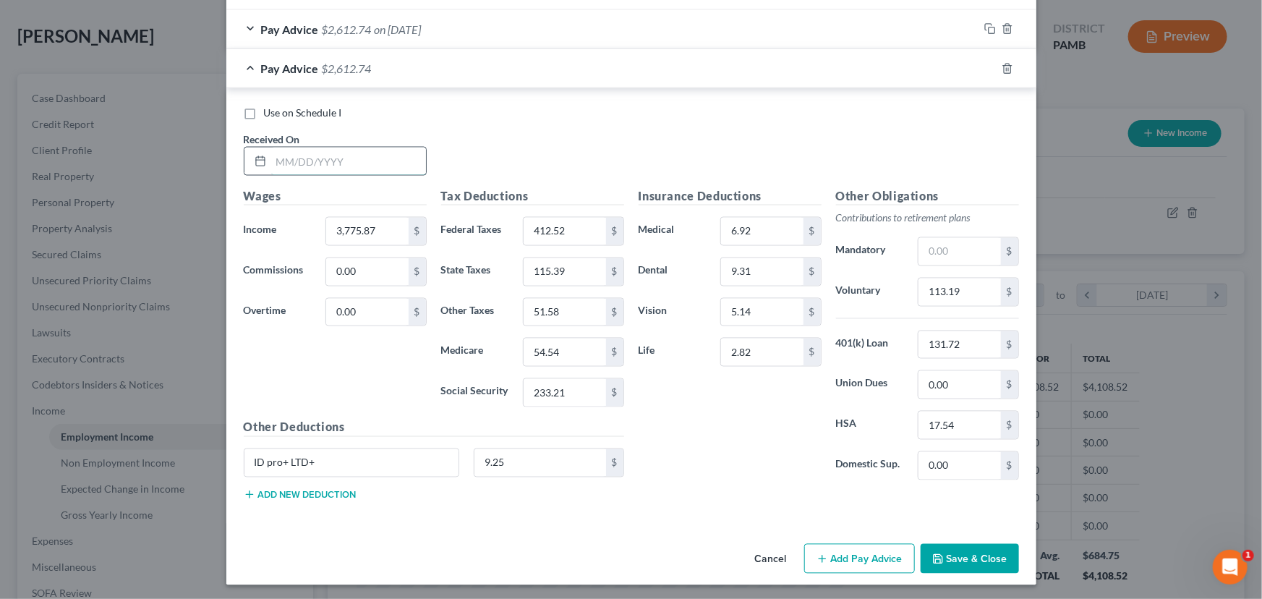
click at [282, 163] on input "text" at bounding box center [348, 161] width 155 height 27
type input "5/30/2025"
click at [352, 222] on input "3,775.87" at bounding box center [367, 231] width 82 height 27
type input "3,841.02"
click at [562, 226] on input "412.52" at bounding box center [565, 231] width 82 height 27
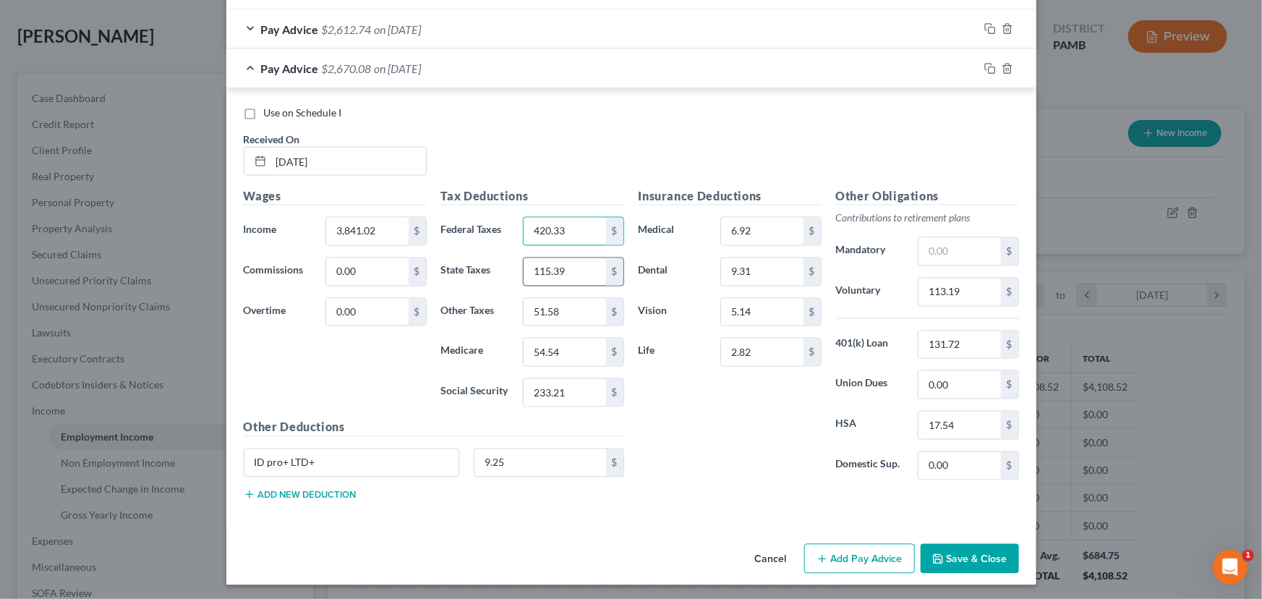
type input "420.33"
click at [551, 268] on input "115.39" at bounding box center [565, 271] width 82 height 27
type input "117.39"
click at [553, 349] on input "54.54" at bounding box center [565, 351] width 82 height 27
type input "55.49"
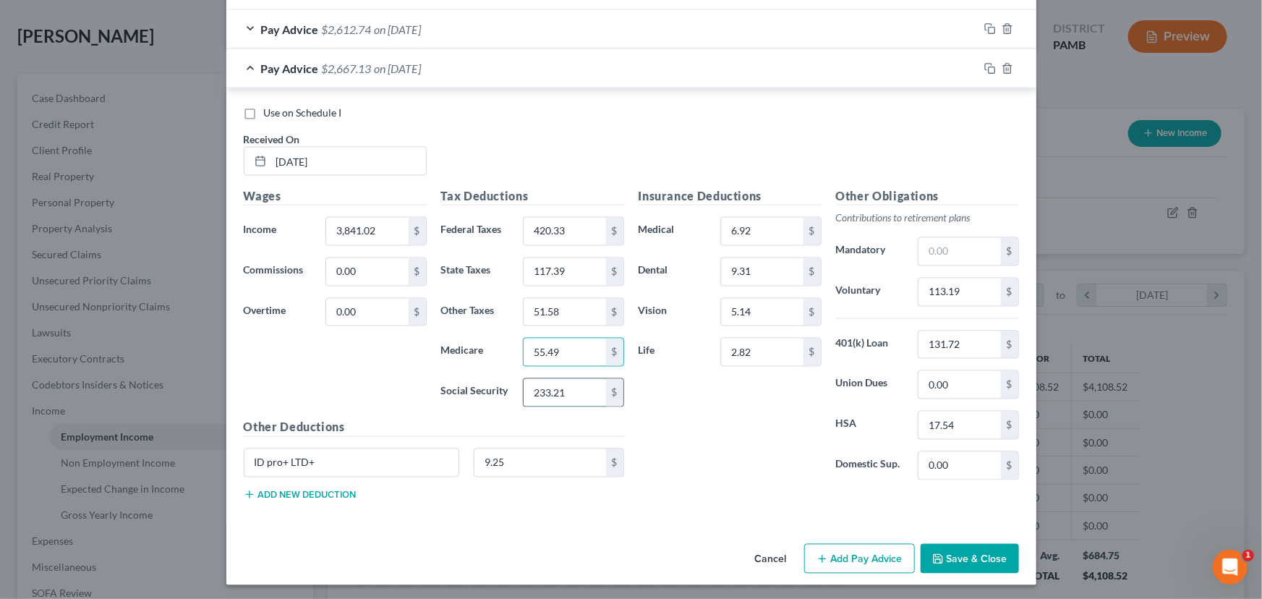
click at [548, 391] on input "233.21" at bounding box center [565, 392] width 82 height 27
type input "237.25"
click at [553, 310] on input "51.58" at bounding box center [565, 312] width 82 height 27
click at [542, 304] on input "51.58" at bounding box center [565, 312] width 82 height 27
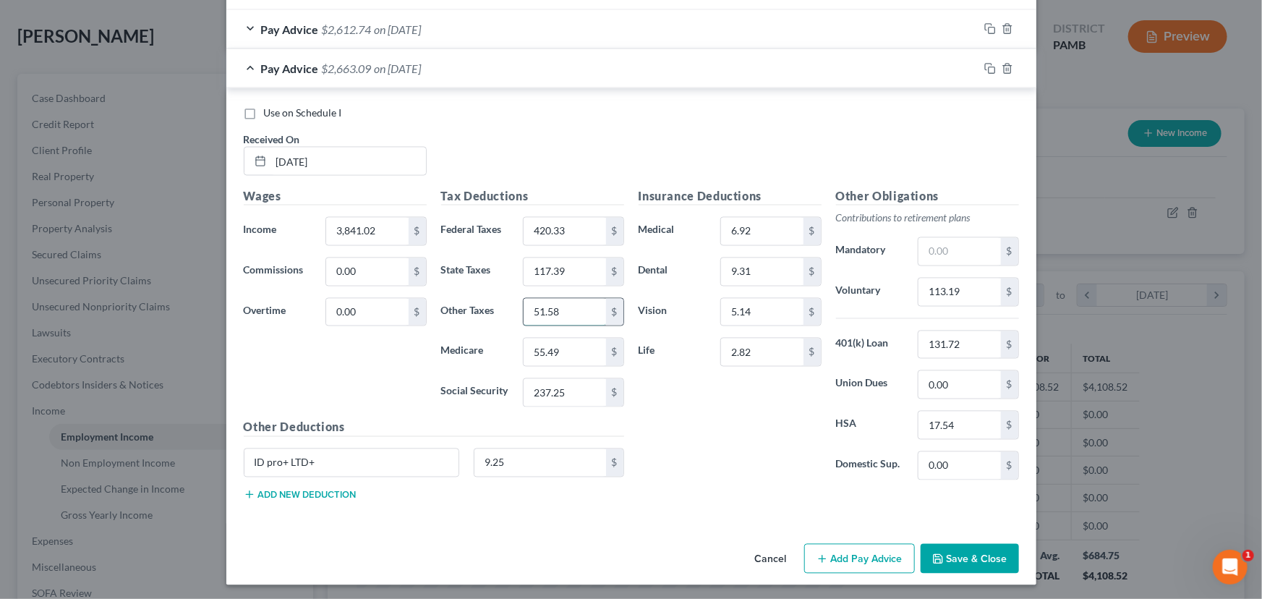
click at [542, 304] on input "51.58" at bounding box center [565, 312] width 82 height 27
type input "52.49"
click at [955, 289] on input "113.19" at bounding box center [960, 291] width 82 height 27
type input "115.15"
click at [985, 64] on icon "button" at bounding box center [988, 67] width 7 height 7
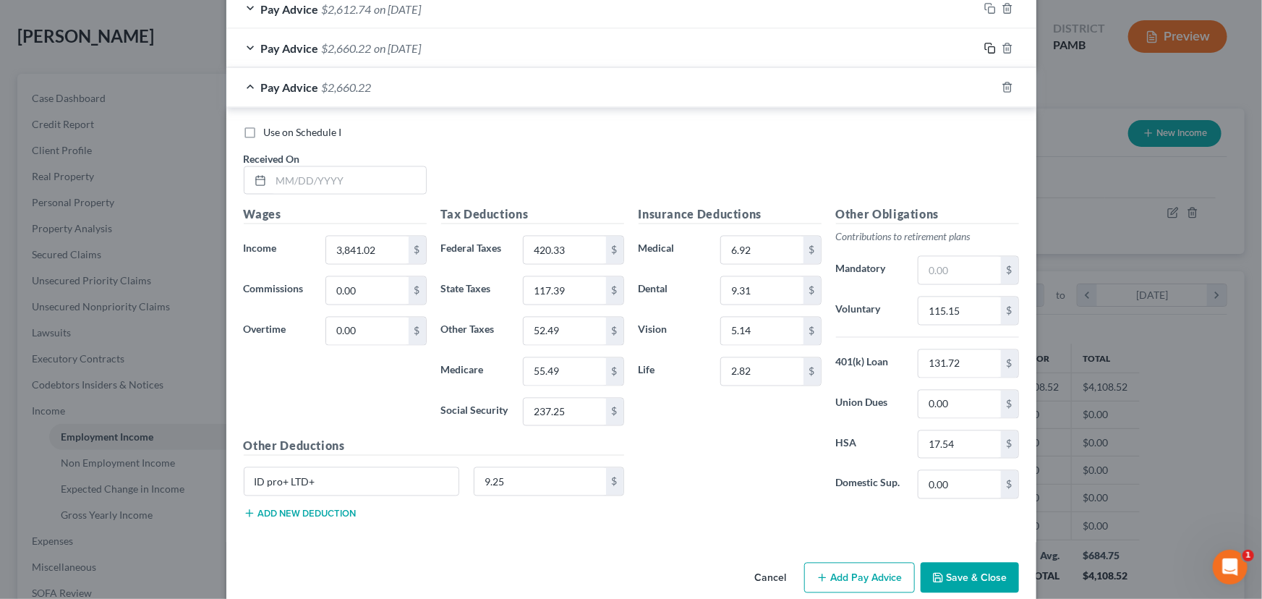
scroll to position [1219, 0]
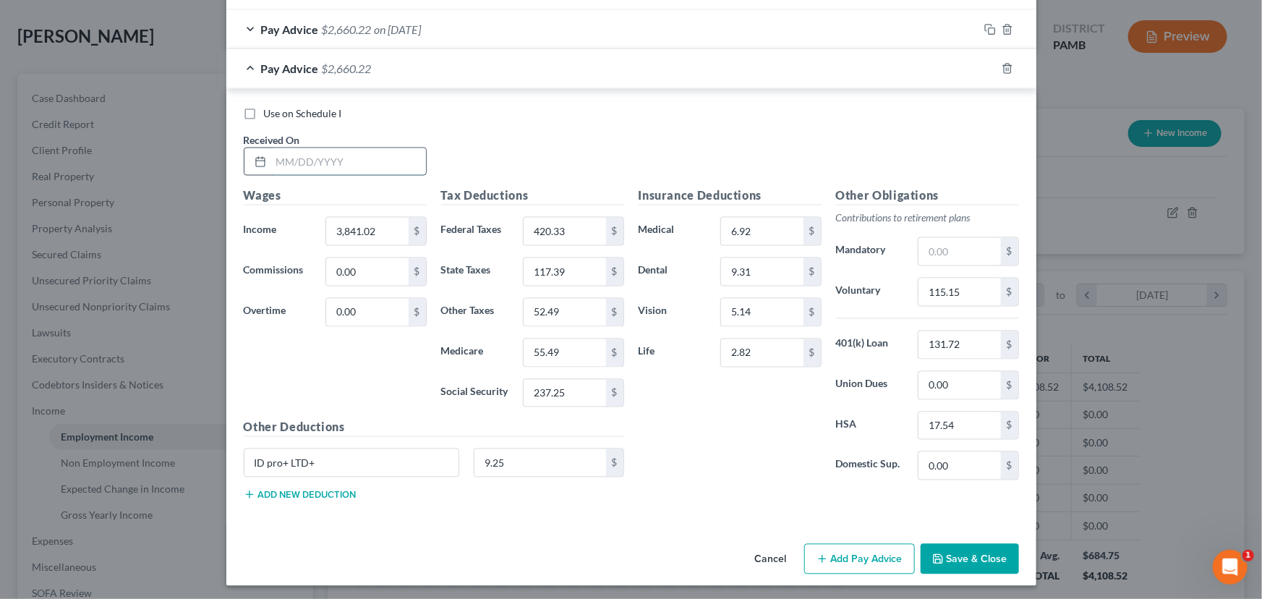
click at [310, 154] on input "text" at bounding box center [348, 161] width 155 height 27
type input "6/13/25"
click at [363, 226] on input "3,841.02" at bounding box center [367, 231] width 82 height 27
type input "4,212.87"
click at [554, 231] on input "420.33" at bounding box center [565, 231] width 82 height 27
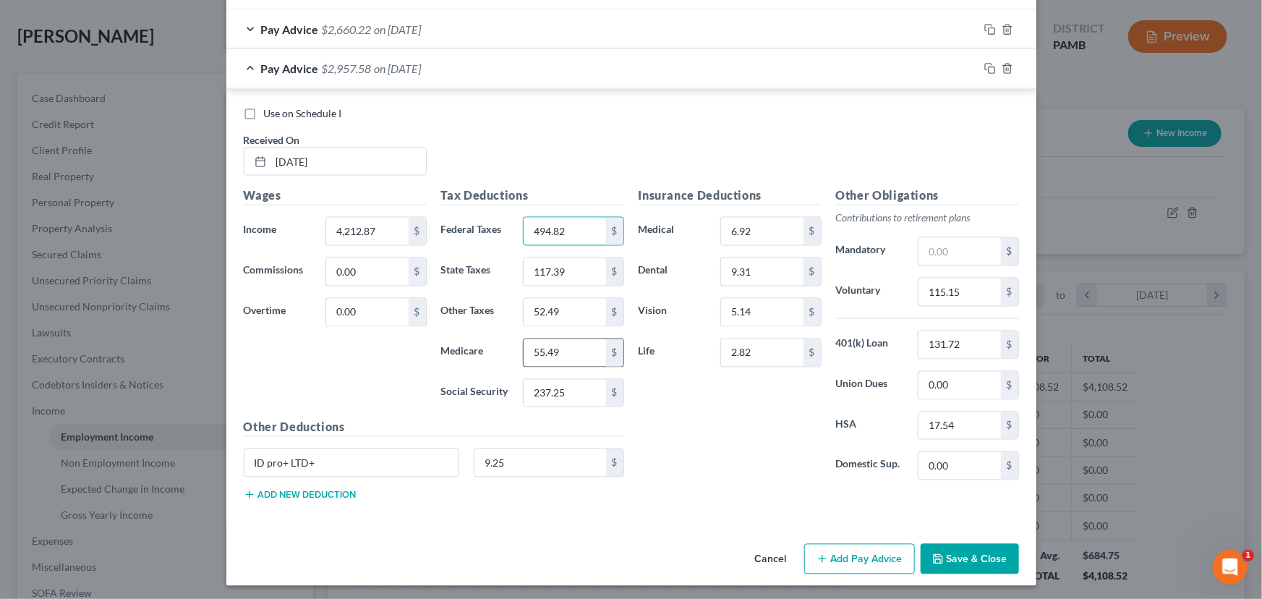
type input "494.82"
click at [550, 347] on input "55.49" at bounding box center [565, 352] width 82 height 27
type input "60.88"
click at [526, 396] on input "237.25" at bounding box center [565, 393] width 82 height 27
type input "260.30"
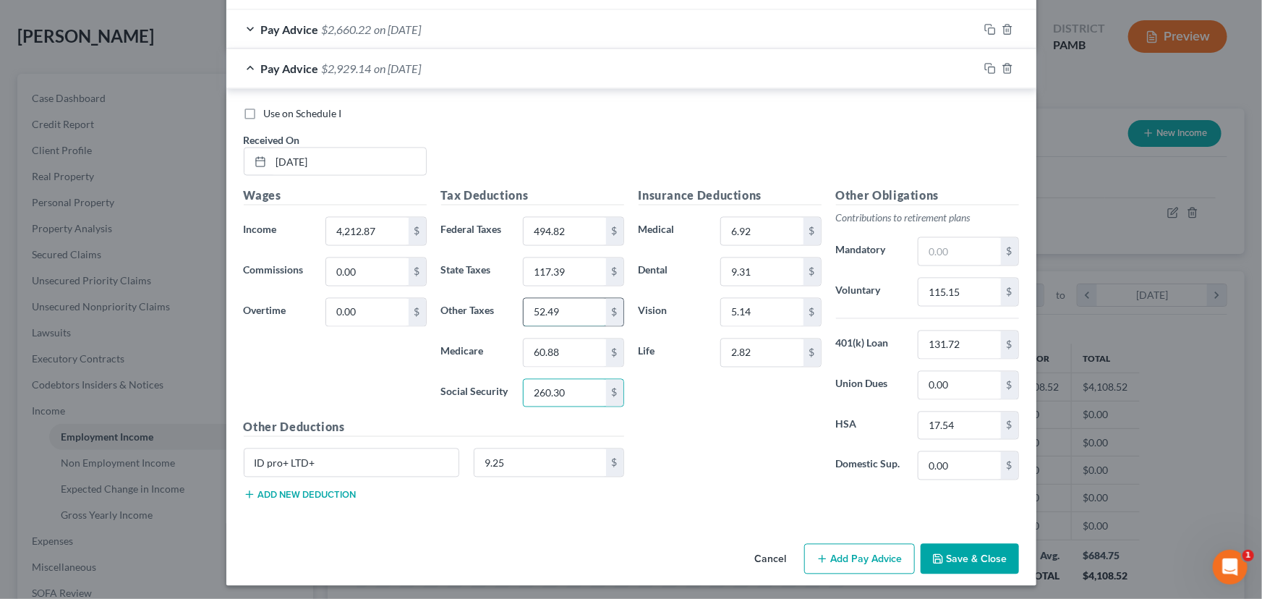
click at [550, 307] on input "52.49" at bounding box center [565, 312] width 82 height 27
click at [545, 274] on input "117.39" at bounding box center [565, 271] width 82 height 27
type input "128.80"
click at [547, 309] on input "52.49" at bounding box center [565, 312] width 82 height 27
click at [549, 310] on input "52.49" at bounding box center [565, 312] width 82 height 27
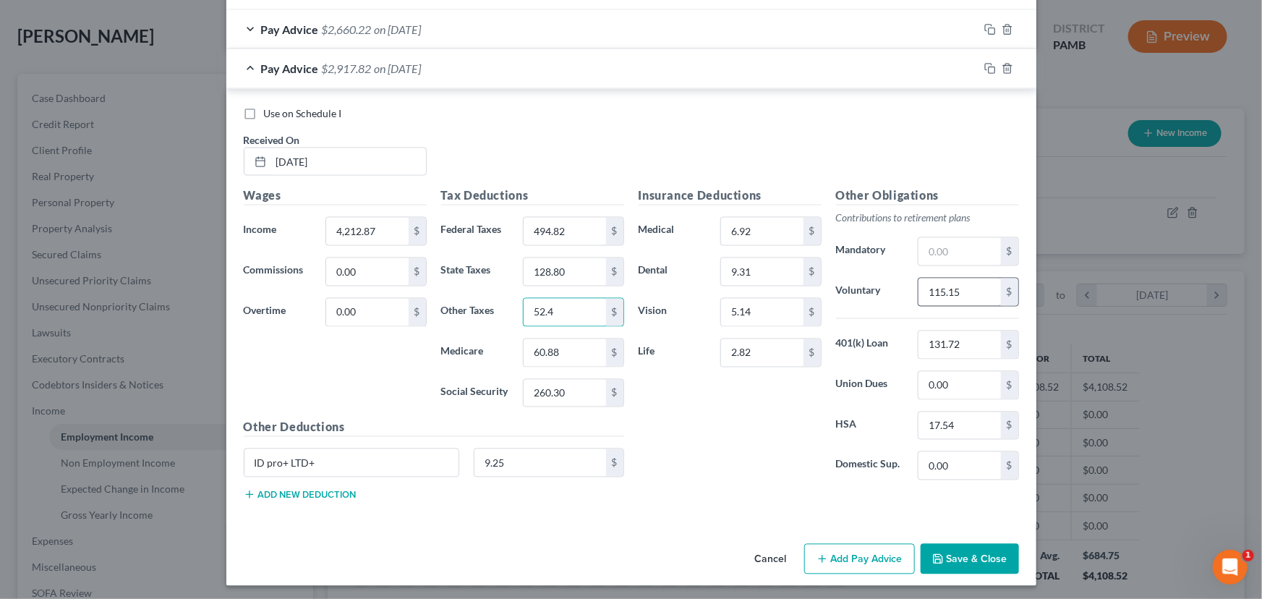
type input "52.4"
click at [938, 281] on input "115.15" at bounding box center [960, 291] width 82 height 27
type input "126.30"
click at [751, 430] on div "Insurance Deductions Medical 6.92 $ Dental 9.31 $ Vision 5.14 $ Life 2.82 $" at bounding box center [729, 339] width 197 height 304
click at [984, 63] on icon "button" at bounding box center [990, 69] width 12 height 12
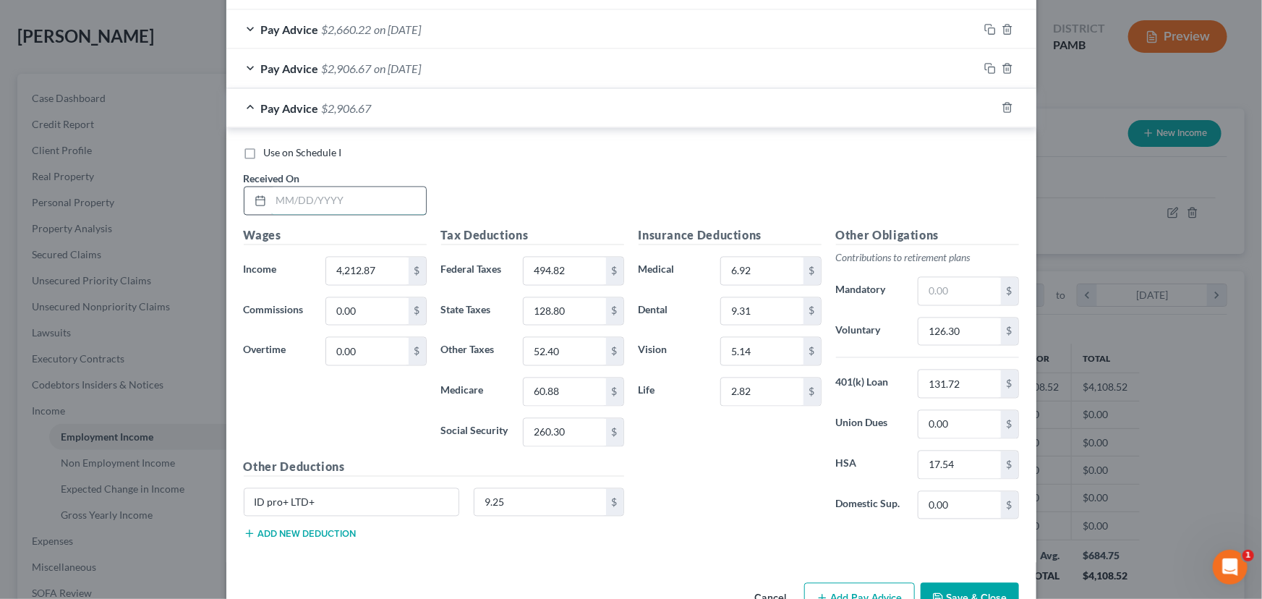
click at [306, 196] on input "text" at bounding box center [348, 200] width 155 height 27
type input "6/27/25"
click at [343, 264] on input "4,212.87" at bounding box center [367, 270] width 82 height 27
type input "3,937.57"
click at [555, 268] on input "494.82" at bounding box center [565, 270] width 82 height 27
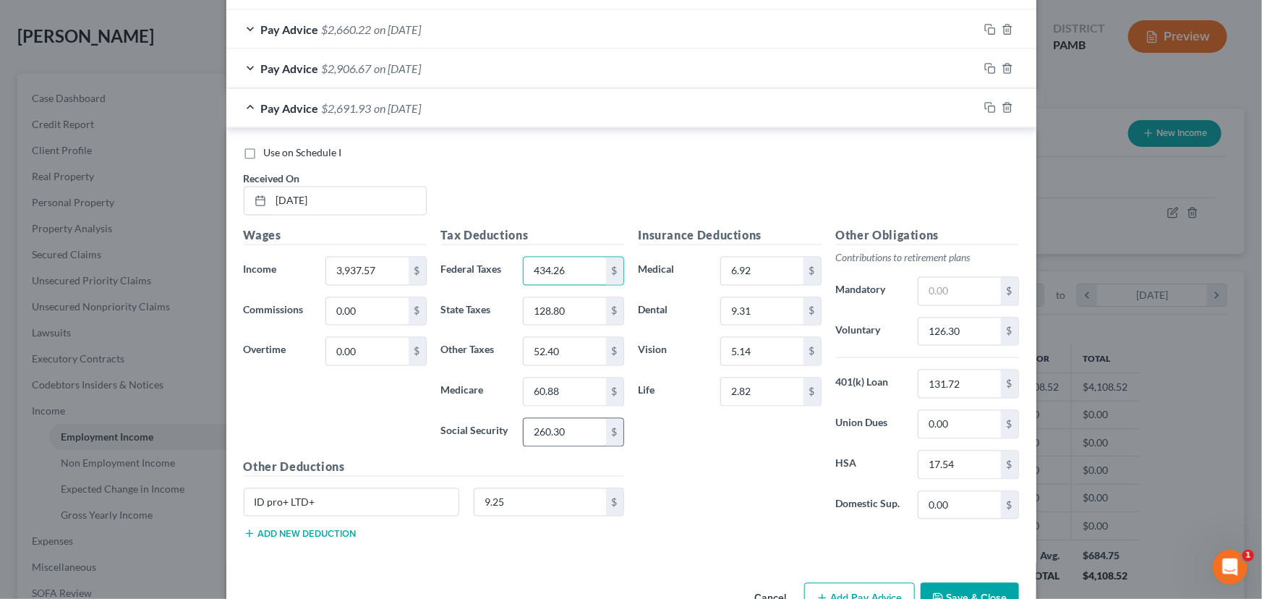
type input "434.26"
click at [550, 431] on input "260.30" at bounding box center [565, 432] width 82 height 27
type input "243.23"
click at [542, 388] on input "60.88" at bounding box center [565, 391] width 82 height 27
type input "56.89"
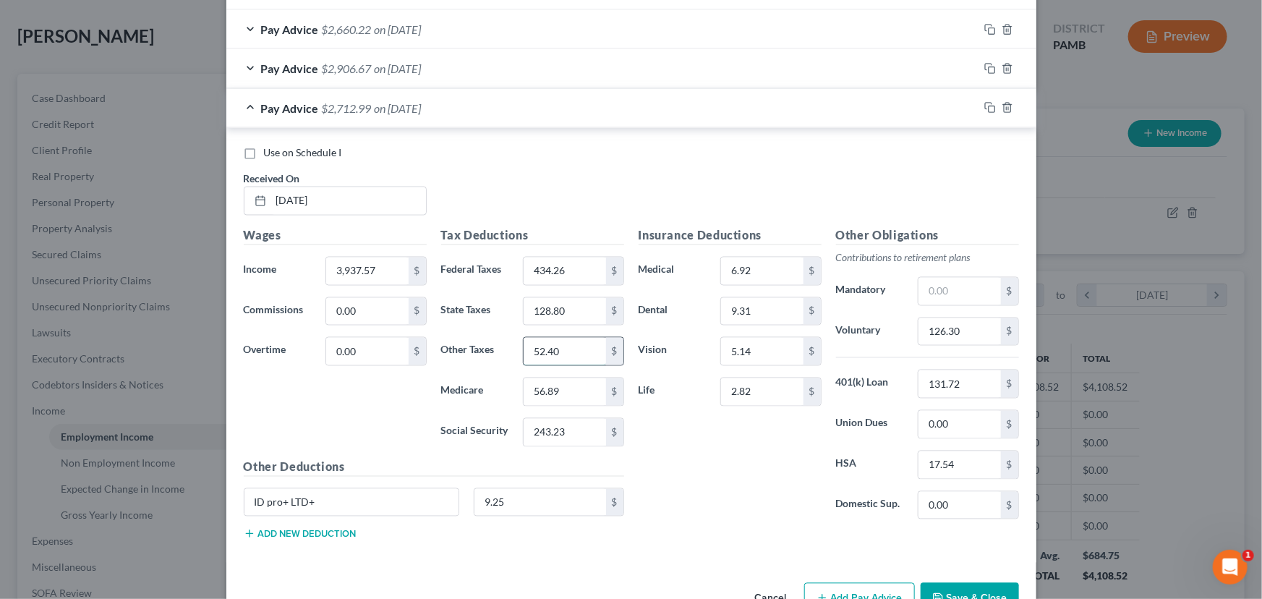
click at [552, 357] on input "52.40" at bounding box center [565, 351] width 82 height 27
type input "53.75"
click at [739, 485] on div "Insurance Deductions Medical 6.92 $ Dental 9.31 $ Vision 5.14 $ Life 2.82 $" at bounding box center [729, 379] width 197 height 304
click at [947, 329] on input "126.30" at bounding box center [960, 331] width 82 height 27
type input "118.04"
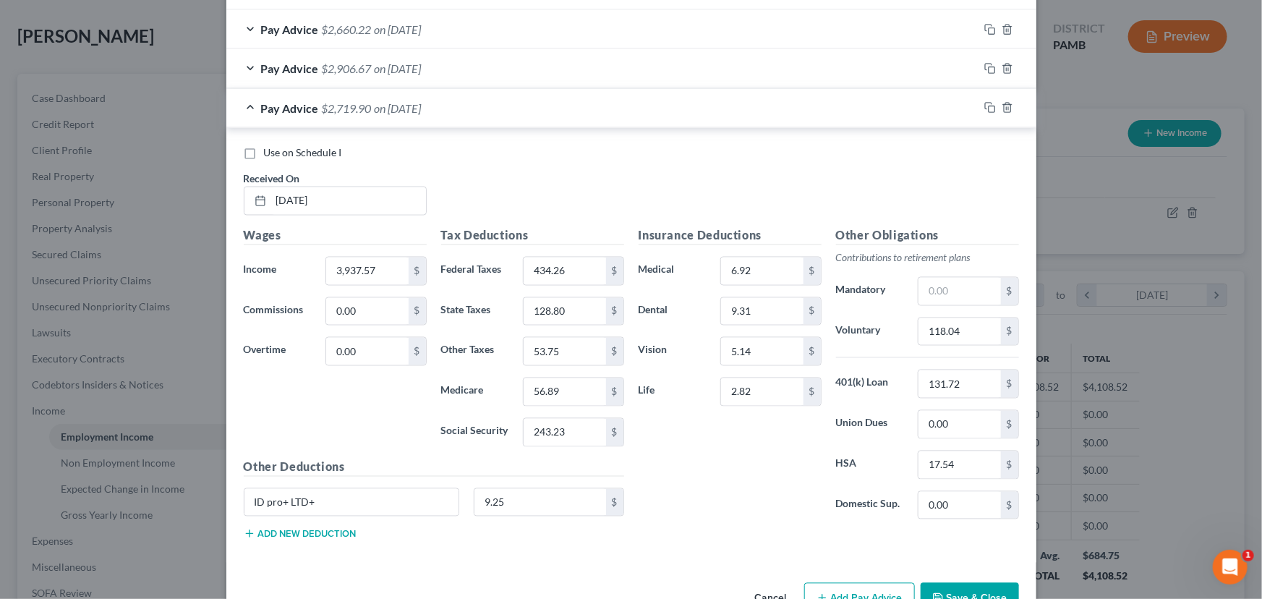
click at [764, 454] on div "Insurance Deductions Medical 6.92 $ Dental 9.31 $ Vision 5.14 $ Life 2.82 $" at bounding box center [729, 379] width 197 height 304
click at [550, 311] on input "128.80" at bounding box center [565, 311] width 82 height 27
type input "120.35"
click at [678, 444] on div "Insurance Deductions Medical 6.92 $ Dental 9.31 $ Vision 5.14 $ Life 2.82 $" at bounding box center [729, 379] width 197 height 304
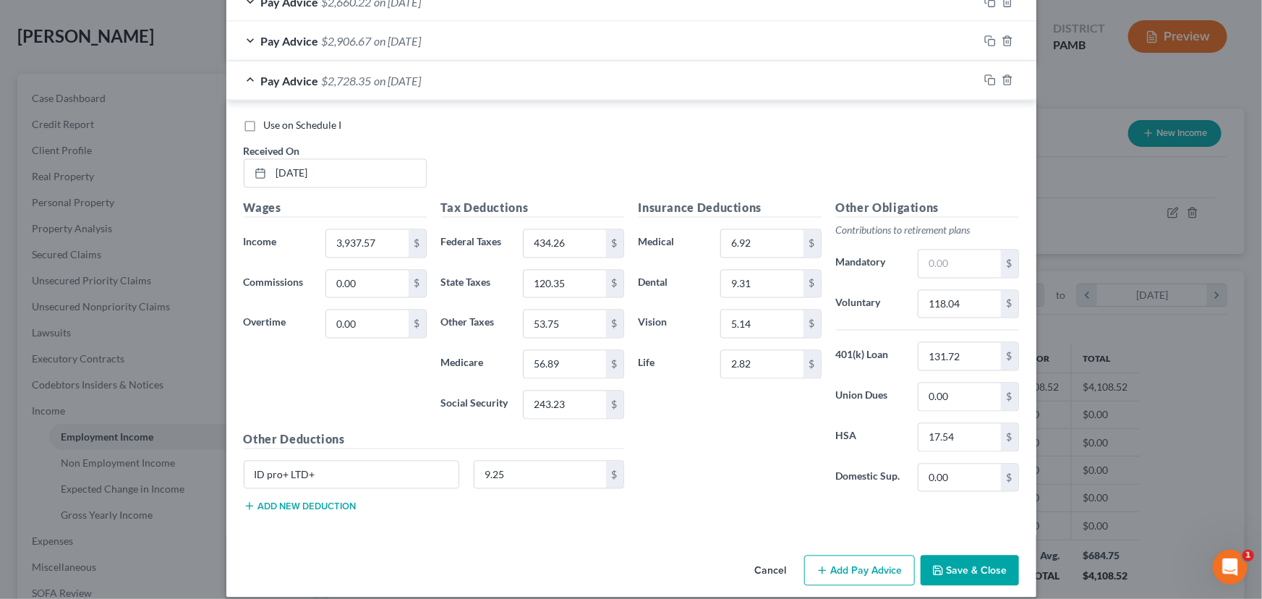
scroll to position [1258, 0]
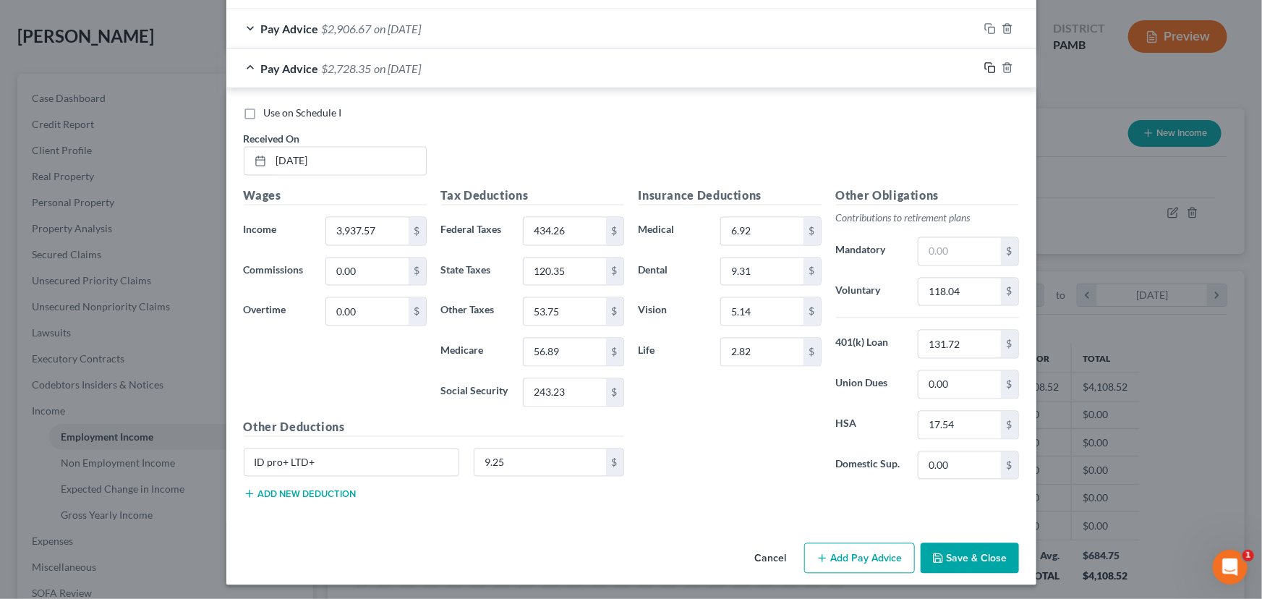
click at [984, 65] on icon "button" at bounding box center [990, 68] width 12 height 12
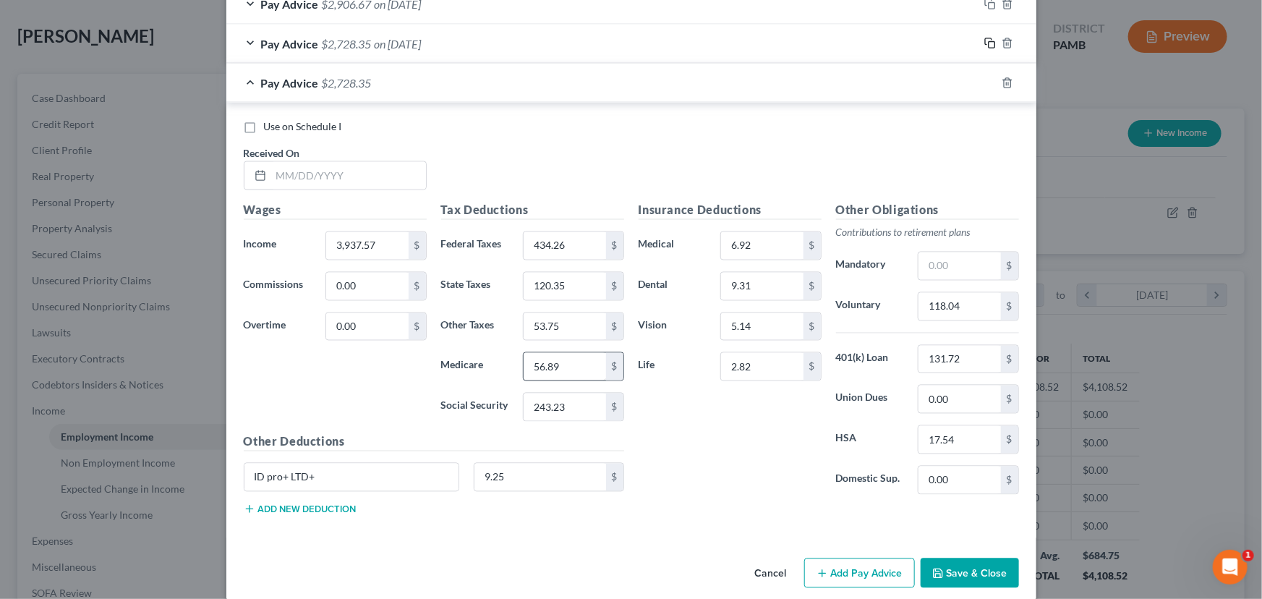
scroll to position [1297, 0]
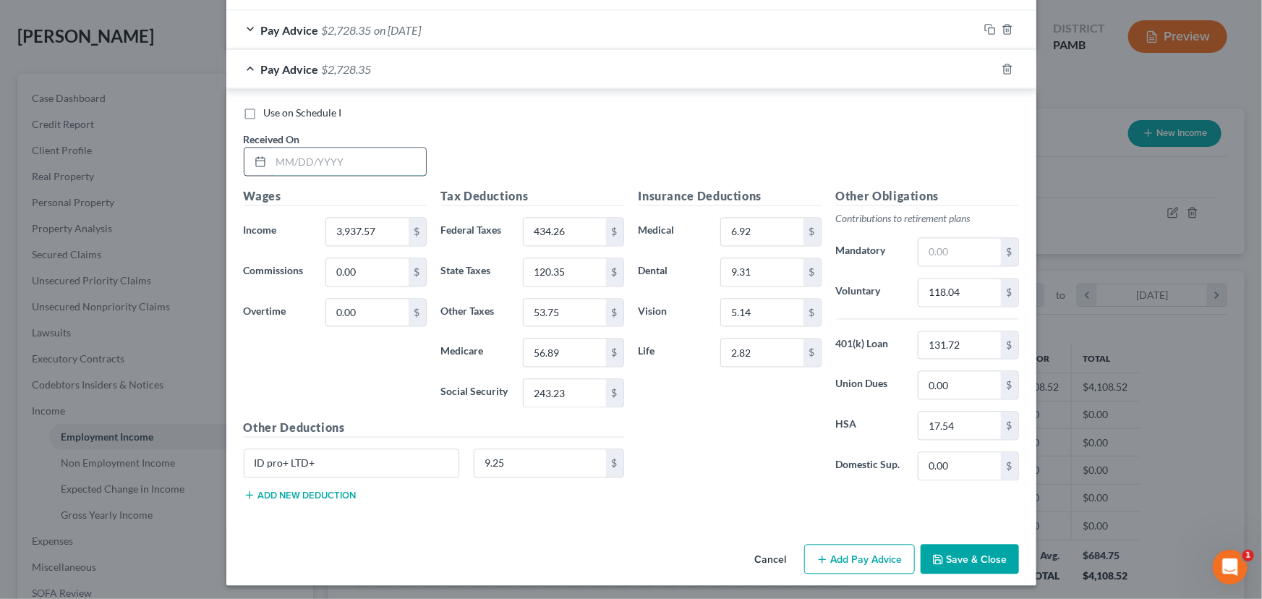
click at [301, 161] on input "text" at bounding box center [348, 161] width 155 height 27
type input "7/11/25"
click at [351, 226] on input "3,937.57" at bounding box center [367, 231] width 82 height 27
type input "4,306.02"
click at [550, 223] on input "434.26" at bounding box center [565, 231] width 82 height 27
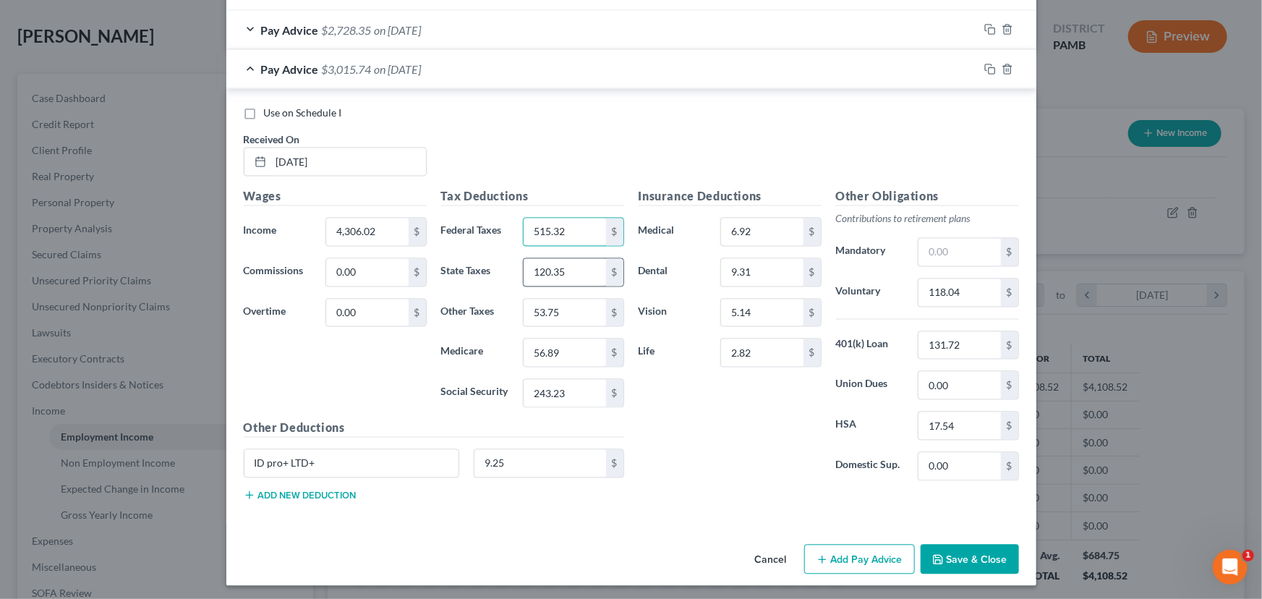
type input "515.32"
click at [552, 270] on input "120.35" at bounding box center [565, 272] width 82 height 27
click at [550, 391] on input "243.23" at bounding box center [565, 393] width 82 height 27
type input "266.08"
click at [542, 349] on input "56.89" at bounding box center [565, 352] width 82 height 27
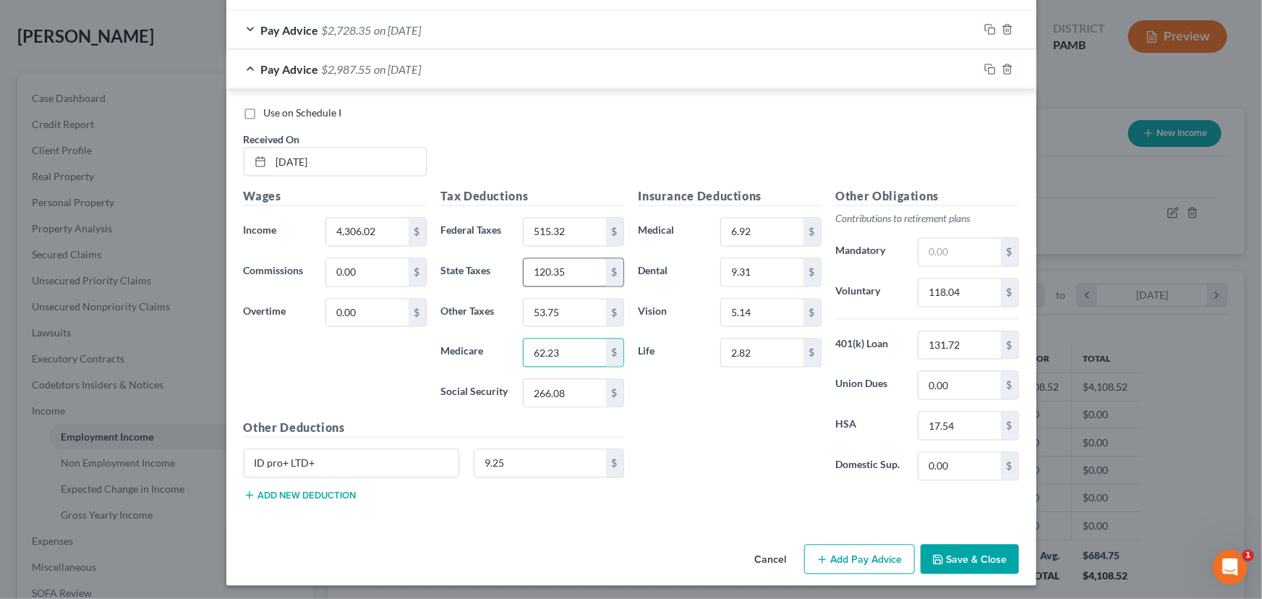
type input "62.23"
click at [546, 275] on input "120.35" at bounding box center [565, 272] width 82 height 27
type input "131.66"
click at [552, 316] on input "53.75" at bounding box center [565, 312] width 82 height 27
type input "58.61"
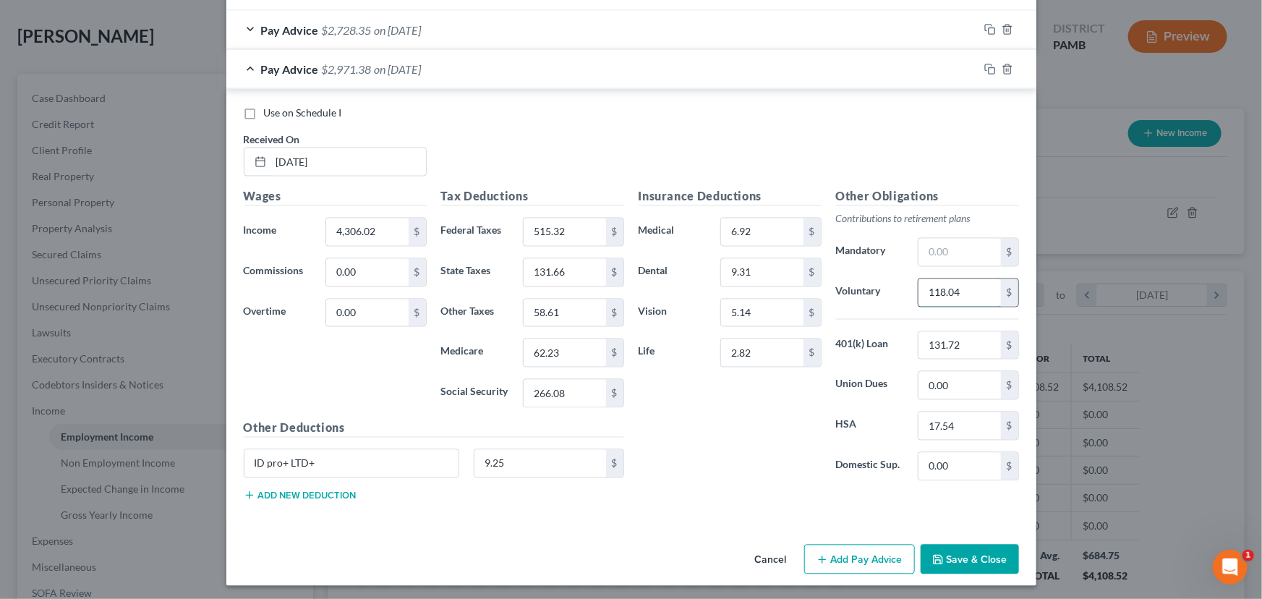
click at [958, 297] on input "118.04" at bounding box center [960, 292] width 82 height 27
type input "129.10"
click at [985, 66] on icon "button" at bounding box center [988, 67] width 7 height 7
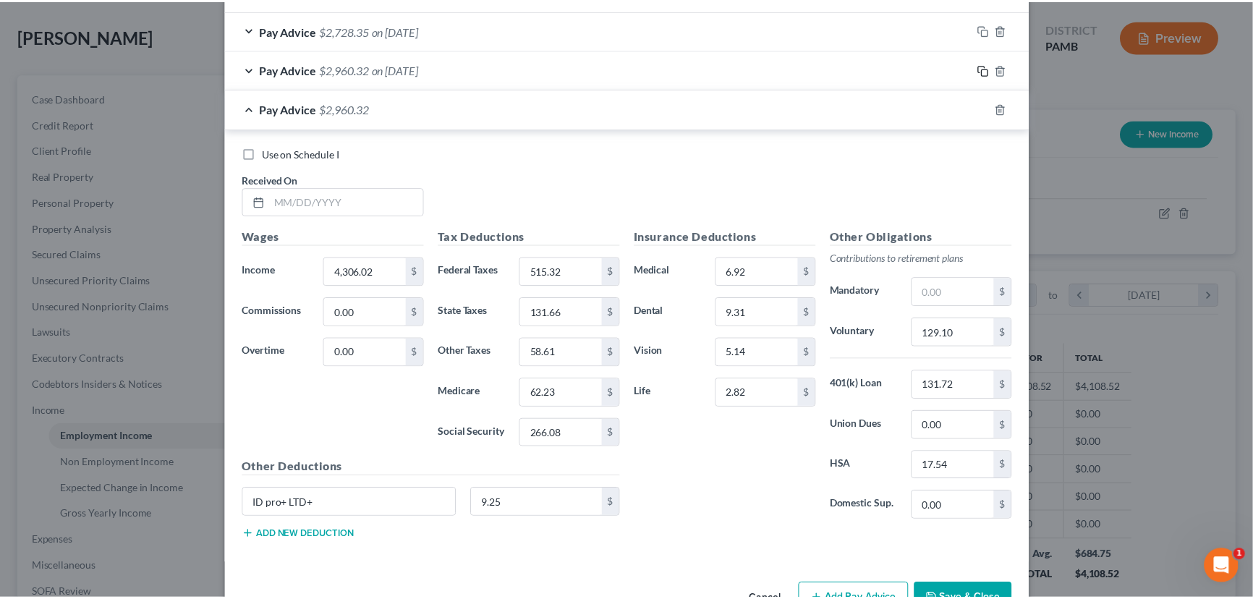
scroll to position [1337, 0]
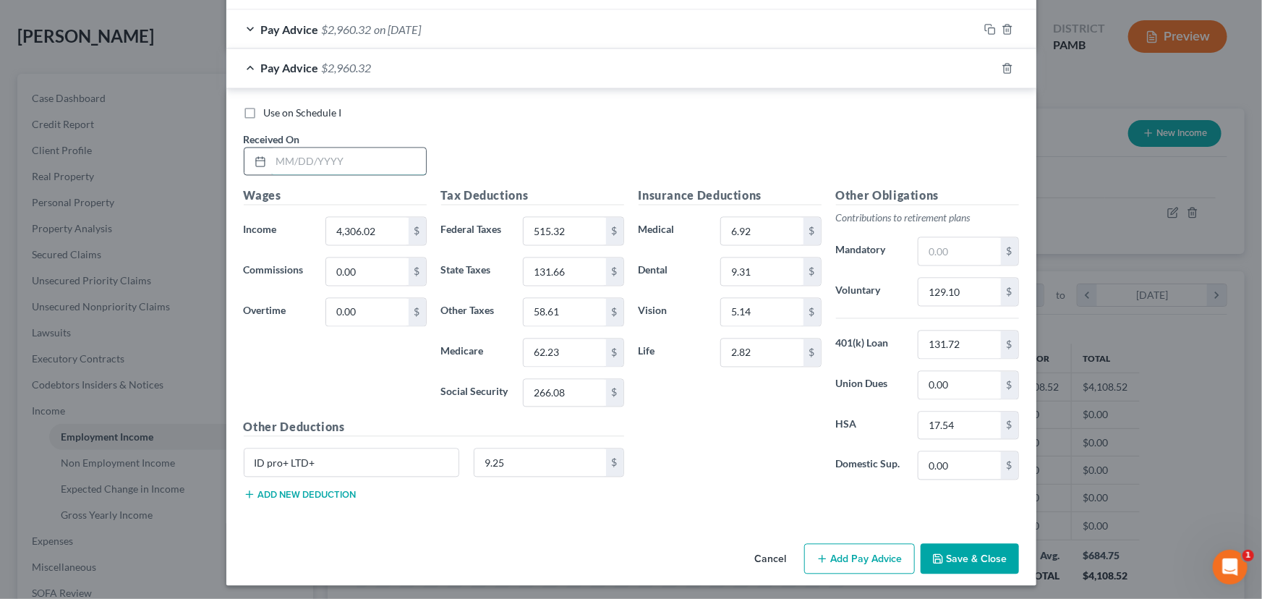
click at [320, 166] on input "text" at bounding box center [348, 161] width 155 height 27
type input "7/25/25"
click at [356, 234] on input "4,306.02" at bounding box center [367, 231] width 82 height 27
type input "4,886.82"
click at [536, 225] on input "515.32" at bounding box center [565, 231] width 82 height 27
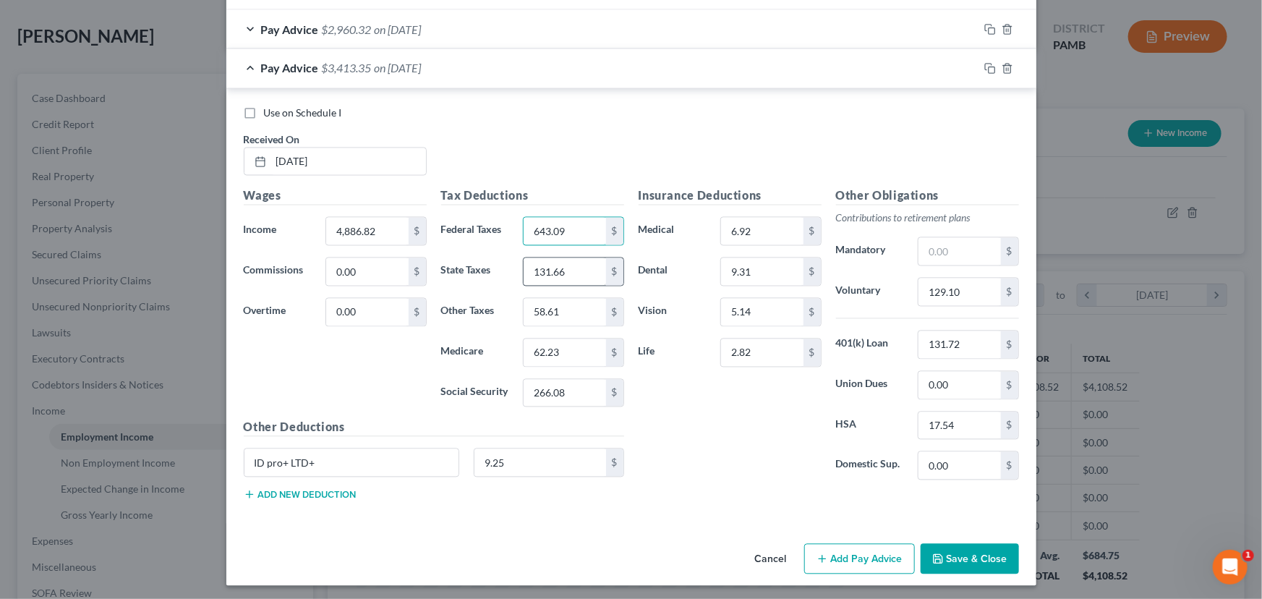
type input "643.09"
click at [539, 277] on input "131.66" at bounding box center [565, 271] width 82 height 27
type input "149.50"
click at [552, 349] on input "62.23" at bounding box center [565, 352] width 82 height 27
type input "70.65"
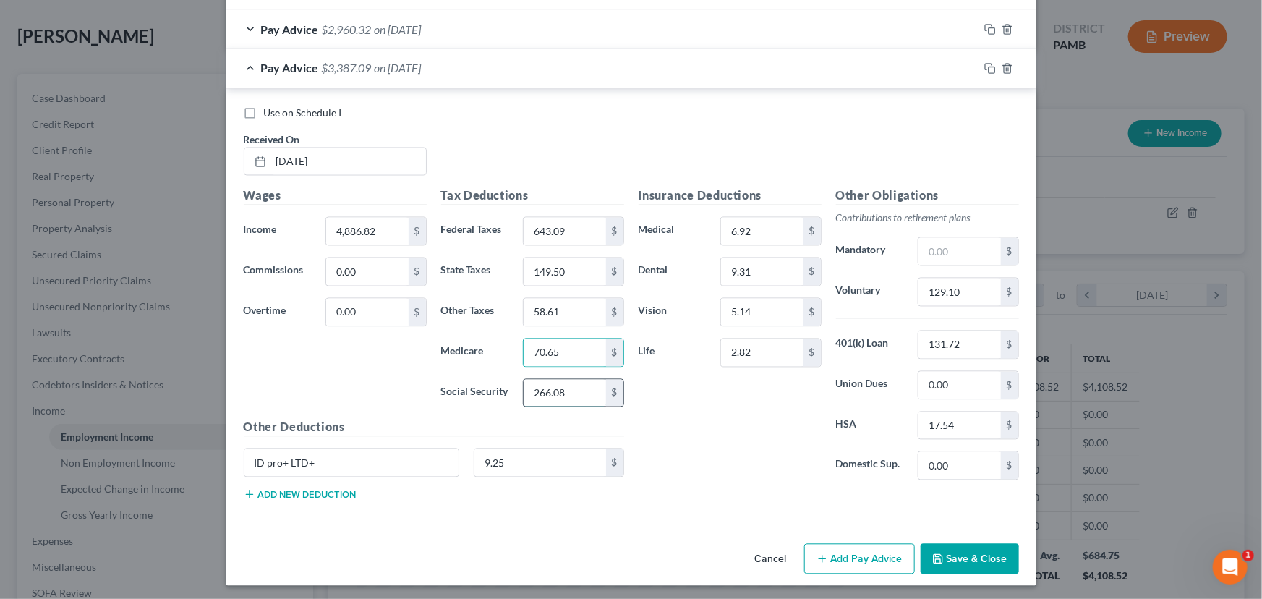
click at [545, 391] on input "266.08" at bounding box center [565, 393] width 82 height 27
type input "302.09"
click at [742, 224] on input "6.92" at bounding box center [762, 231] width 82 height 27
click at [541, 308] on input "58.61" at bounding box center [565, 312] width 82 height 27
type input "66."
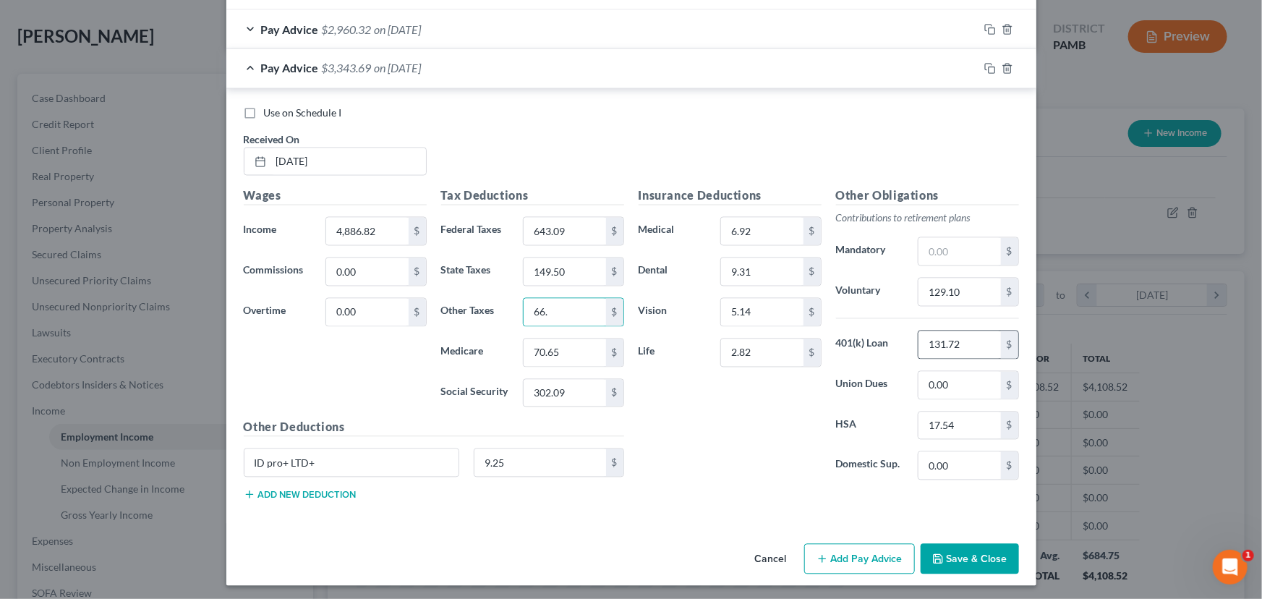
click at [1005, 333] on div "$" at bounding box center [1009, 344] width 17 height 27
click at [939, 291] on input "129.10" at bounding box center [960, 291] width 82 height 27
type input "146.52"
click at [957, 550] on button "Save & Close" at bounding box center [970, 559] width 98 height 30
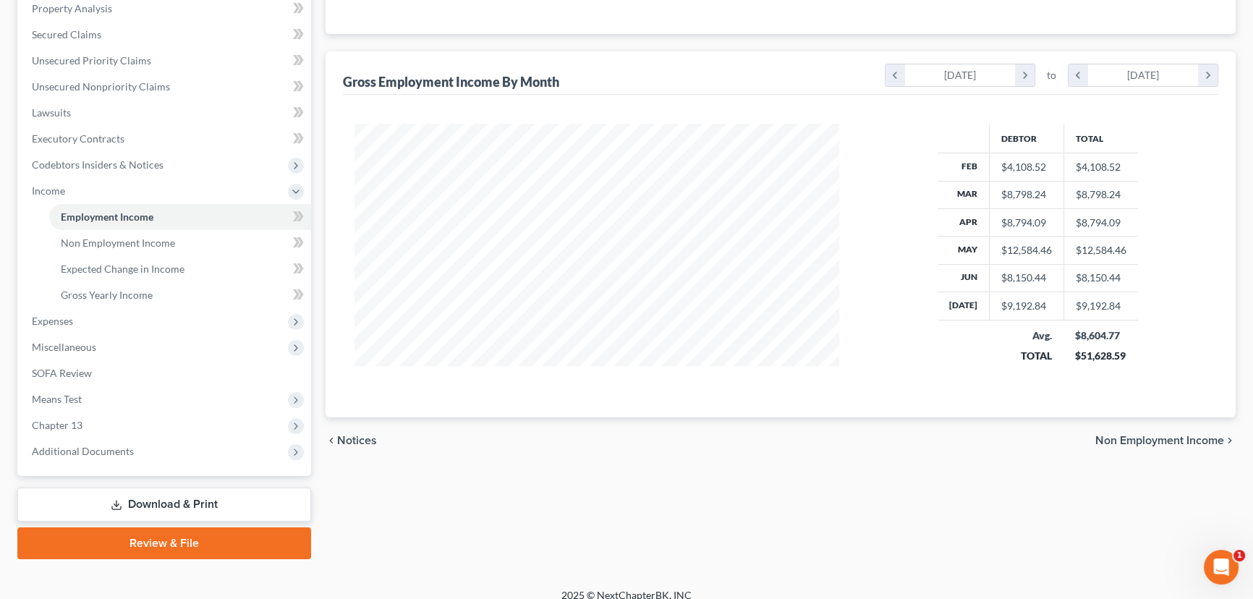
scroll to position [298, 0]
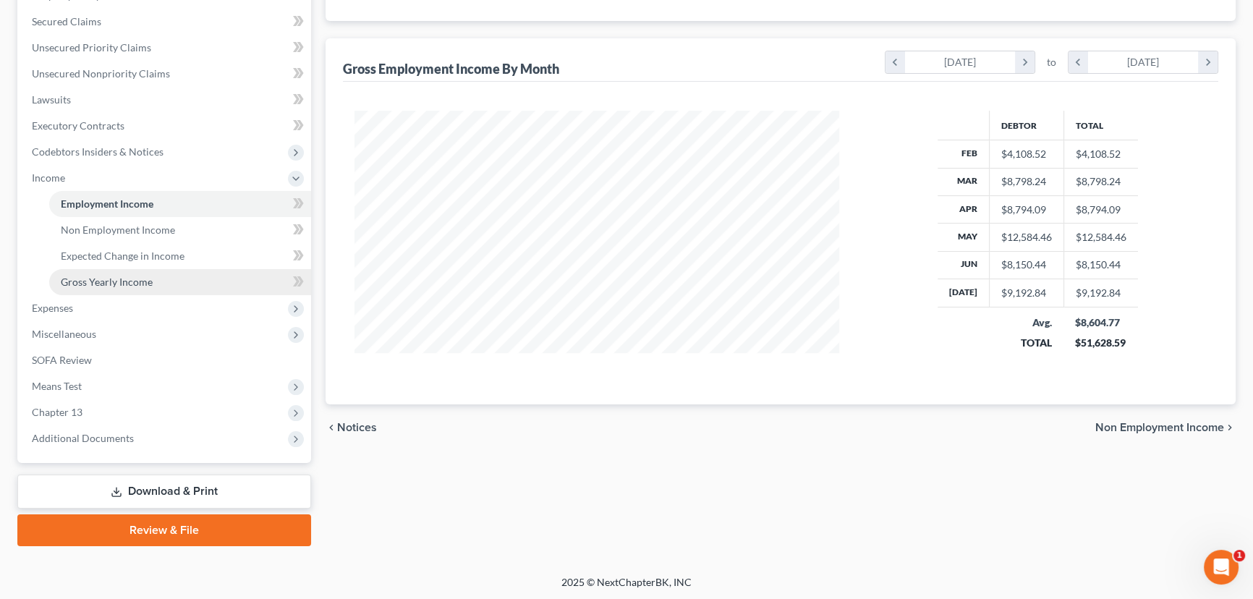
click at [142, 276] on span "Gross Yearly Income" at bounding box center [107, 282] width 92 height 12
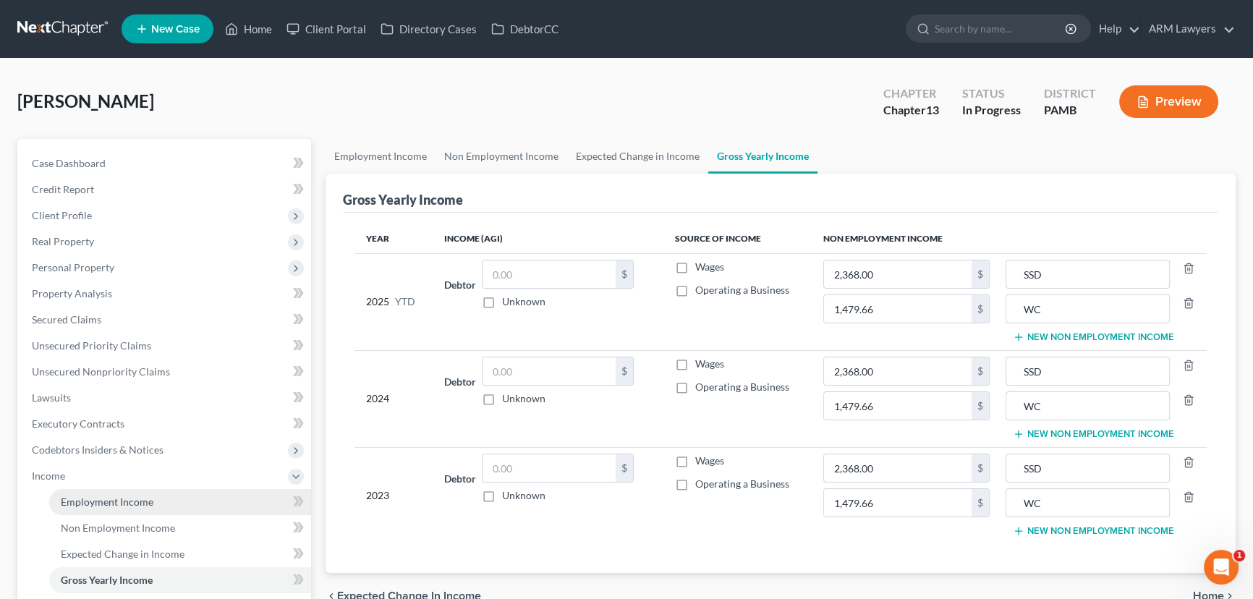
click at [130, 503] on span "Employment Income" at bounding box center [107, 501] width 93 height 12
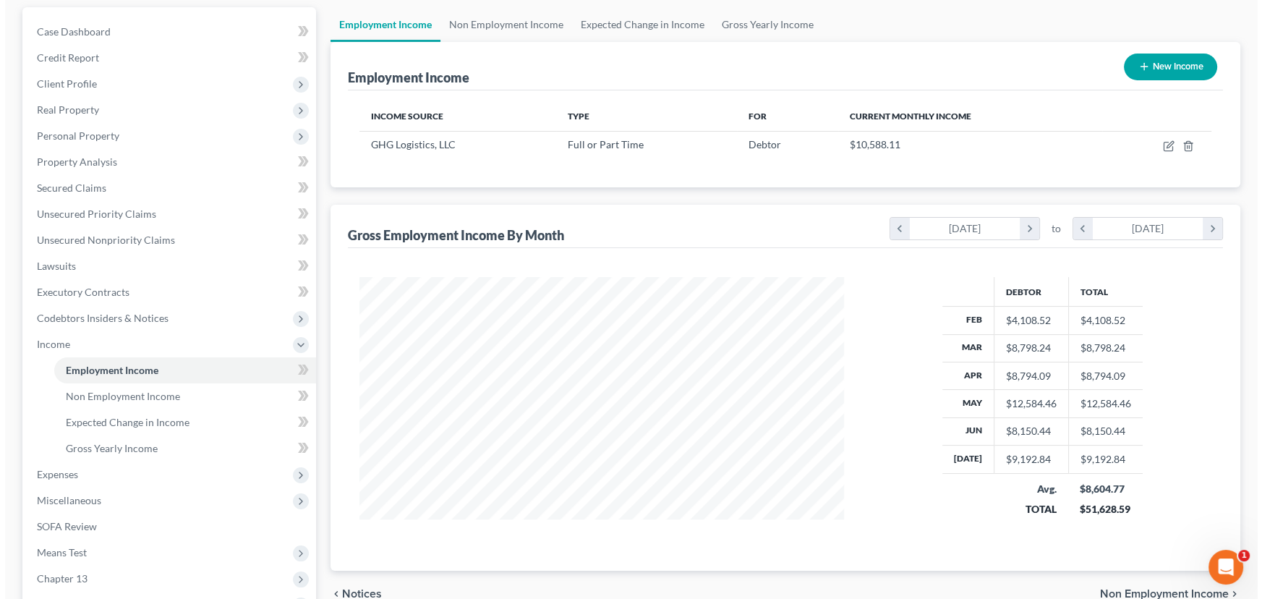
scroll to position [131, 0]
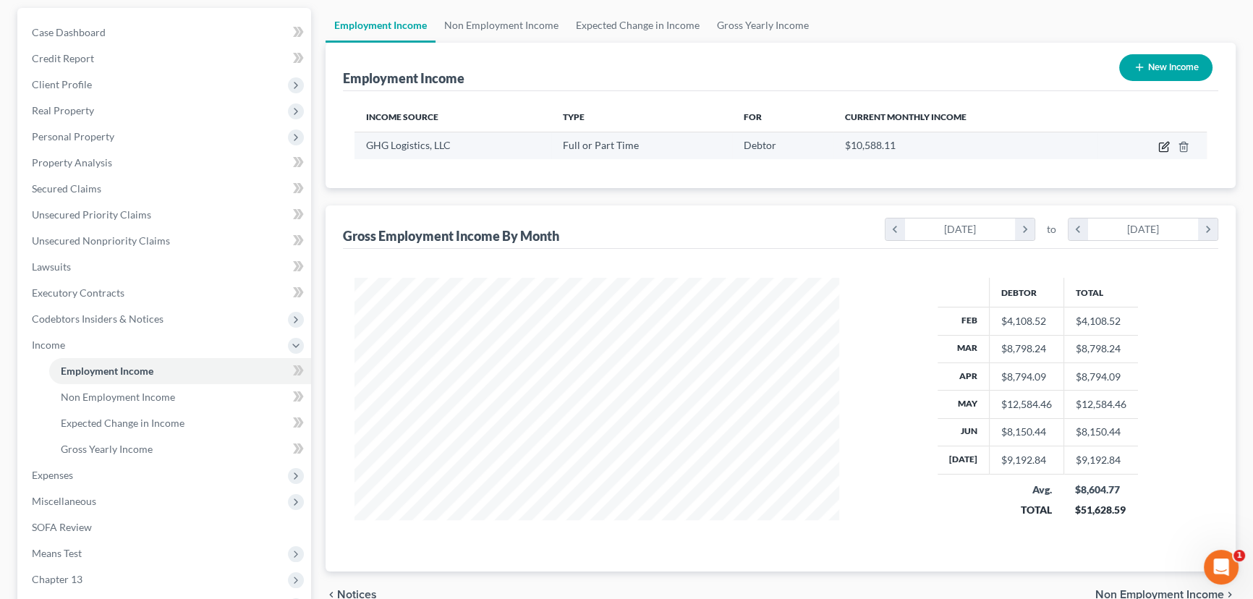
click at [1162, 145] on icon "button" at bounding box center [1164, 147] width 12 height 12
select select "0"
select select "39"
select select "2"
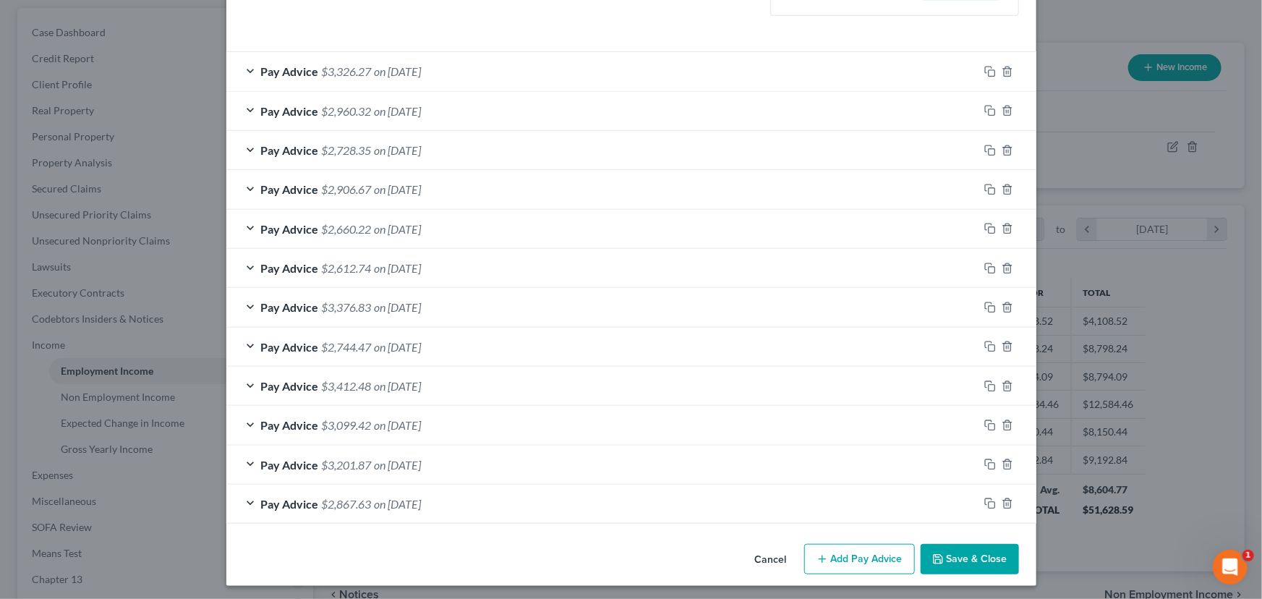
scroll to position [468, 0]
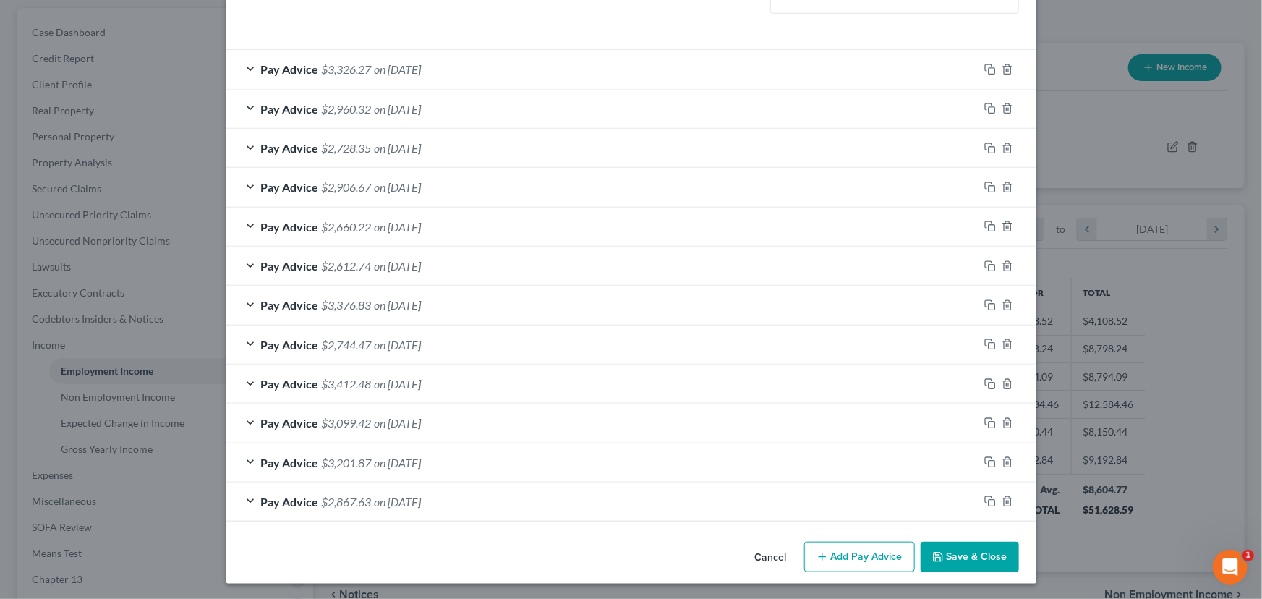
drag, startPoint x: 240, startPoint y: 493, endPoint x: 701, endPoint y: 429, distance: 465.2
click at [240, 493] on div "Pay Advice $2,867.63 on 02/21/2025" at bounding box center [602, 501] width 752 height 38
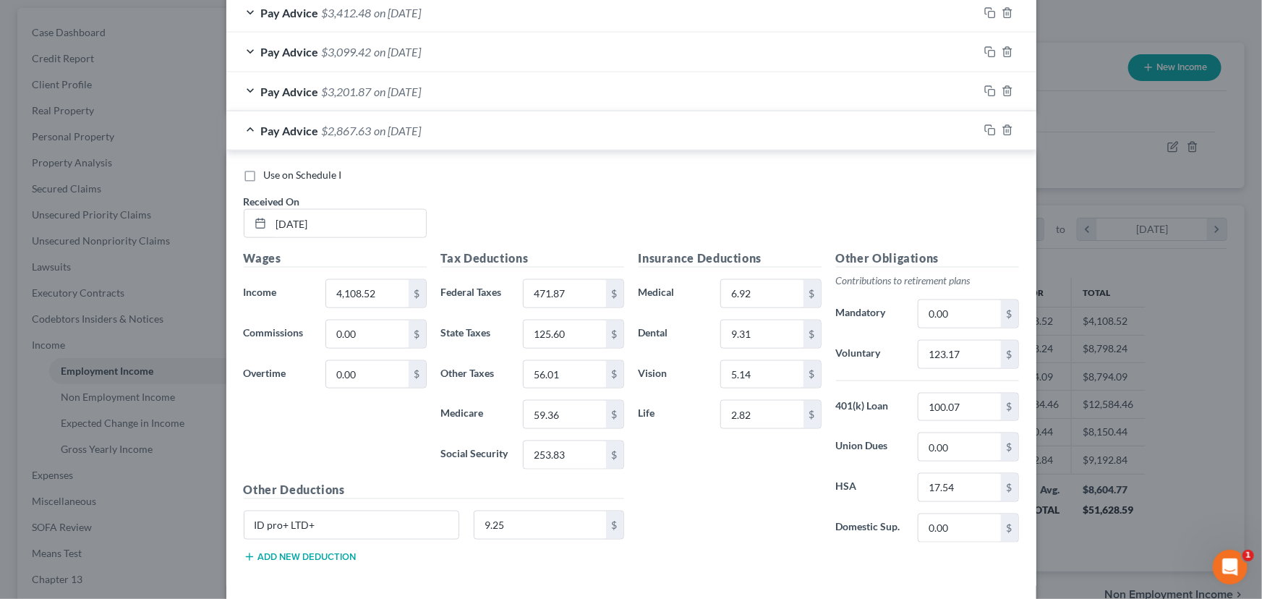
scroll to position [902, 0]
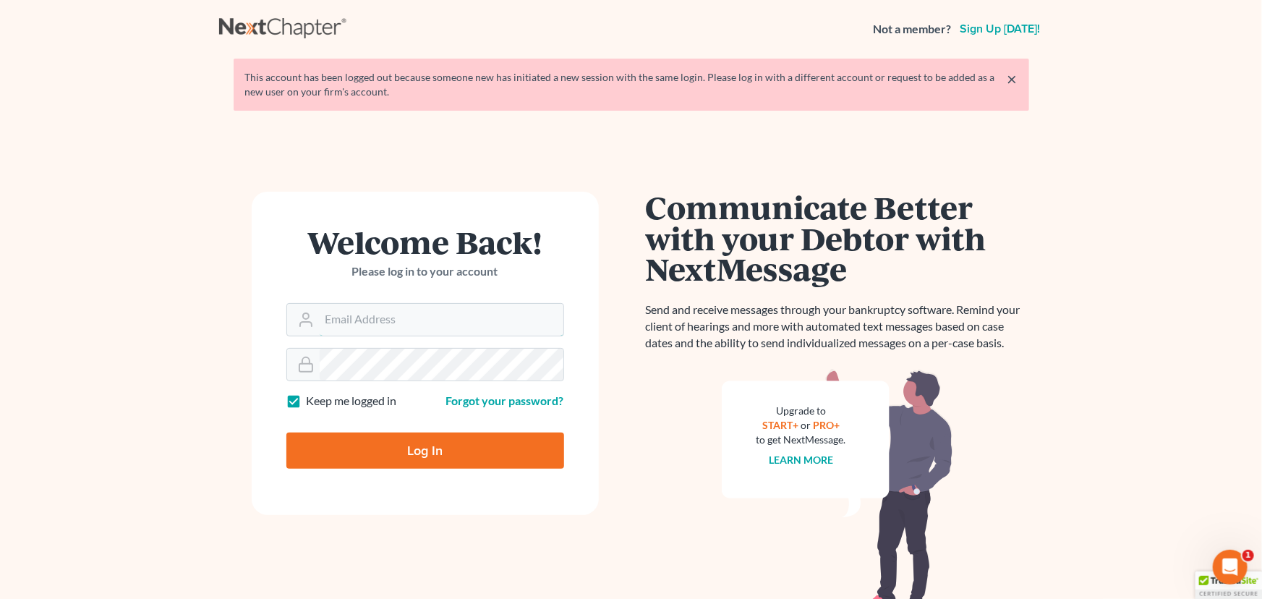
type input "[PERSON_NAME][EMAIL_ADDRESS][DOMAIN_NAME]"
click at [386, 456] on input "Log In" at bounding box center [425, 451] width 278 height 36
type input "Thinking..."
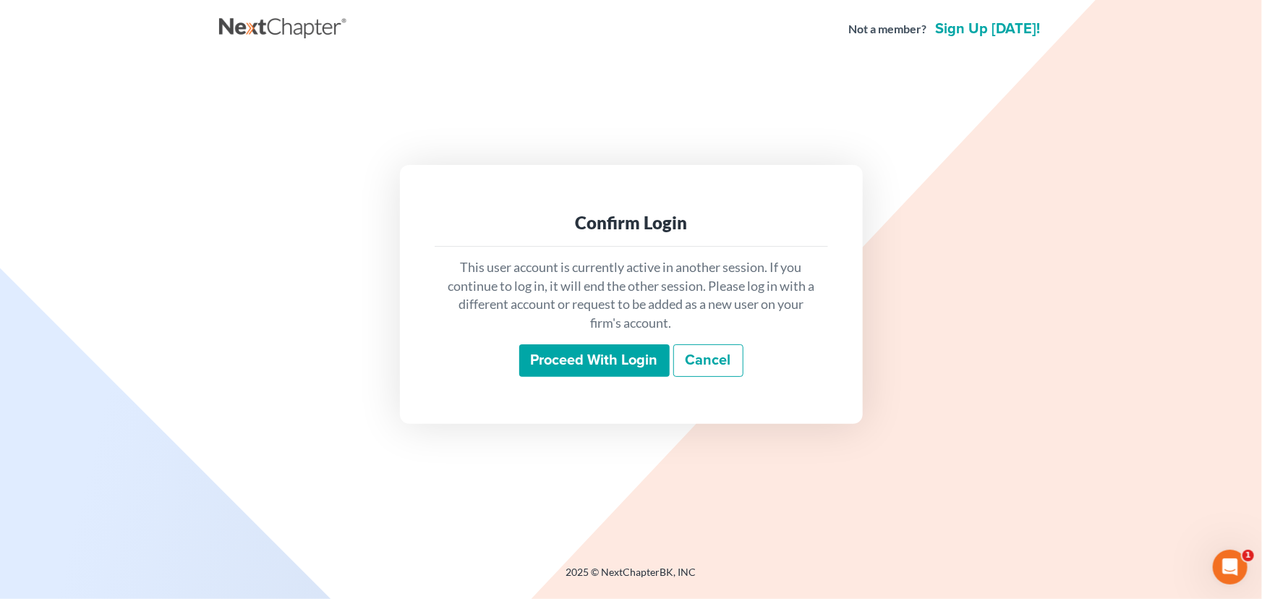
click at [571, 352] on input "Proceed with login" at bounding box center [594, 360] width 150 height 33
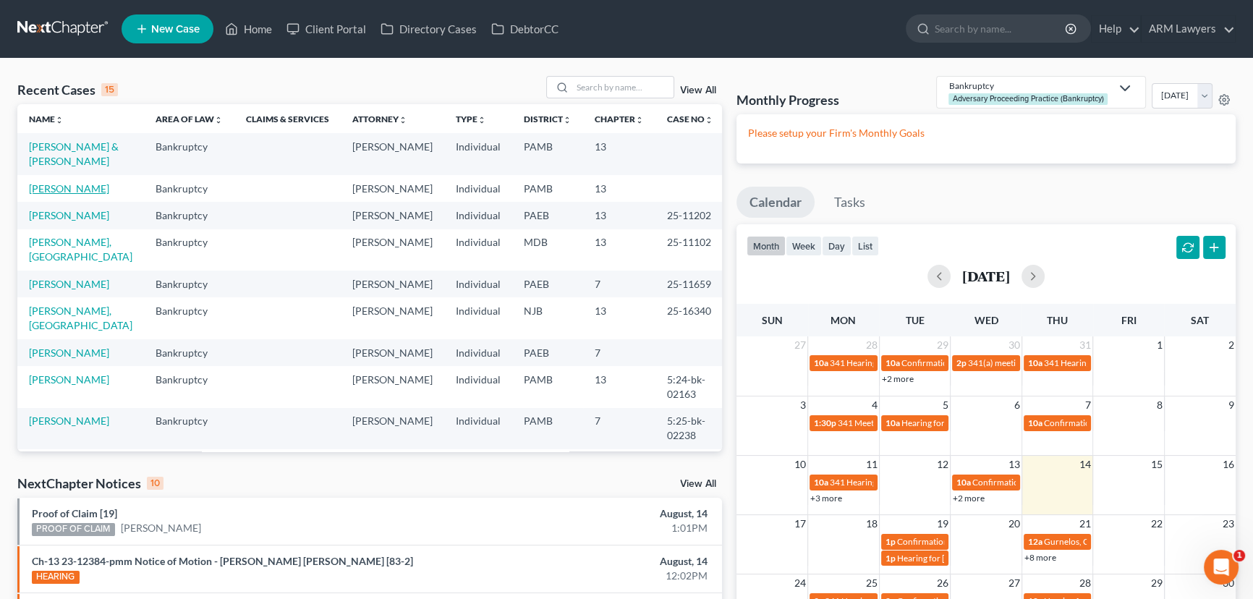
click at [72, 189] on link "McKay, Sheron" at bounding box center [69, 188] width 80 height 12
select select "1"
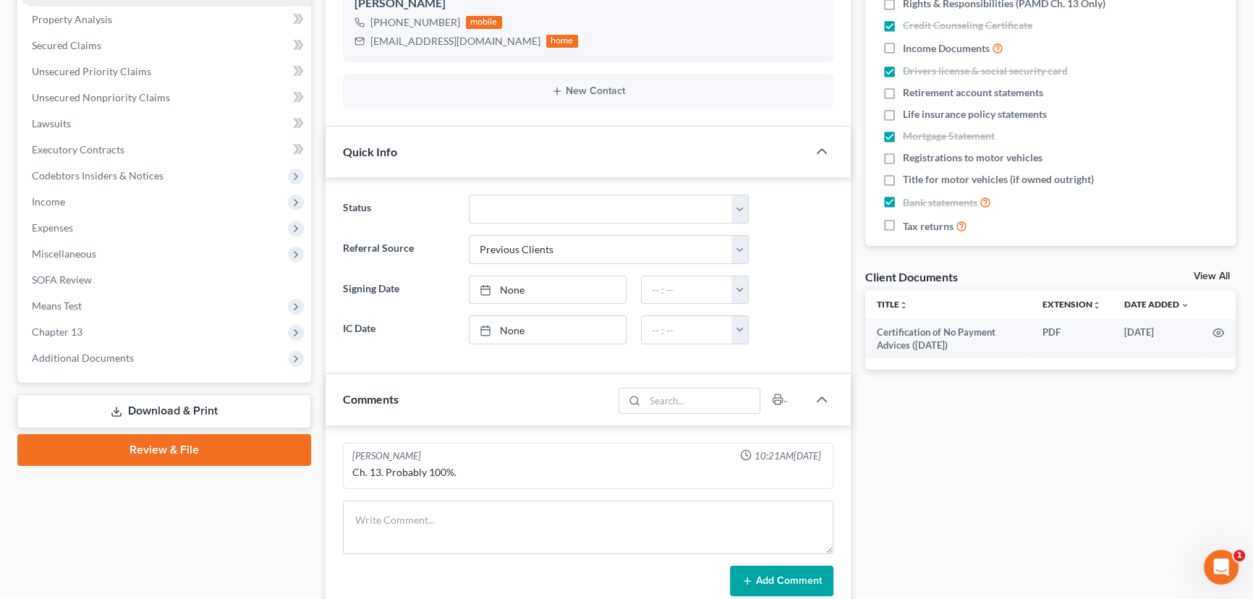
scroll to position [328, 0]
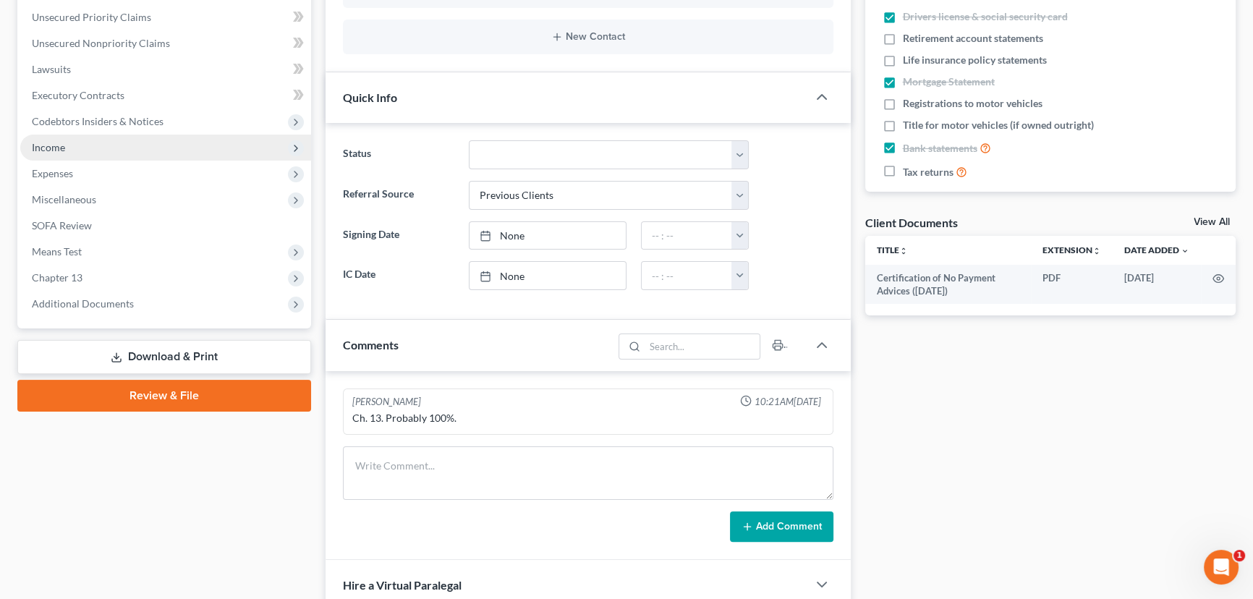
click at [73, 147] on span "Income" at bounding box center [165, 148] width 291 height 26
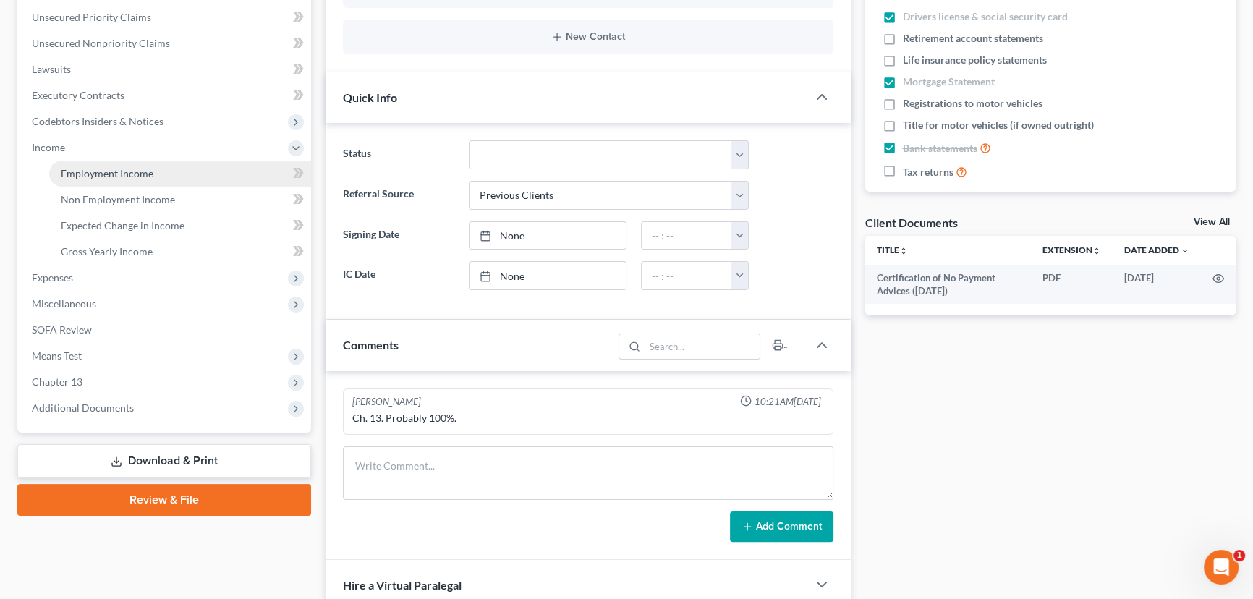
click at [148, 171] on span "Employment Income" at bounding box center [107, 173] width 93 height 12
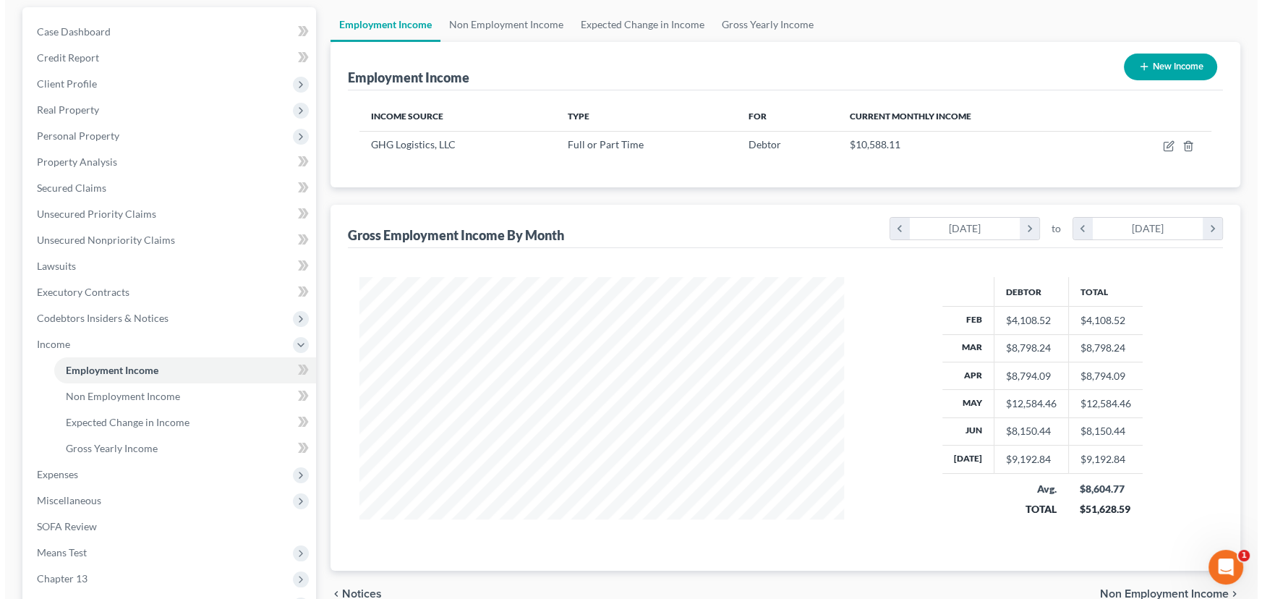
scroll to position [131, 0]
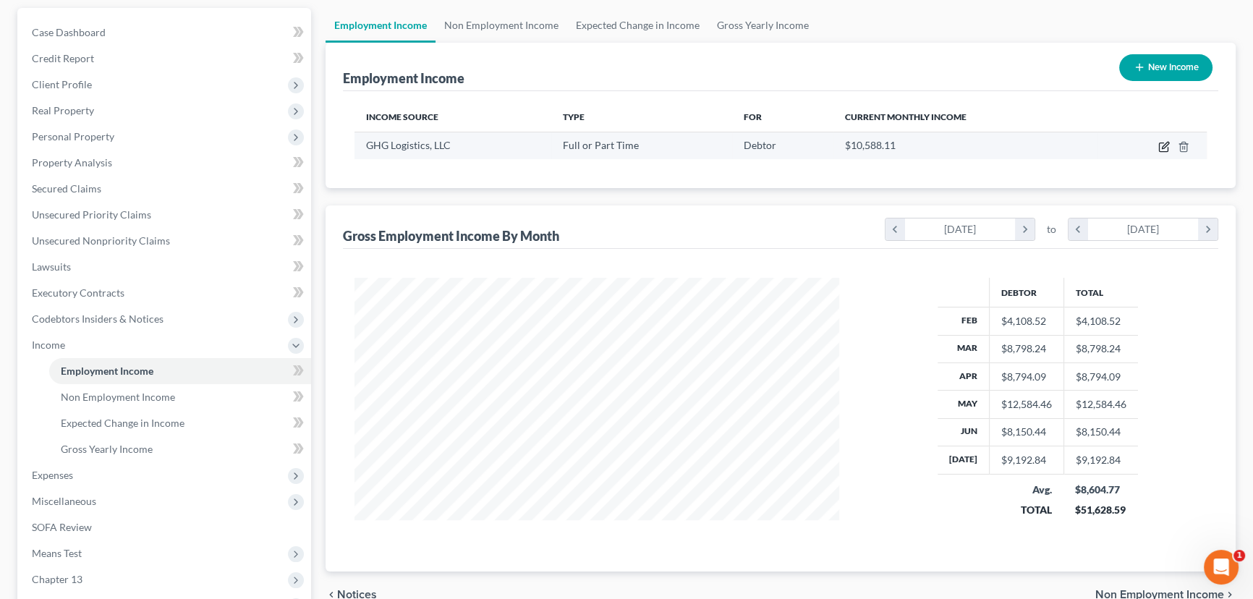
click at [1162, 145] on icon "button" at bounding box center [1165, 145] width 7 height 7
select select "0"
select select "39"
select select "2"
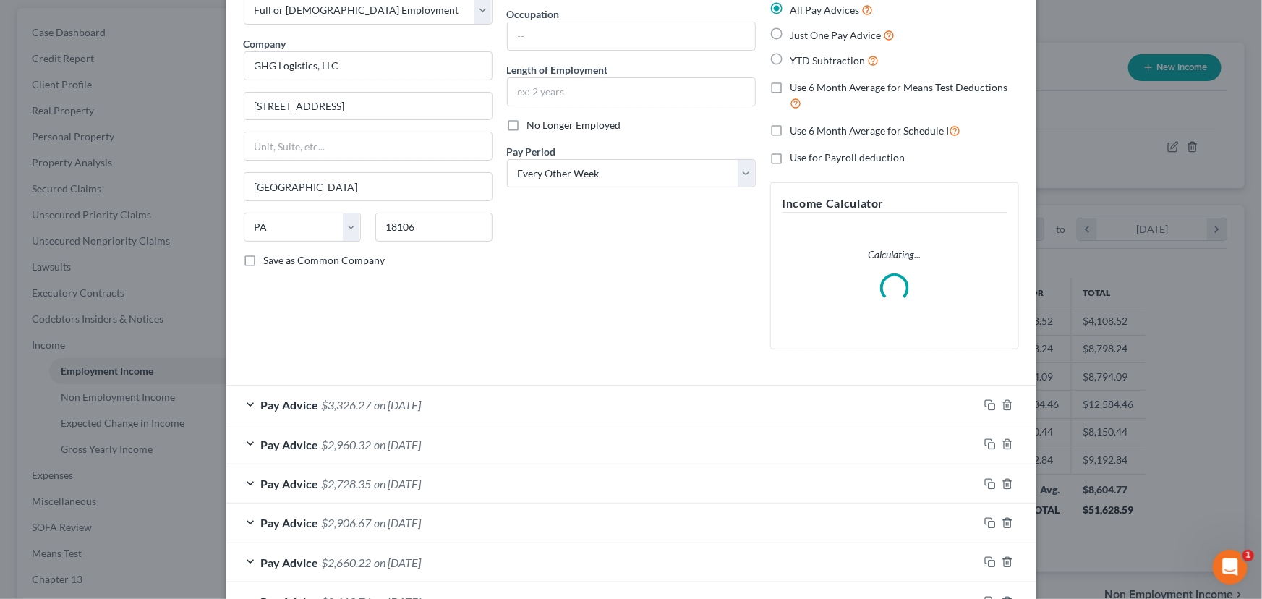
scroll to position [263, 0]
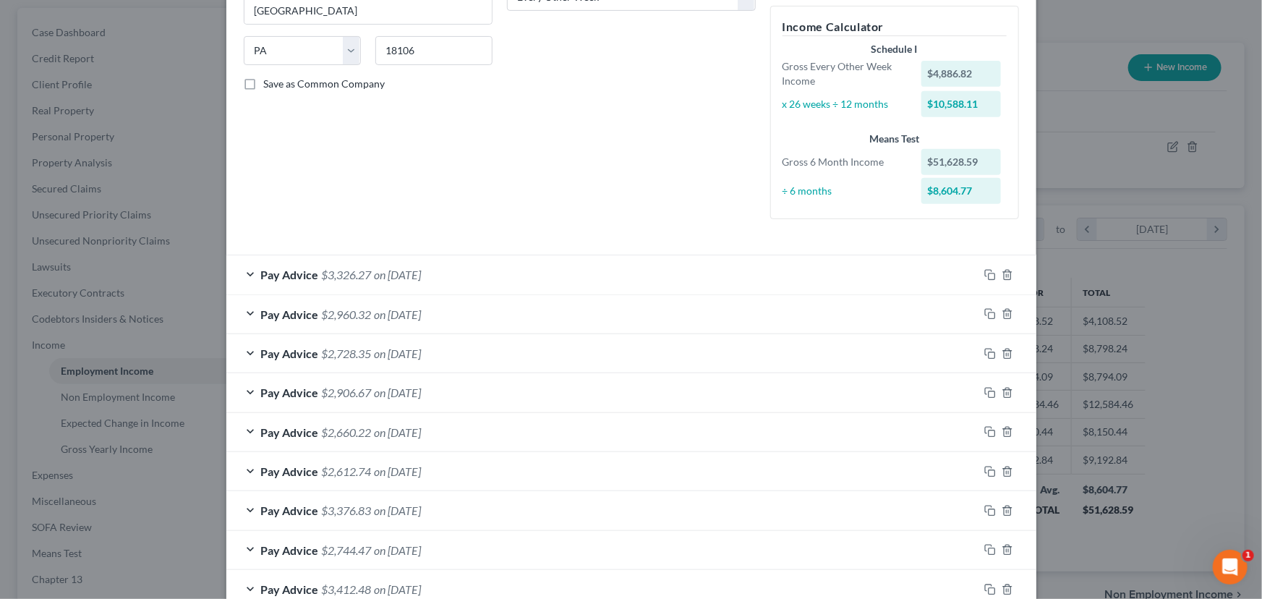
click at [245, 223] on form "Employment Type * Select Full or Part Time Employment Self Employment Company *…" at bounding box center [631, 265] width 775 height 923
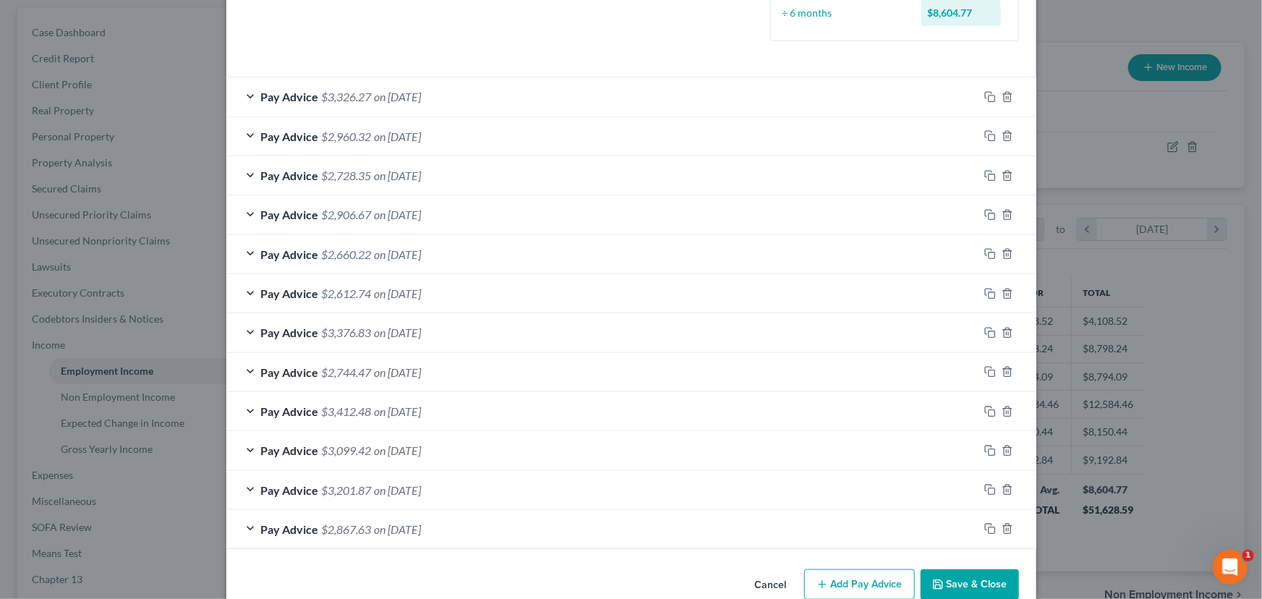
scroll to position [468, 0]
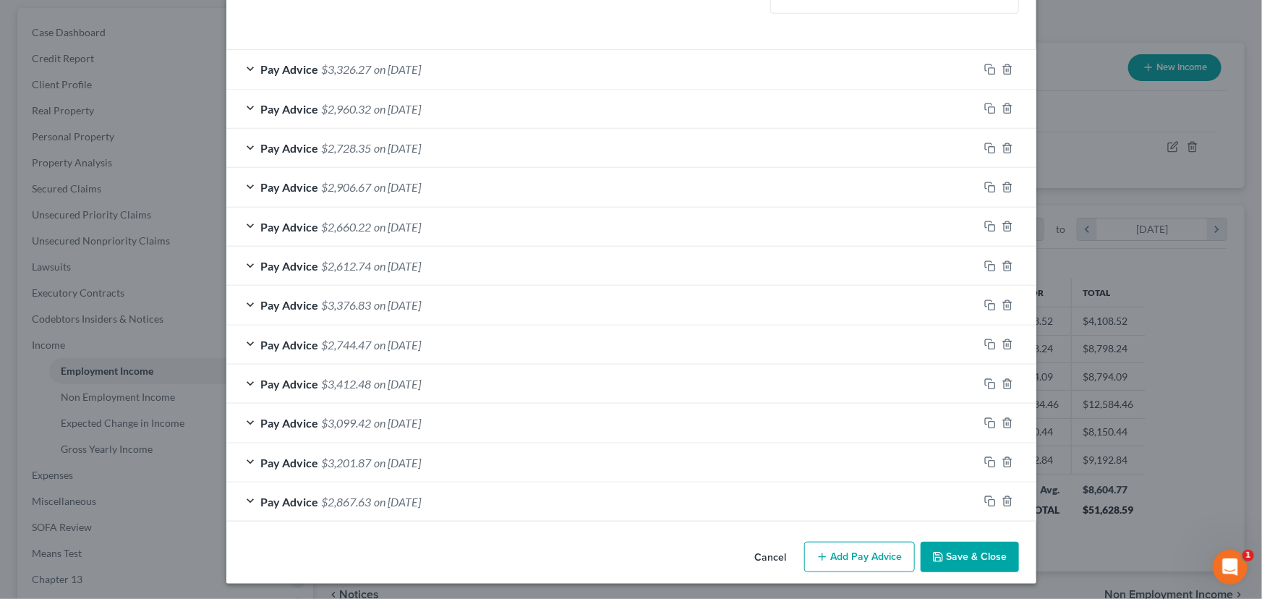
click at [254, 498] on div "Pay Advice $2,867.63 on 02/21/2025" at bounding box center [602, 501] width 752 height 38
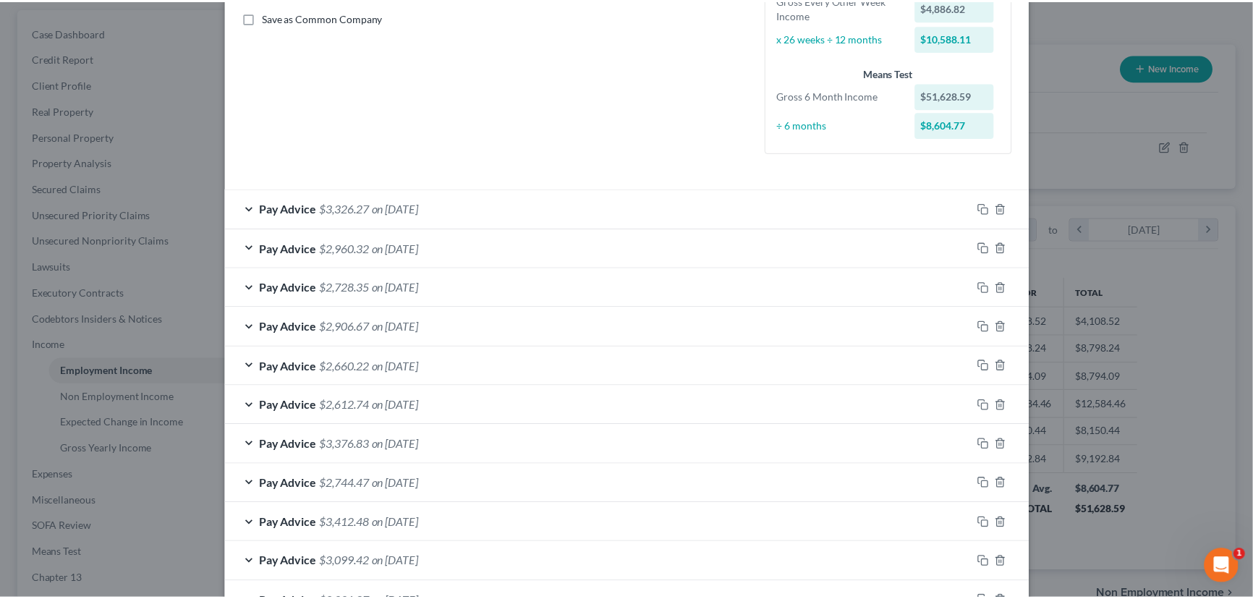
scroll to position [0, 0]
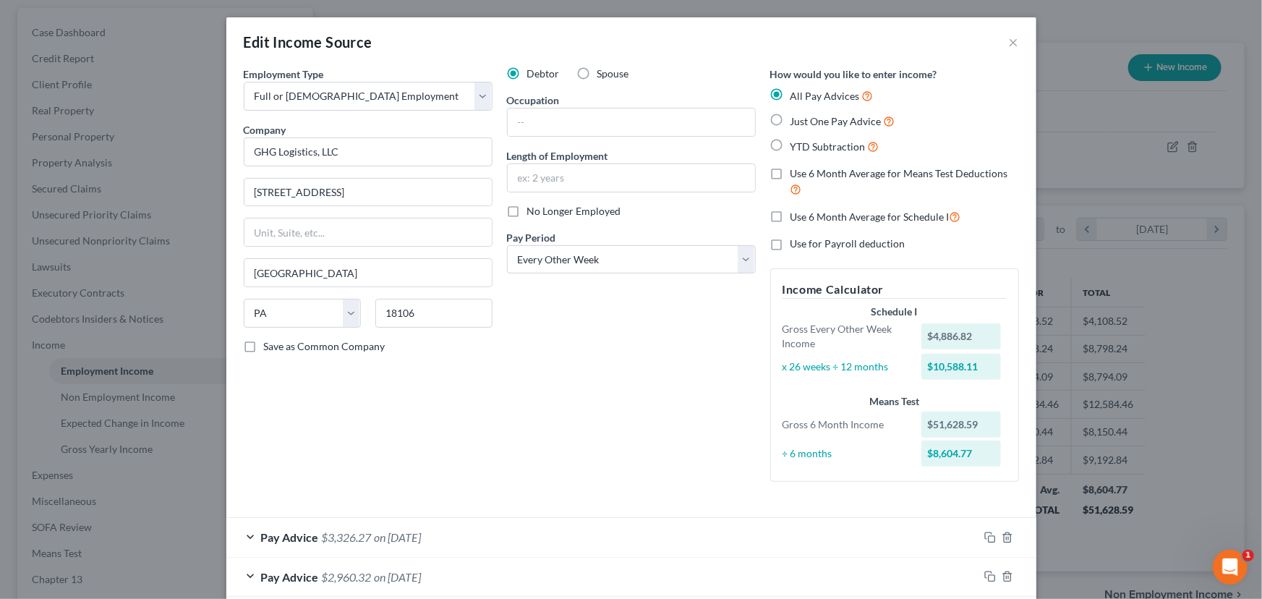
click at [249, 537] on div "Pay Advice $3,326.27 on 07/25/2025" at bounding box center [602, 537] width 752 height 38
click at [1013, 43] on button "×" at bounding box center [1014, 41] width 10 height 17
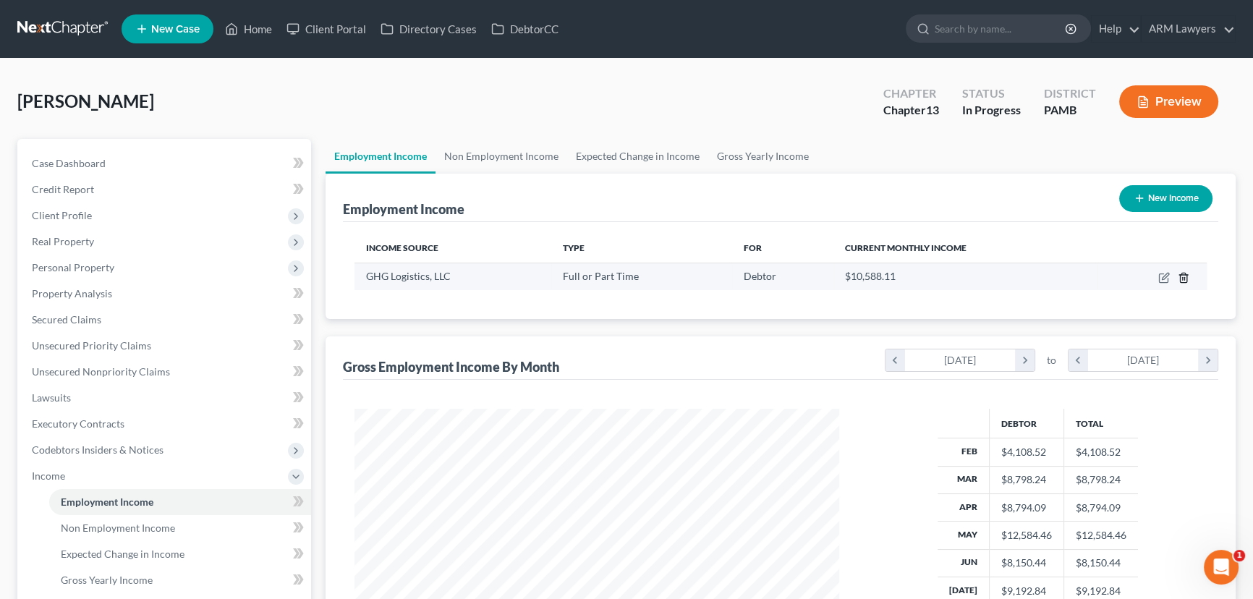
click at [1183, 275] on icon "button" at bounding box center [1183, 278] width 12 height 12
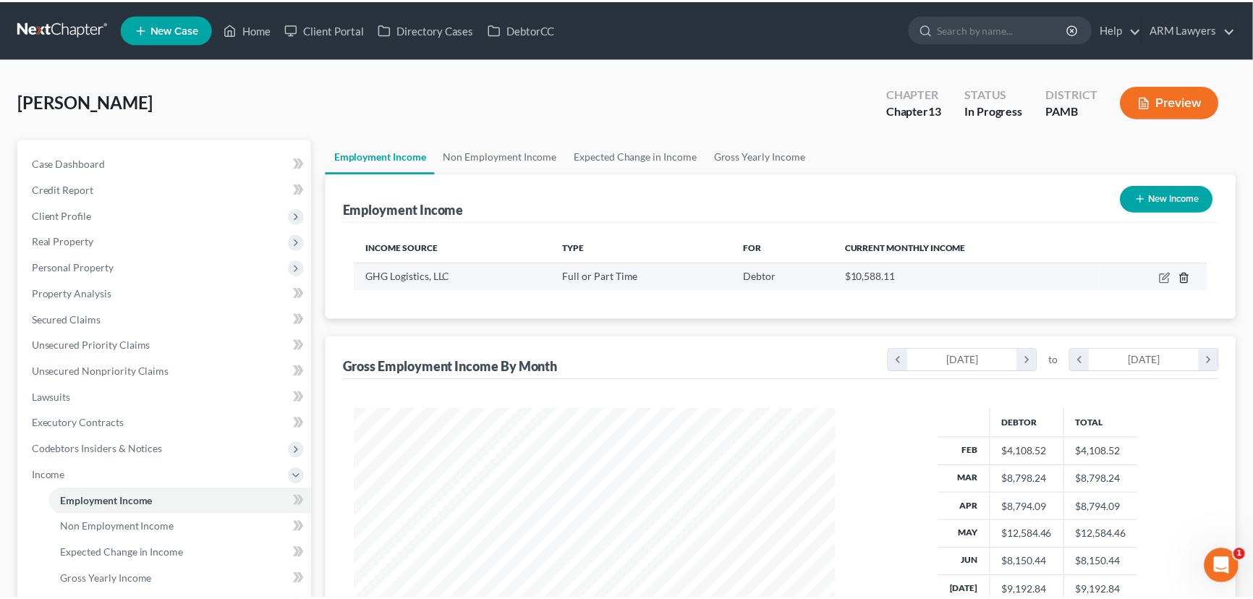
scroll to position [259, 518]
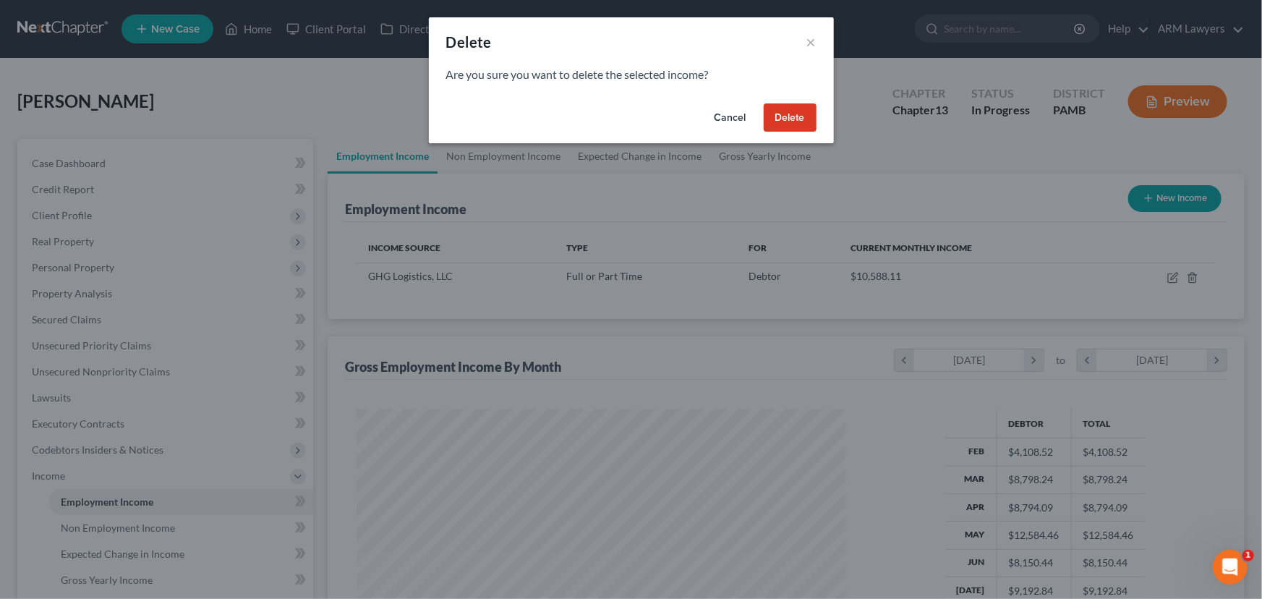
drag, startPoint x: 804, startPoint y: 115, endPoint x: 782, endPoint y: 154, distance: 44.7
click at [803, 116] on button "Delete" at bounding box center [790, 117] width 53 height 29
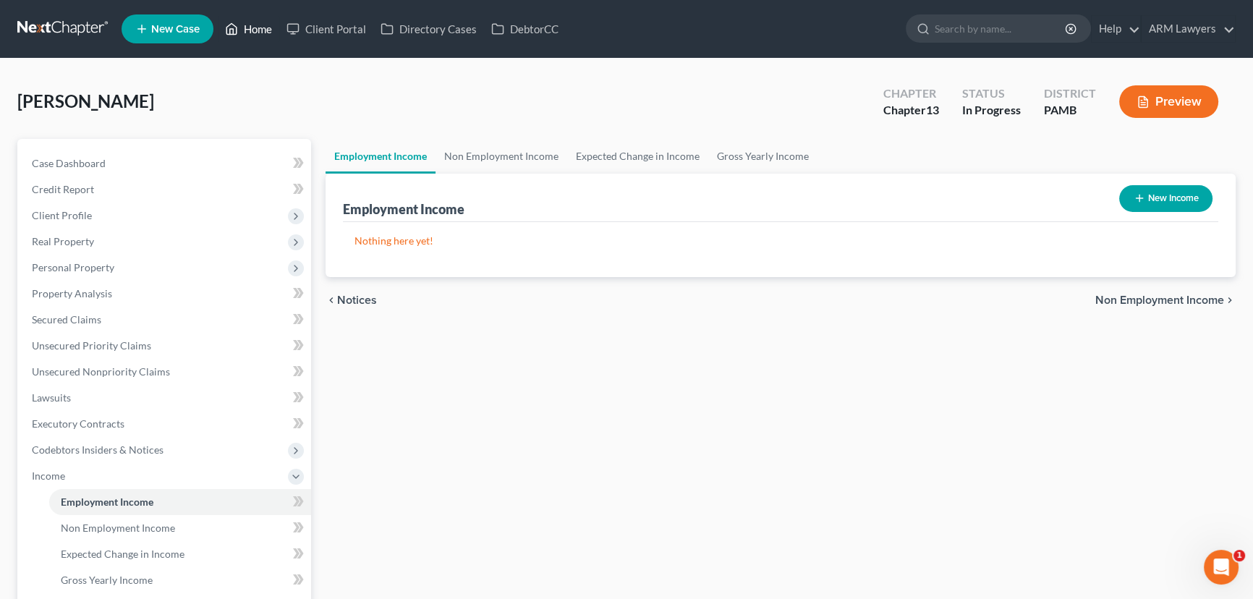
click at [254, 31] on link "Home" at bounding box center [248, 29] width 61 height 26
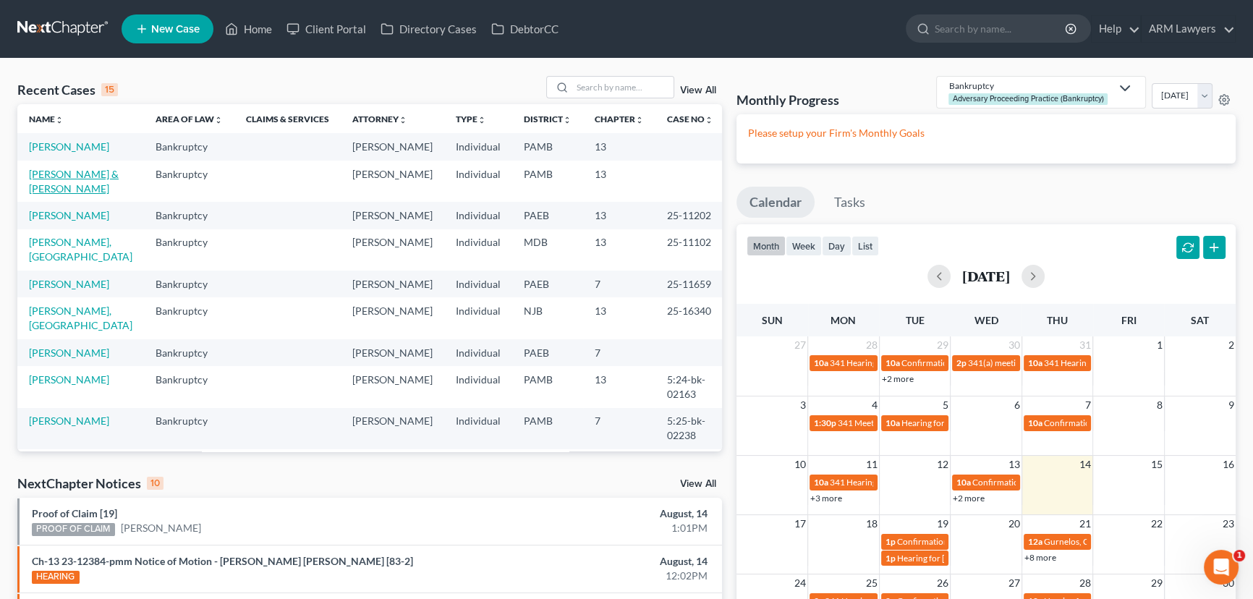
click at [54, 176] on link "Hickey, Stephen & Ruth" at bounding box center [74, 181] width 90 height 27
select select "1"
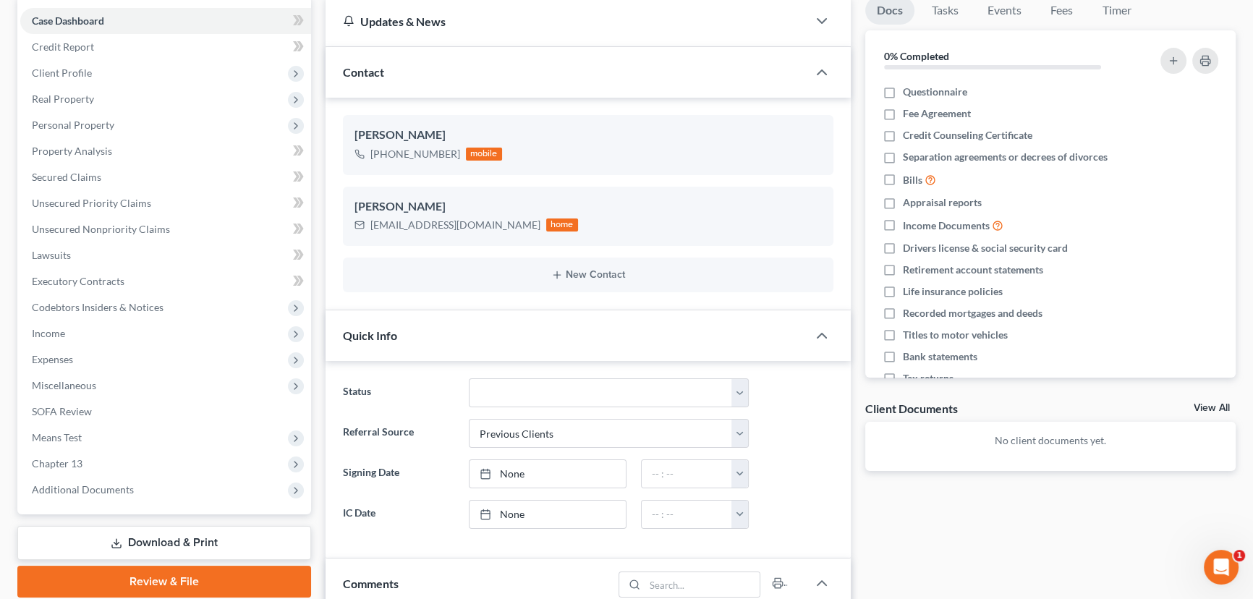
scroll to position [328, 0]
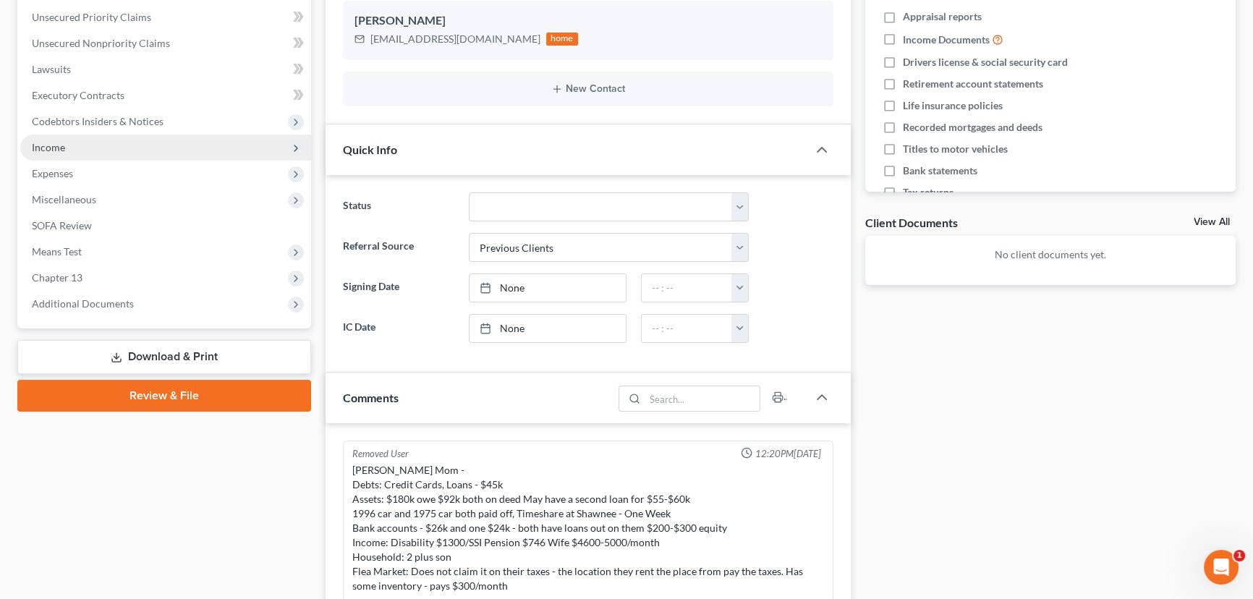
click at [67, 153] on span "Income" at bounding box center [165, 148] width 291 height 26
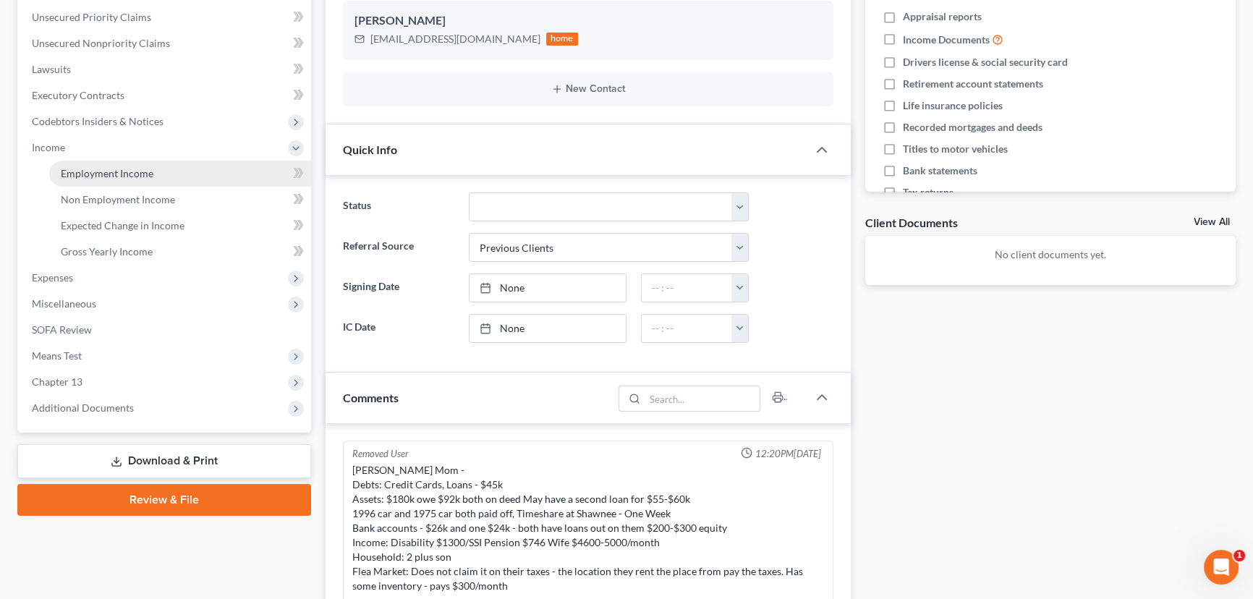
click at [114, 176] on span "Employment Income" at bounding box center [107, 173] width 93 height 12
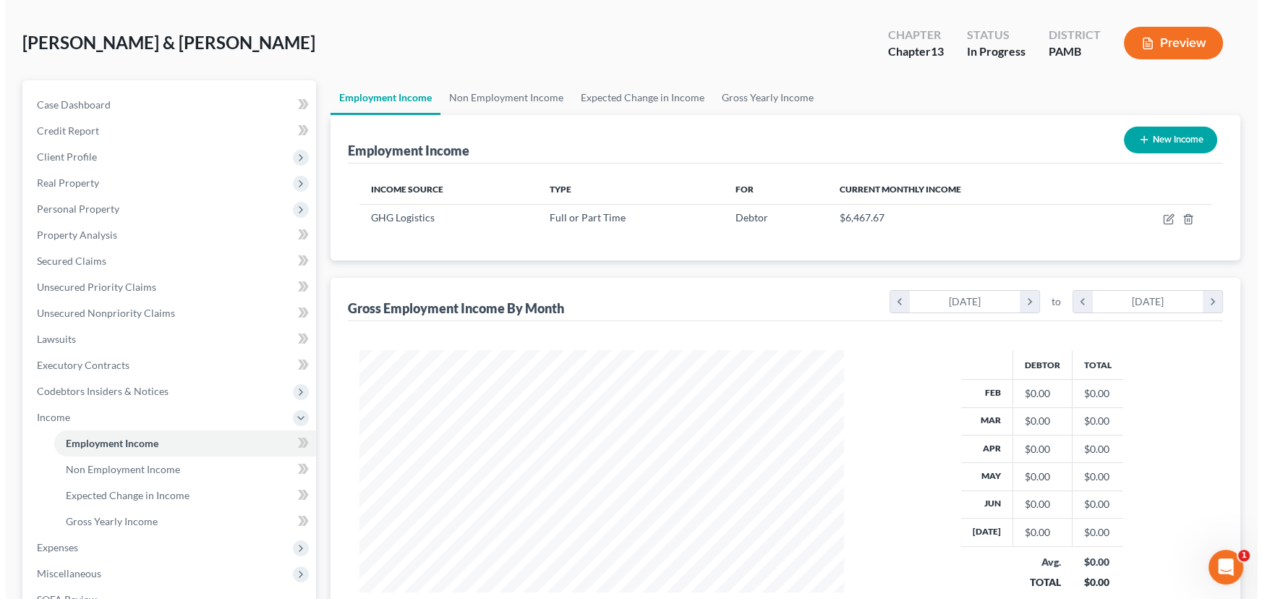
scroll to position [35, 0]
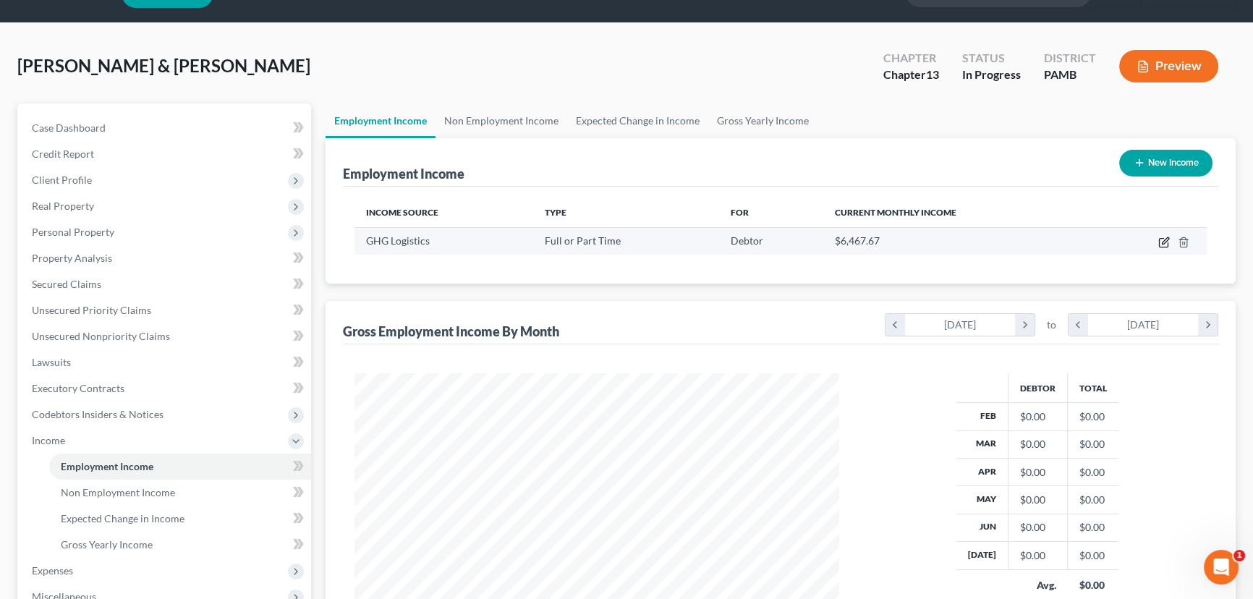
click at [1164, 239] on icon "button" at bounding box center [1164, 243] width 12 height 12
select select "0"
select select "39"
select select "2"
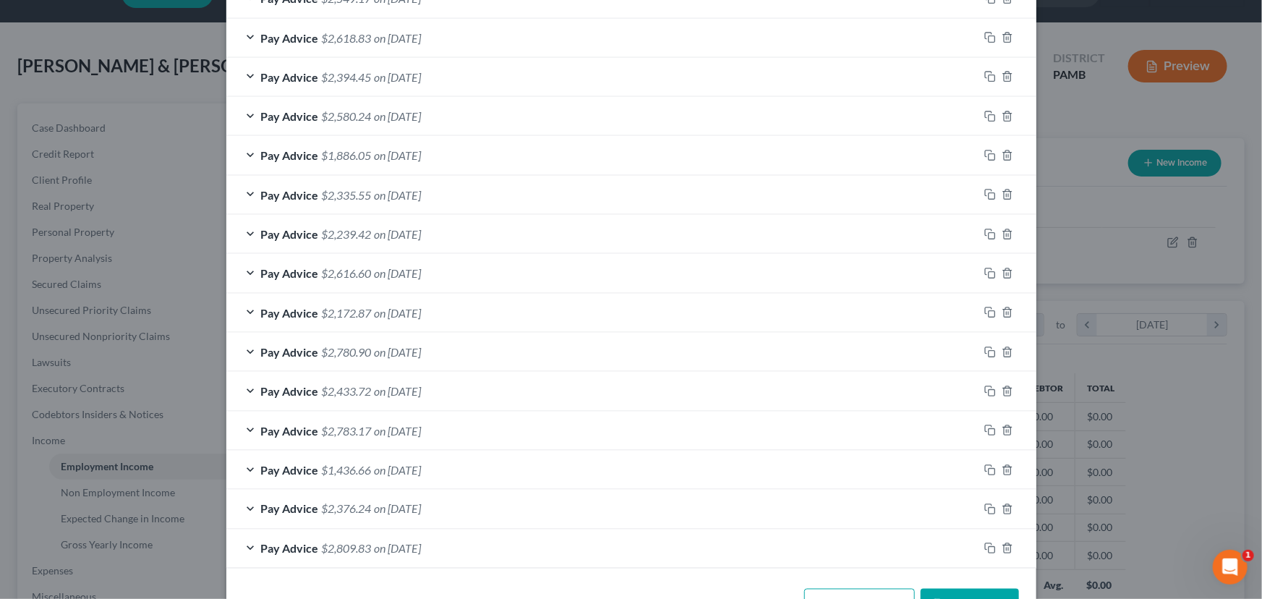
scroll to position [939, 0]
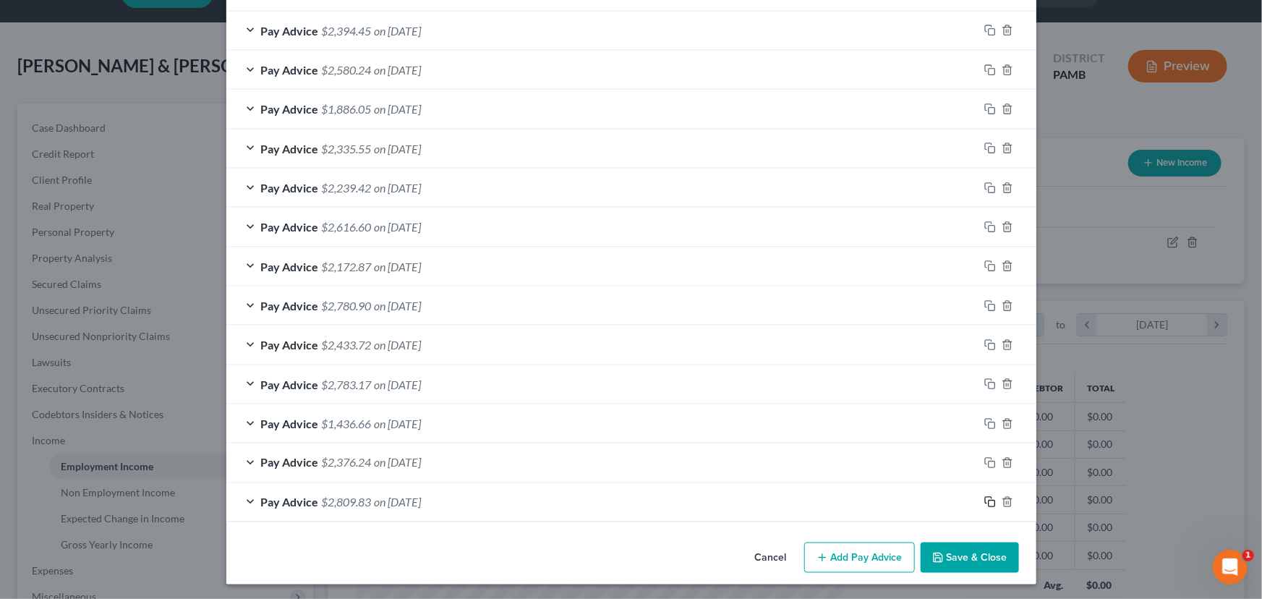
click at [987, 496] on icon "button" at bounding box center [990, 502] width 12 height 12
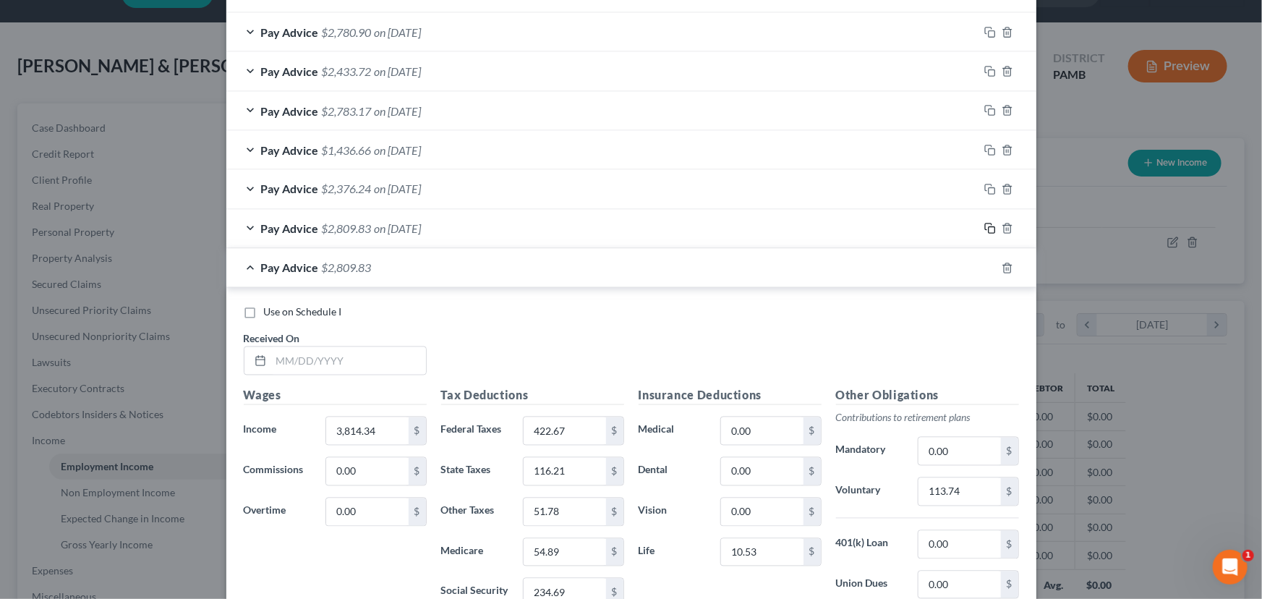
scroll to position [1333, 0]
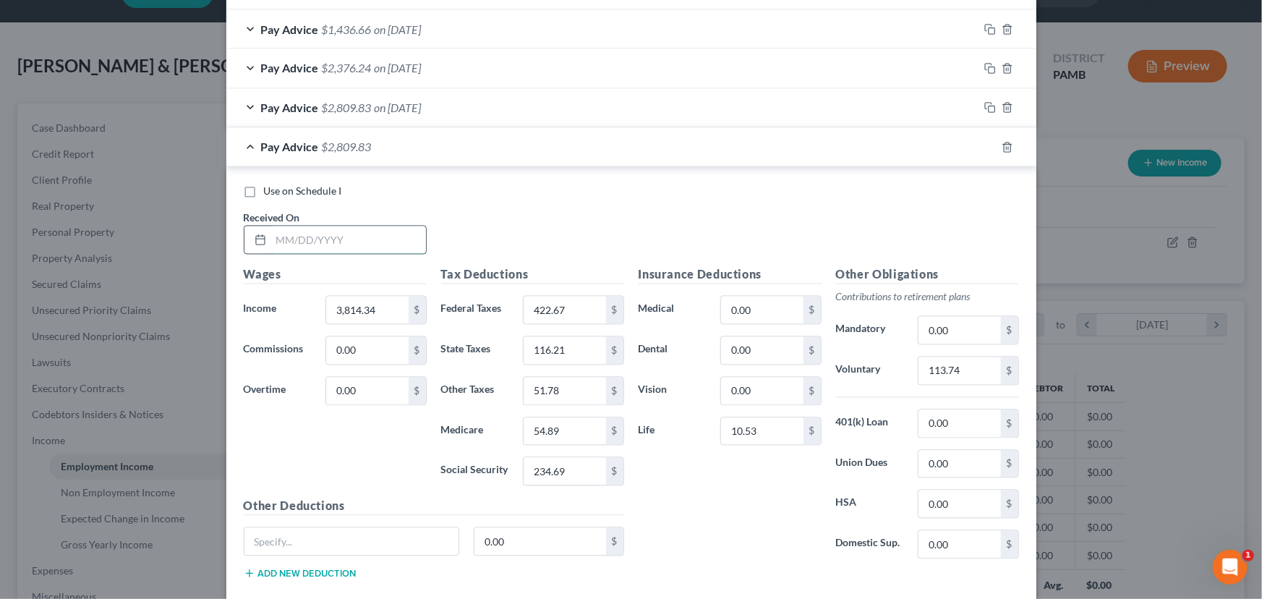
click at [288, 229] on input "text" at bounding box center [348, 239] width 155 height 27
type input "2/21/25"
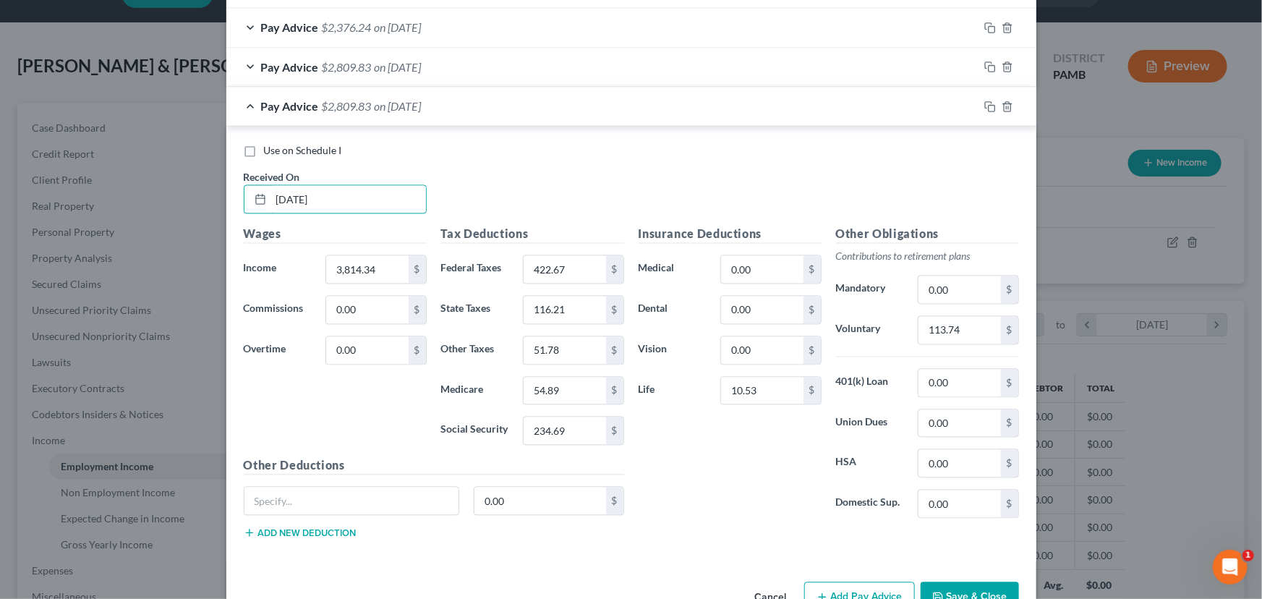
scroll to position [1412, 0]
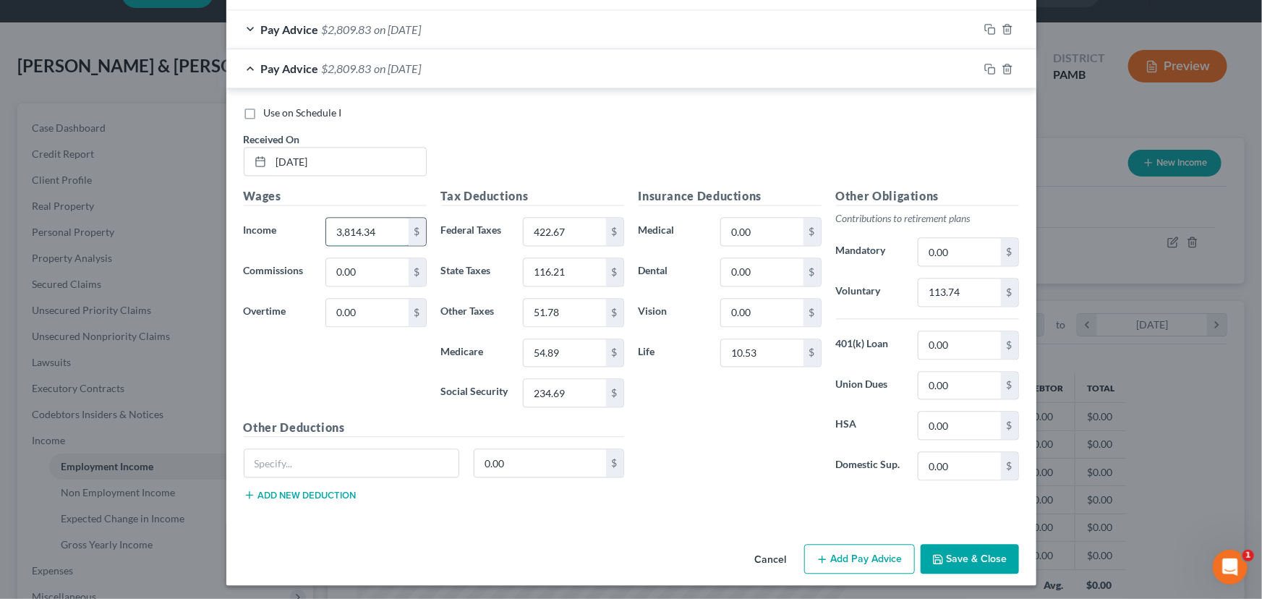
click at [362, 229] on input "3,814.34" at bounding box center [367, 231] width 82 height 27
type input "4,108.52"
click at [566, 224] on input "422.67" at bounding box center [565, 231] width 82 height 27
click at [565, 223] on input "47.87" at bounding box center [565, 231] width 82 height 27
type input "4"
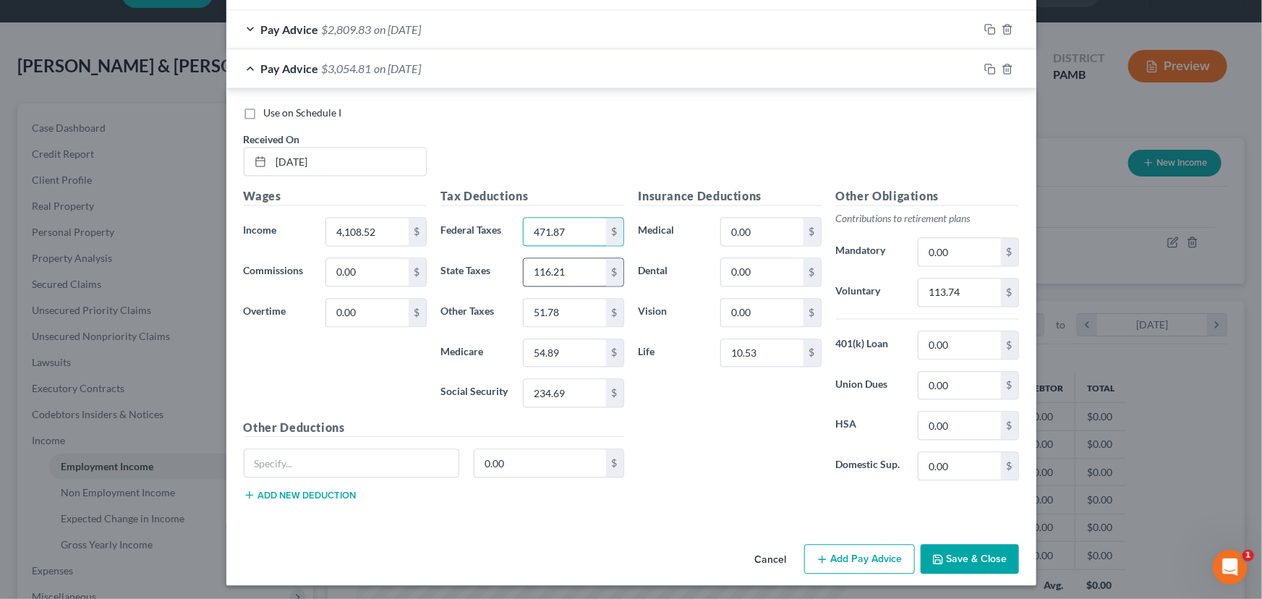
type input "471.87"
click at [558, 265] on input "116.21" at bounding box center [565, 271] width 82 height 27
type input "125.60"
click at [548, 310] on input "51.78" at bounding box center [565, 312] width 82 height 27
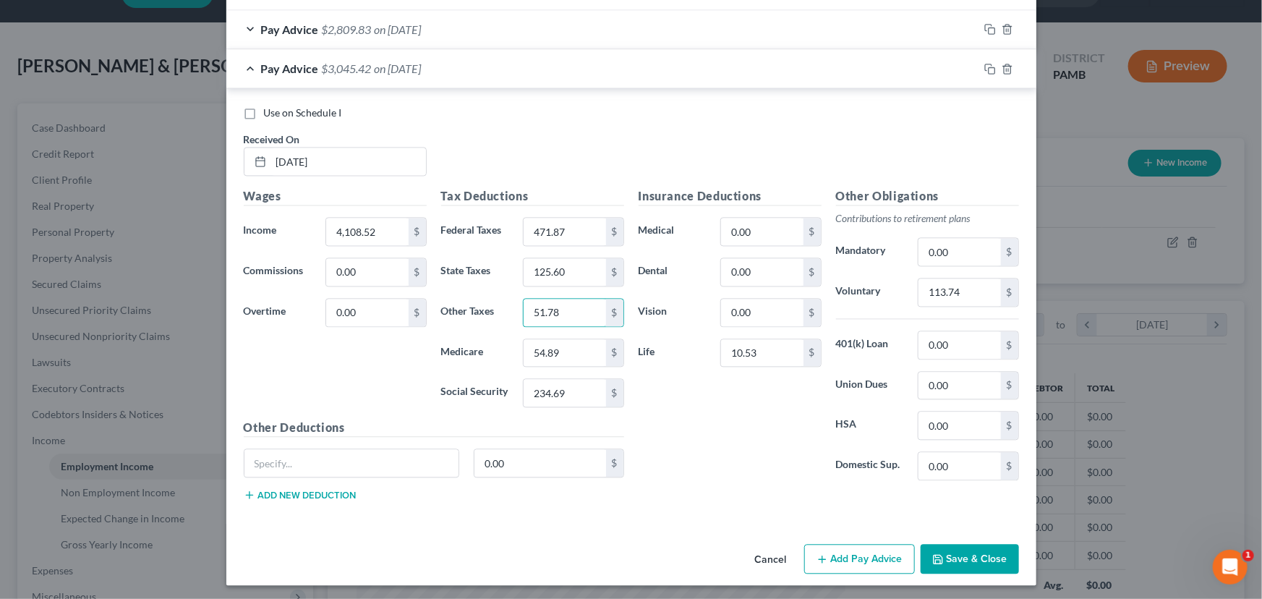
drag, startPoint x: 564, startPoint y: 307, endPoint x: 501, endPoint y: 310, distance: 63.0
click at [502, 309] on div "Other Taxes 51.78 $" at bounding box center [532, 312] width 197 height 29
drag, startPoint x: 539, startPoint y: 308, endPoint x: 543, endPoint y: 318, distance: 10.4
click at [540, 309] on input "5,601" at bounding box center [565, 312] width 82 height 27
click at [539, 312] on input "5,601" at bounding box center [565, 312] width 82 height 27
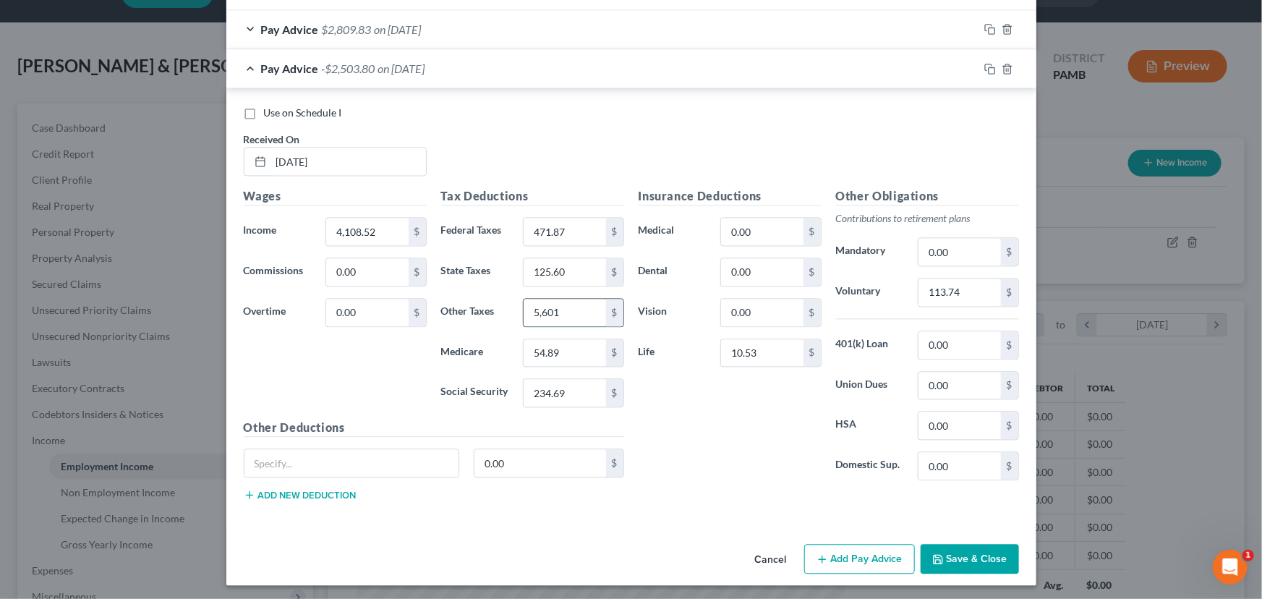
click at [542, 310] on input "5,601" at bounding box center [565, 312] width 82 height 27
type input "56.01"
click at [547, 352] on input "54.89" at bounding box center [565, 352] width 82 height 27
type input "59.36"
click at [559, 396] on input "234.69" at bounding box center [565, 392] width 82 height 27
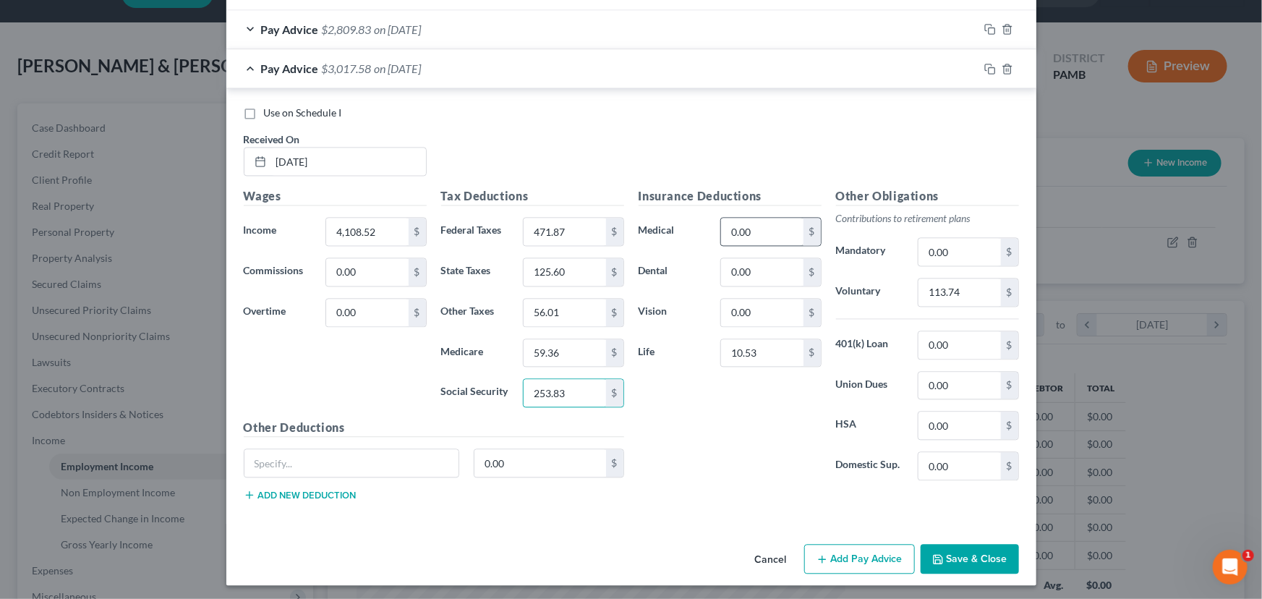
type input "253.83"
click at [728, 231] on input "0.00" at bounding box center [762, 231] width 82 height 27
type input "6.92"
click at [731, 267] on input "0.00" at bounding box center [762, 271] width 82 height 27
type input "9.31"
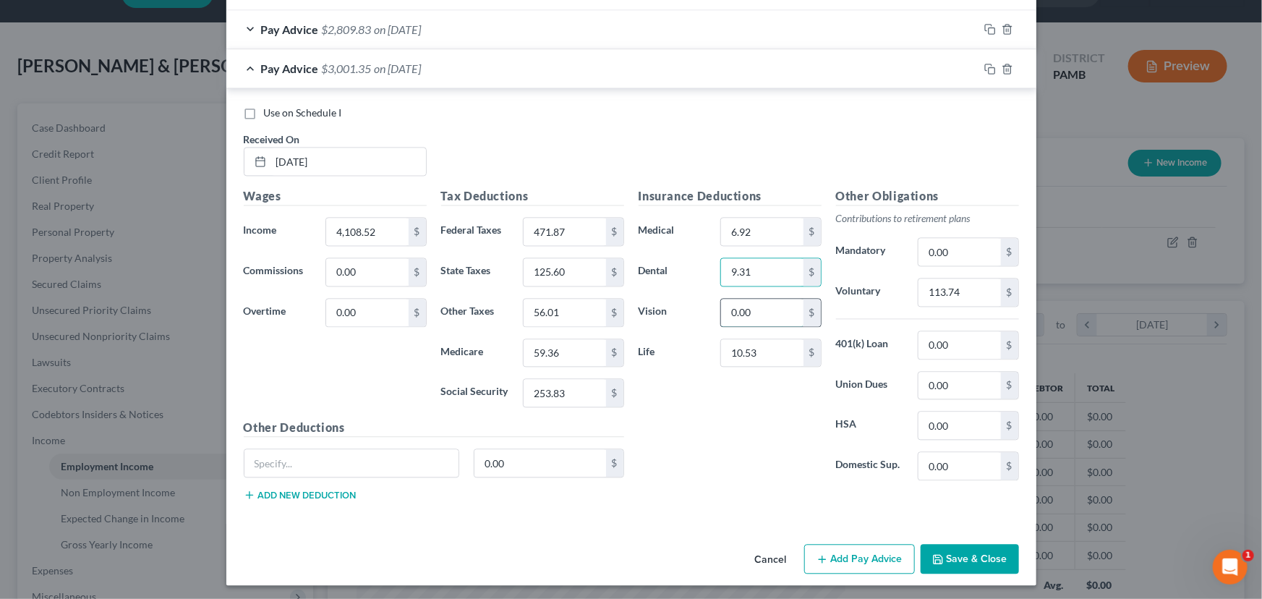
click at [749, 319] on input "0.00" at bounding box center [762, 312] width 82 height 27
type input "5.14"
click at [749, 345] on input "10.53" at bounding box center [762, 352] width 82 height 27
type input "2.82"
click at [963, 291] on input "113.74" at bounding box center [960, 291] width 82 height 27
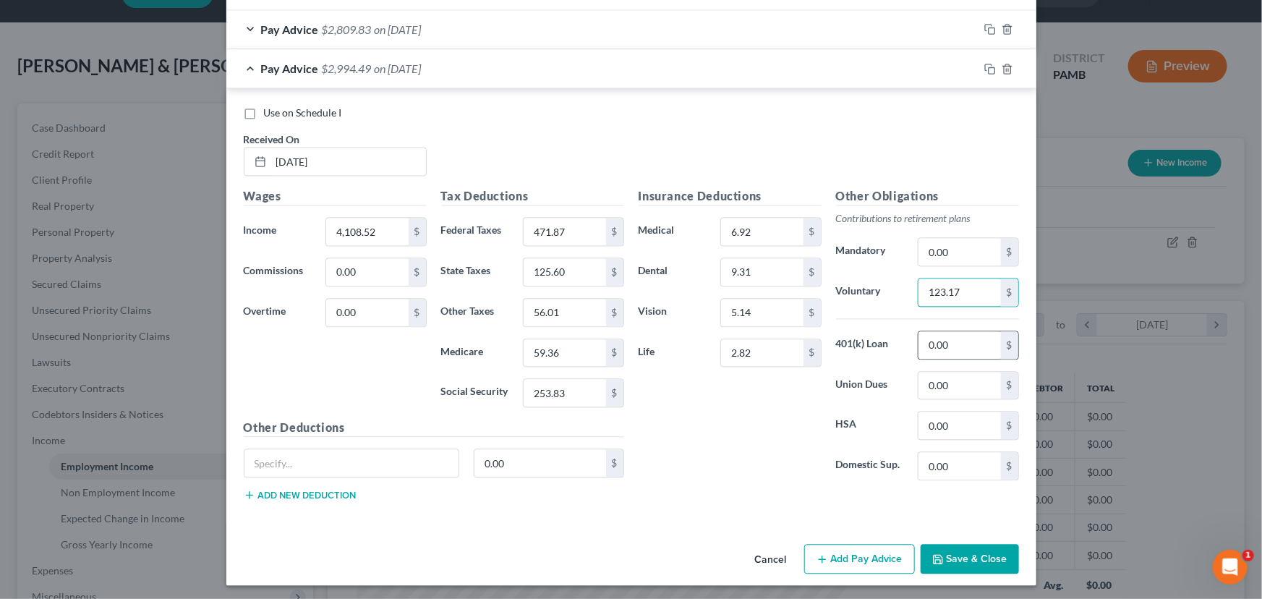
type input "123.17"
click at [943, 339] on input "0.00" at bounding box center [960, 344] width 82 height 27
type input "100.07"
click at [390, 458] on input "text" at bounding box center [351, 462] width 215 height 27
type input "ID pro+ LTD"
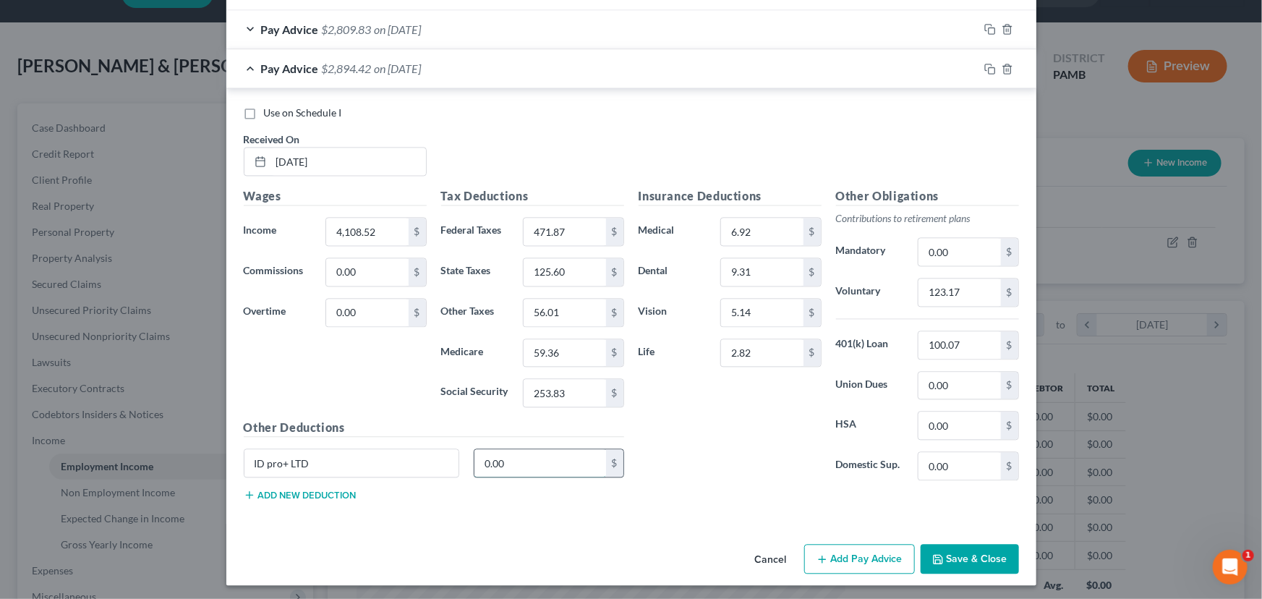
click at [506, 456] on input "0.00" at bounding box center [540, 462] width 132 height 27
click at [495, 460] on input "29.04" at bounding box center [540, 462] width 132 height 27
click at [511, 459] on input "29.04" at bounding box center [540, 462] width 132 height 27
drag, startPoint x: 521, startPoint y: 458, endPoint x: 458, endPoint y: 459, distance: 62.9
click at [458, 459] on div "ID pro+ LTD 29.04 $" at bounding box center [434, 468] width 395 height 41
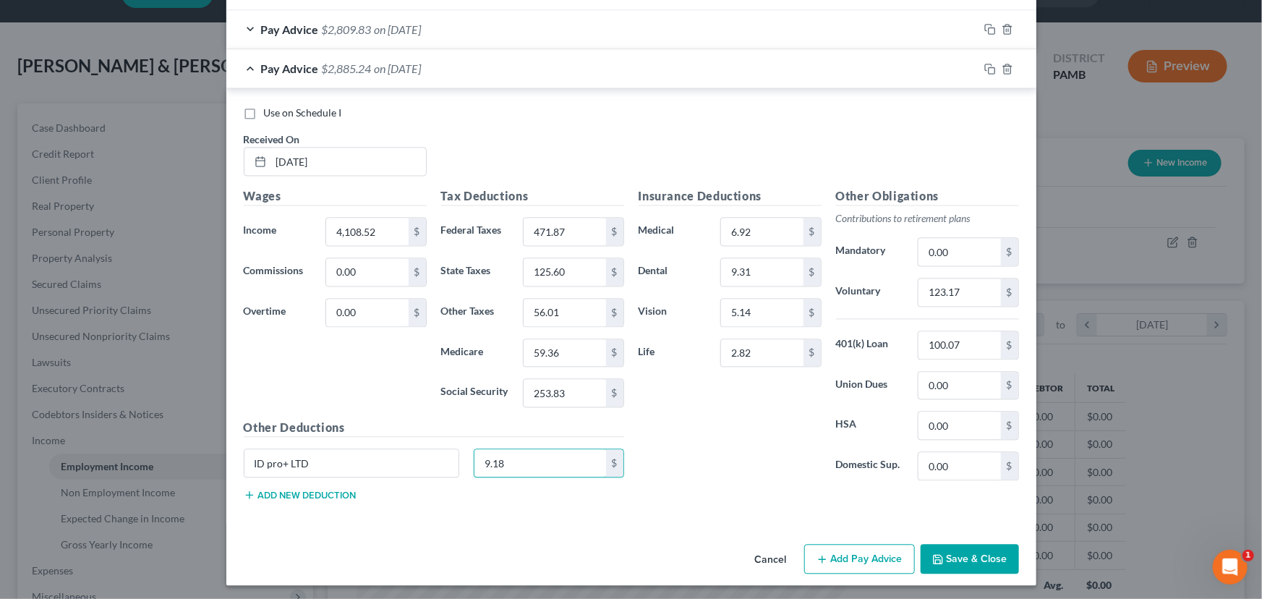
type input "9.18"
click at [764, 438] on div "Insurance Deductions Medical 6.92 $ Dental 9.31 $ Vision 5.14 $ Life 2.82 $" at bounding box center [729, 339] width 197 height 304
click at [934, 424] on input "0.00" at bounding box center [960, 425] width 82 height 27
type input "17.54"
click at [744, 446] on div "Insurance Deductions Medical 6.92 $ Dental 9.31 $ Vision 5.14 $ Life 2.82 $" at bounding box center [729, 339] width 197 height 304
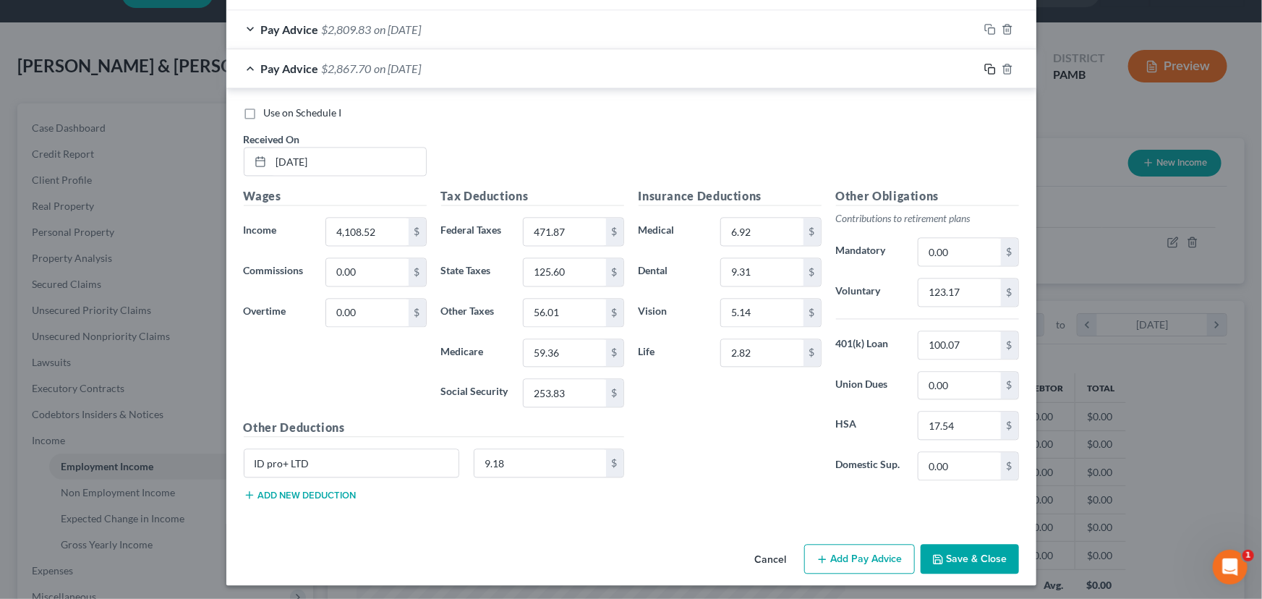
click at [984, 65] on icon "button" at bounding box center [990, 69] width 12 height 12
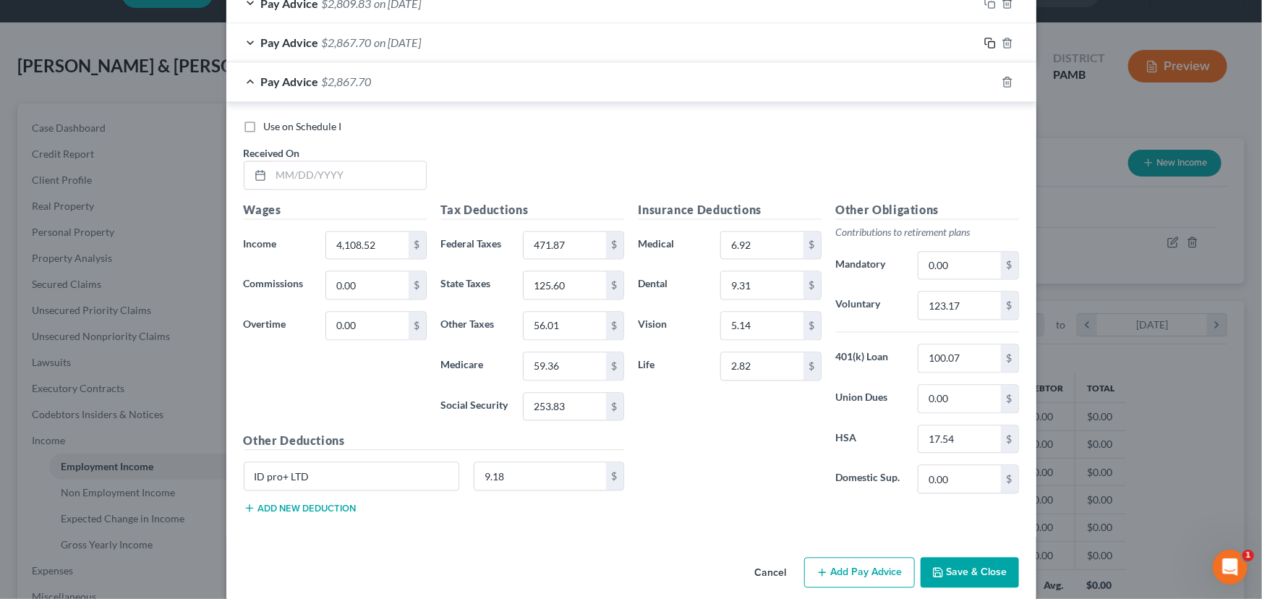
scroll to position [1451, 0]
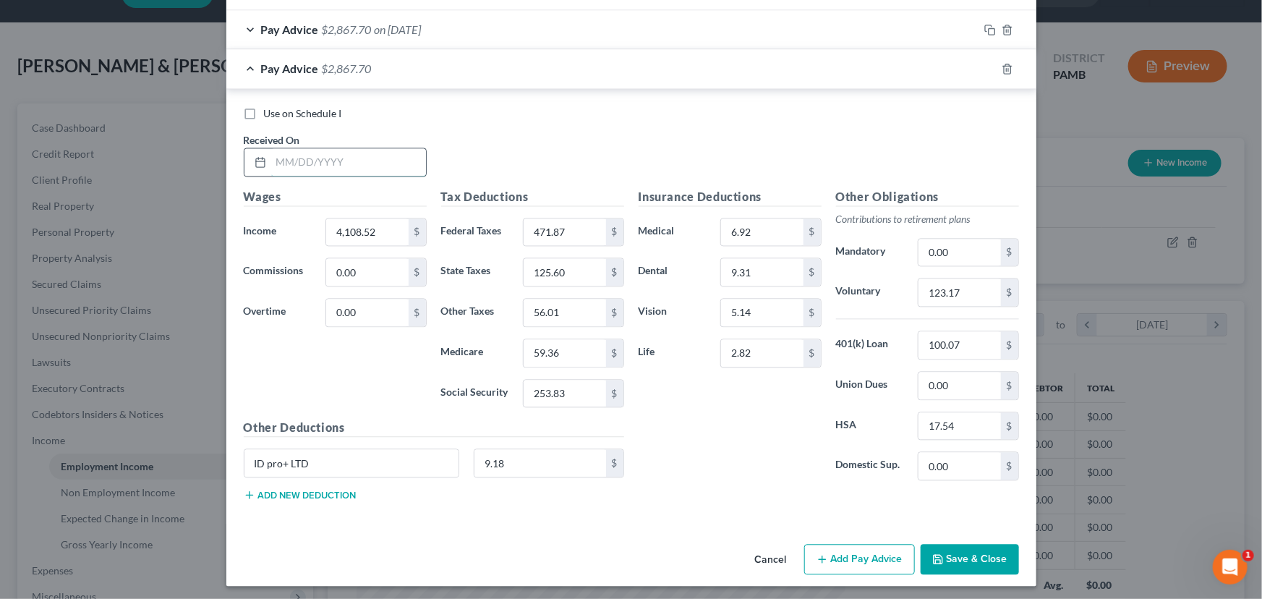
click at [280, 160] on input "text" at bounding box center [348, 161] width 155 height 27
type input "3/7/25"
click at [351, 231] on input "4,108.52" at bounding box center [367, 231] width 82 height 27
type input "4,480.47"
click at [550, 232] on input "471.87" at bounding box center [565, 231] width 82 height 27
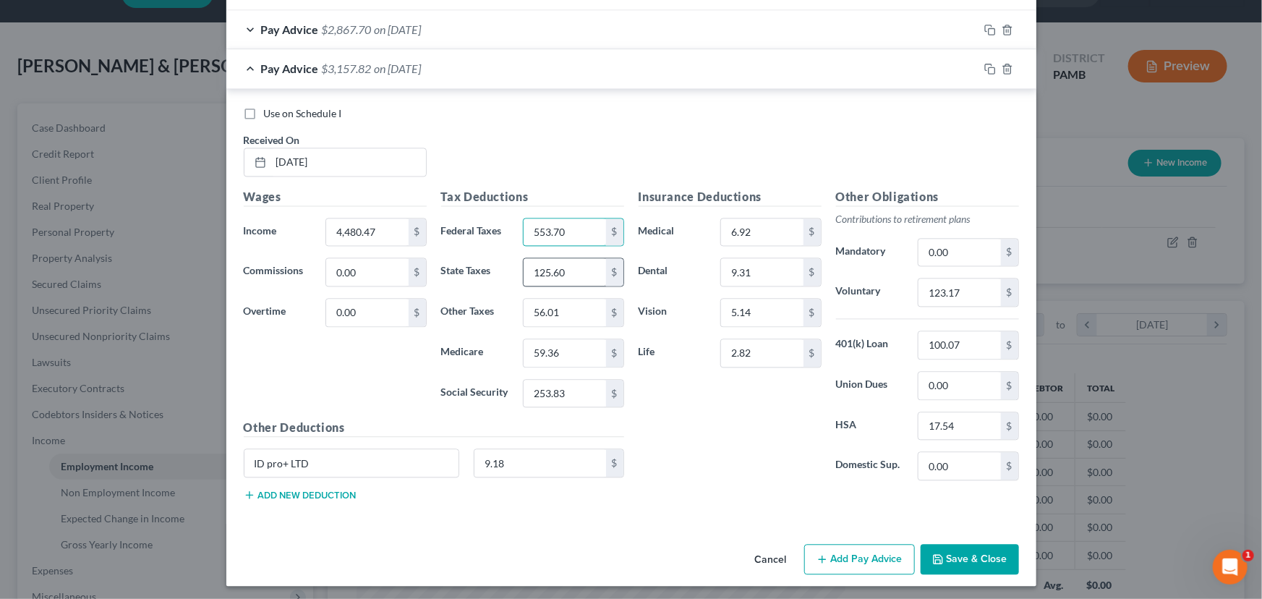
type input "553.70"
click at [555, 265] on input "125.60" at bounding box center [565, 271] width 82 height 27
type input "137.02"
click at [554, 383] on input "253.83" at bounding box center [565, 393] width 82 height 27
type input "276.89"
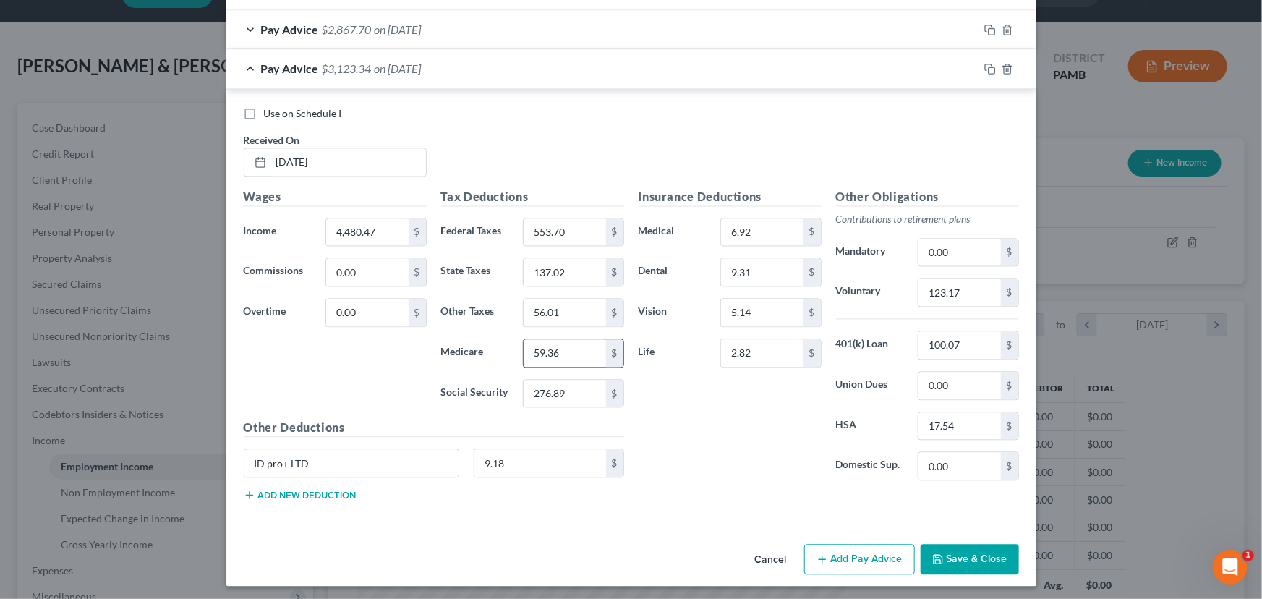
click at [546, 346] on input "59.36" at bounding box center [565, 352] width 82 height 27
type input "64.76"
click at [551, 306] on input "56.01" at bounding box center [565, 312] width 82 height 27
type input "60.92"
click at [720, 427] on div "Insurance Deductions Medical 6.92 $ Dental 9.31 $ Vision 5.14 $ Life 2.82 $" at bounding box center [729, 340] width 197 height 304
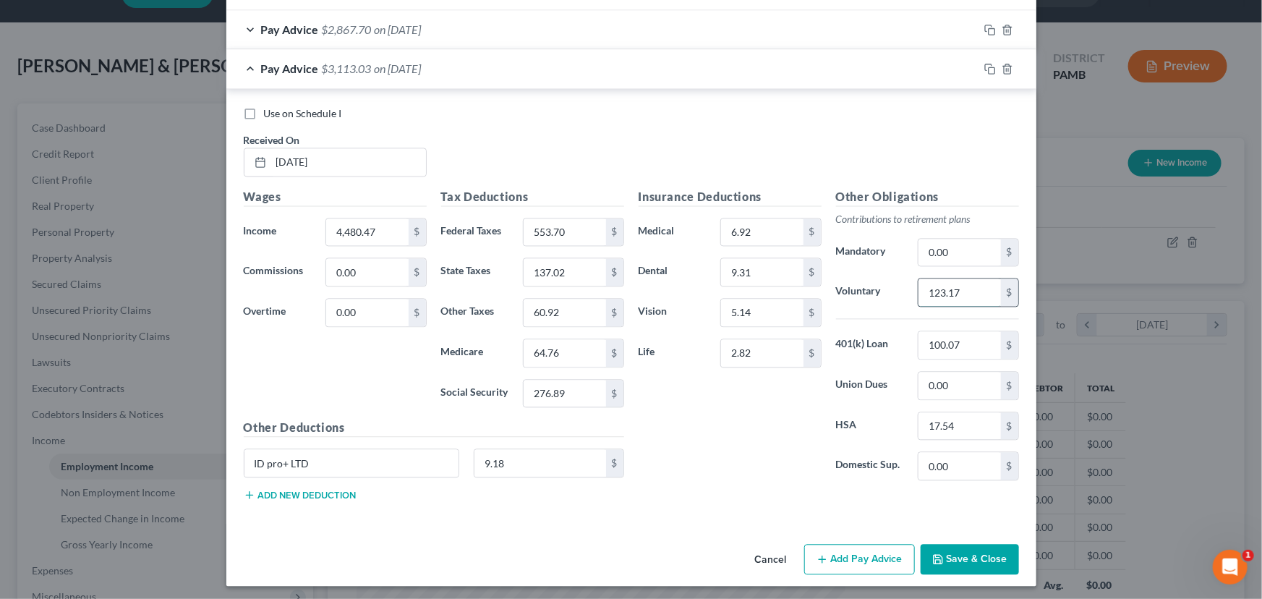
click at [937, 293] on input "123.17" at bounding box center [960, 291] width 82 height 27
type input "134.33"
click at [950, 346] on input "100.07" at bounding box center [960, 344] width 82 height 27
click at [986, 67] on icon "button" at bounding box center [990, 69] width 12 height 12
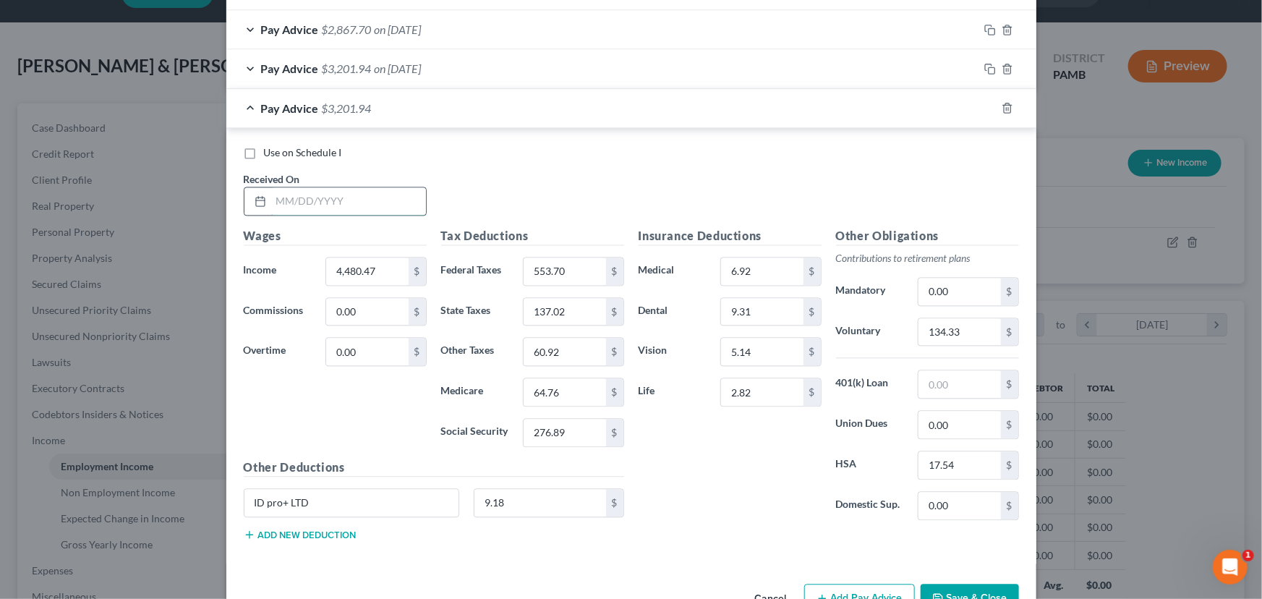
click at [298, 192] on input "text" at bounding box center [348, 200] width 155 height 27
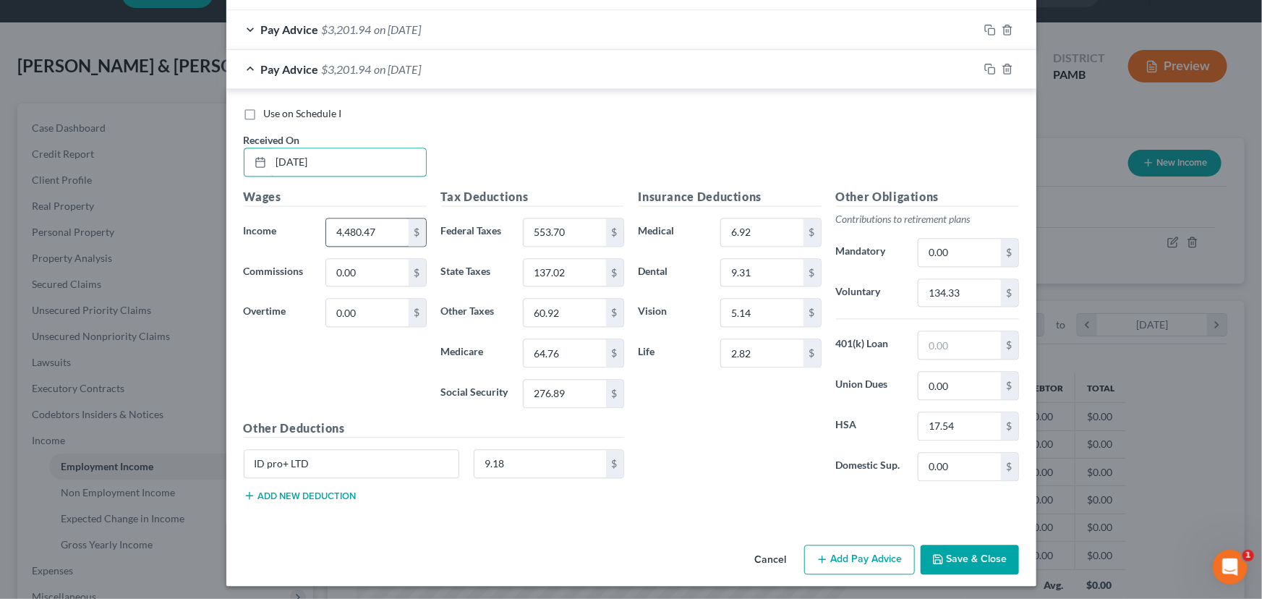
type input "3/21/25"
click at [359, 232] on input "4,480.47" at bounding box center [367, 231] width 82 height 27
type input "4,317.77"
click at [557, 234] on input "553.70" at bounding box center [565, 231] width 82 height 27
type input "517.90"
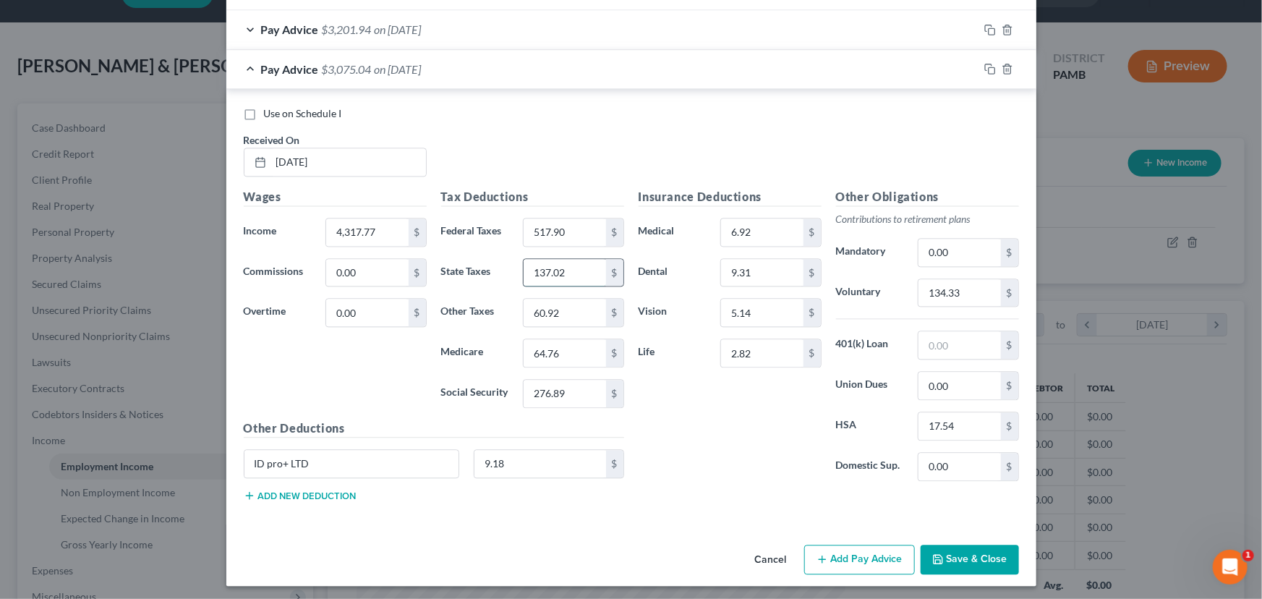
click at [544, 273] on input "137.02" at bounding box center [565, 272] width 82 height 27
type input "132.03"
click at [555, 352] on input "64.76" at bounding box center [565, 352] width 82 height 27
type input "62.40"
click at [557, 394] on input "276.89" at bounding box center [565, 393] width 82 height 27
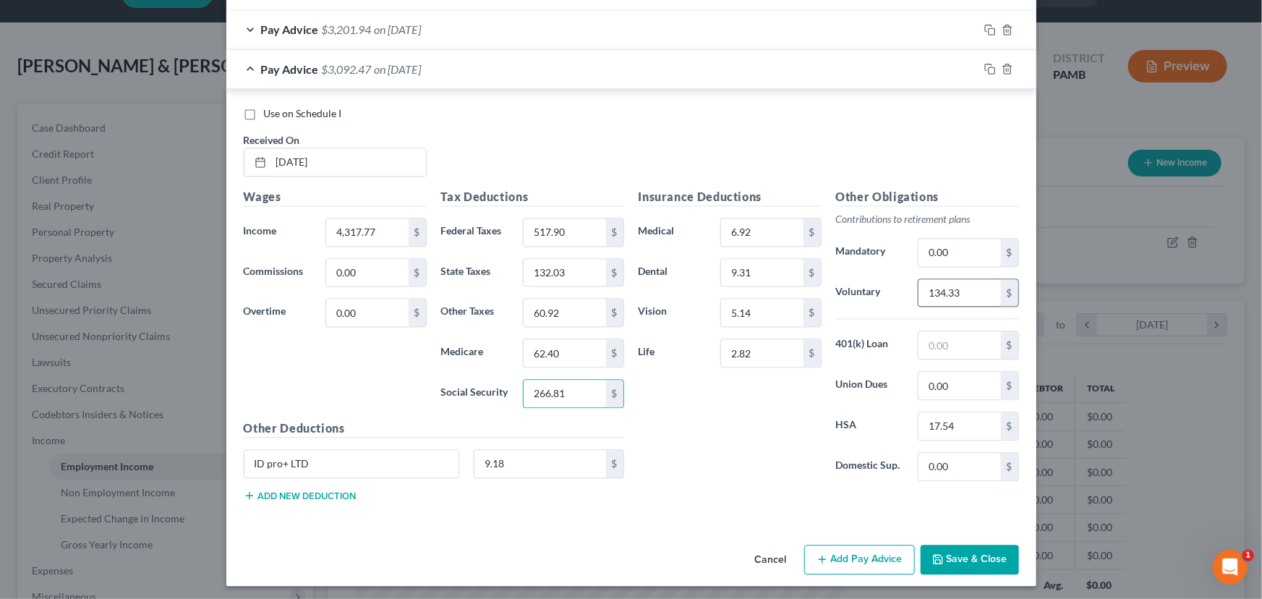
type input "266.81"
click at [962, 297] on input "134.33" at bounding box center [960, 292] width 82 height 27
type input "129.45"
click at [989, 67] on rect "button" at bounding box center [992, 70] width 7 height 7
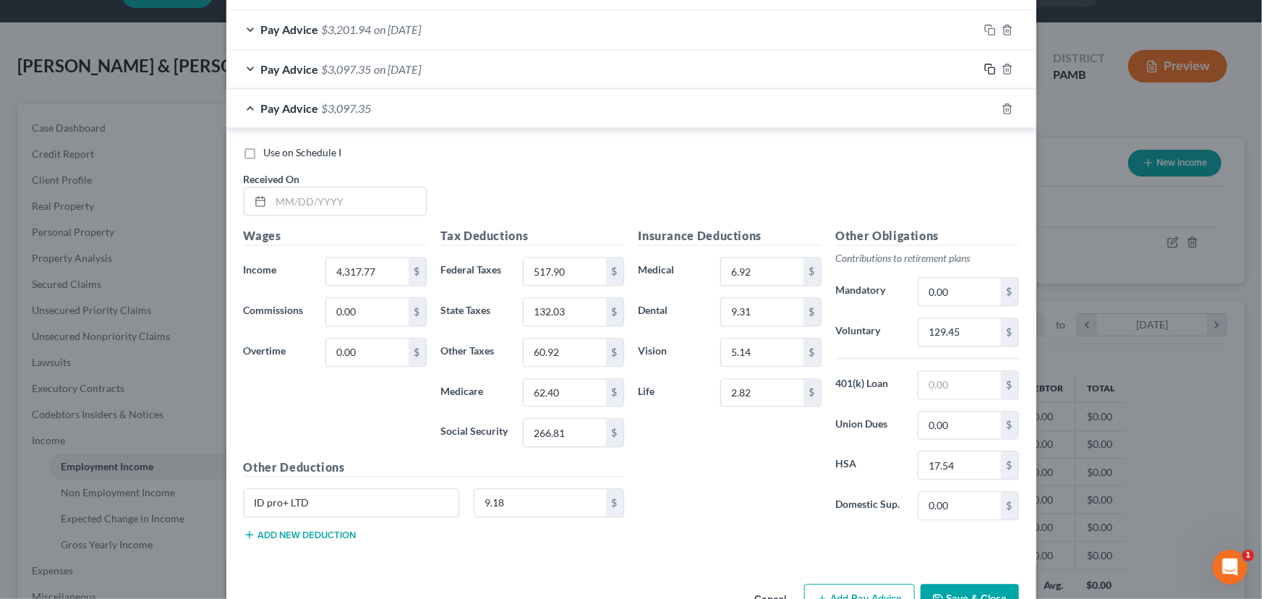
scroll to position [1530, 0]
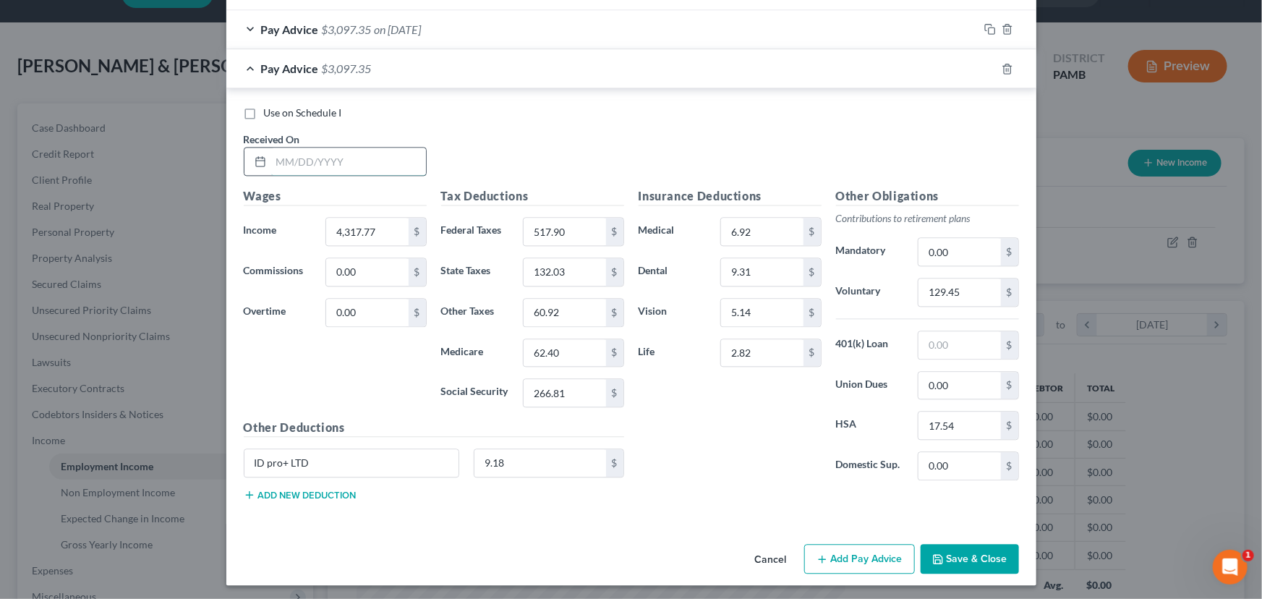
click at [286, 154] on input "text" at bounding box center [348, 161] width 155 height 27
type input "4/4/25"
click at [354, 227] on input "4,317.77" at bounding box center [367, 231] width 82 height 27
click at [356, 229] on input "4,317.77" at bounding box center [367, 231] width 82 height 27
drag, startPoint x: 385, startPoint y: 224, endPoint x: 338, endPoint y: 225, distance: 47.0
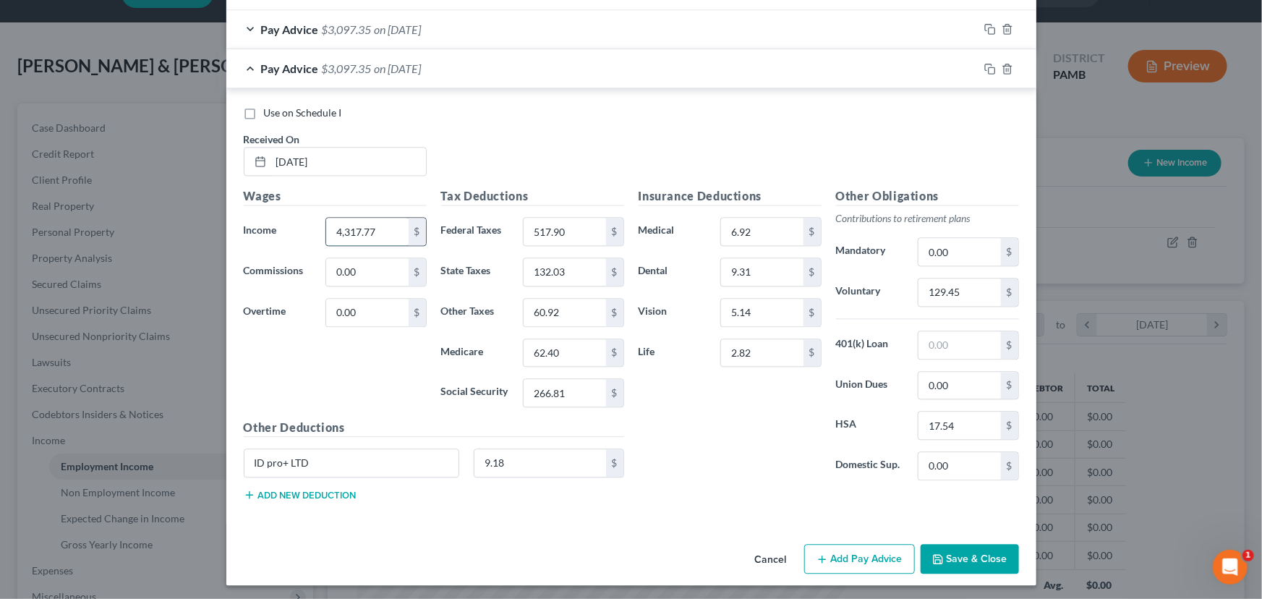
click at [338, 225] on input "4,317.77" at bounding box center [367, 231] width 82 height 27
click at [388, 226] on input "4,317.77" at bounding box center [367, 231] width 82 height 27
drag, startPoint x: 356, startPoint y: 224, endPoint x: 331, endPoint y: 224, distance: 24.6
click at [330, 224] on input "4,317.77" at bounding box center [367, 231] width 82 height 27
type input "4,813.42"
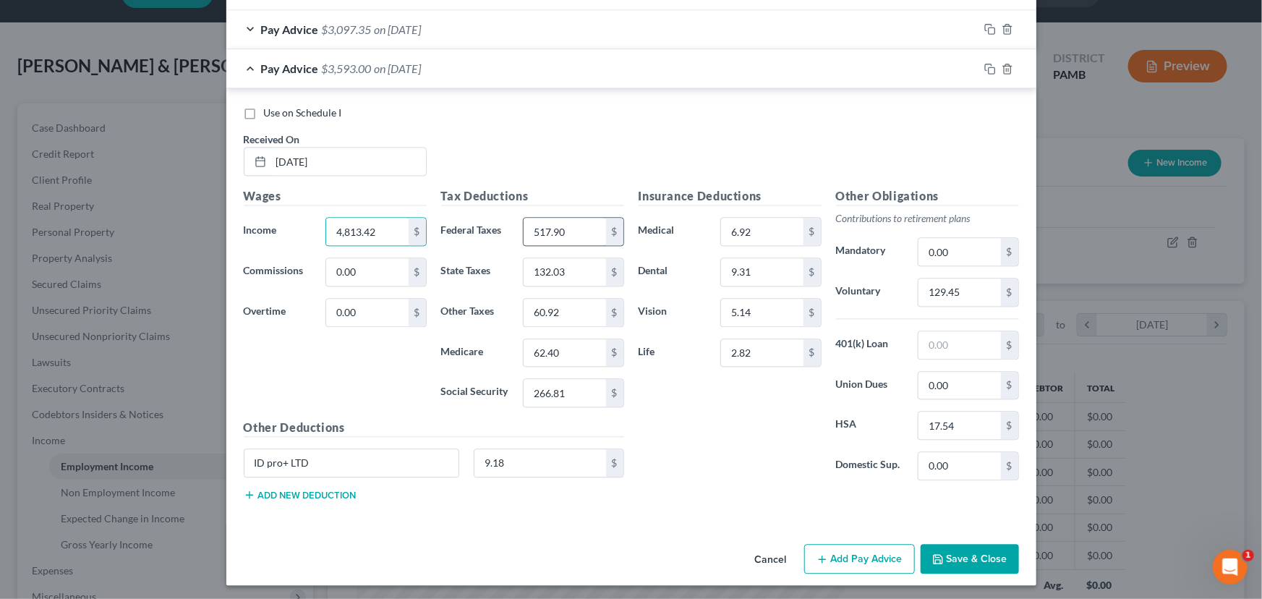
click at [546, 224] on input "517.90" at bounding box center [565, 231] width 82 height 27
type input "626.95"
click at [547, 391] on input "266.81" at bounding box center [565, 392] width 82 height 27
type input "297.54"
click at [545, 349] on input "62.40" at bounding box center [565, 352] width 82 height 27
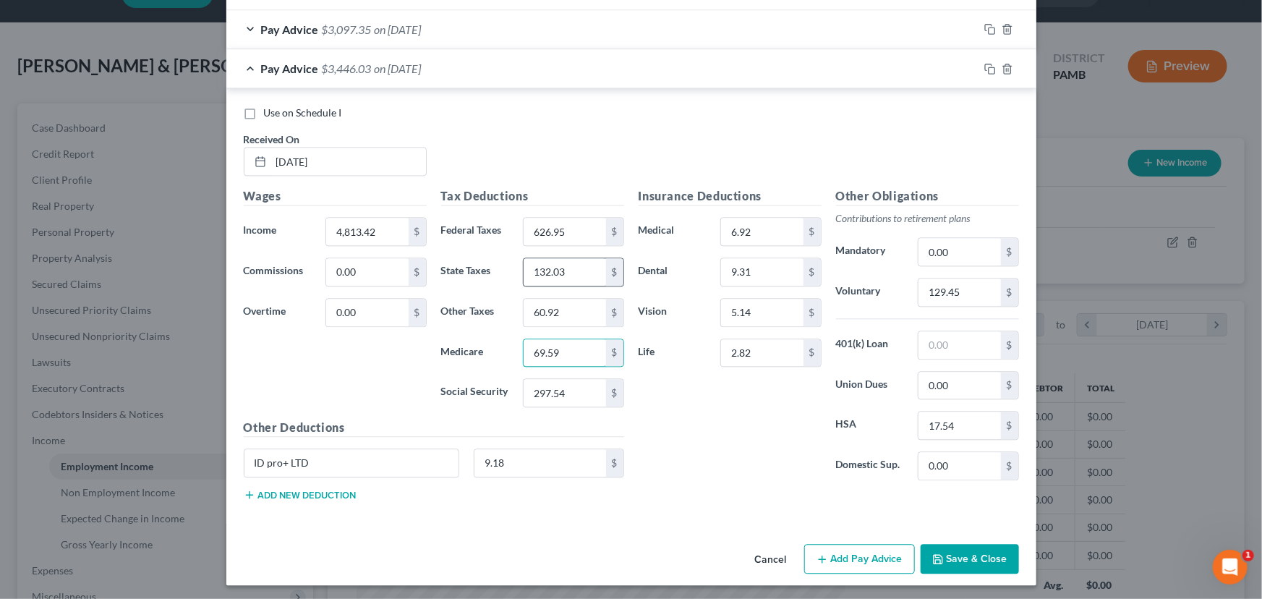
type input "69.59"
click at [553, 268] on input "132.03" at bounding box center [565, 271] width 82 height 27
type input "147.24"
click at [550, 313] on input "60.92" at bounding box center [565, 312] width 82 height 27
click at [532, 315] on input "60.92" at bounding box center [565, 312] width 82 height 27
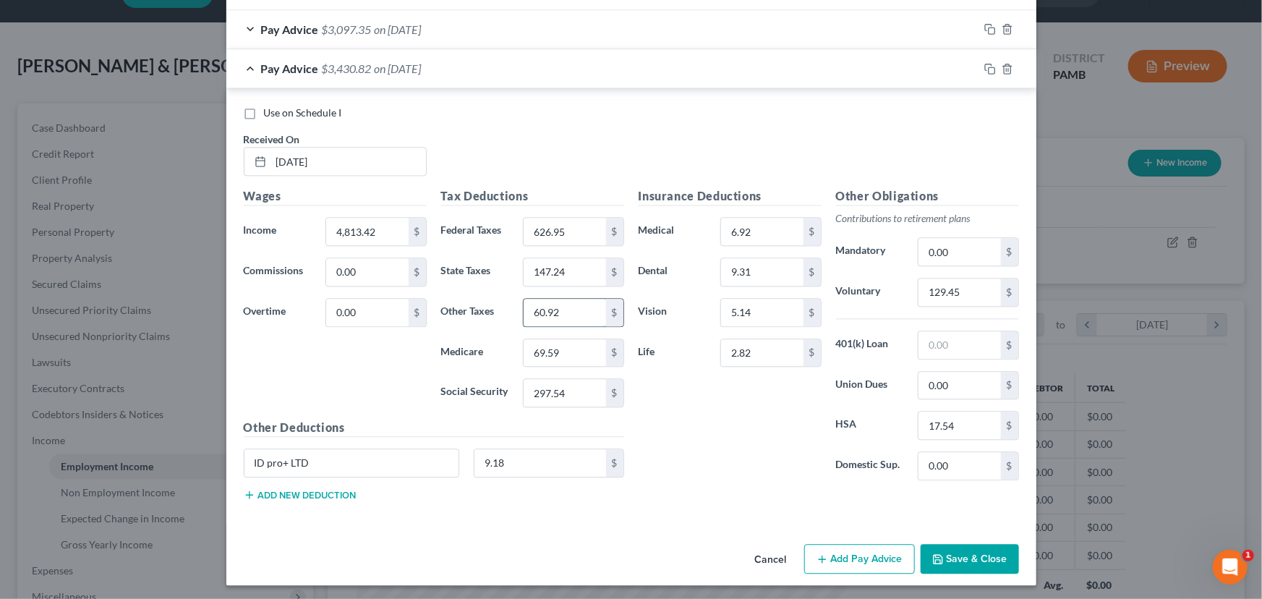
drag, startPoint x: 571, startPoint y: 310, endPoint x: 527, endPoint y: 308, distance: 44.2
click at [527, 308] on input "60.92" at bounding box center [565, 312] width 82 height 27
type input "65.32"
click at [747, 223] on input "6.92" at bounding box center [762, 231] width 82 height 27
click at [943, 295] on input "129.45" at bounding box center [960, 291] width 82 height 27
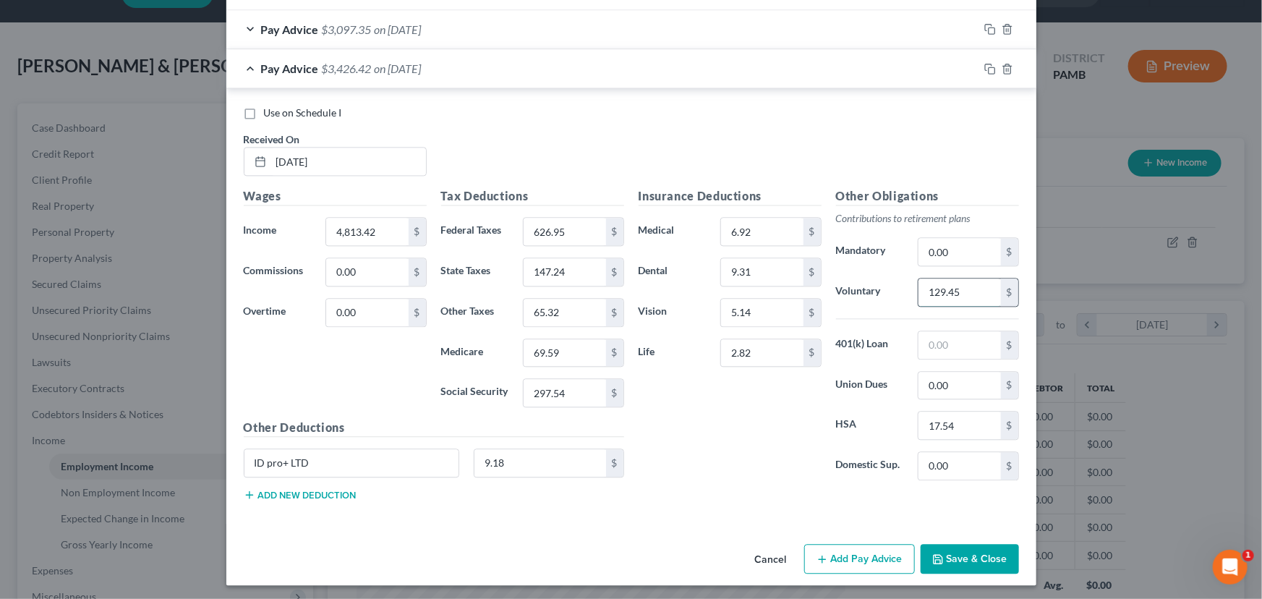
click at [947, 291] on input "129.45" at bounding box center [960, 291] width 82 height 27
drag, startPoint x: 961, startPoint y: 286, endPoint x: 919, endPoint y: 286, distance: 41.9
click at [919, 286] on input "129.45" at bounding box center [960, 291] width 82 height 27
type input "144.32"
click at [984, 63] on icon "button" at bounding box center [990, 69] width 12 height 12
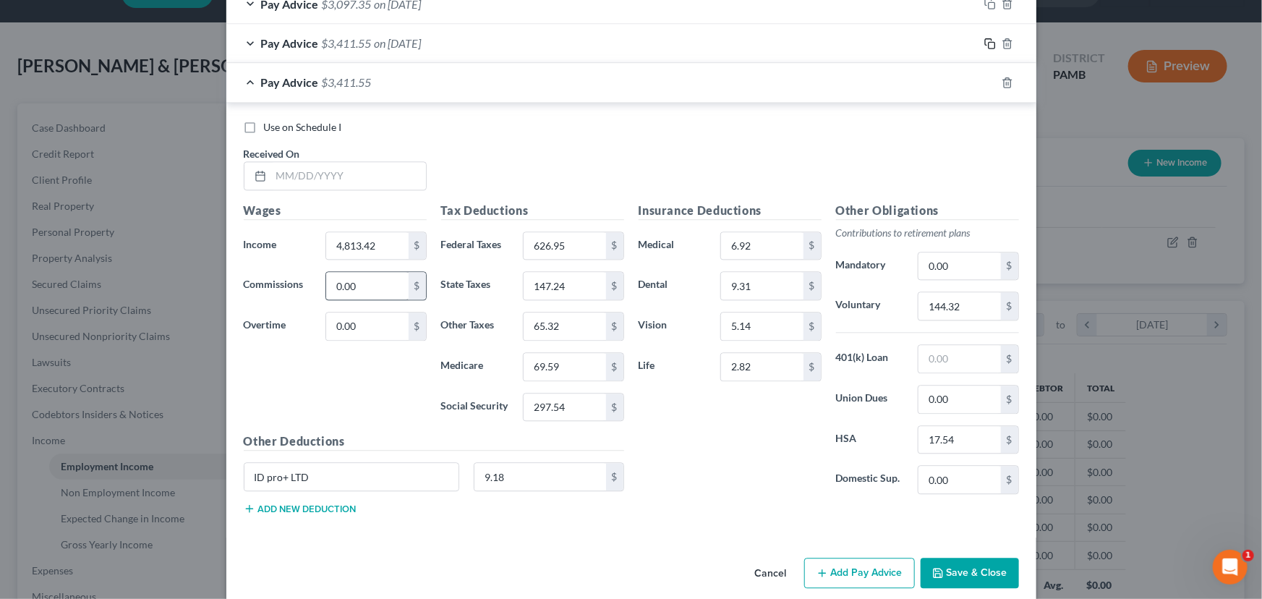
scroll to position [1569, 0]
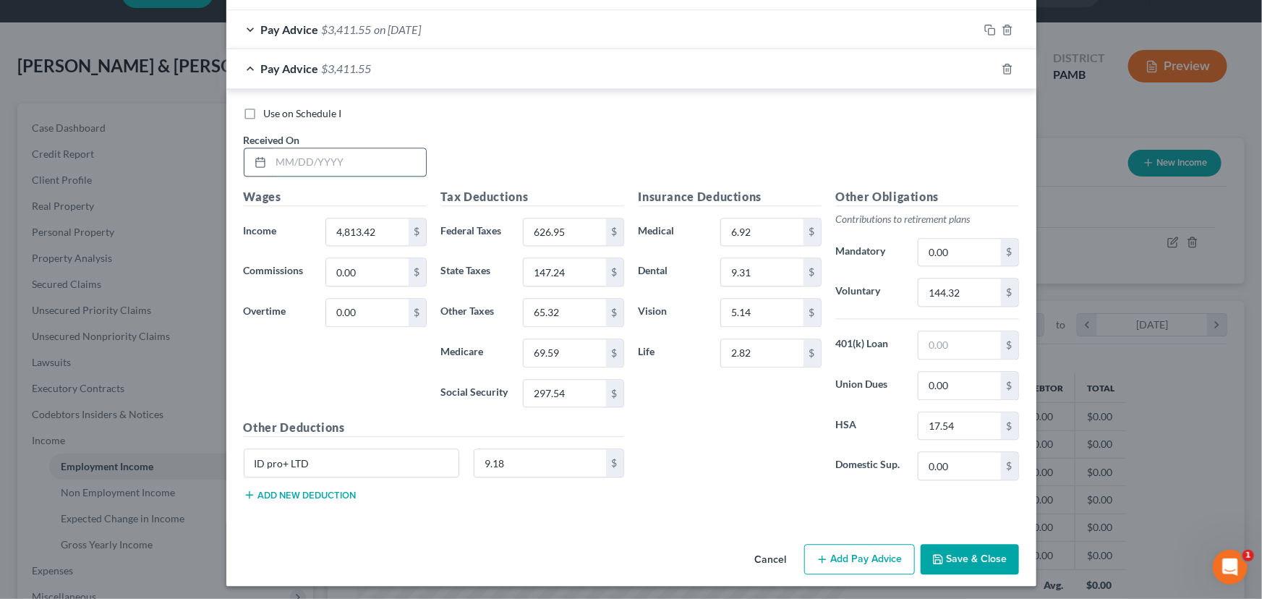
click at [295, 166] on input "text" at bounding box center [348, 161] width 155 height 27
type input "4/18/25"
click at [362, 224] on input "4,813.42" at bounding box center [367, 231] width 82 height 27
type input "3,980.67"
click at [566, 229] on input "626.95" at bounding box center [565, 231] width 82 height 27
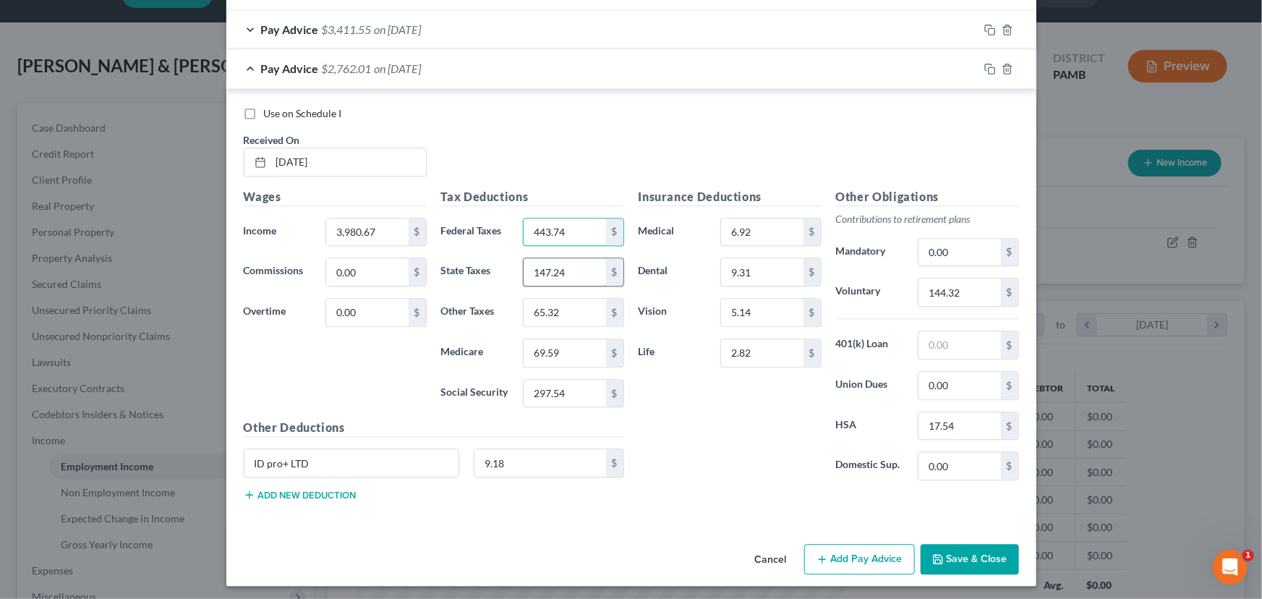
type input "443.74"
click at [560, 272] on input "147.24" at bounding box center [565, 271] width 82 height 27
type input "121.68"
click at [552, 393] on input "297.54" at bounding box center [565, 393] width 82 height 27
type input "245.91"
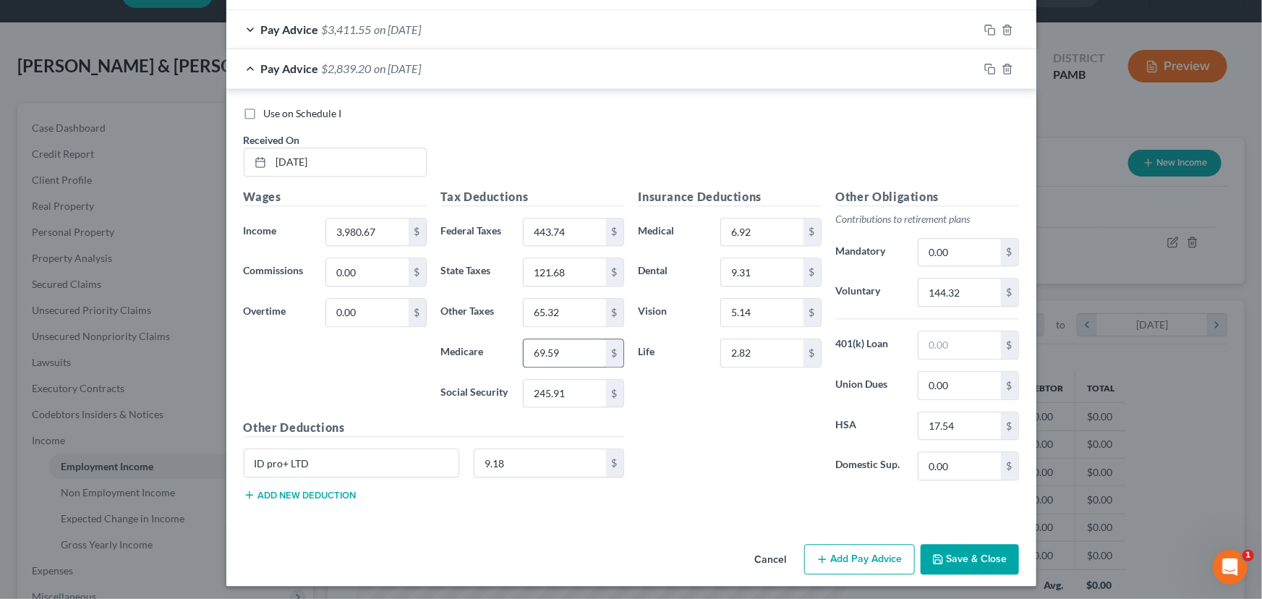
click at [556, 351] on input "69.59" at bounding box center [565, 352] width 82 height 27
type input "57.51"
type input "54.63"
click at [960, 288] on input "144.32" at bounding box center [960, 291] width 82 height 27
type input "119.34"
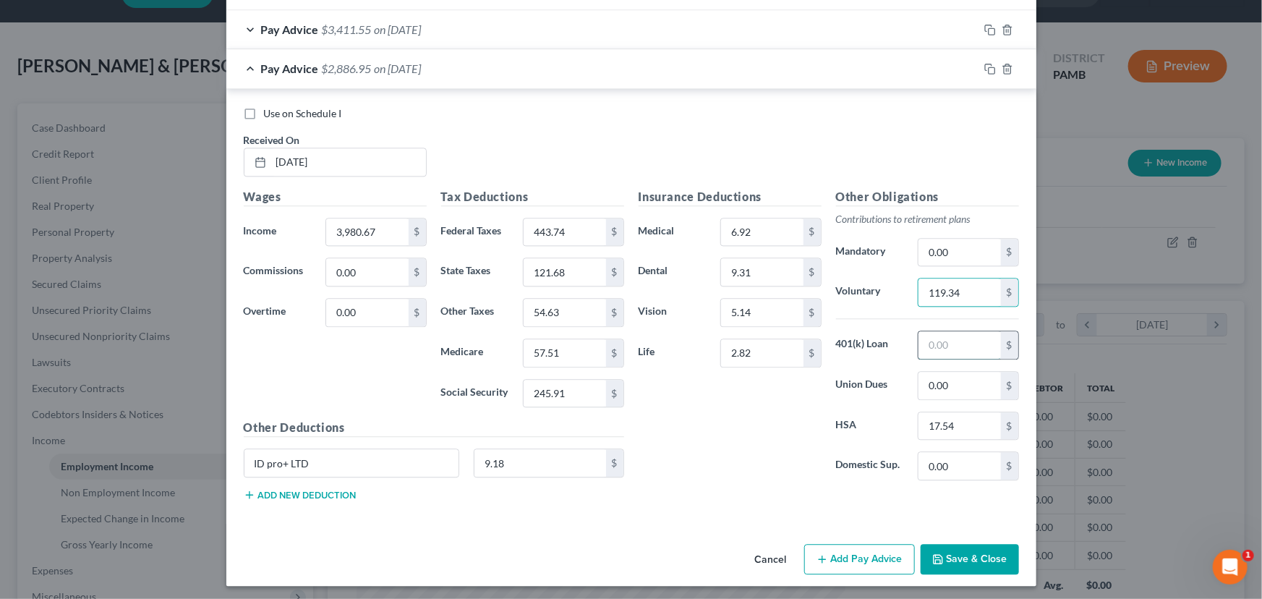
click at [953, 341] on input "text" at bounding box center [960, 344] width 82 height 27
type input "131.72"
click at [985, 64] on icon "button" at bounding box center [990, 69] width 12 height 12
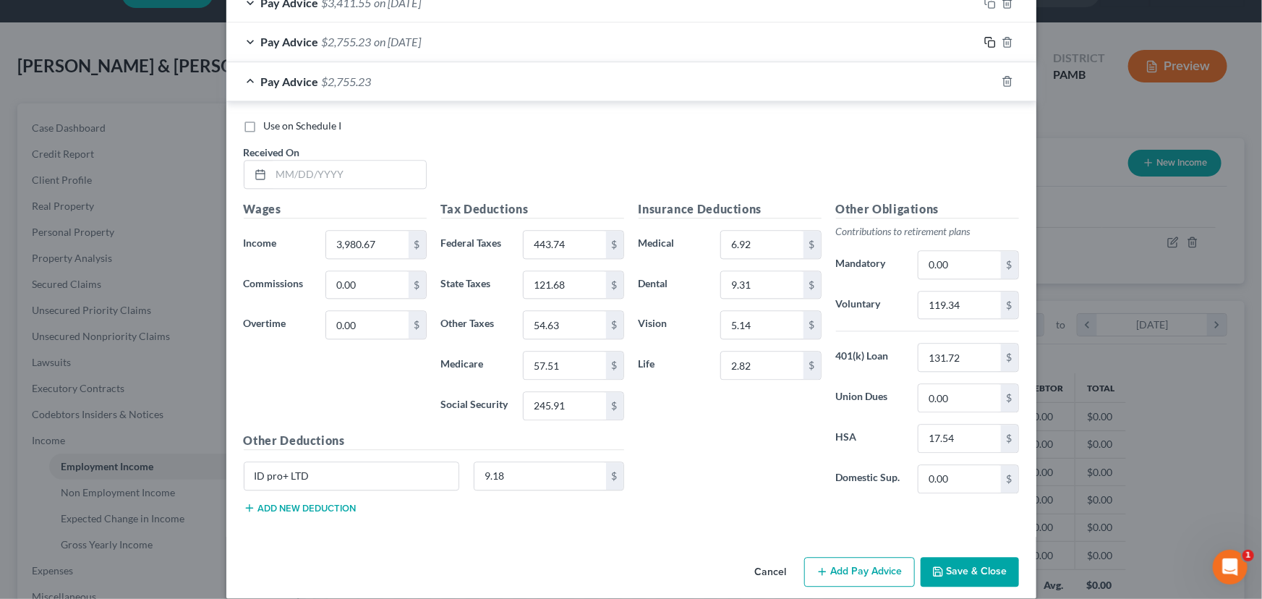
scroll to position [1608, 0]
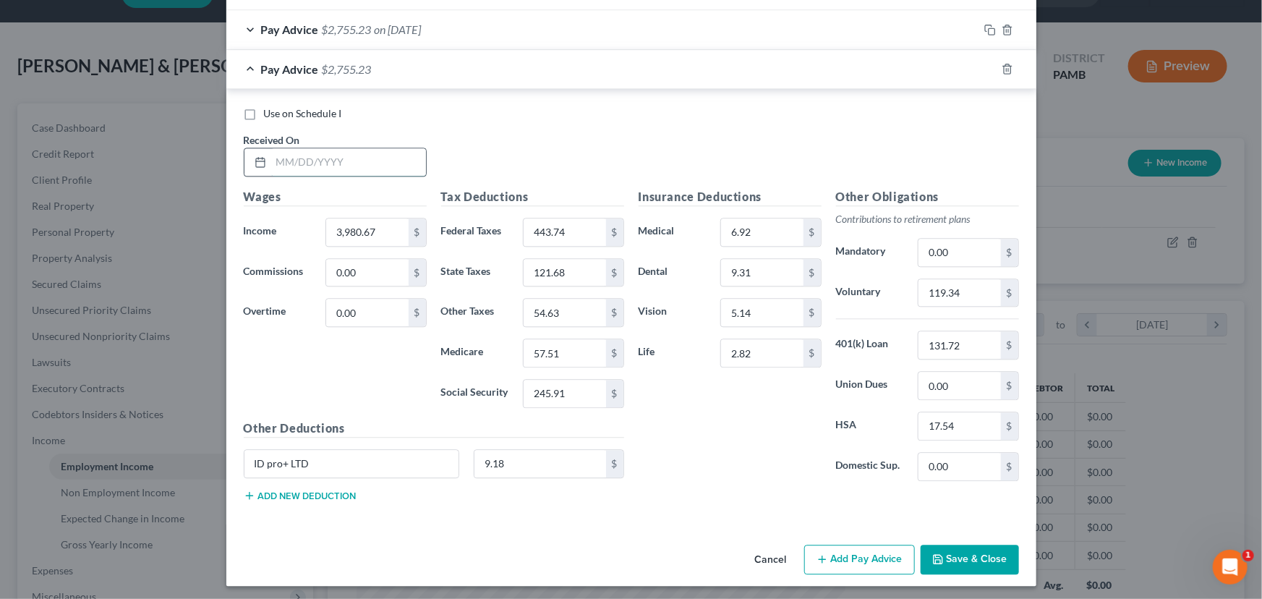
click at [325, 158] on input "text" at bounding box center [348, 161] width 155 height 27
type input "5/2/25"
click at [363, 225] on input "3,980.67" at bounding box center [367, 231] width 82 height 27
type input "4,967.57"
click at [558, 232] on input "443.74" at bounding box center [565, 231] width 82 height 27
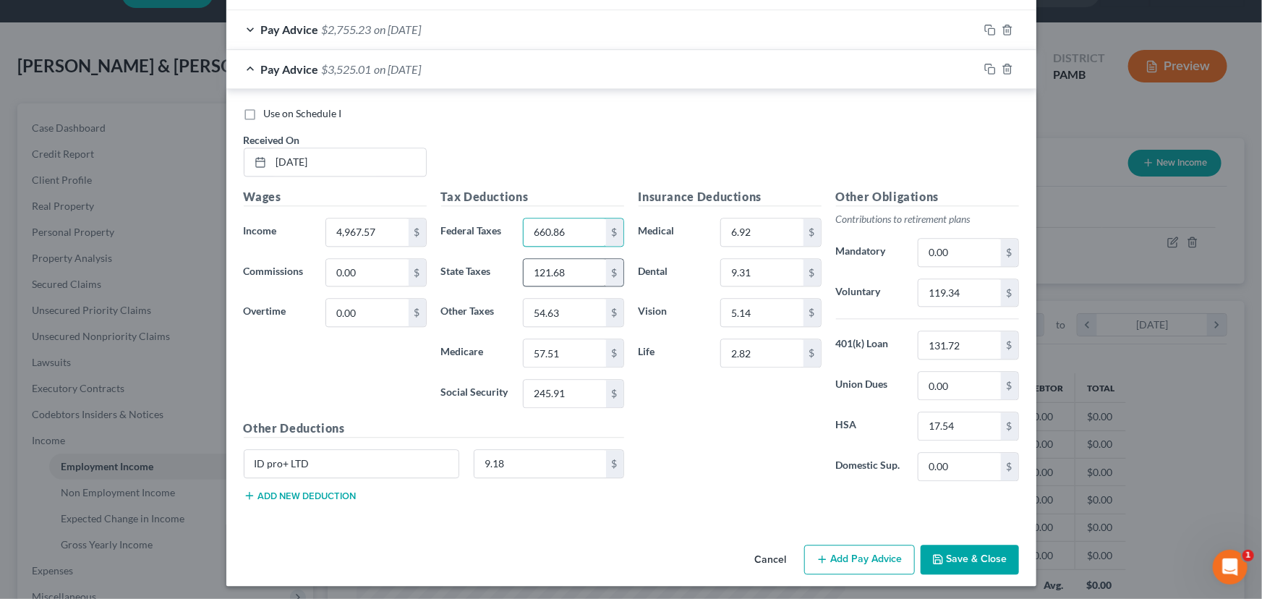
type input "660.86"
click at [544, 278] on input "121.68" at bounding box center [565, 272] width 82 height 27
type input "151.97"
click at [546, 390] on input "245.91" at bounding box center [565, 393] width 82 height 27
type input "307.09"
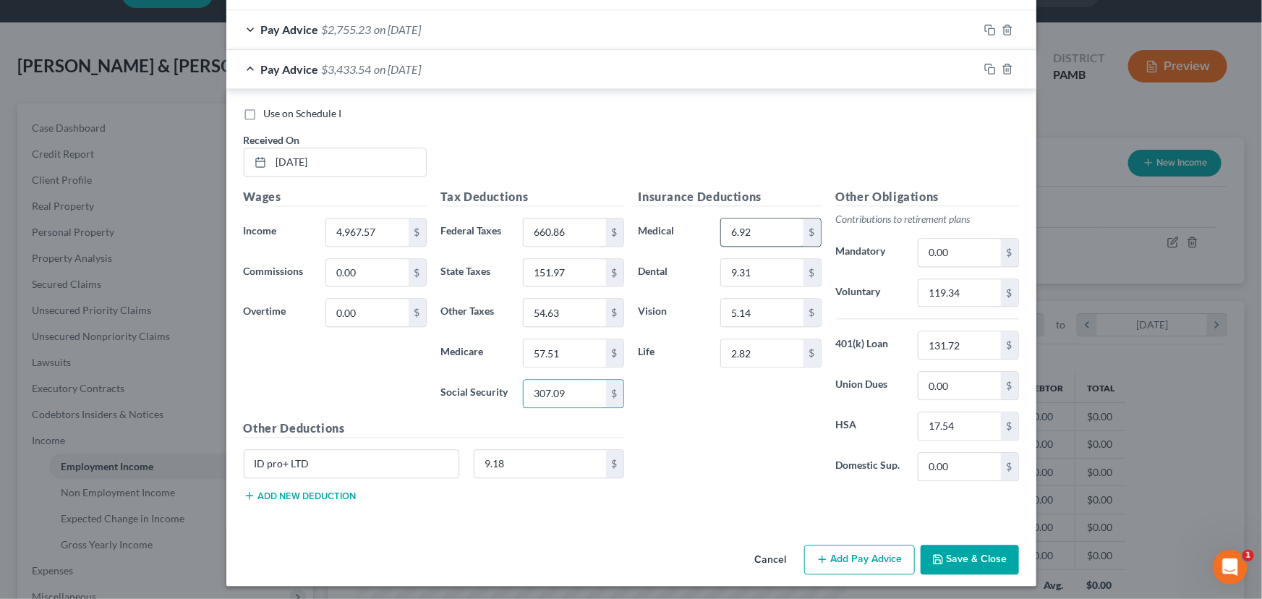
click at [739, 229] on input "6.92" at bounding box center [762, 231] width 82 height 27
click at [966, 287] on input "119.34" at bounding box center [960, 292] width 82 height 27
type input "149.94"
click at [572, 346] on input "57.51" at bounding box center [565, 352] width 82 height 27
type input "71.82"
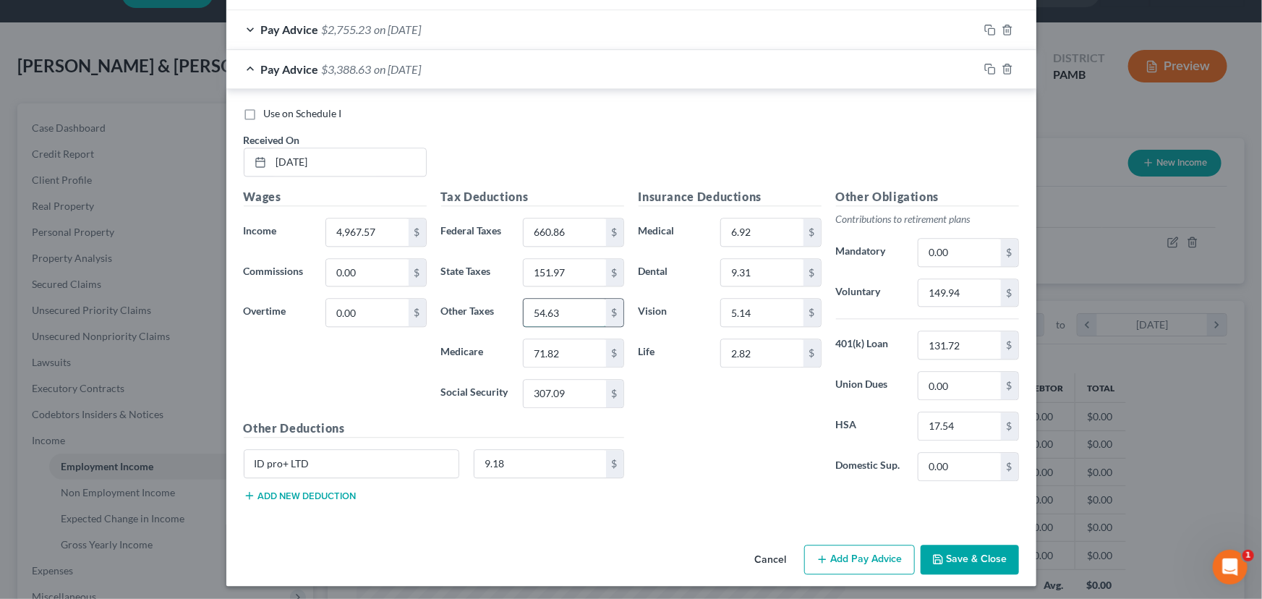
click at [551, 307] on input "54.63" at bounding box center [565, 312] width 82 height 27
type input "67.36"
click at [989, 67] on rect "button" at bounding box center [992, 70] width 7 height 7
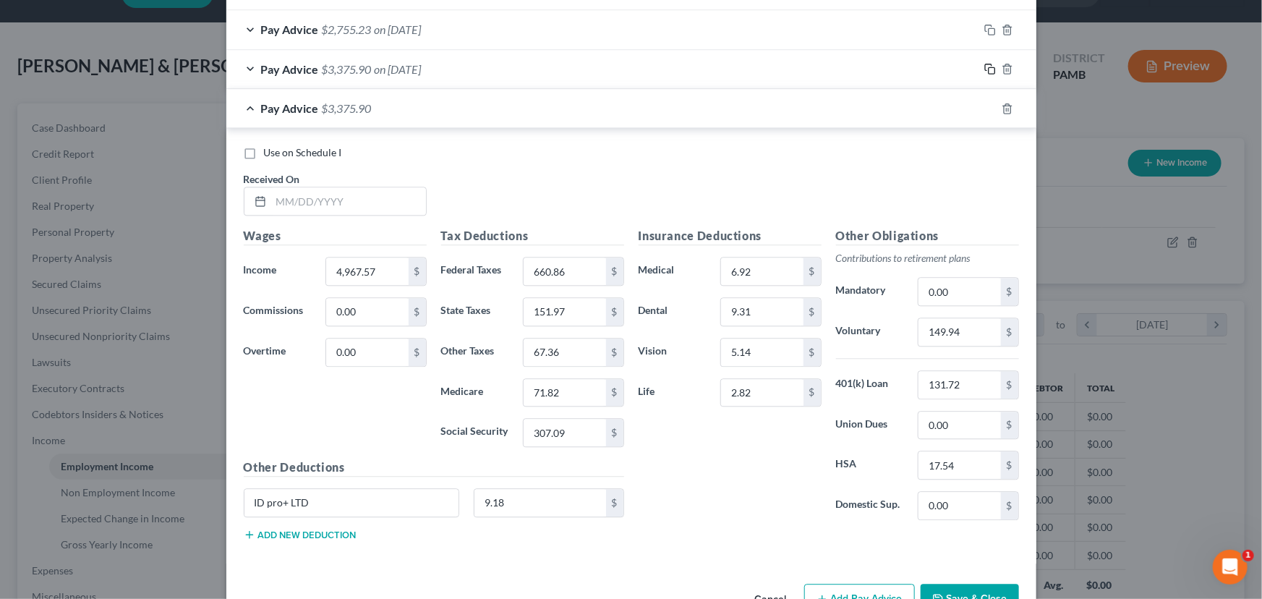
scroll to position [1647, 0]
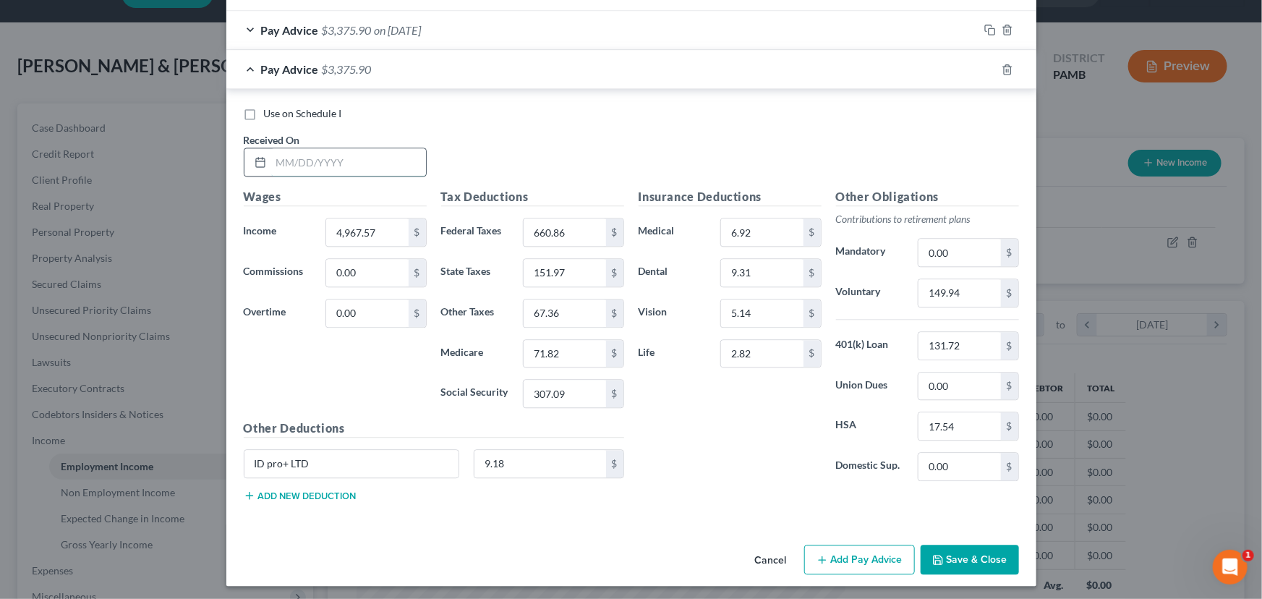
click at [282, 159] on input "text" at bounding box center [348, 161] width 155 height 27
type input "5/16/25"
click at [371, 231] on input "4,967.57" at bounding box center [367, 231] width 82 height 27
type input "3,775.87"
click at [570, 229] on input "660.86" at bounding box center [565, 231] width 82 height 27
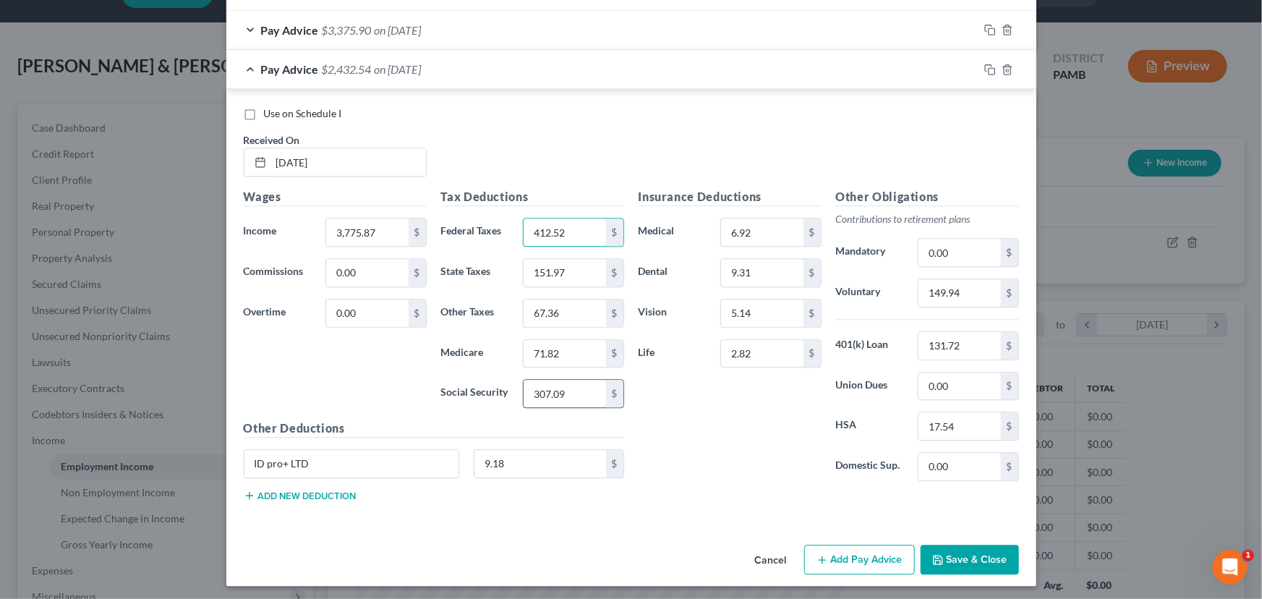
type input "412.52"
click at [542, 388] on input "307.09" at bounding box center [565, 393] width 82 height 27
type input "233.21"
click at [558, 262] on input "151.97" at bounding box center [565, 272] width 82 height 27
type input "115.39"
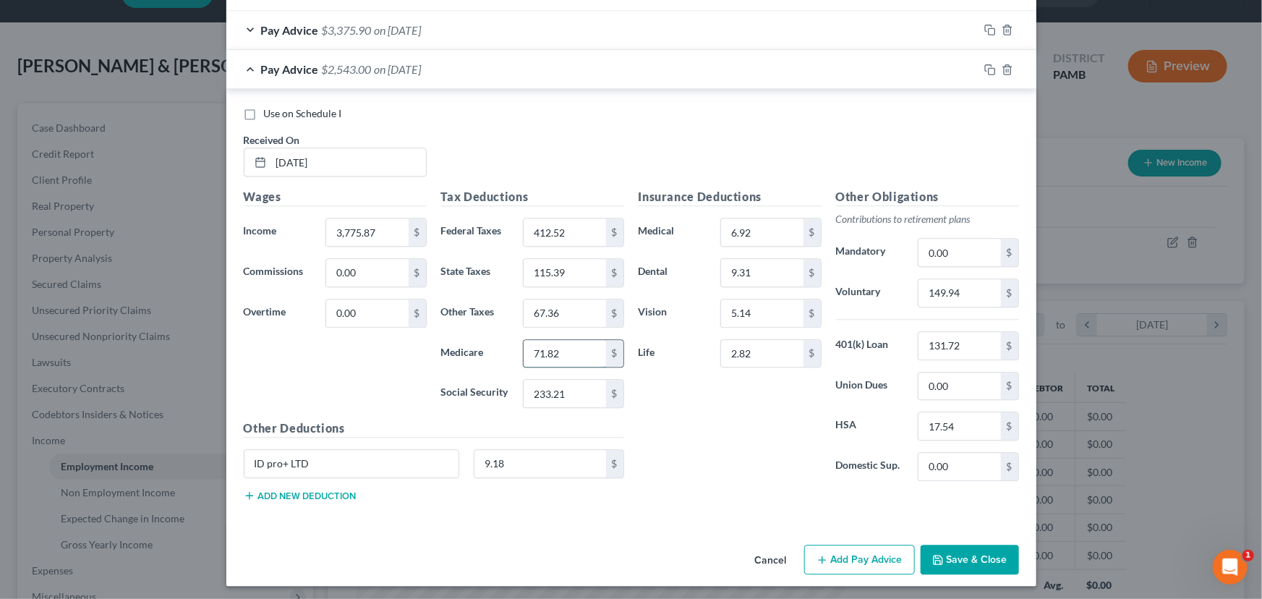
click at [550, 355] on input "71.82" at bounding box center [565, 353] width 82 height 27
type input "54.54"
click at [558, 308] on input "67.36" at bounding box center [565, 312] width 82 height 27
type input "49.80"
click at [958, 289] on input "149.94" at bounding box center [960, 292] width 82 height 27
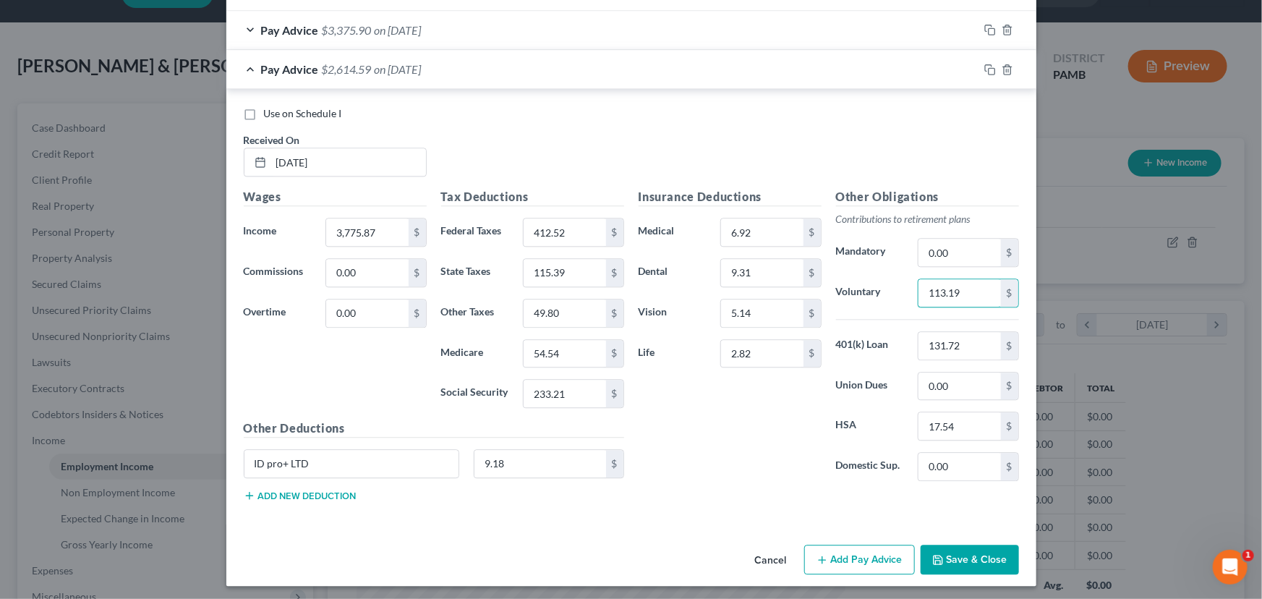
type input "113.19"
click at [984, 64] on icon "button" at bounding box center [990, 70] width 12 height 12
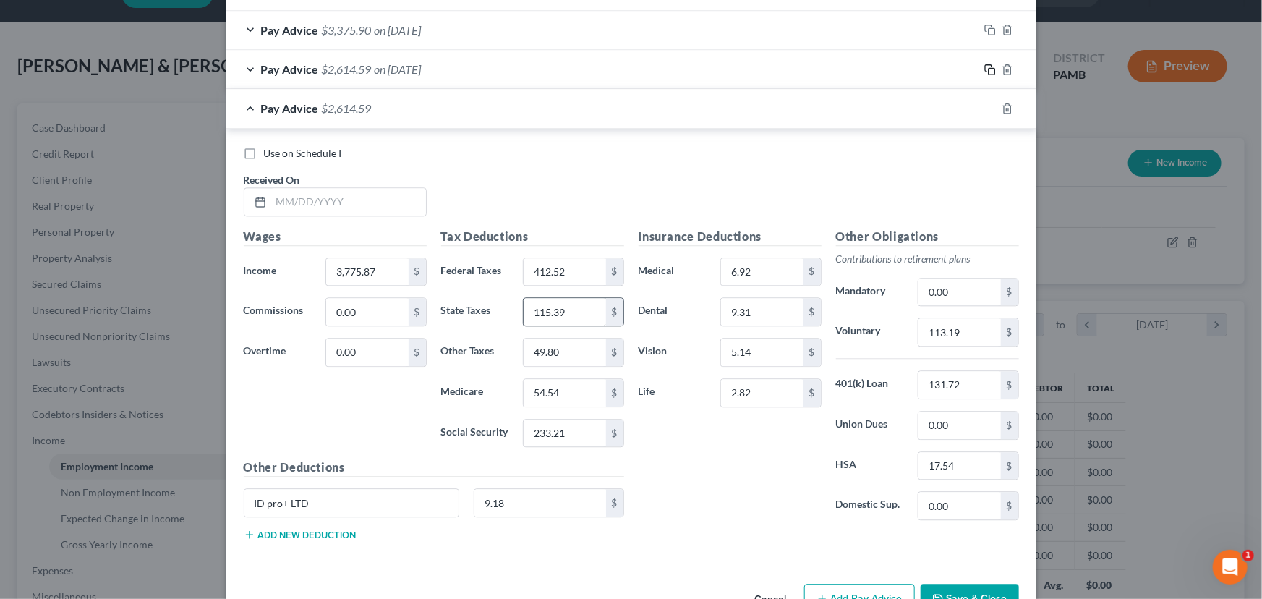
scroll to position [1686, 0]
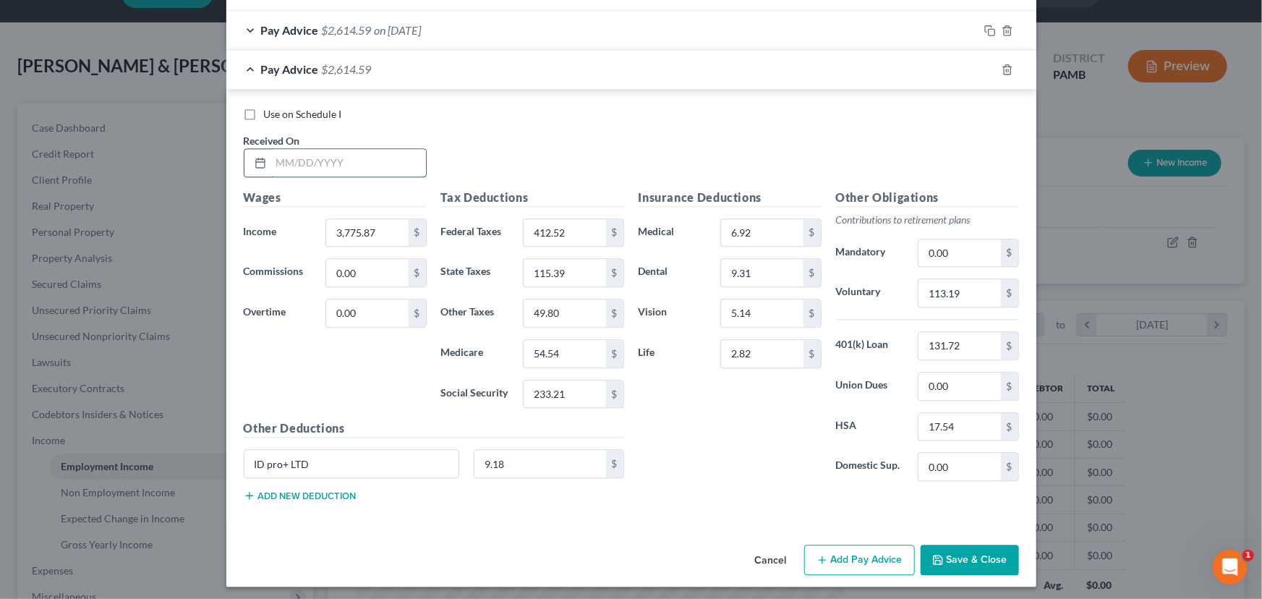
click at [297, 157] on input "text" at bounding box center [348, 162] width 155 height 27
type input "5/30/25"
click at [357, 226] on input "3,775.87" at bounding box center [367, 232] width 82 height 27
type input "3,841.02"
click at [564, 226] on input "412.52" at bounding box center [565, 232] width 82 height 27
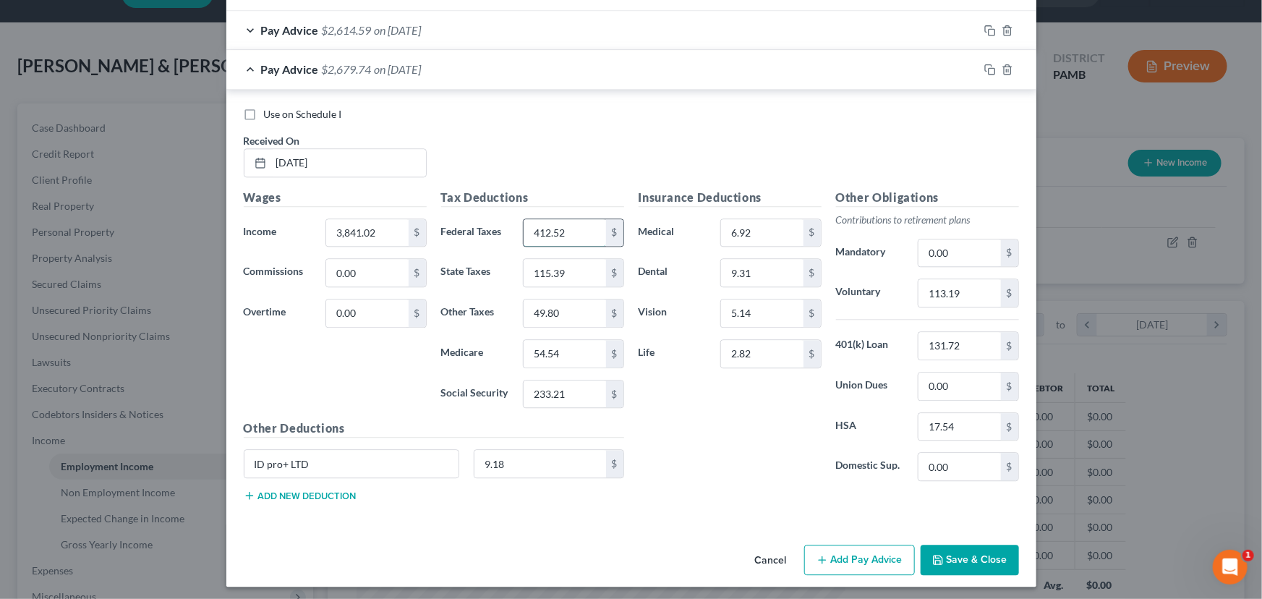
type input "5"
type input "420.33"
click at [552, 270] on input "115.39" at bounding box center [565, 272] width 82 height 27
type input "117.39"
click at [552, 349] on input "54.54" at bounding box center [565, 353] width 82 height 27
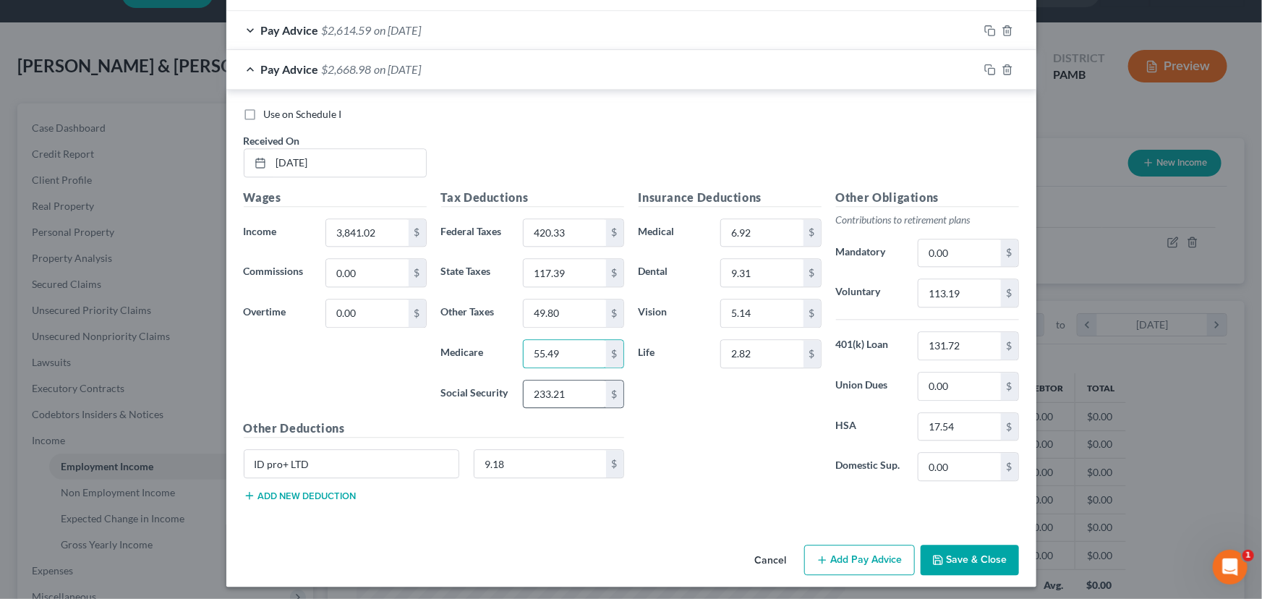
type input "55.49"
click at [546, 391] on input "233.21" at bounding box center [565, 393] width 82 height 27
type input "237.25"
click at [968, 286] on input "113.19" at bounding box center [960, 292] width 82 height 27
type input "115.15"
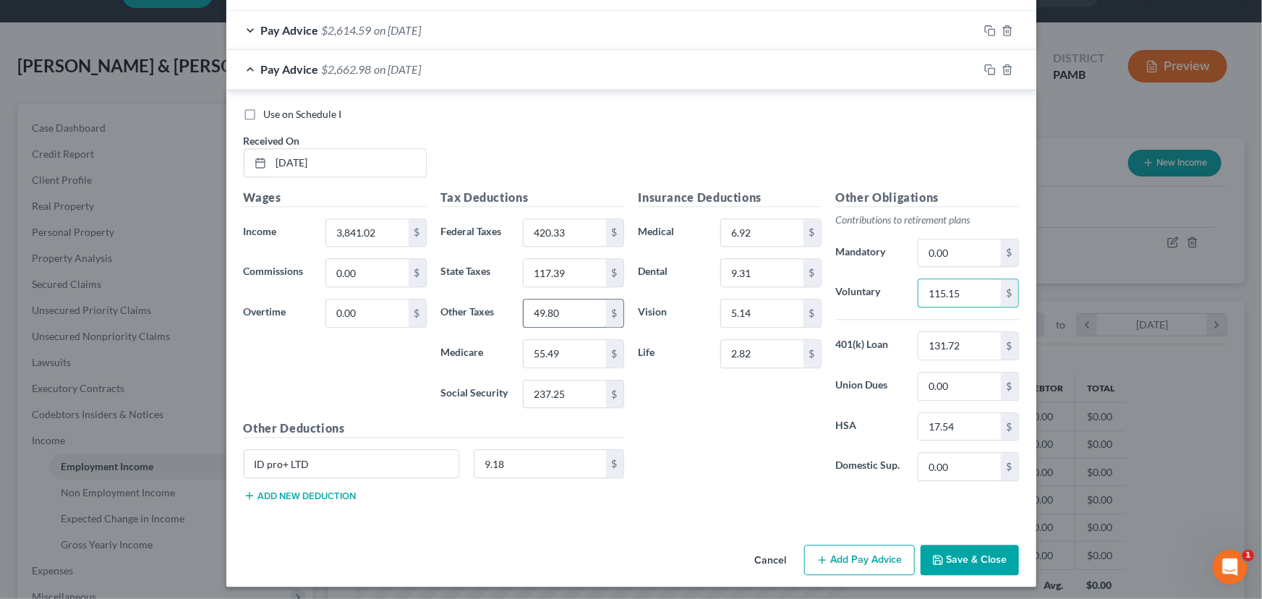
click at [550, 310] on input "49.80" at bounding box center [565, 312] width 82 height 27
type input "50.08"
drag, startPoint x: 984, startPoint y: 65, endPoint x: 879, endPoint y: 137, distance: 127.4
click at [989, 68] on rect "button" at bounding box center [992, 71] width 7 height 7
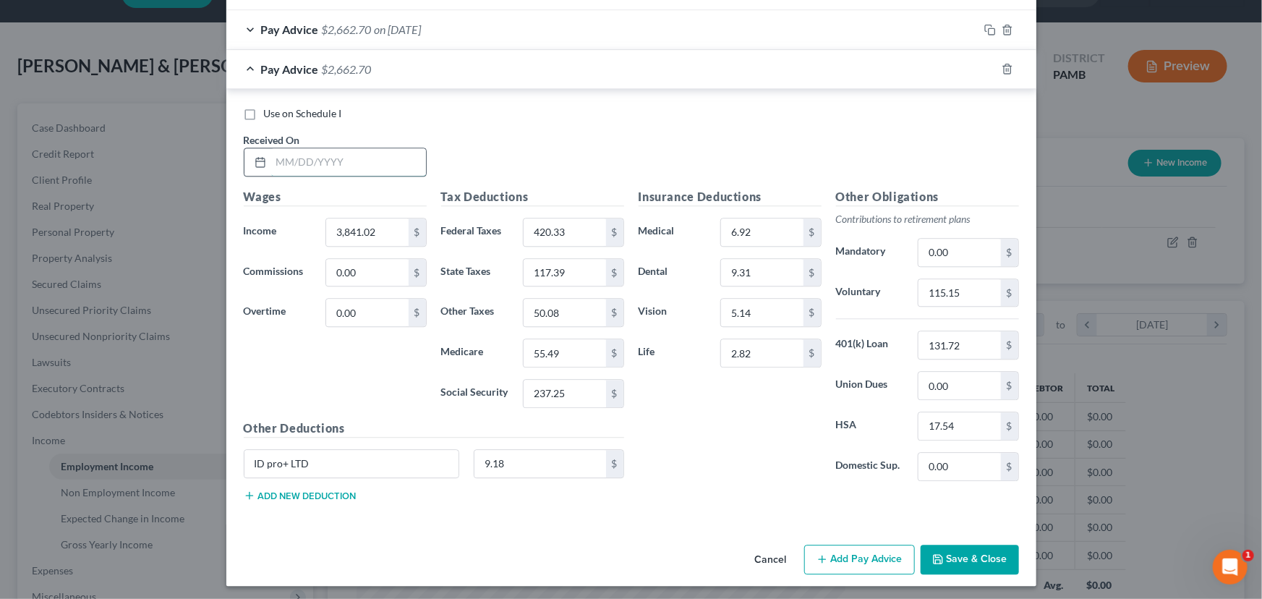
drag, startPoint x: 289, startPoint y: 152, endPoint x: 311, endPoint y: 162, distance: 23.9
click at [291, 154] on input "text" at bounding box center [348, 161] width 155 height 27
type input "6/13/25"
click at [350, 222] on input "3,841.02" at bounding box center [367, 231] width 82 height 27
type input "4,212.87"
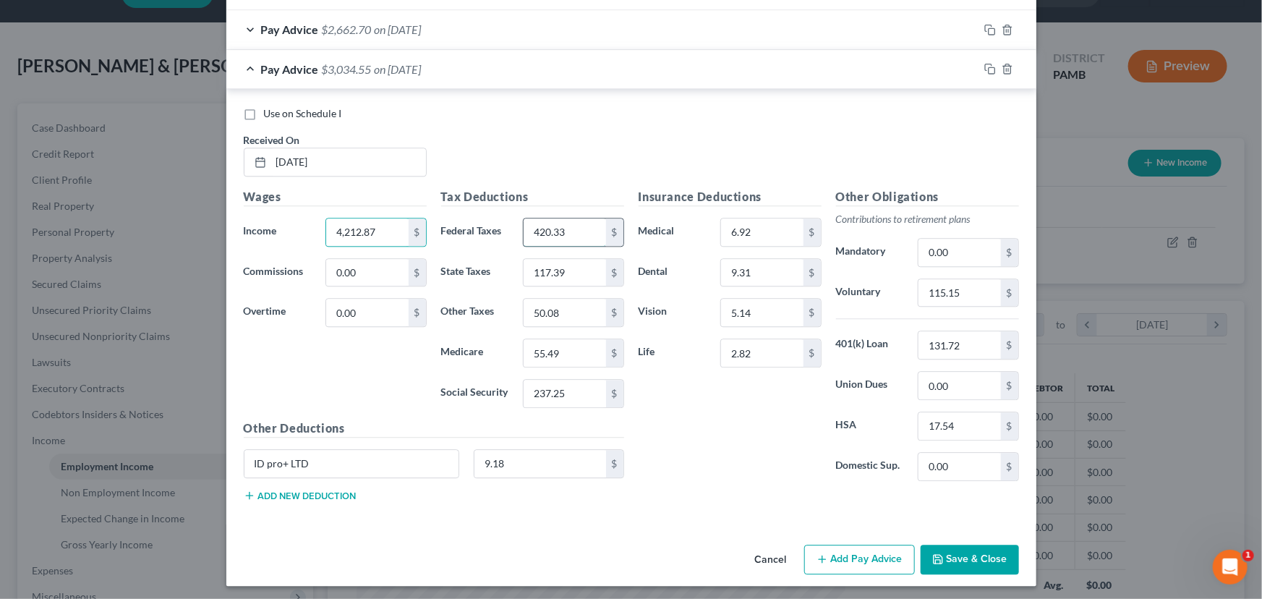
click at [553, 225] on input "420.33" at bounding box center [565, 231] width 82 height 27
type input "494.82"
click at [561, 352] on input "55.49" at bounding box center [565, 352] width 82 height 27
type input "60.88"
click at [551, 391] on input "237.25" at bounding box center [565, 393] width 82 height 27
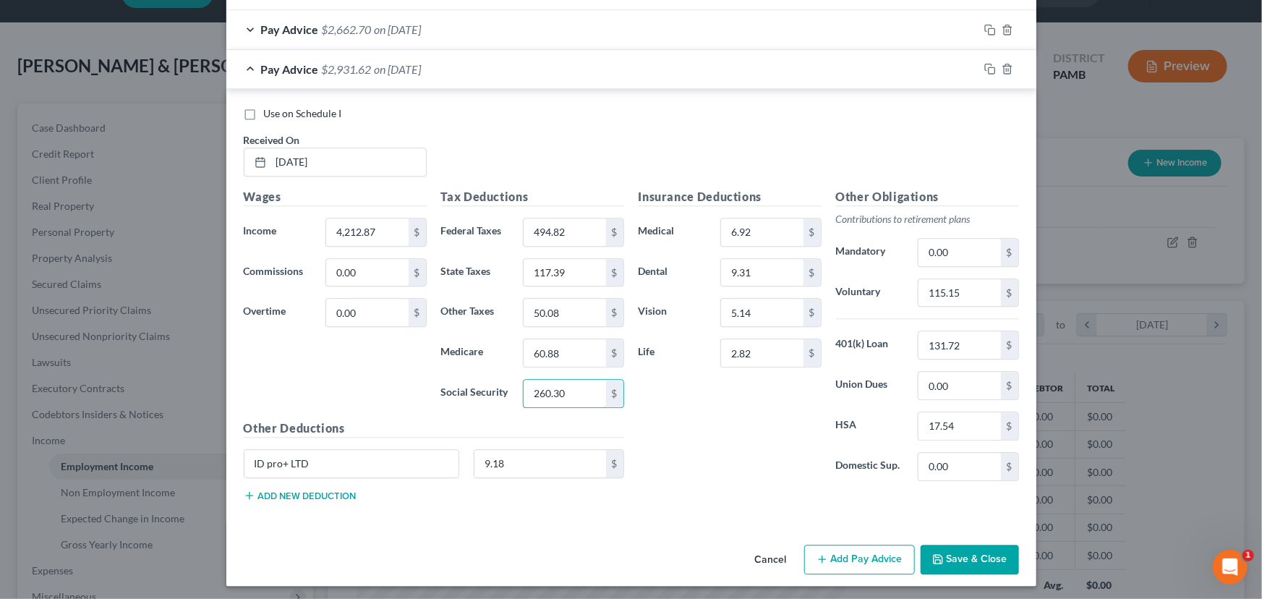
type input "260.30"
click at [548, 299] on input "50.08" at bounding box center [565, 312] width 82 height 27
type input "57.4"
click at [560, 272] on input "117.39" at bounding box center [565, 272] width 82 height 27
type input "128.80"
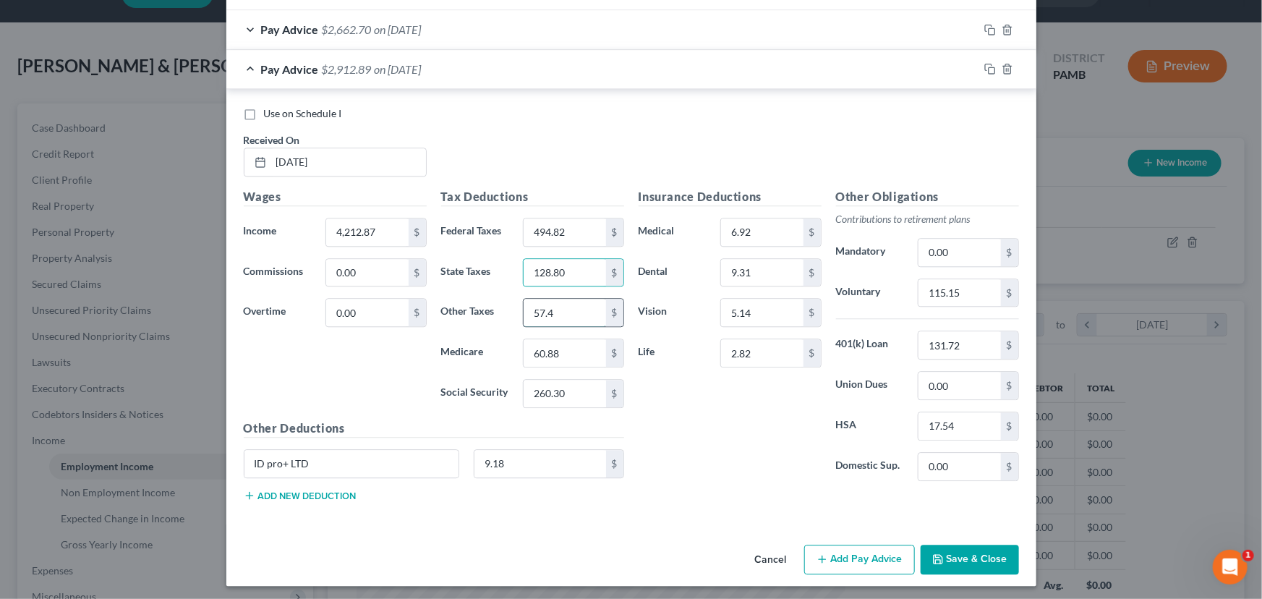
click at [554, 313] on input "57.4" at bounding box center [565, 312] width 82 height 27
click at [958, 286] on input "115.15" at bounding box center [960, 292] width 82 height 27
type input "126.30"
click at [984, 58] on div at bounding box center [1008, 68] width 58 height 23
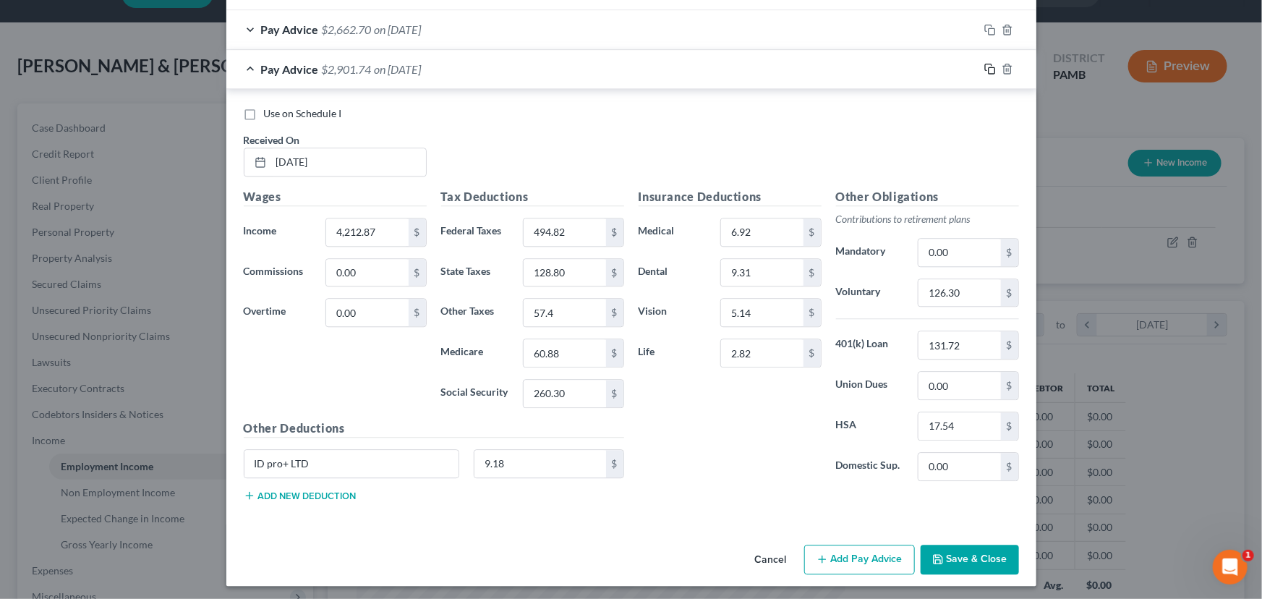
click at [984, 63] on icon "button" at bounding box center [990, 69] width 12 height 12
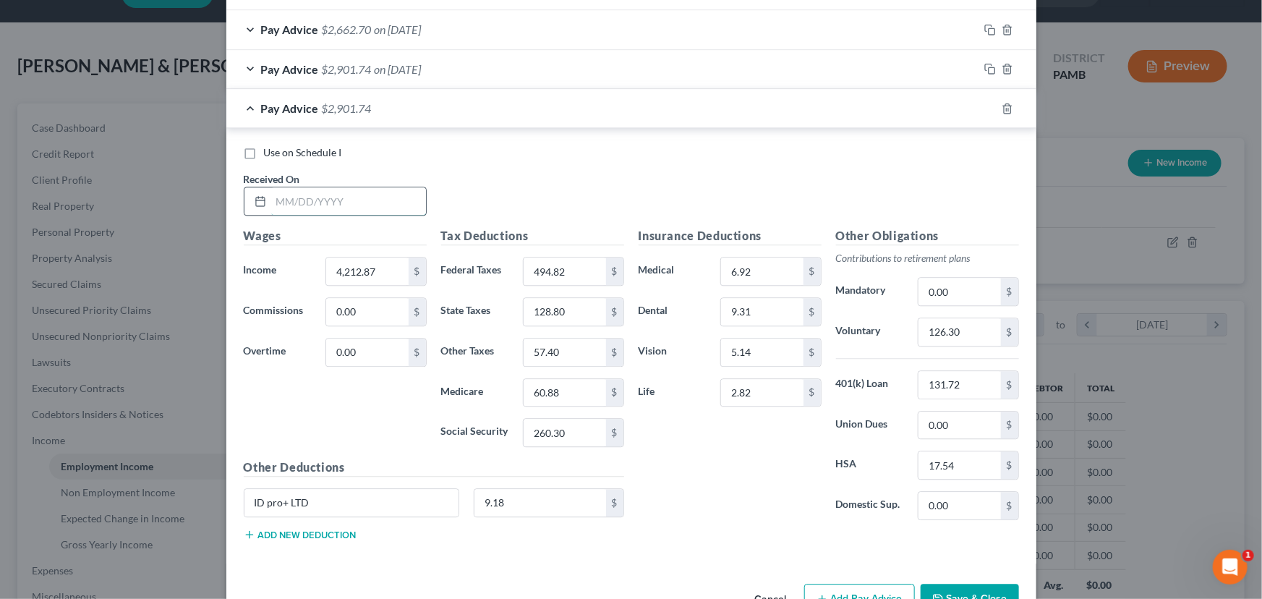
click at [297, 196] on input "text" at bounding box center [348, 200] width 155 height 27
type input "6/27/25"
click at [356, 267] on input "4,212.87" at bounding box center [367, 270] width 82 height 27
type input "3,937.57"
click at [537, 267] on input "494.82" at bounding box center [565, 270] width 82 height 27
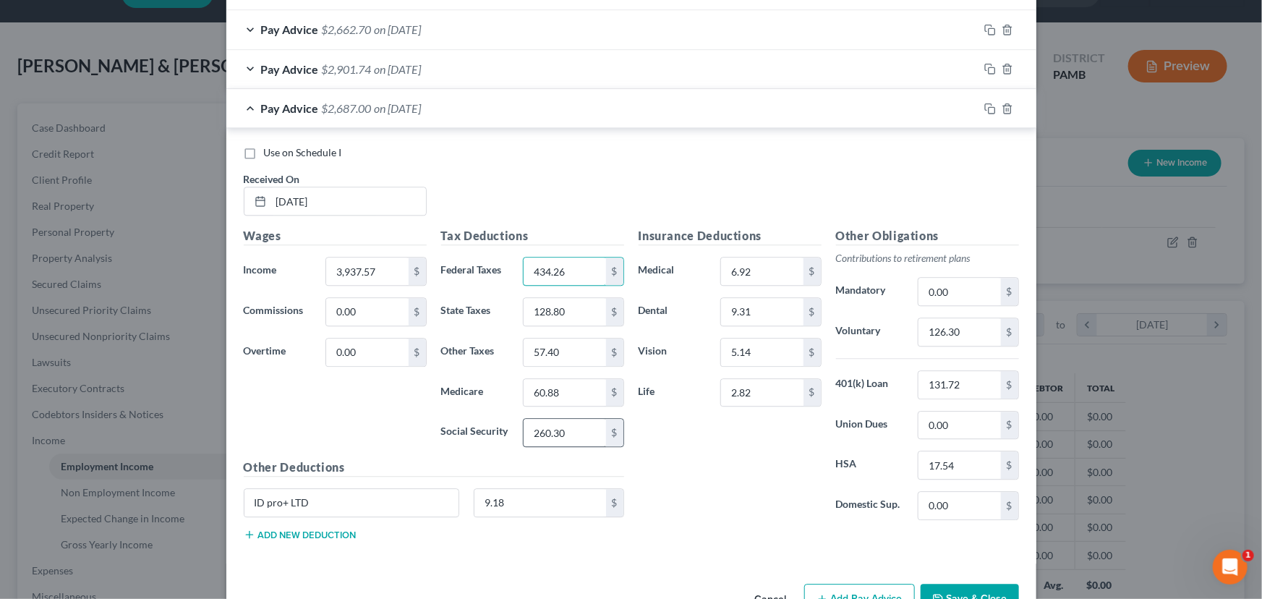
type input "434.26"
click at [559, 424] on input "260.30" at bounding box center [565, 432] width 82 height 27
type input "243.23"
click at [553, 385] on input "60.88" at bounding box center [565, 392] width 82 height 27
type input "56.89"
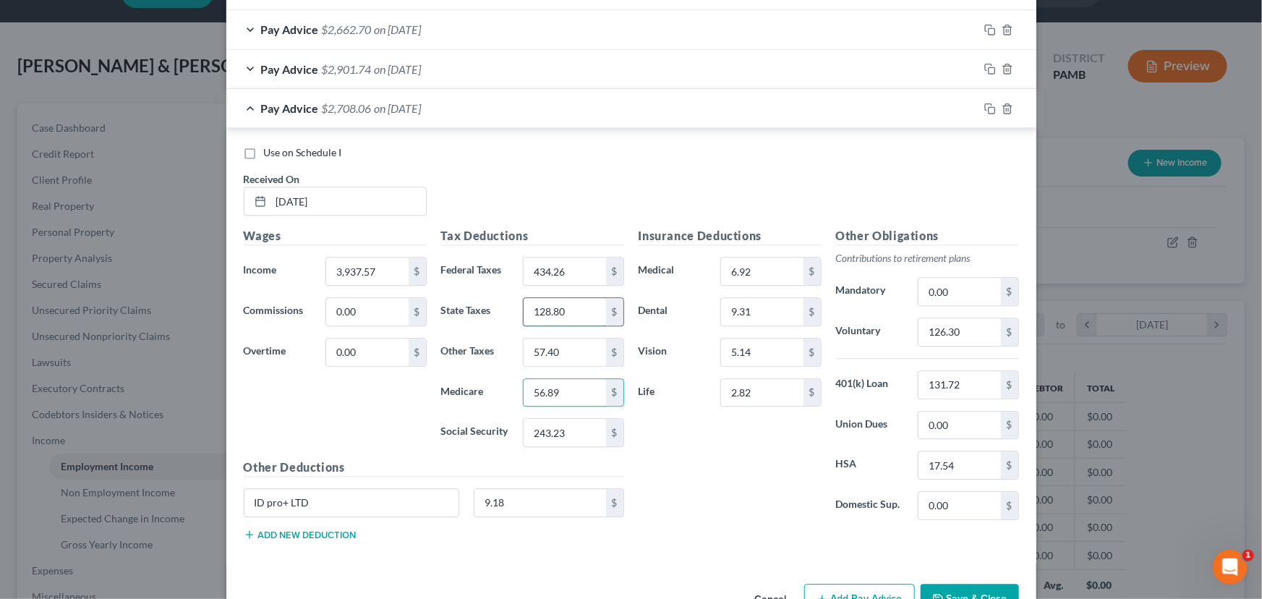
click at [556, 307] on input "128.80" at bounding box center [565, 311] width 82 height 27
type input "120.35"
click at [546, 353] on input "57.40" at bounding box center [565, 351] width 82 height 27
type input "53.75"
click at [954, 322] on input "126.30" at bounding box center [960, 331] width 82 height 27
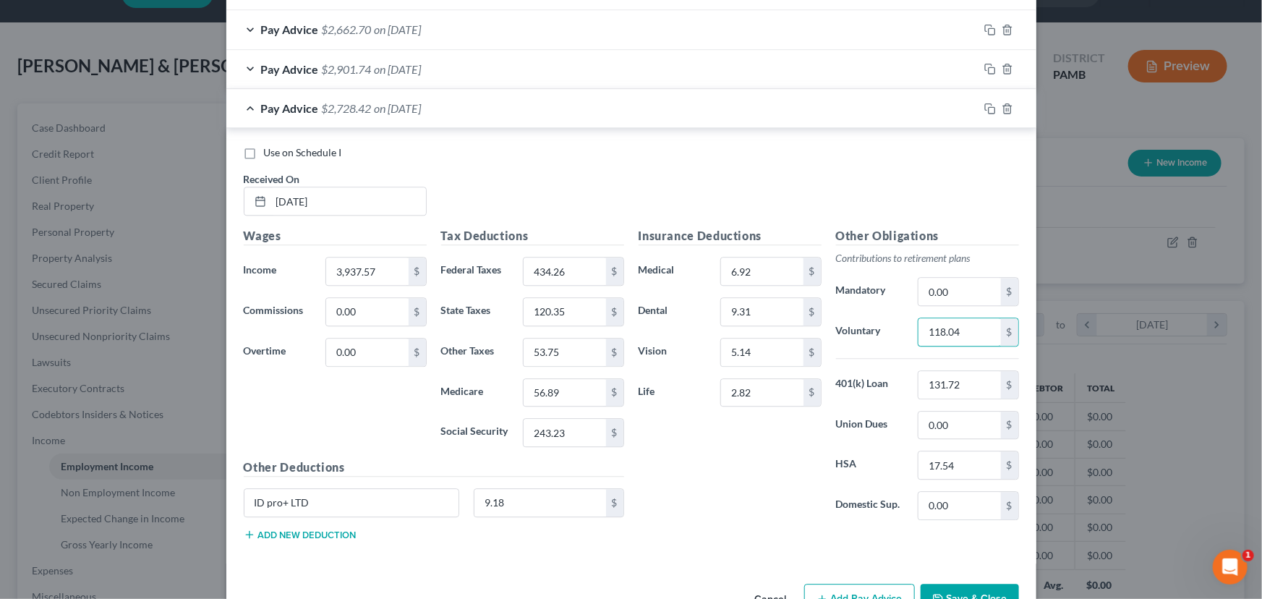
scroll to position [1765, 0]
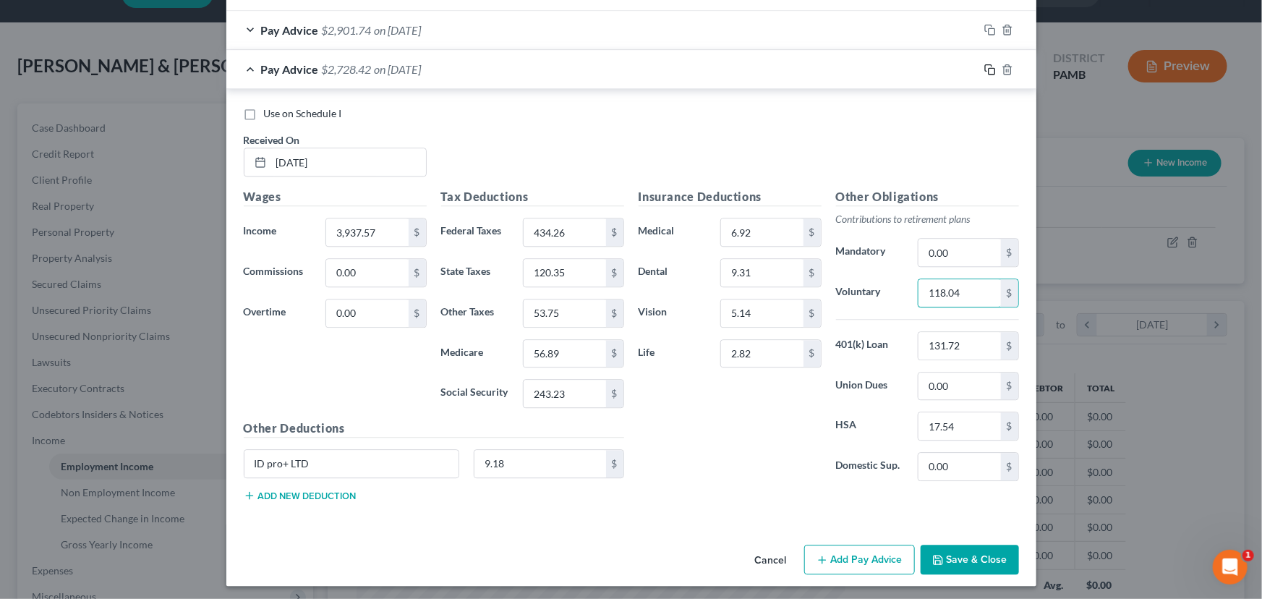
type input "118.04"
drag, startPoint x: 984, startPoint y: 65, endPoint x: 1110, endPoint y: 125, distance: 140.1
click at [984, 67] on icon "button" at bounding box center [990, 70] width 12 height 12
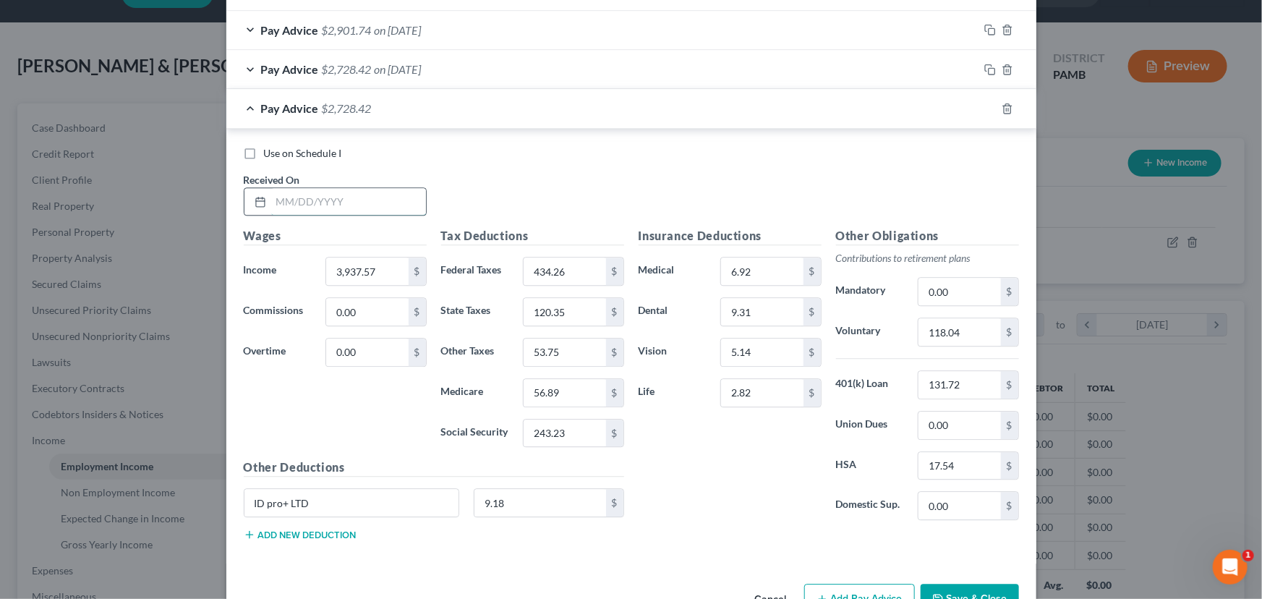
click at [281, 197] on input "text" at bounding box center [348, 201] width 155 height 27
type input "7/11/25"
click at [371, 272] on input "3,937.57" at bounding box center [367, 270] width 82 height 27
click at [376, 252] on div "Wages Income * 14,386.79 $ Commissions 0.00 $ Overtime 0.00 $" at bounding box center [335, 342] width 197 height 231
click at [368, 264] on input "14,386.79" at bounding box center [367, 270] width 82 height 27
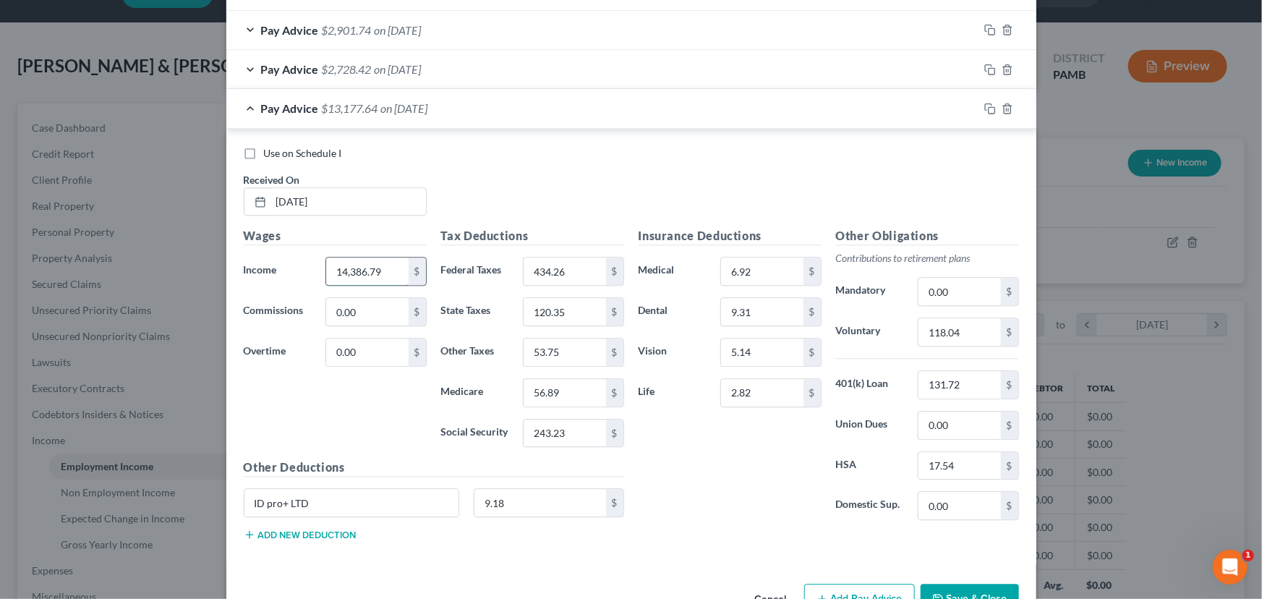
click at [368, 264] on input "14,386.79" at bounding box center [367, 270] width 82 height 27
type input "4,306.02"
click at [561, 264] on input "434.26" at bounding box center [565, 270] width 82 height 27
type input "515.32"
click at [558, 305] on input "120.35" at bounding box center [565, 311] width 82 height 27
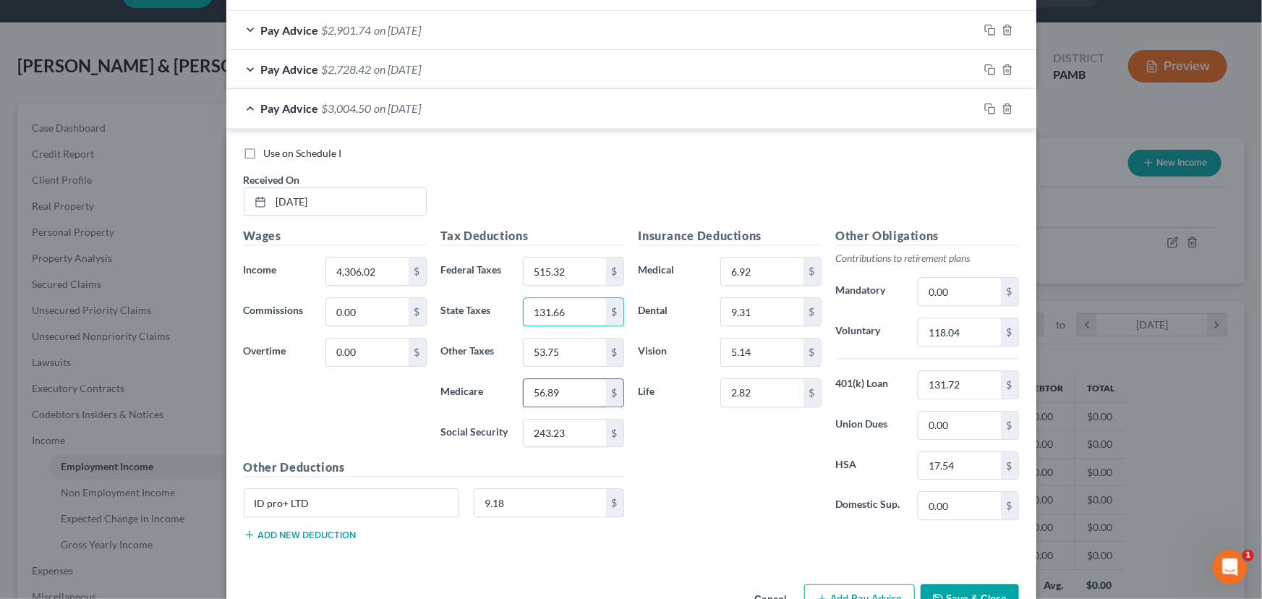
type input "131.66"
click at [550, 385] on input "56.89" at bounding box center [565, 392] width 82 height 27
type input "62.23"
click at [553, 435] on input "243.23" at bounding box center [565, 432] width 82 height 27
type input "266.08"
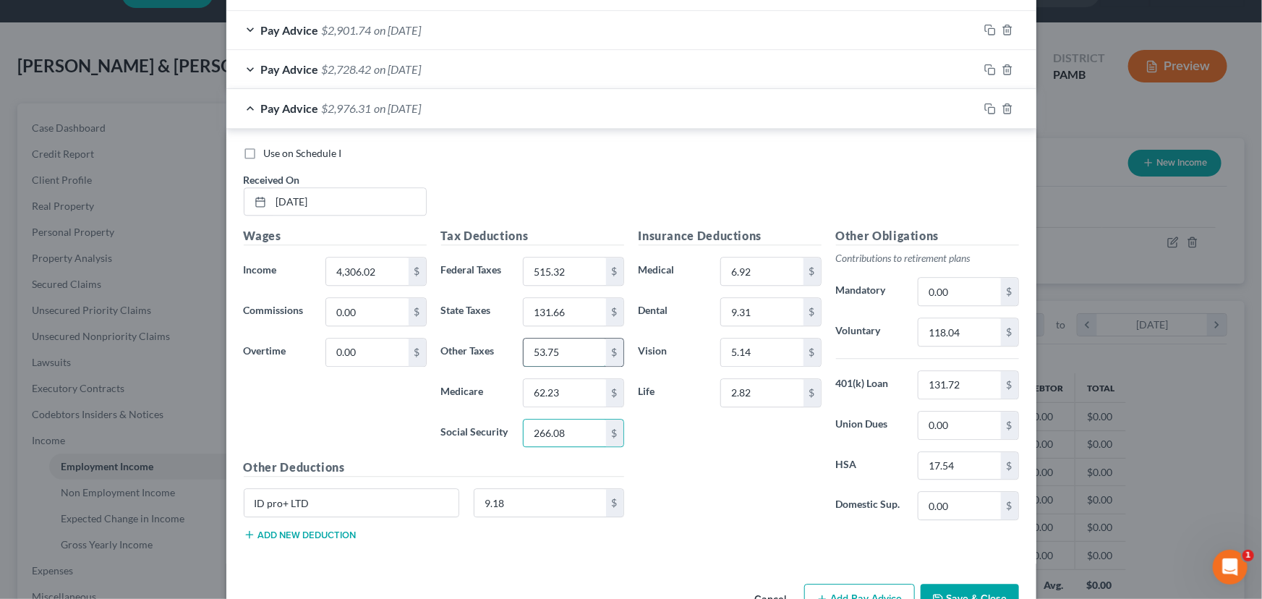
click at [540, 349] on input "53.75" at bounding box center [565, 351] width 82 height 27
click at [542, 352] on input "53.75" at bounding box center [565, 351] width 82 height 27
type input "58.75"
click at [950, 325] on input "118.04" at bounding box center [960, 331] width 82 height 27
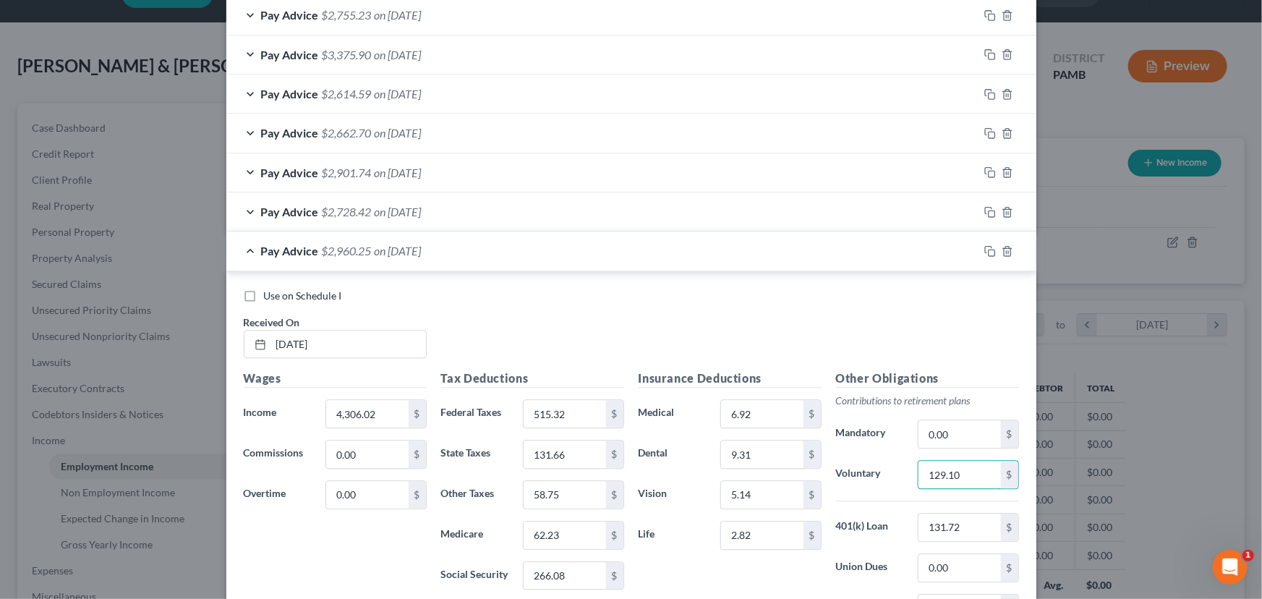
scroll to position [1804, 0]
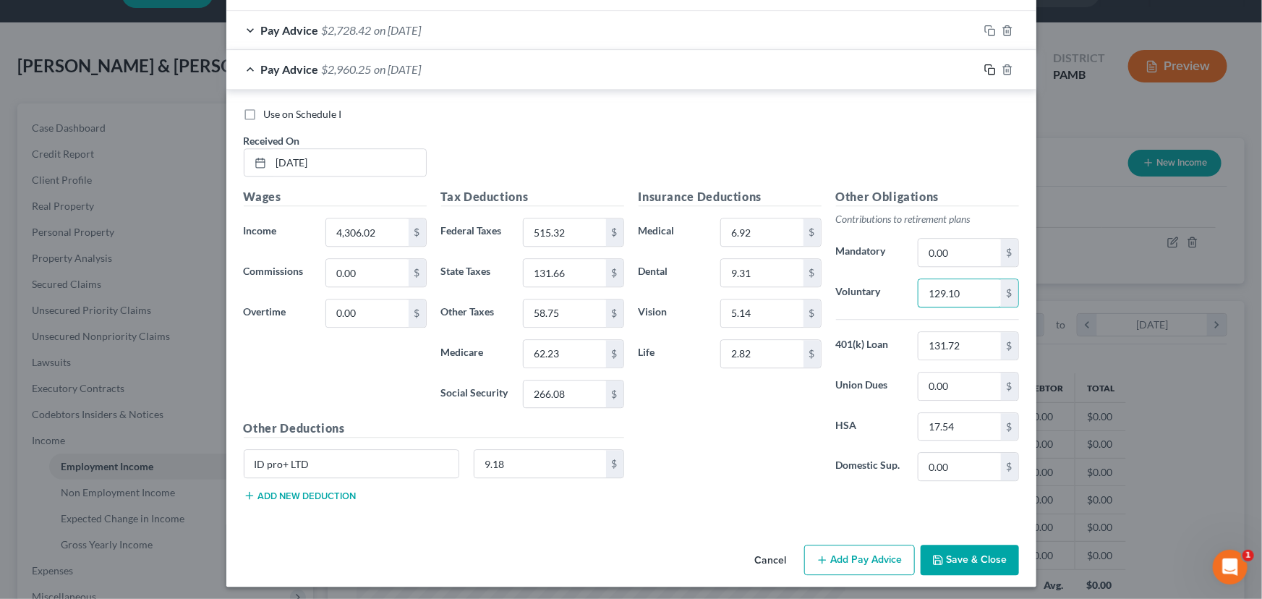
type input "129.10"
click at [985, 67] on icon "button" at bounding box center [990, 70] width 12 height 12
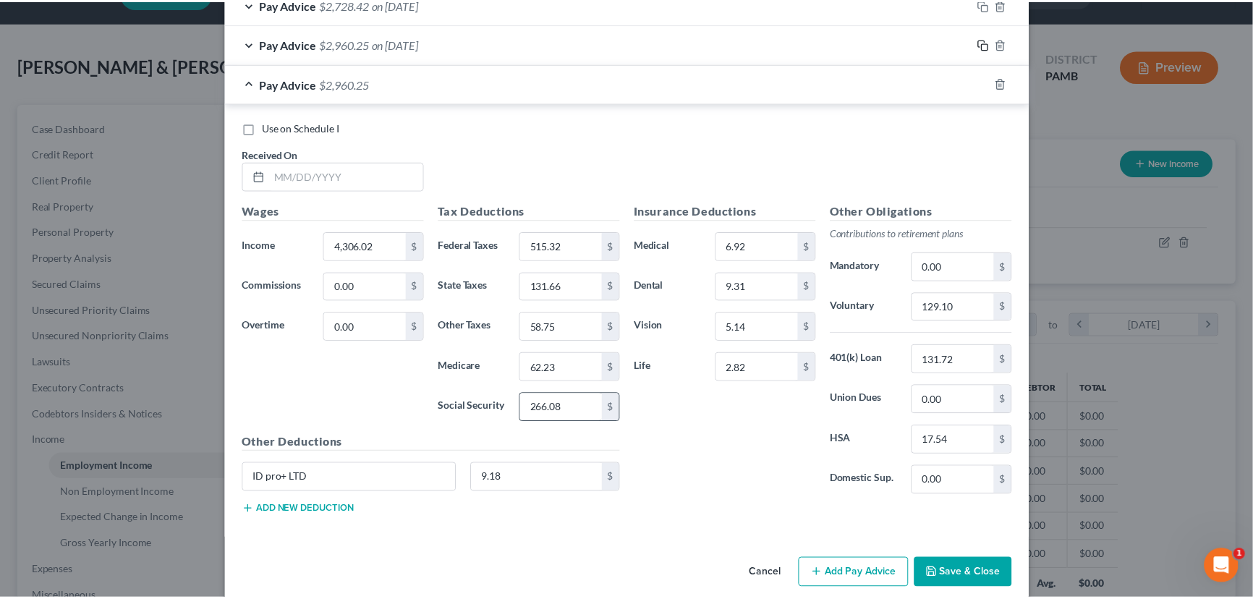
scroll to position [1844, 0]
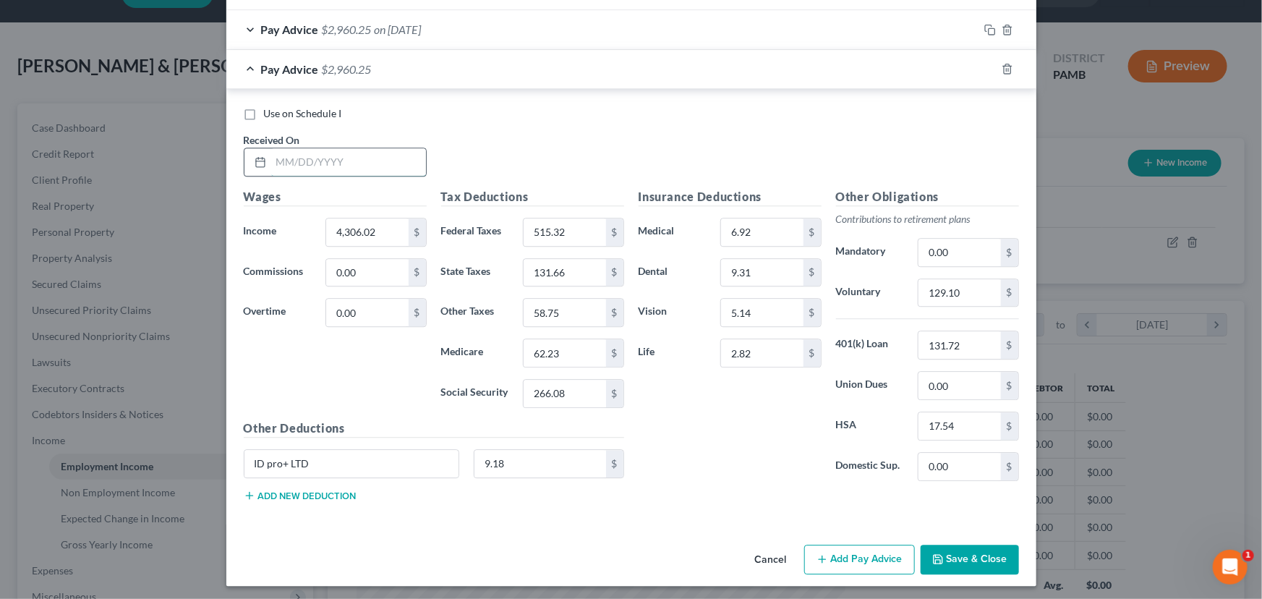
drag, startPoint x: 302, startPoint y: 152, endPoint x: 328, endPoint y: 156, distance: 25.7
click at [304, 152] on input "text" at bounding box center [348, 161] width 155 height 27
type input "7/25/25"
click at [354, 232] on input "4,306.02" at bounding box center [367, 231] width 82 height 27
type input "4,886"
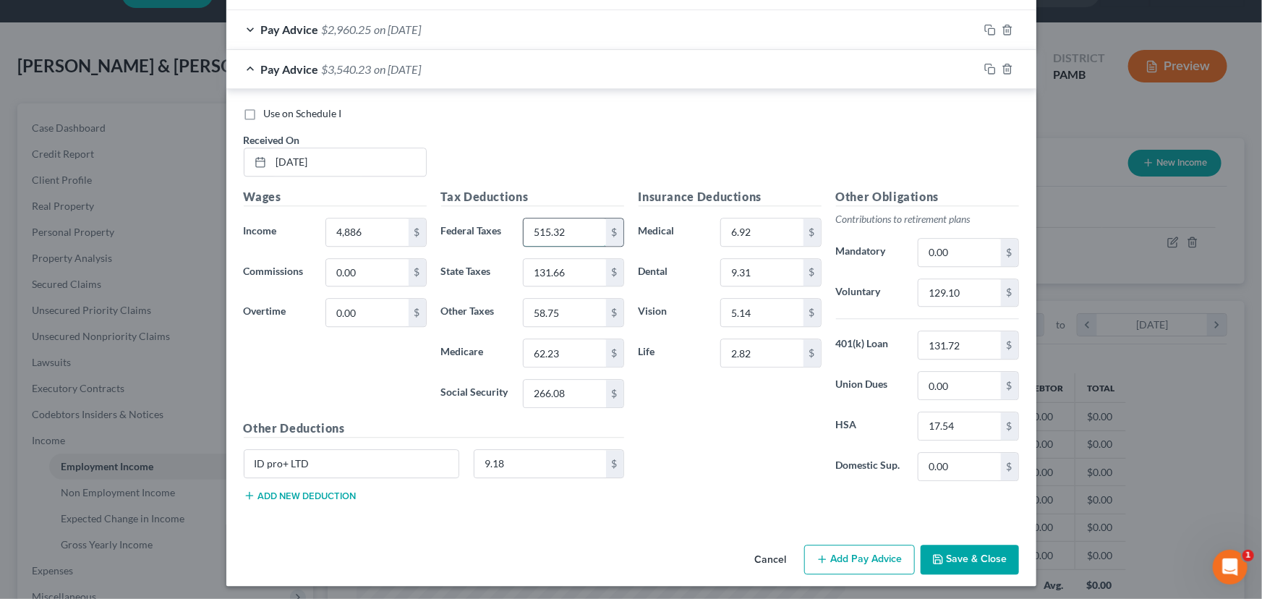
click at [567, 228] on input "515.32" at bounding box center [565, 231] width 82 height 27
type input "643.09"
click at [553, 260] on input "131.66" at bounding box center [565, 272] width 82 height 27
click at [550, 345] on input "62.23" at bounding box center [565, 352] width 82 height 27
type input "70.65"
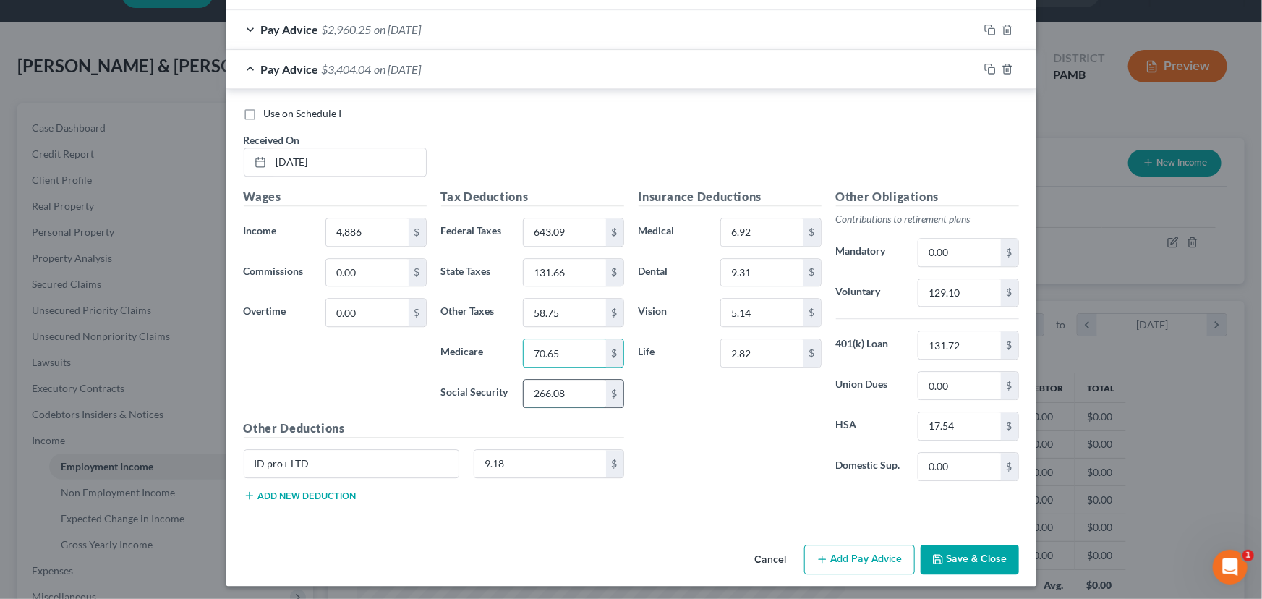
click at [553, 395] on input "266.08" at bounding box center [565, 393] width 82 height 27
type input "302.09"
click at [555, 265] on input "131.66" at bounding box center [565, 272] width 82 height 27
type input "149.50"
click at [558, 307] on input "58.75" at bounding box center [565, 312] width 82 height 27
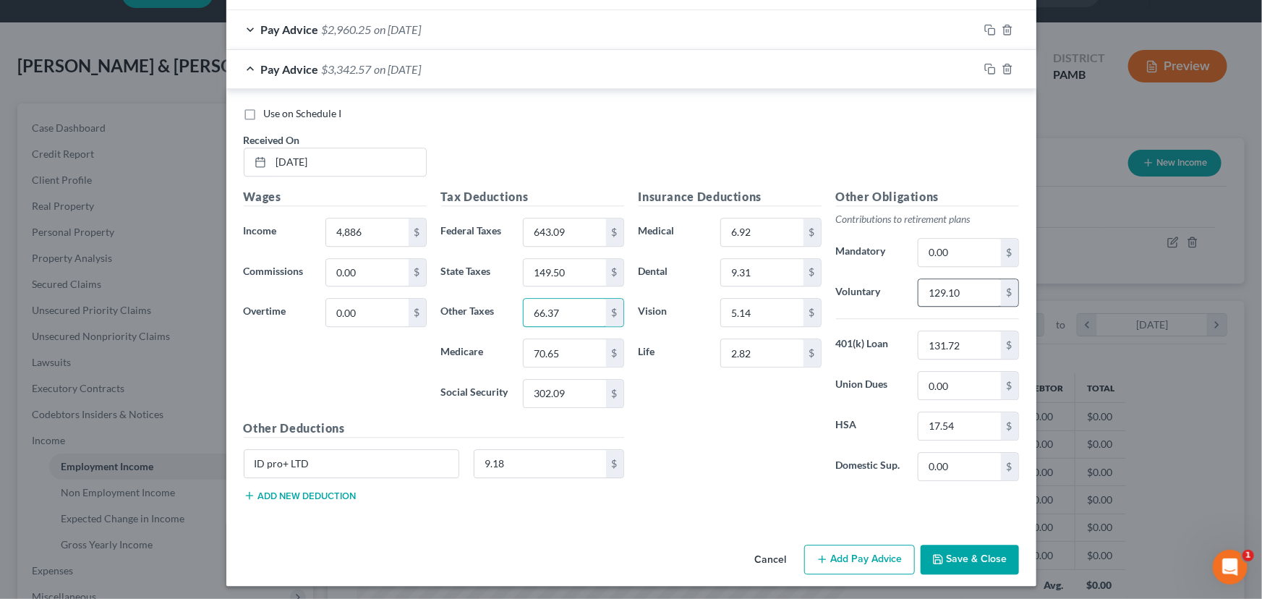
type input "66.37"
click at [955, 287] on input "129.10" at bounding box center [960, 292] width 82 height 27
type input "146.52"
click at [969, 547] on button "Save & Close" at bounding box center [970, 560] width 98 height 30
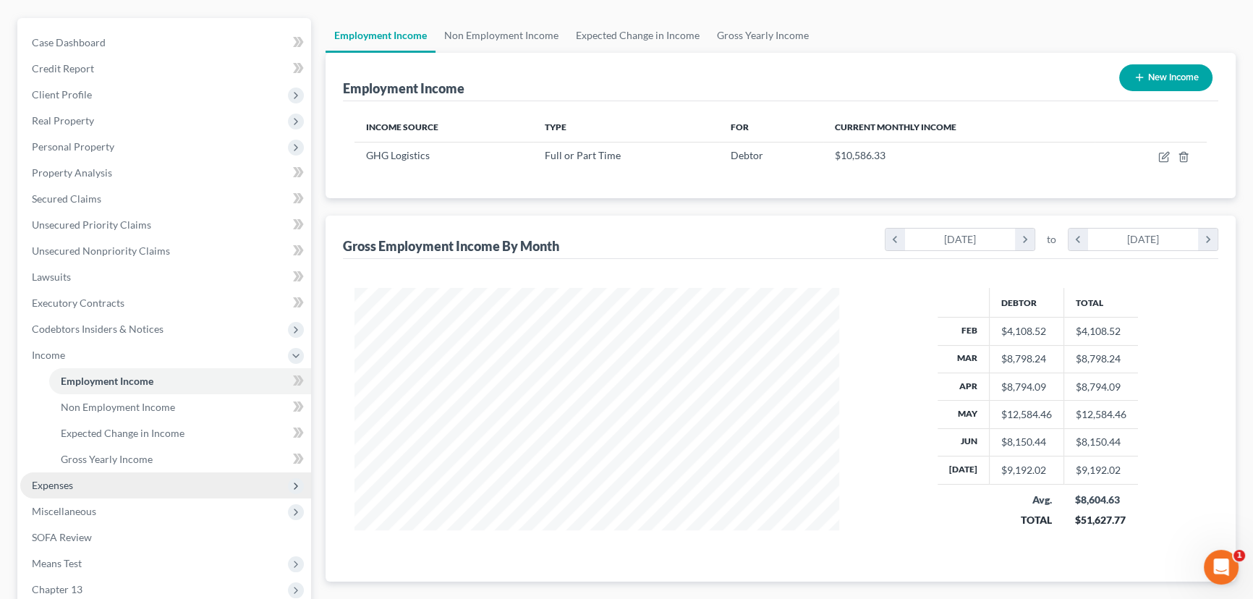
scroll to position [298, 0]
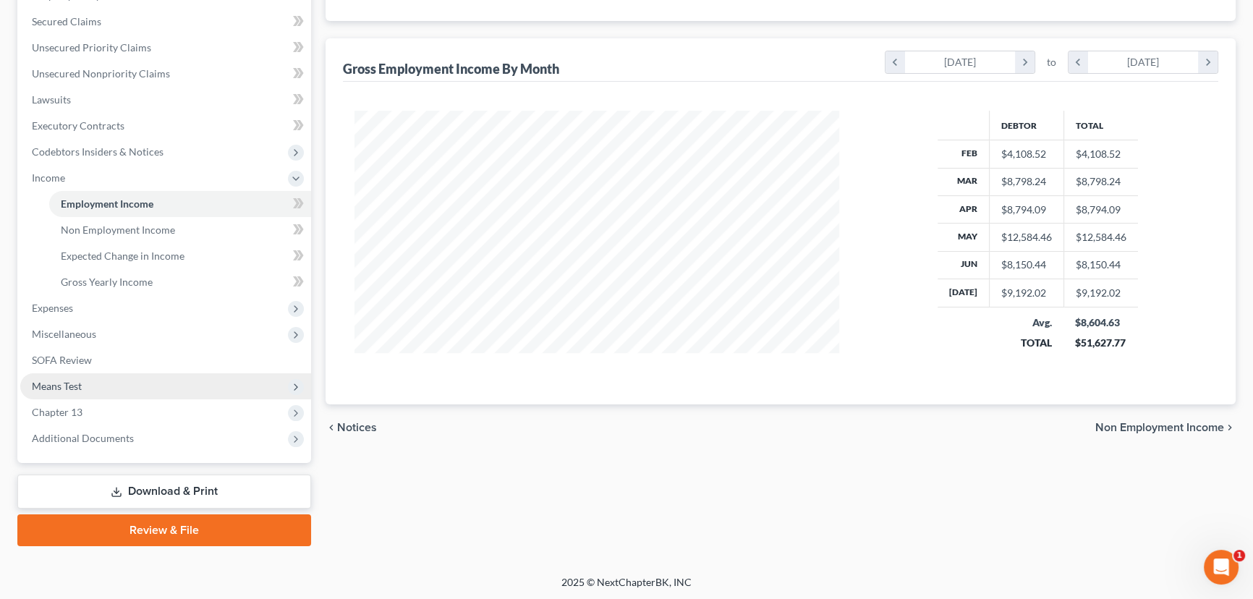
click at [110, 383] on span "Means Test" at bounding box center [165, 386] width 291 height 26
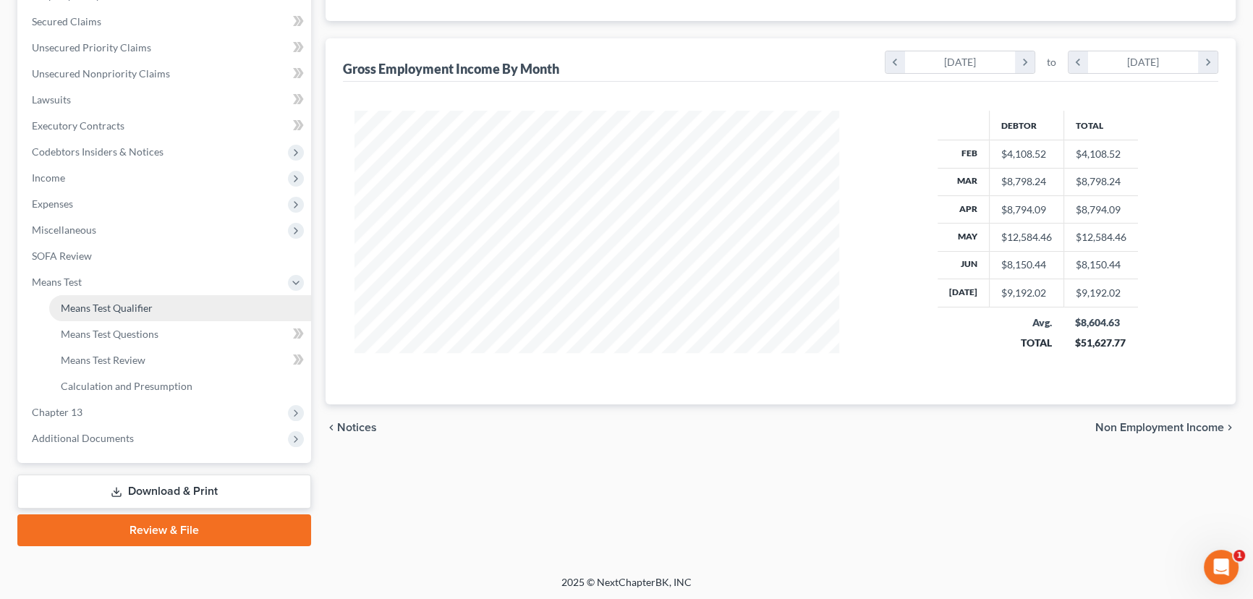
click at [114, 302] on span "Means Test Qualifier" at bounding box center [107, 308] width 92 height 12
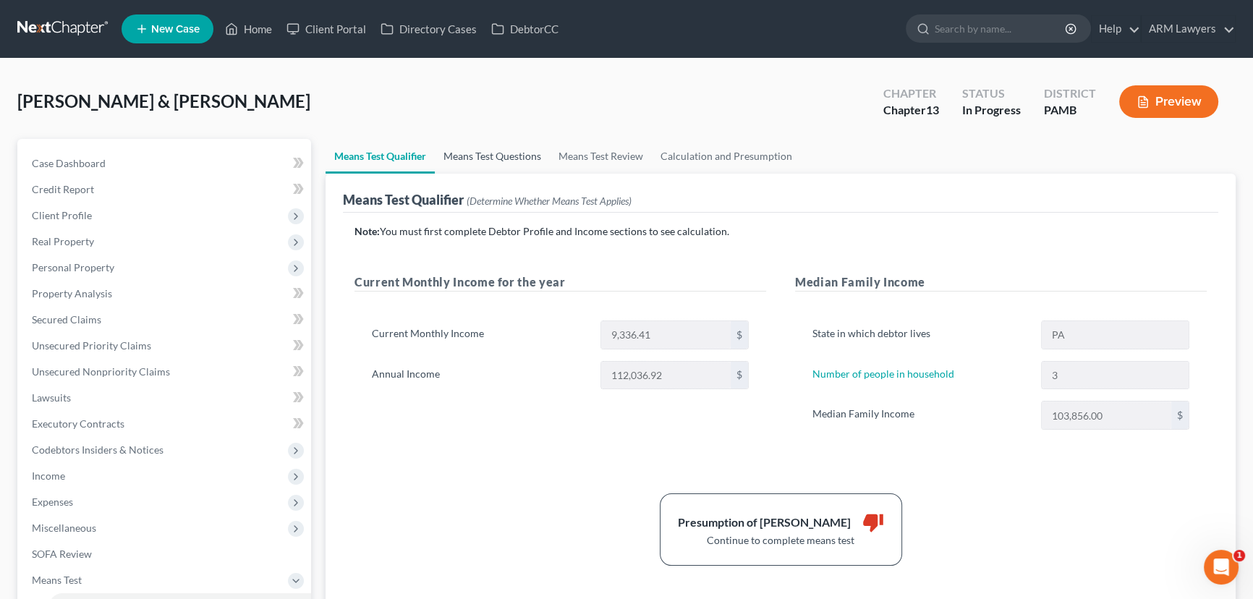
click at [498, 155] on link "Means Test Questions" at bounding box center [492, 156] width 115 height 35
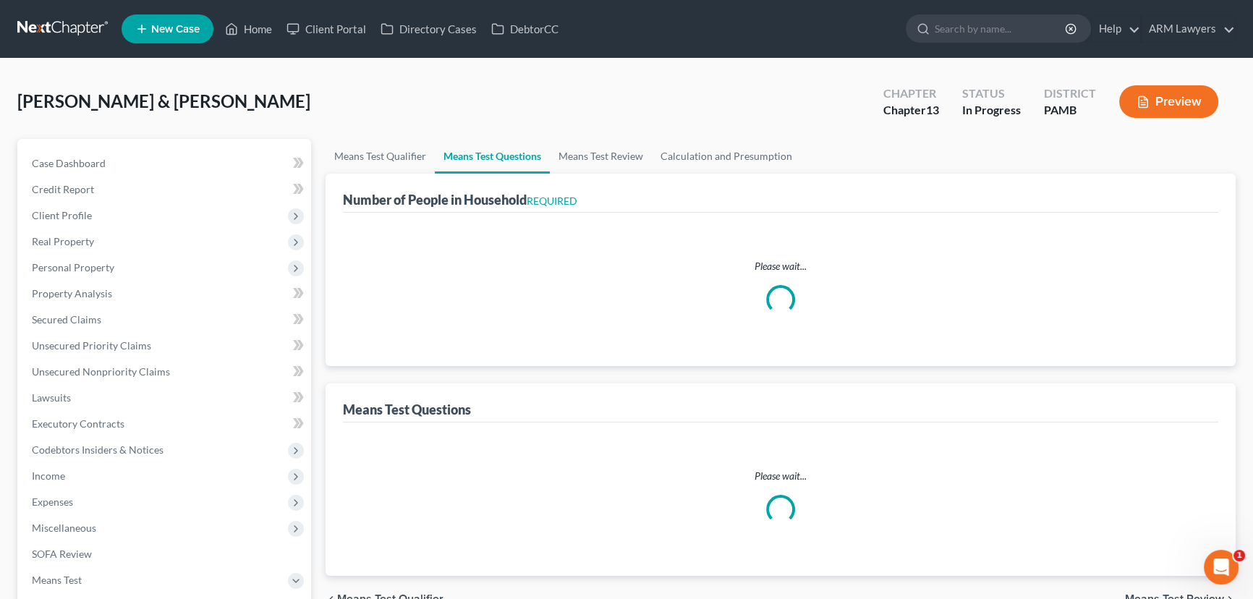
select select "0"
select select "60"
select select "0"
select select "60"
select select "0"
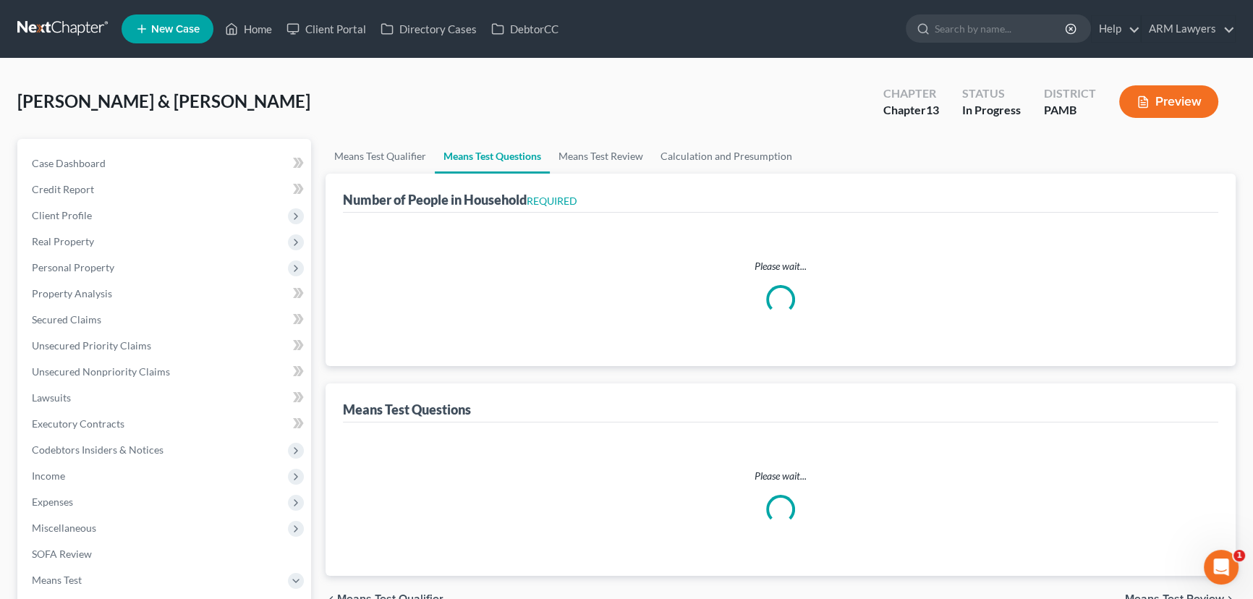
select select "60"
select select "0"
select select "60"
select select "3"
select select "1"
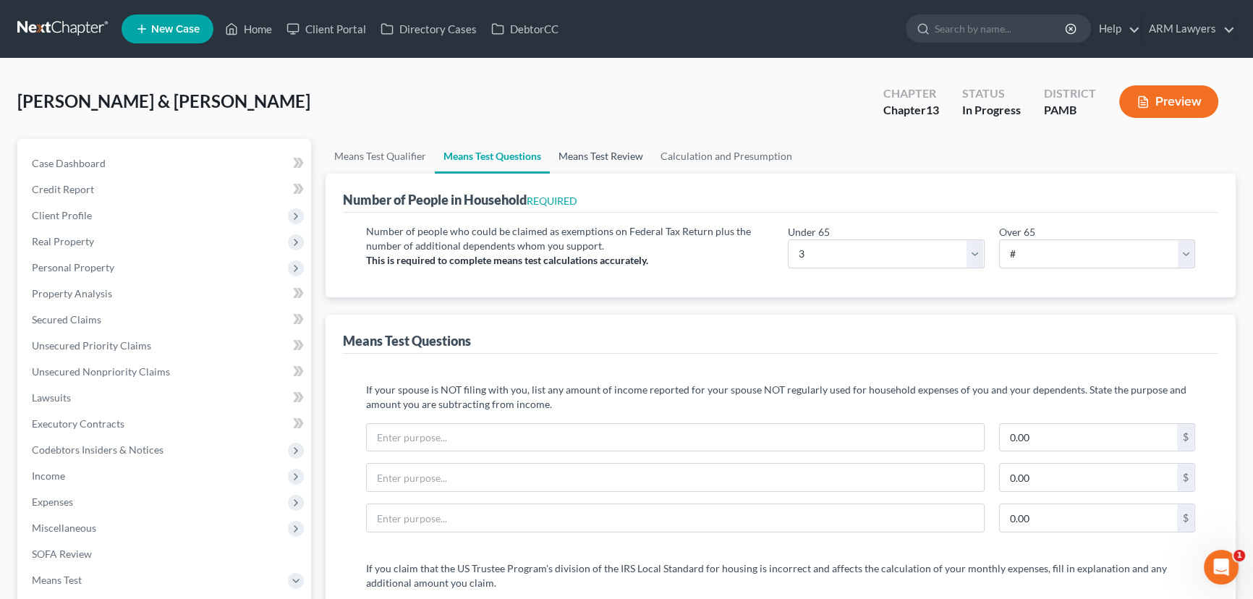
click at [609, 152] on link "Means Test Review" at bounding box center [601, 156] width 102 height 35
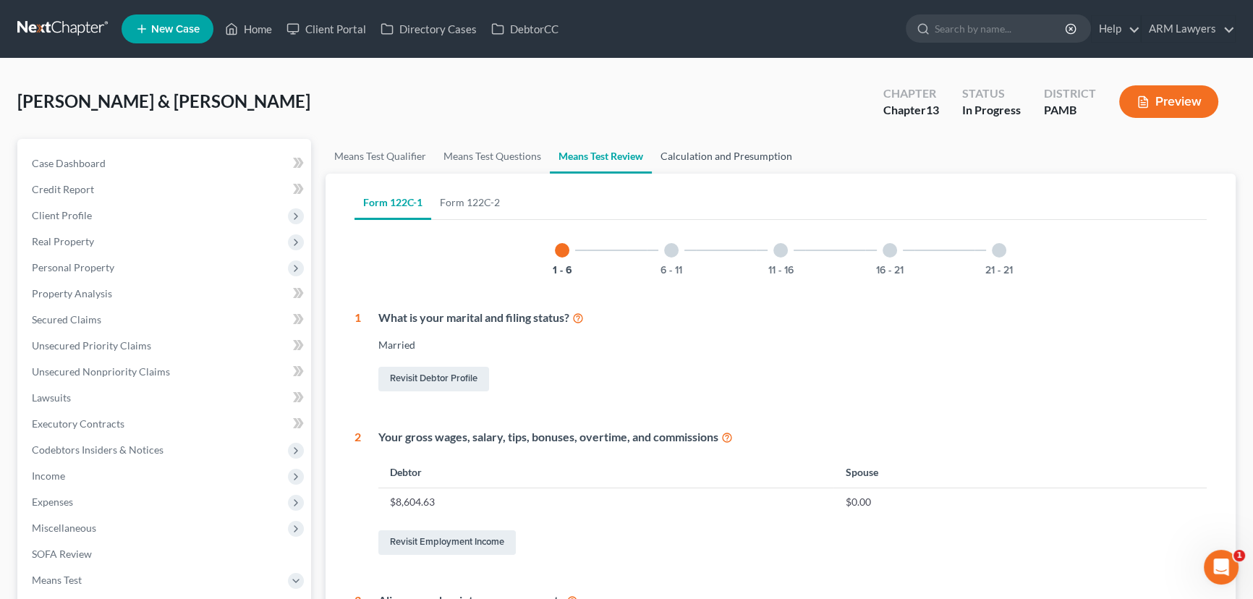
click at [701, 155] on link "Calculation and Presumption" at bounding box center [726, 156] width 149 height 35
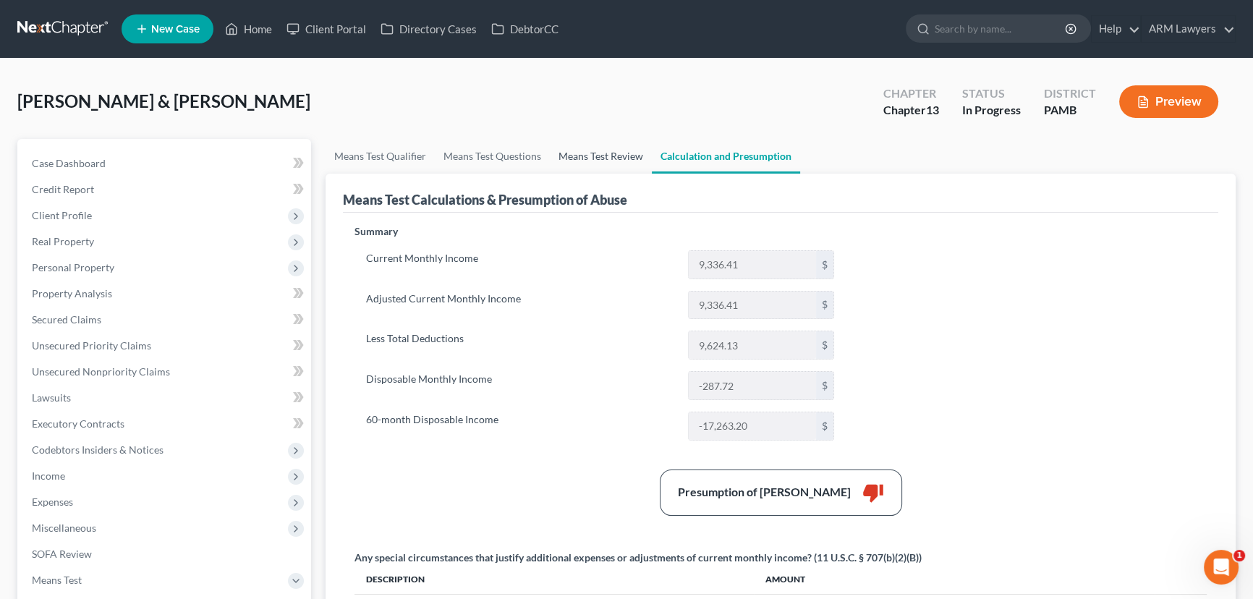
click at [589, 158] on link "Means Test Review" at bounding box center [601, 156] width 102 height 35
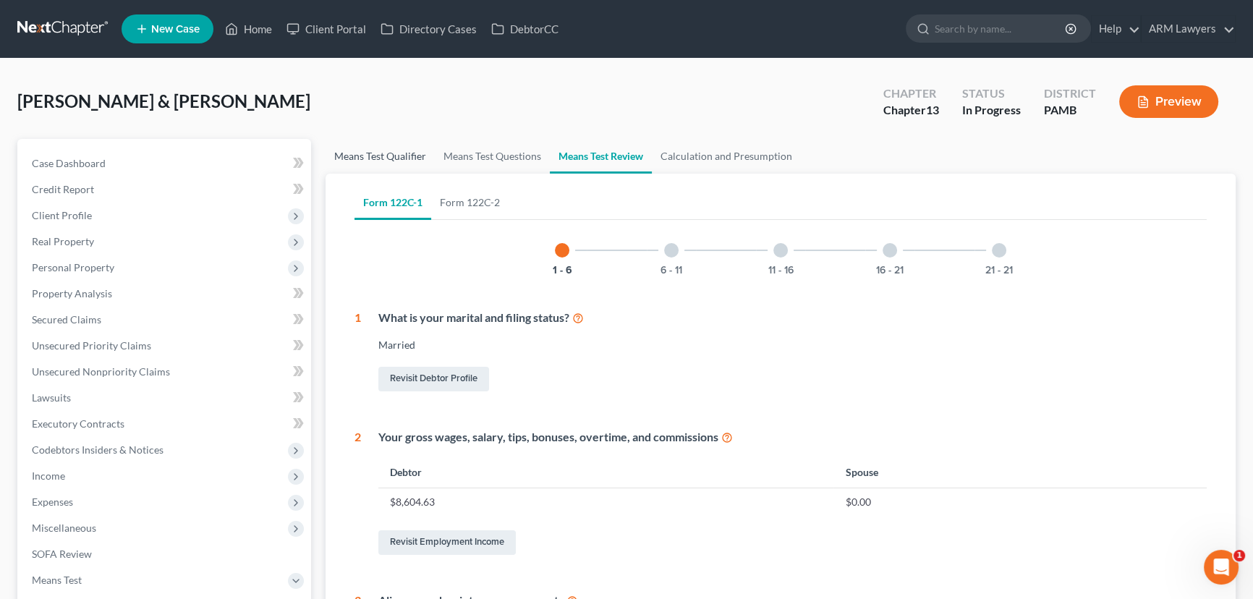
click at [371, 155] on link "Means Test Qualifier" at bounding box center [379, 156] width 109 height 35
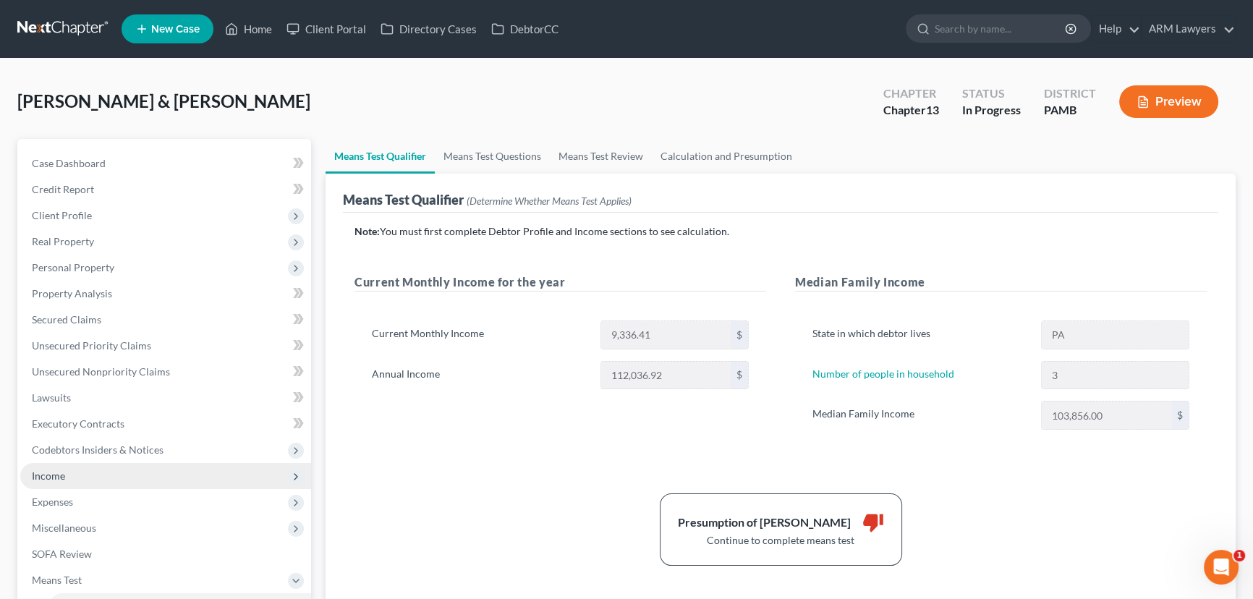
click at [77, 480] on span "Income" at bounding box center [165, 476] width 291 height 26
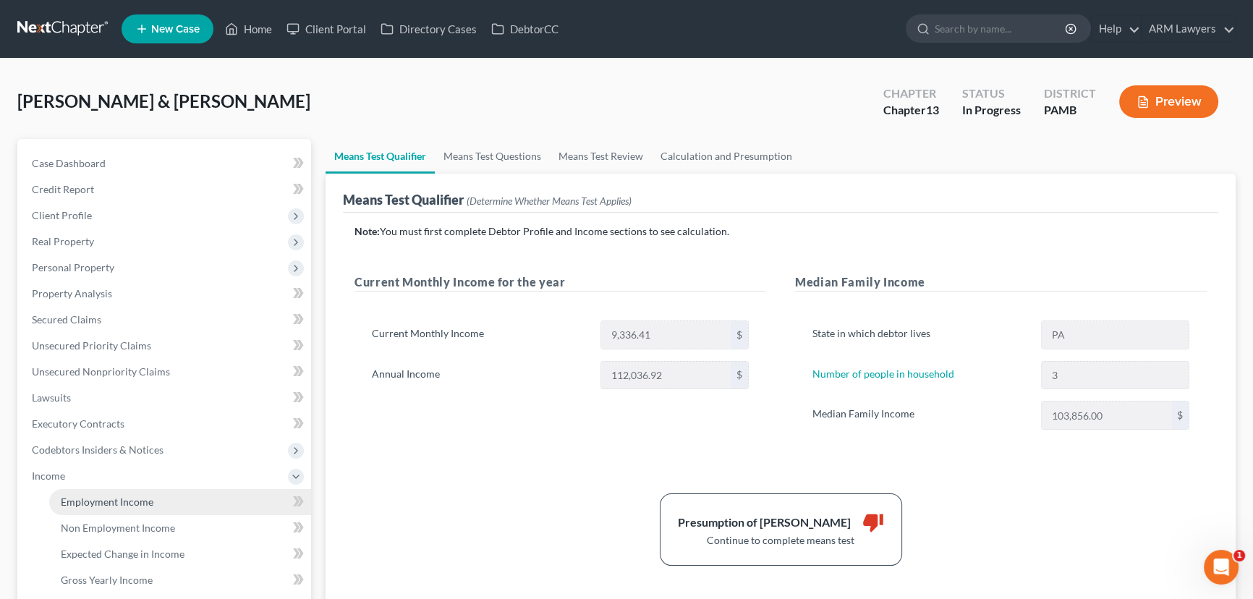
click at [144, 500] on span "Employment Income" at bounding box center [107, 501] width 93 height 12
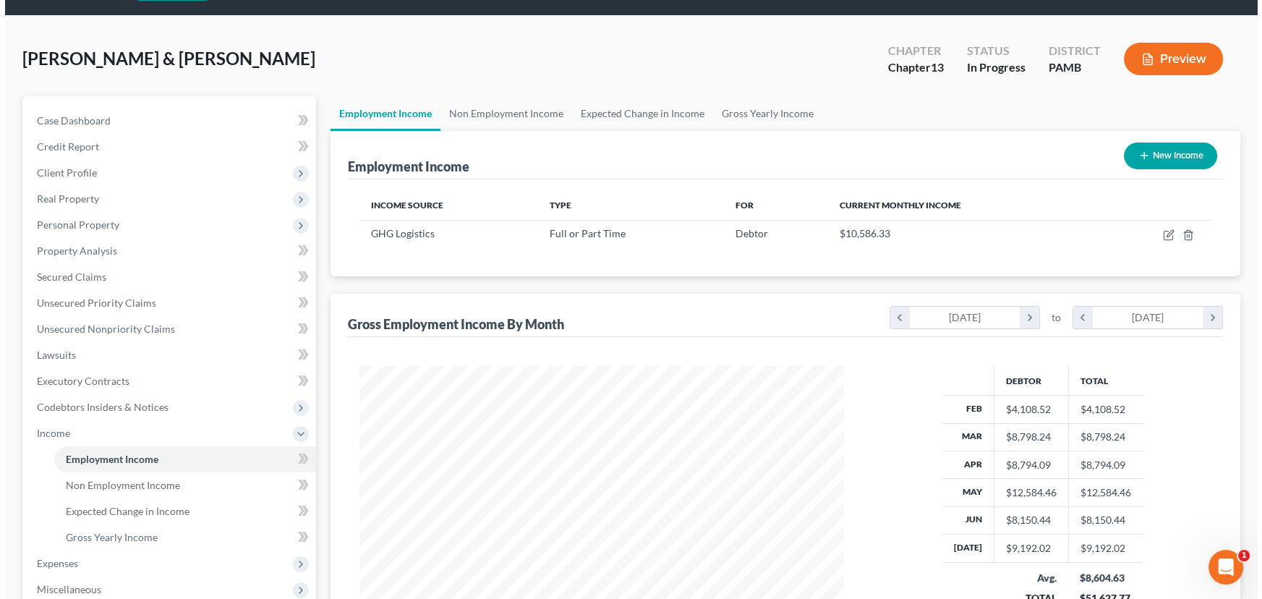
scroll to position [65, 0]
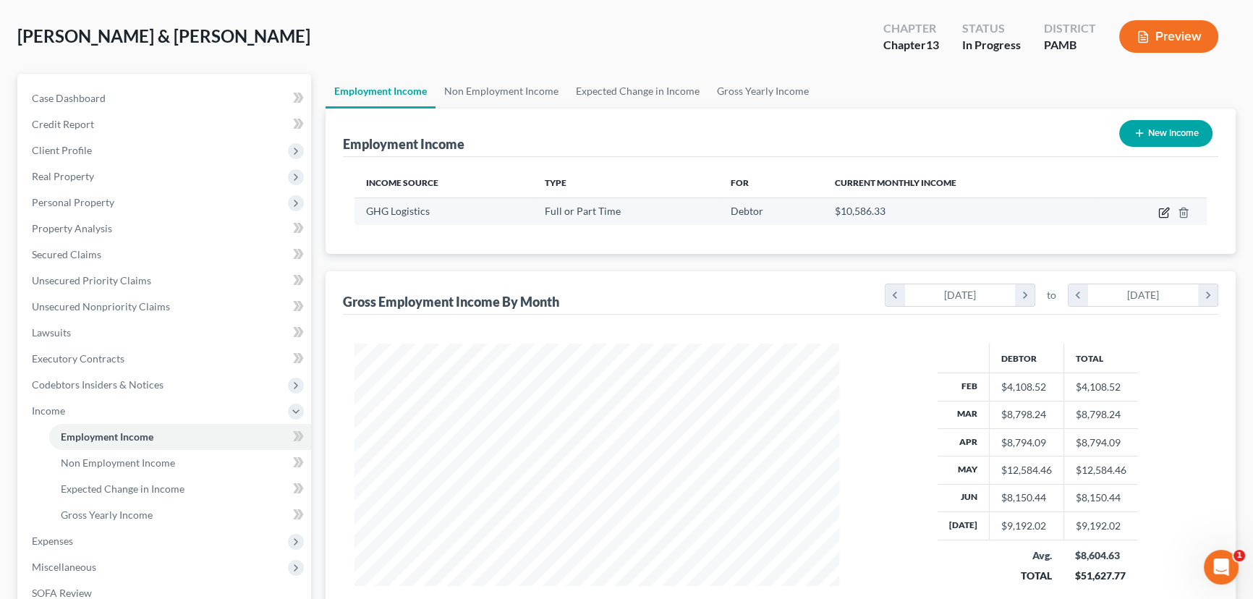
click at [1161, 212] on icon "button" at bounding box center [1164, 213] width 12 height 12
select select "0"
select select "39"
select select "2"
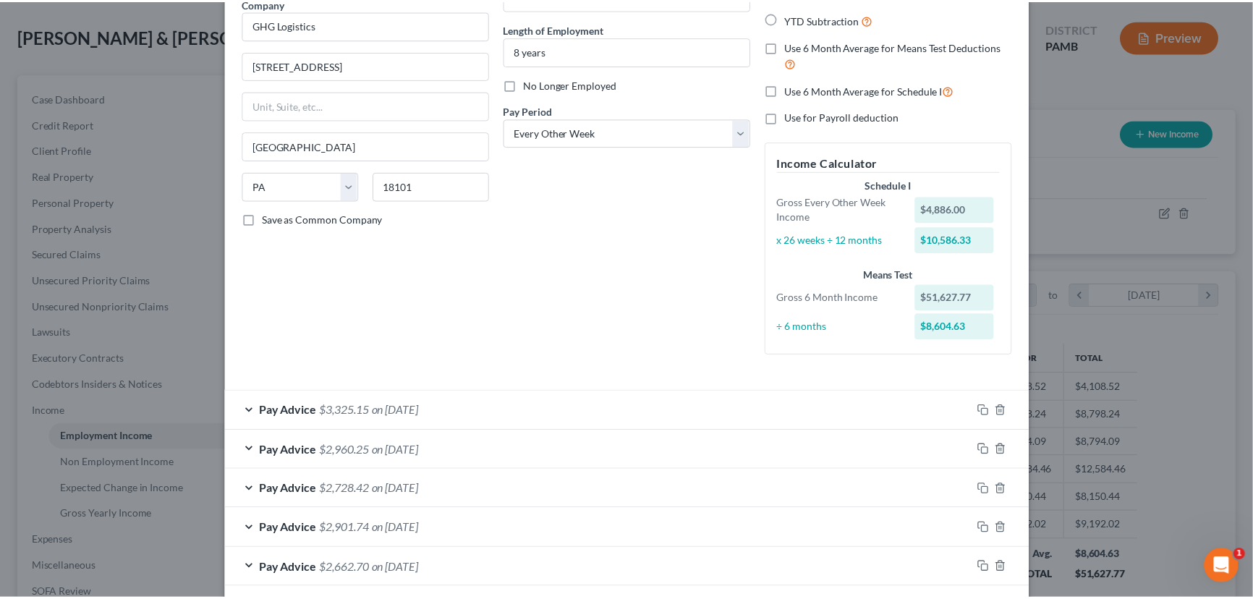
scroll to position [0, 0]
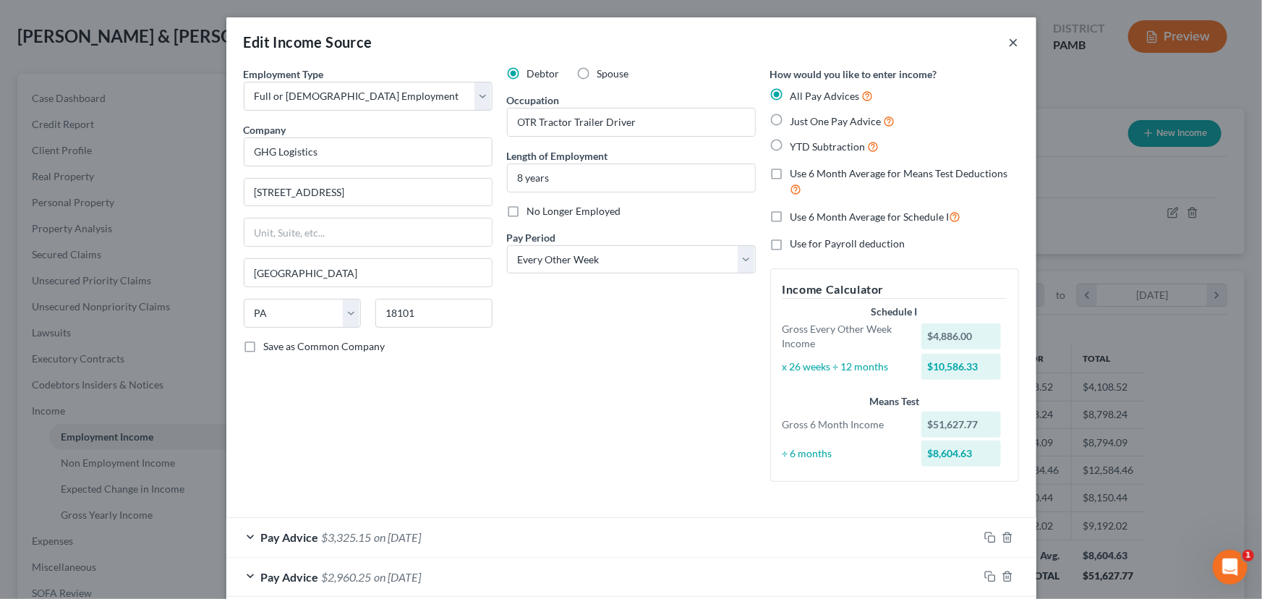
click at [1009, 40] on button "×" at bounding box center [1014, 41] width 10 height 17
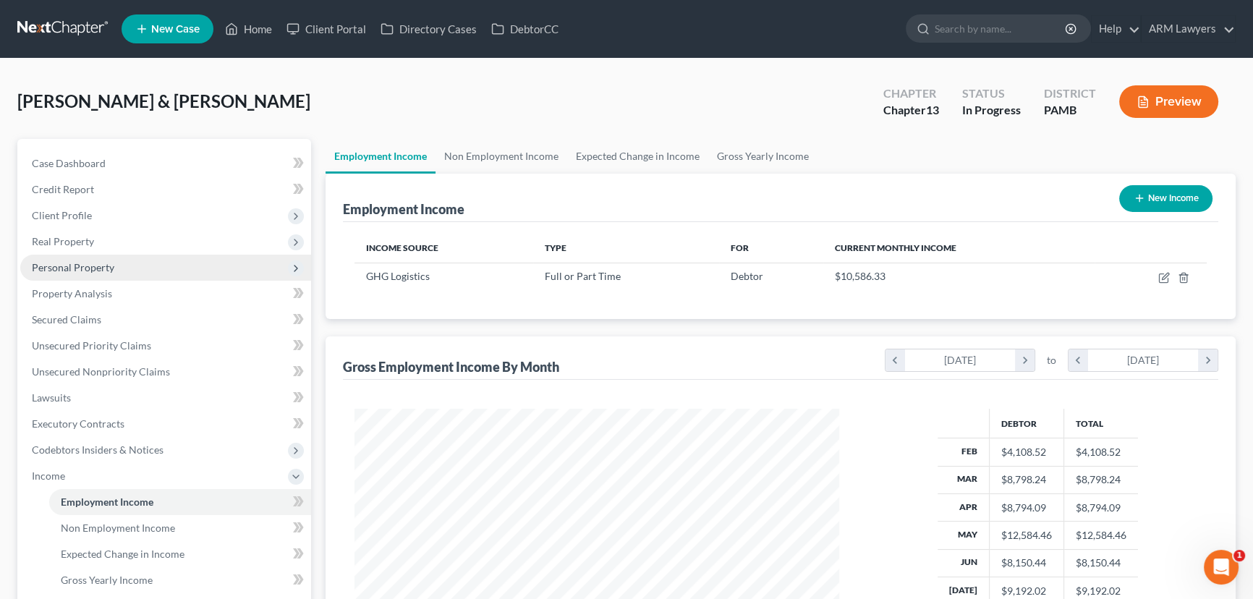
click at [72, 264] on span "Personal Property" at bounding box center [73, 267] width 82 height 12
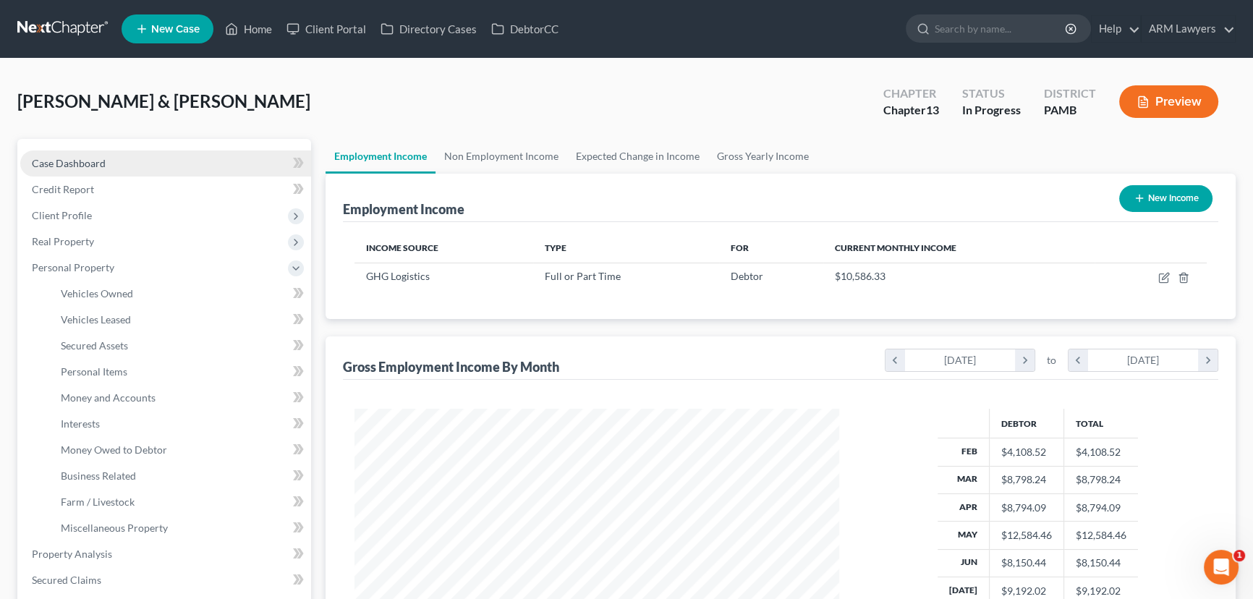
click at [107, 166] on link "Case Dashboard" at bounding box center [165, 163] width 291 height 26
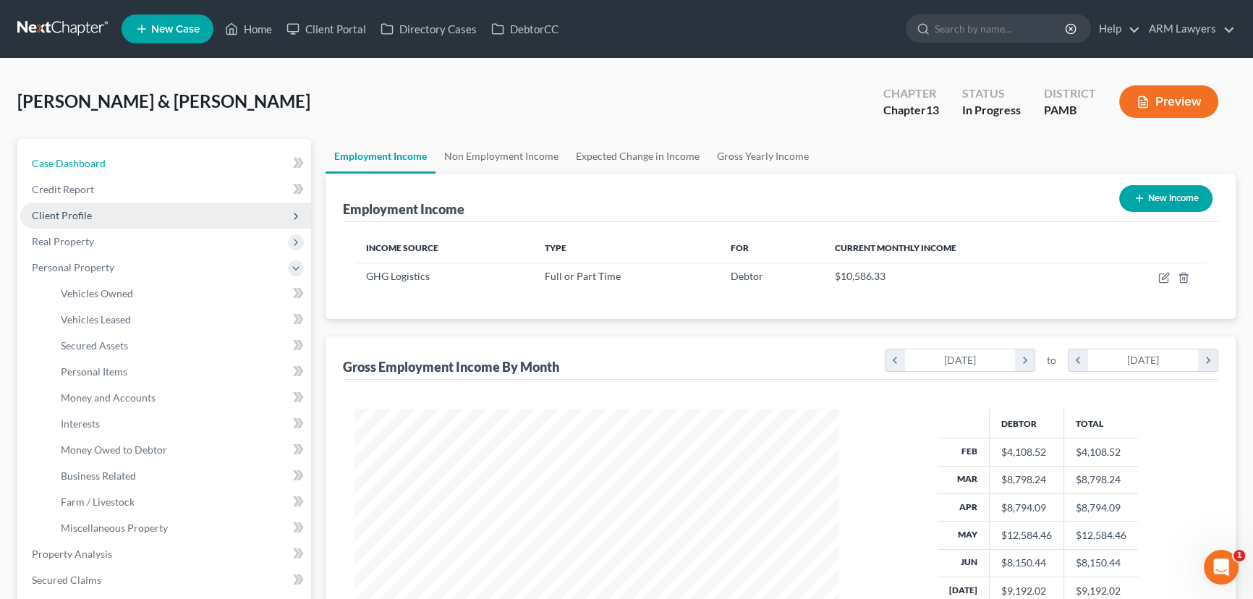
select select "1"
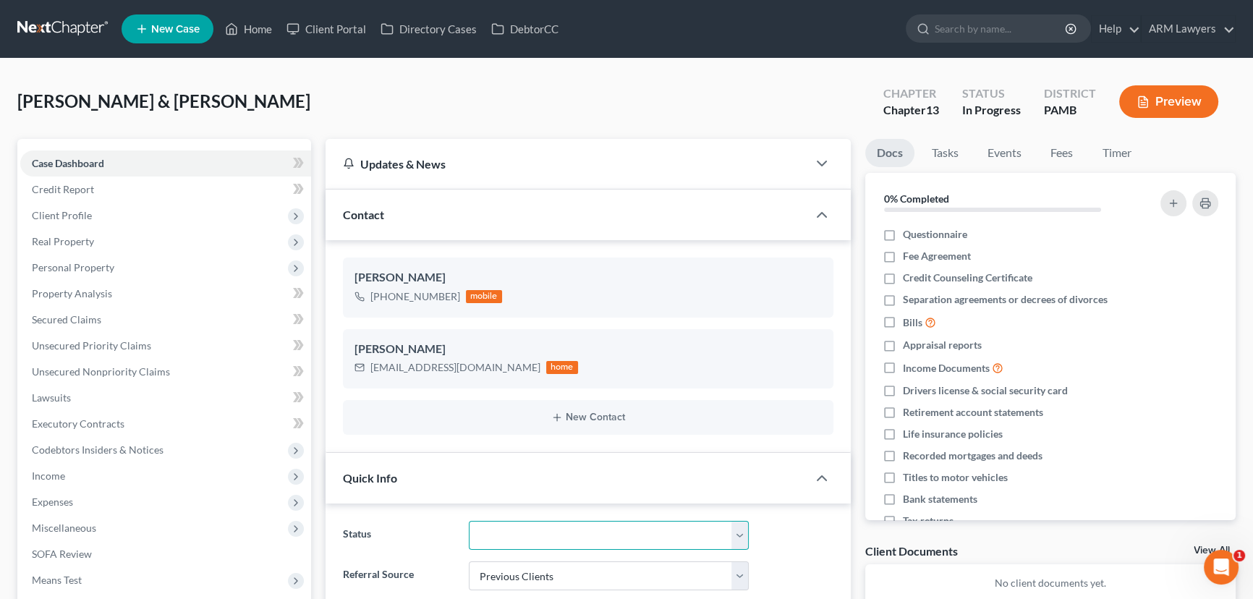
click at [576, 537] on select "Answer Due Awaiting Confirmation Awaiting Discharge Confirmed Could Not Contact…" at bounding box center [609, 535] width 280 height 29
select select "20"
click at [469, 521] on select "Answer Due Awaiting Confirmation Awaiting Discharge Confirmed Could Not Contact…" at bounding box center [609, 535] width 280 height 29
click at [252, 29] on link "Home" at bounding box center [248, 29] width 61 height 26
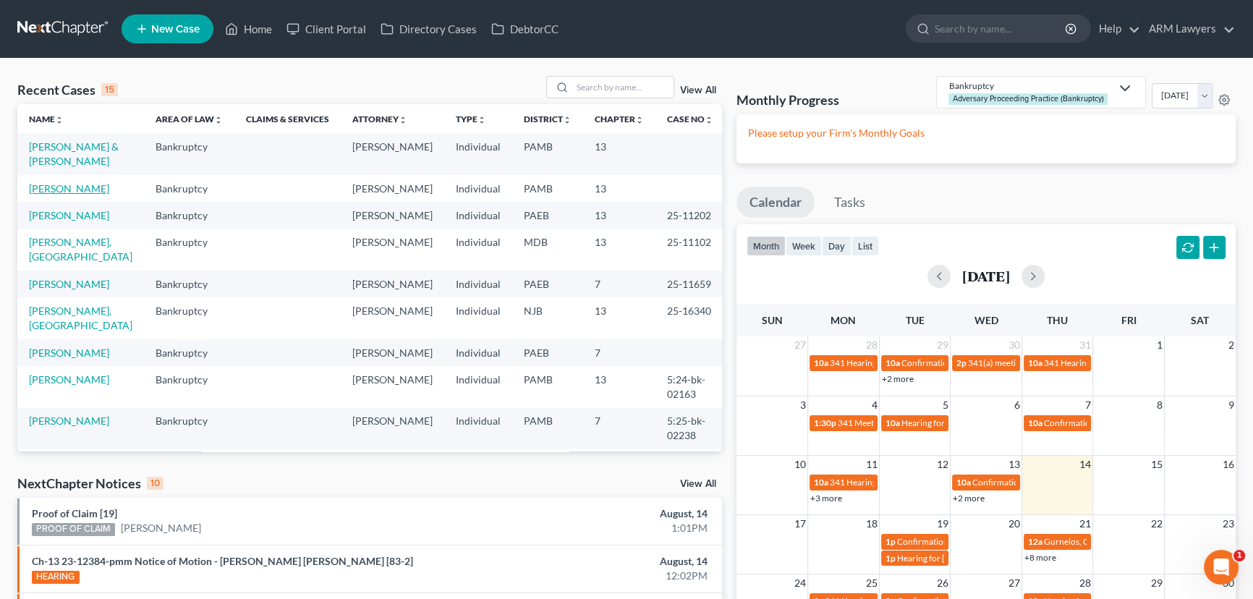
click at [66, 189] on link "McKay, Sheron" at bounding box center [69, 188] width 80 height 12
select select "1"
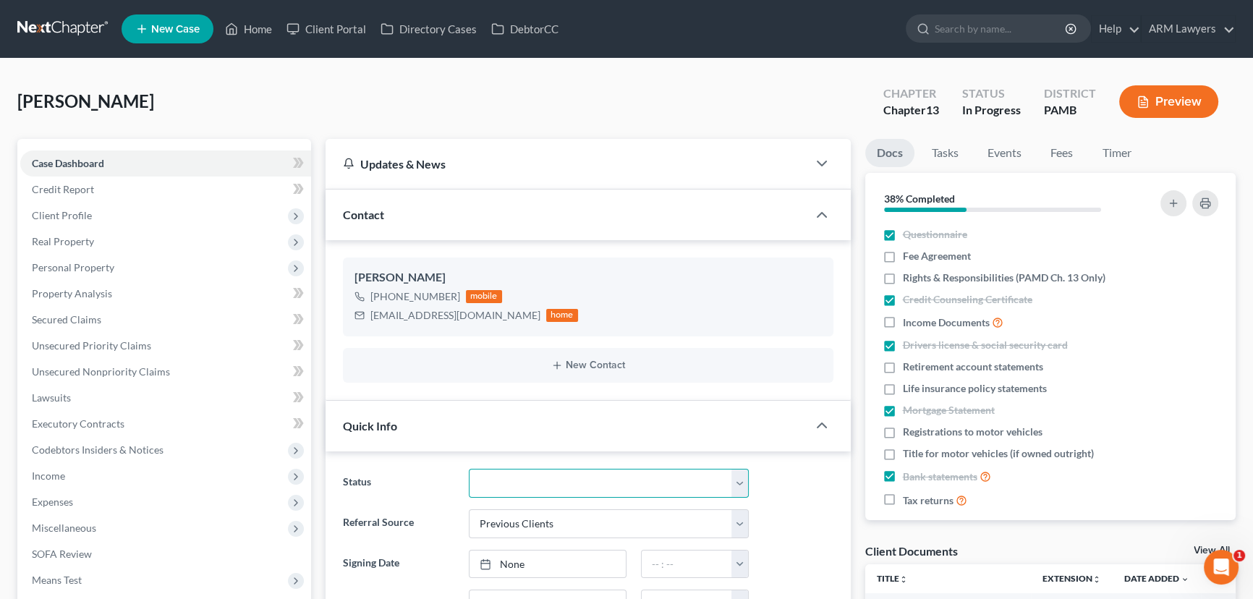
click at [514, 478] on select "Answer Due Awaiting Confirmation Awaiting Discharge Confirmed Could Not Contact…" at bounding box center [609, 483] width 280 height 29
select select "20"
click at [469, 469] on select "Answer Due Awaiting Confirmation Awaiting Discharge Confirmed Could Not Contact…" at bounding box center [609, 483] width 280 height 29
drag, startPoint x: 259, startPoint y: 14, endPoint x: 260, endPoint y: 23, distance: 8.7
click at [260, 14] on ul "New Case Home Client Portal Directory Cases DebtorCC - No Result - See all resu…" at bounding box center [679, 29] width 1114 height 38
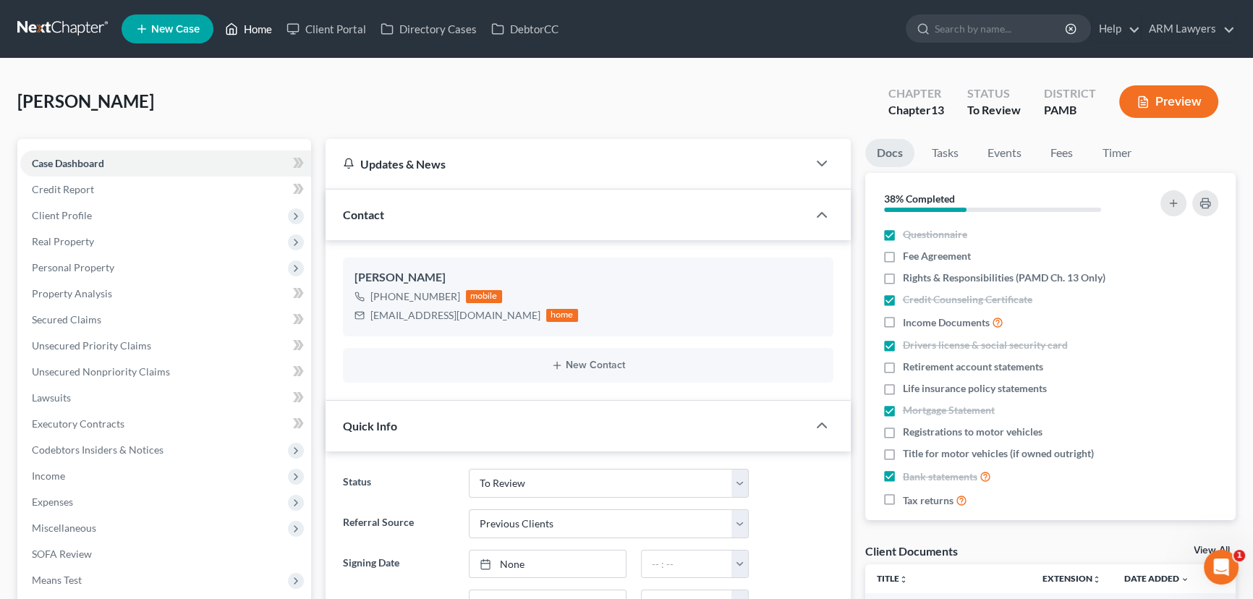
click at [255, 27] on link "Home" at bounding box center [248, 29] width 61 height 26
